Goal: Task Accomplishment & Management: Complete application form

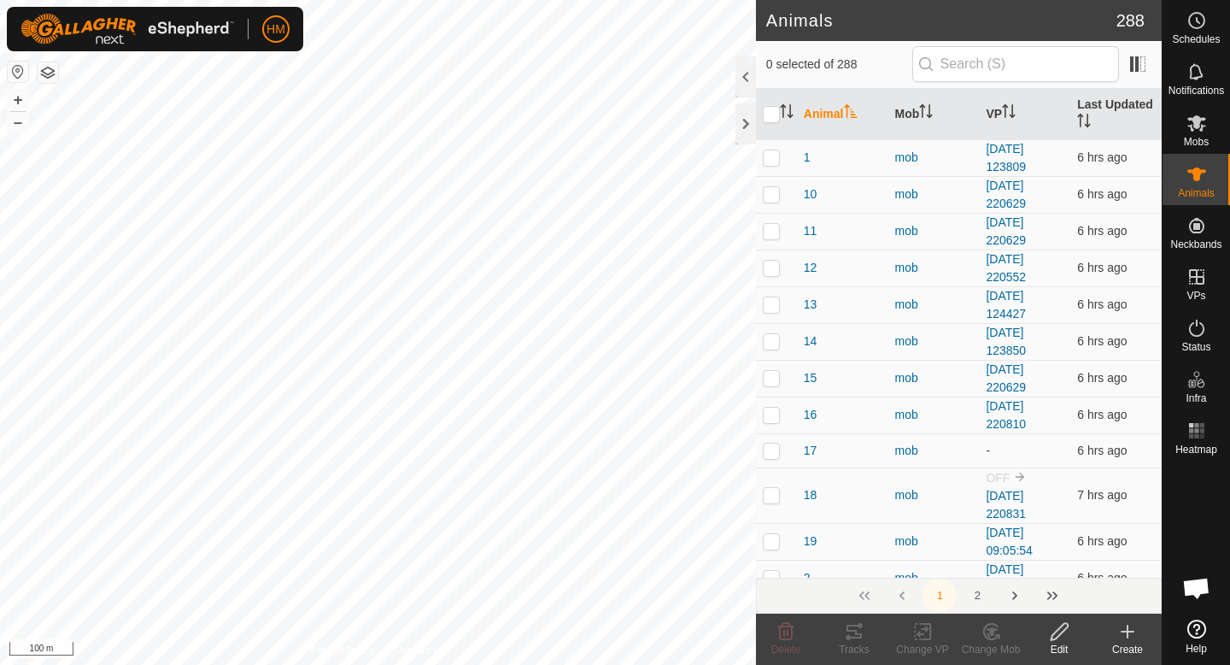
scroll to position [1581, 0]
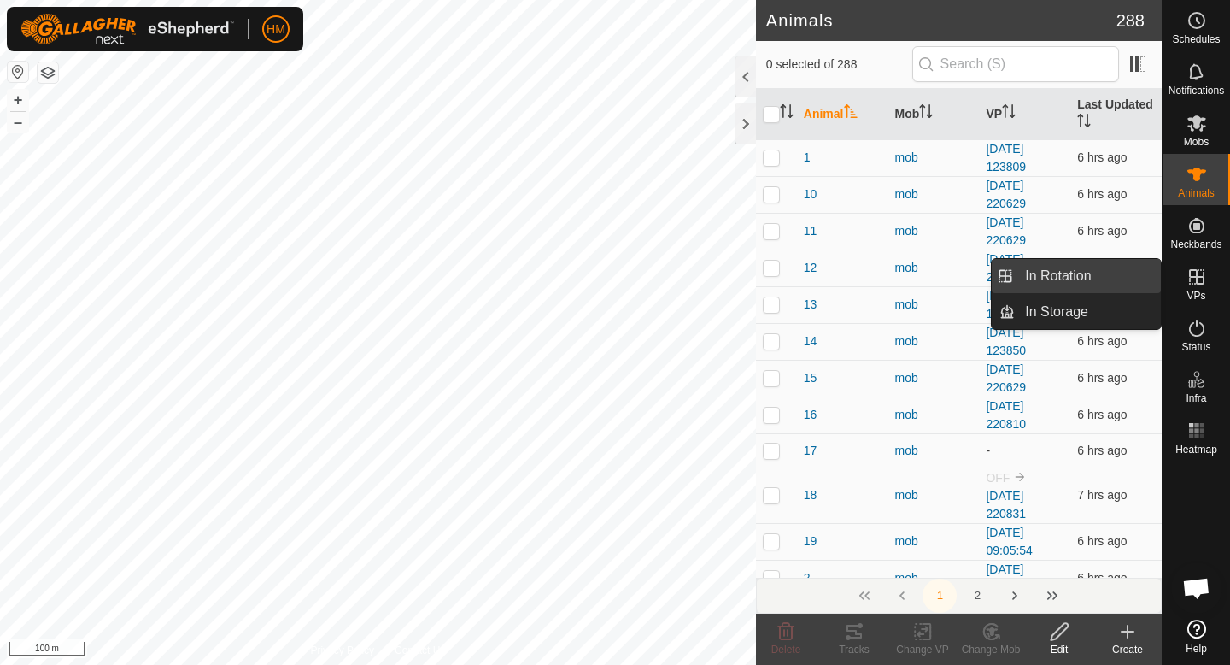
click at [1078, 283] on link "In Rotation" at bounding box center [1088, 276] width 146 height 34
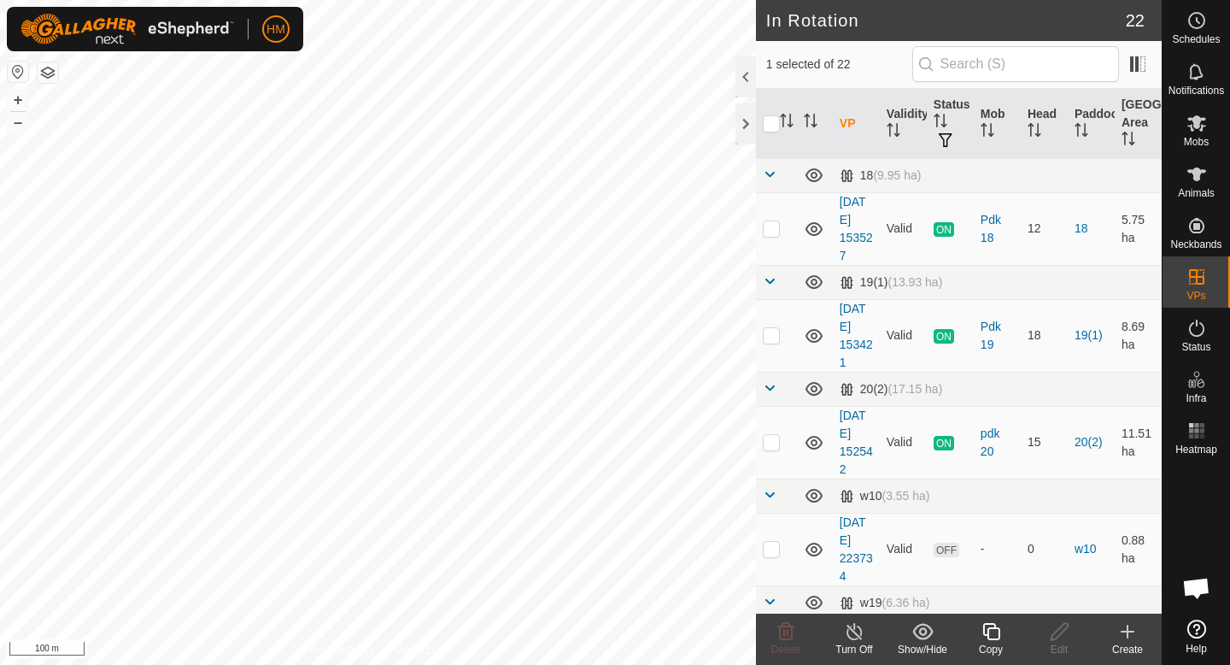
click at [1134, 632] on icon at bounding box center [1128, 631] width 21 height 21
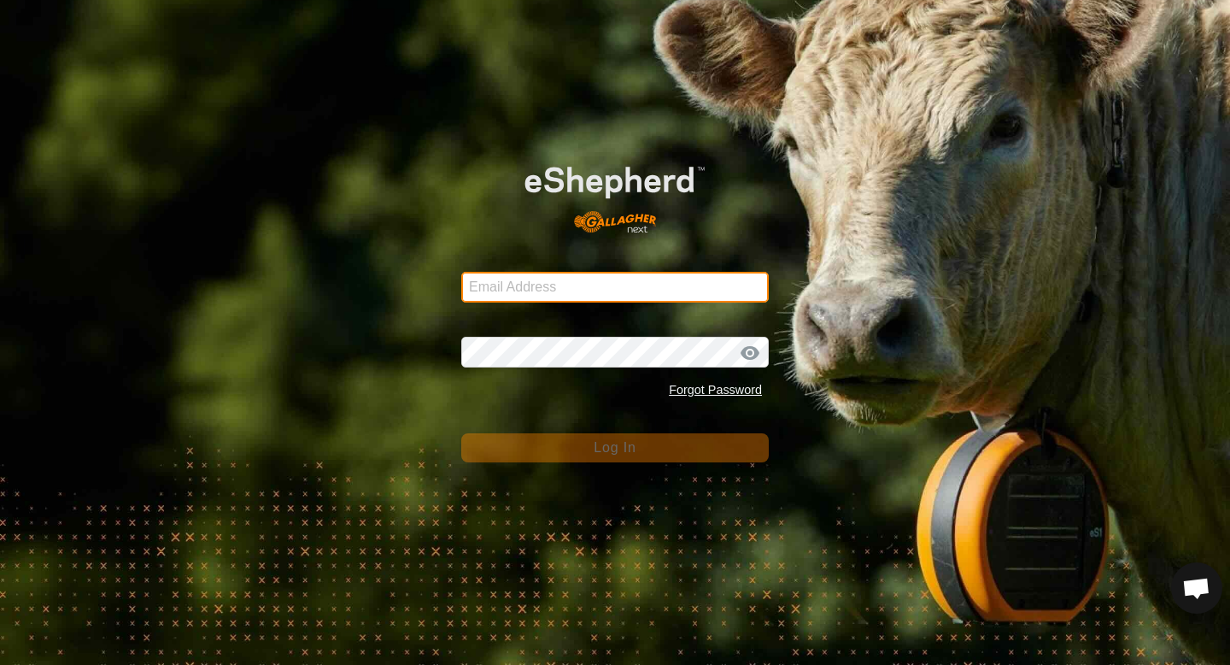
type input "[EMAIL_ADDRESS][DOMAIN_NAME]"
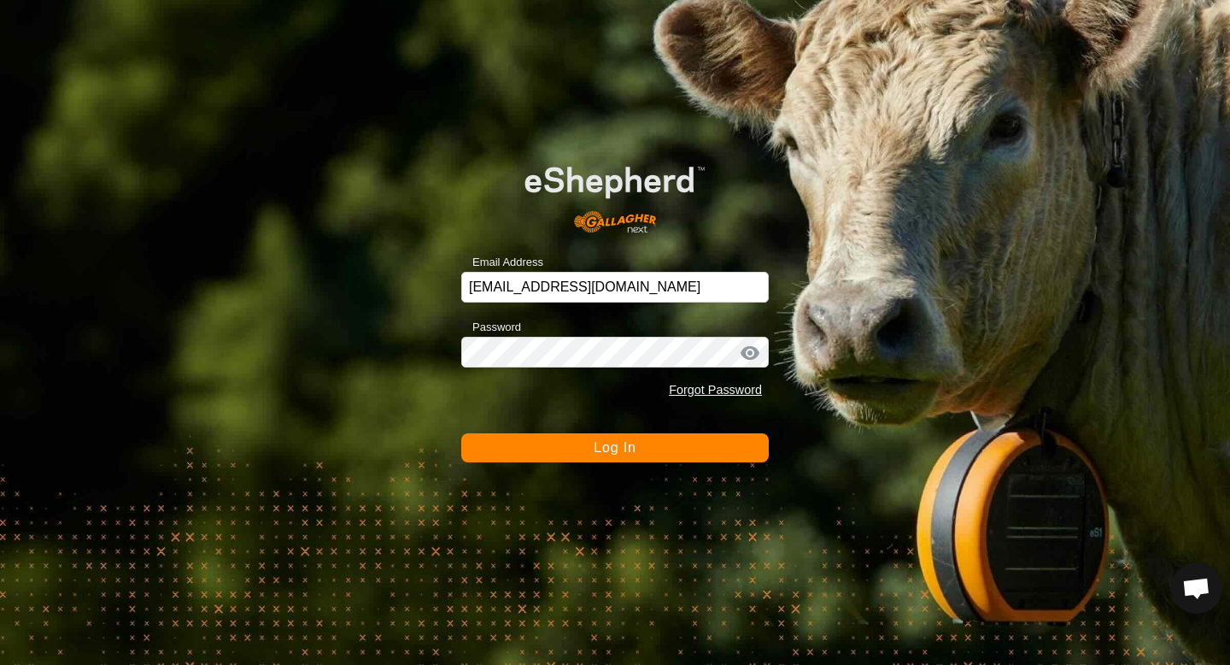
click at [601, 450] on span "Log In" at bounding box center [615, 447] width 42 height 15
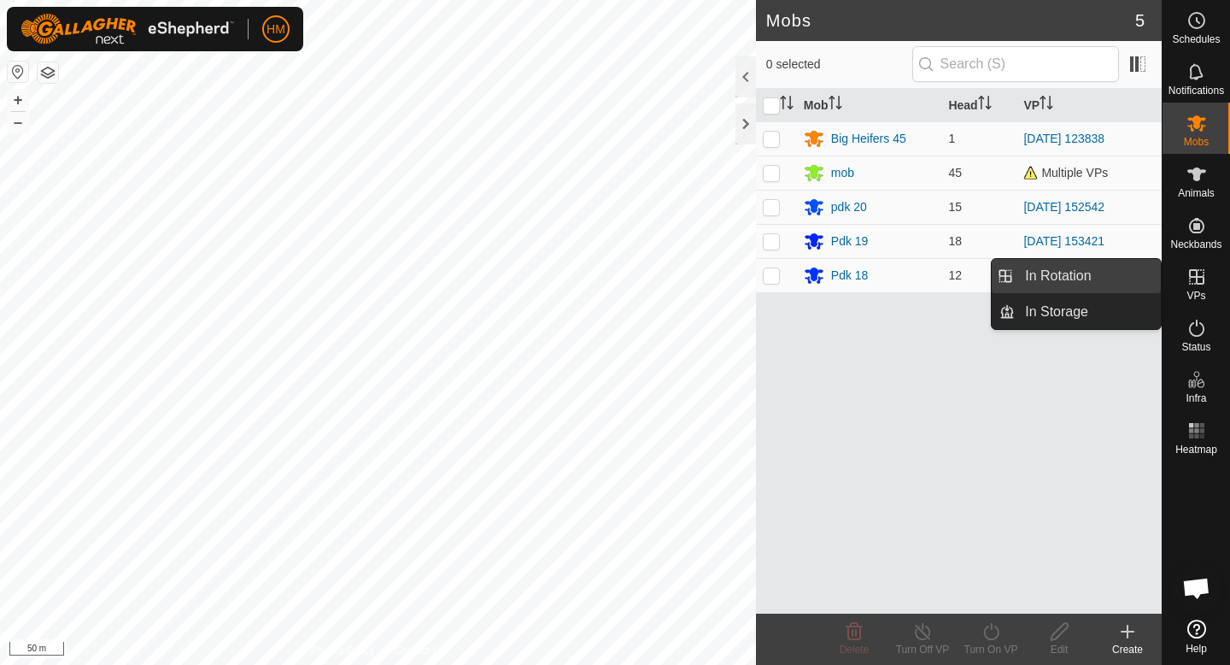
click at [1115, 284] on link "In Rotation" at bounding box center [1088, 276] width 146 height 34
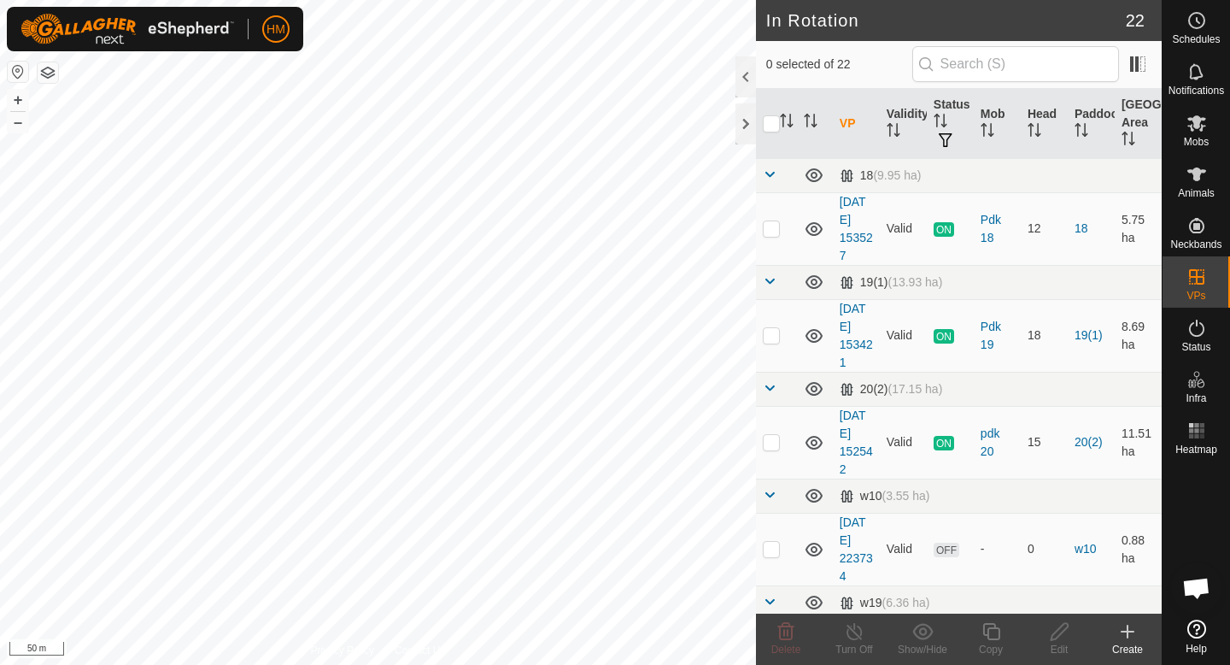
click at [1140, 647] on div "Create" at bounding box center [1128, 649] width 68 height 15
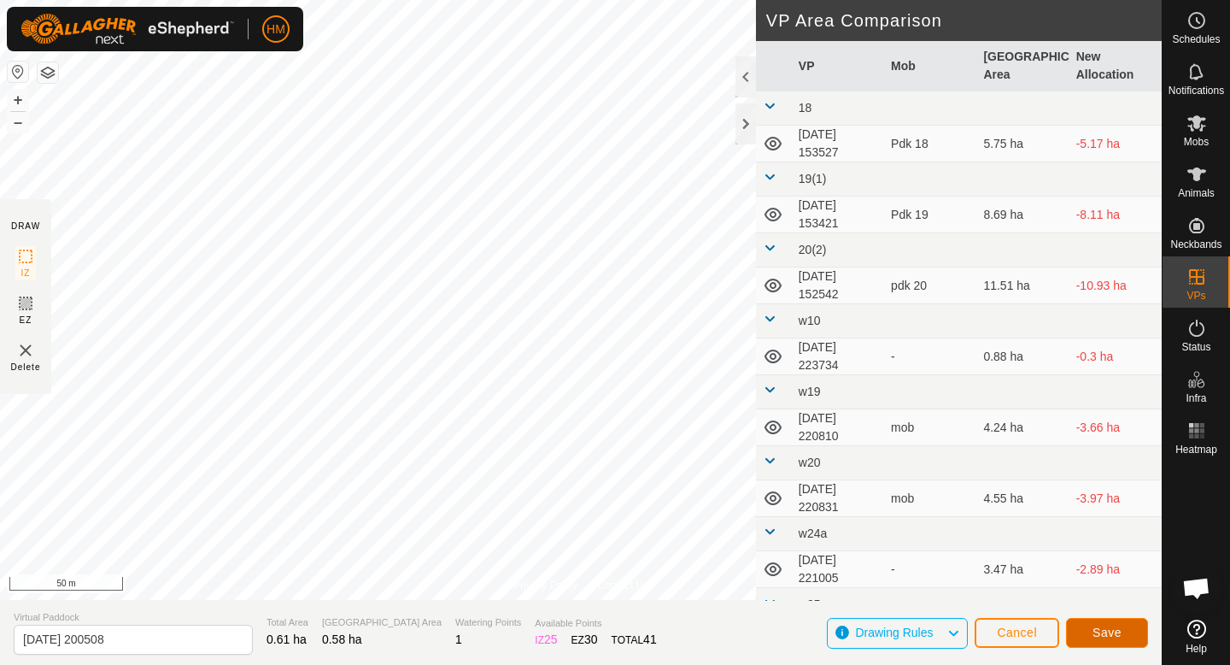
click at [1099, 635] on span "Save" at bounding box center [1107, 632] width 29 height 14
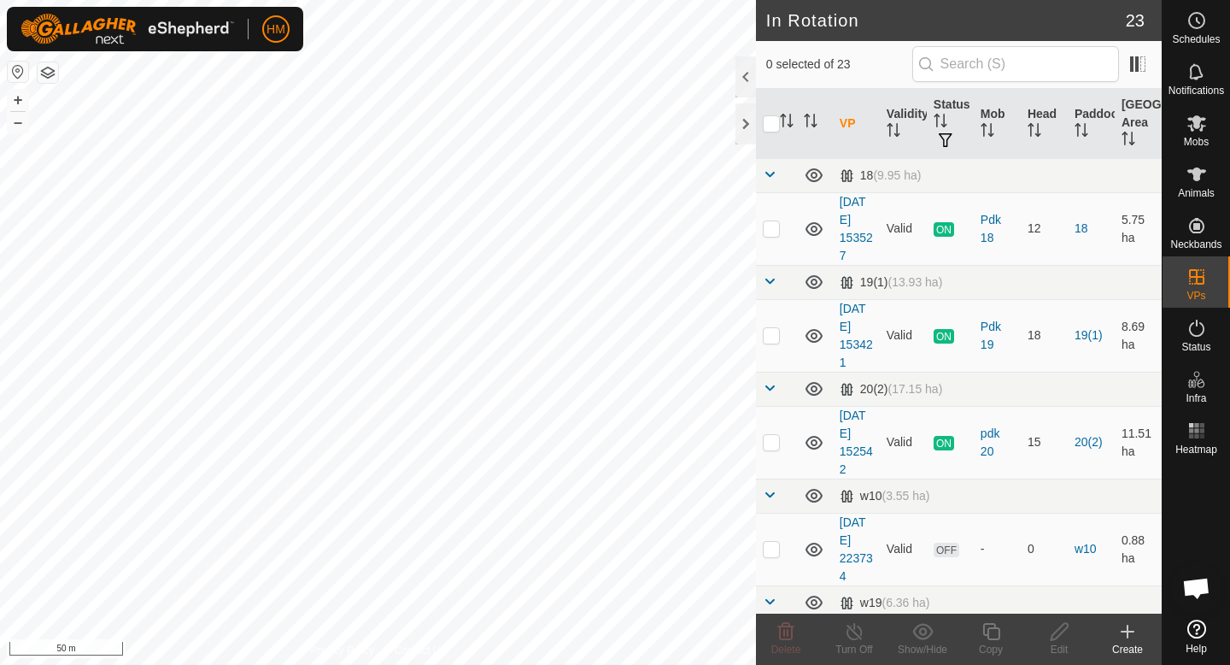
click at [1128, 637] on icon at bounding box center [1128, 631] width 0 height 12
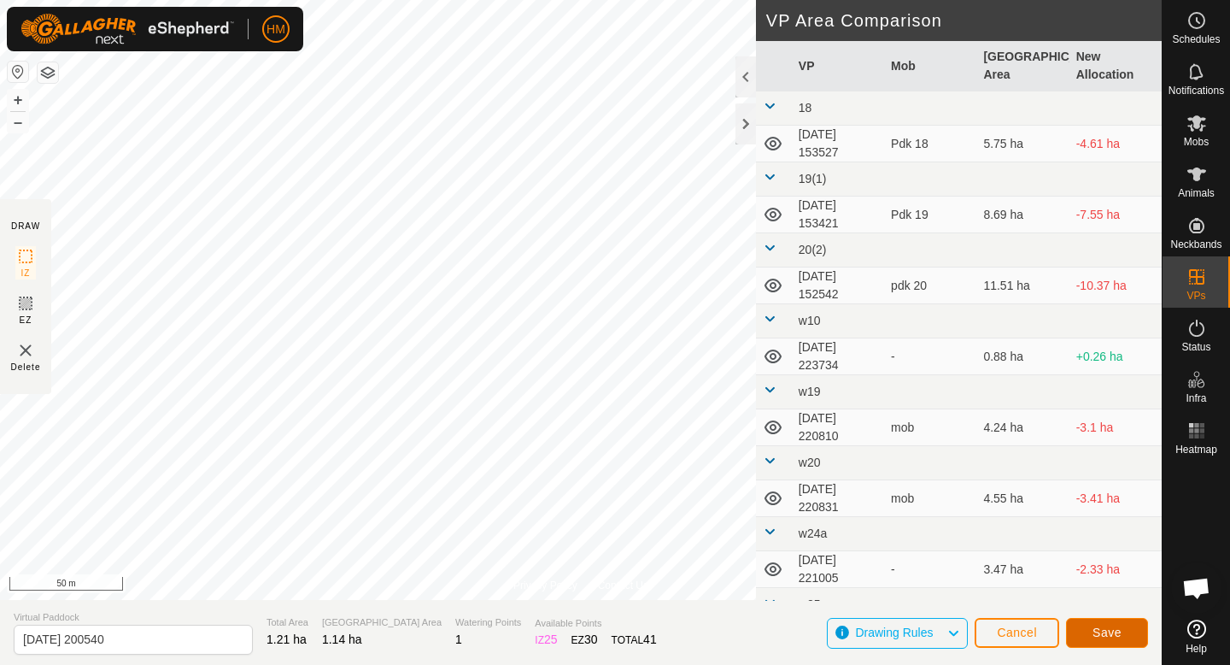
click at [1106, 624] on button "Save" at bounding box center [1107, 633] width 82 height 30
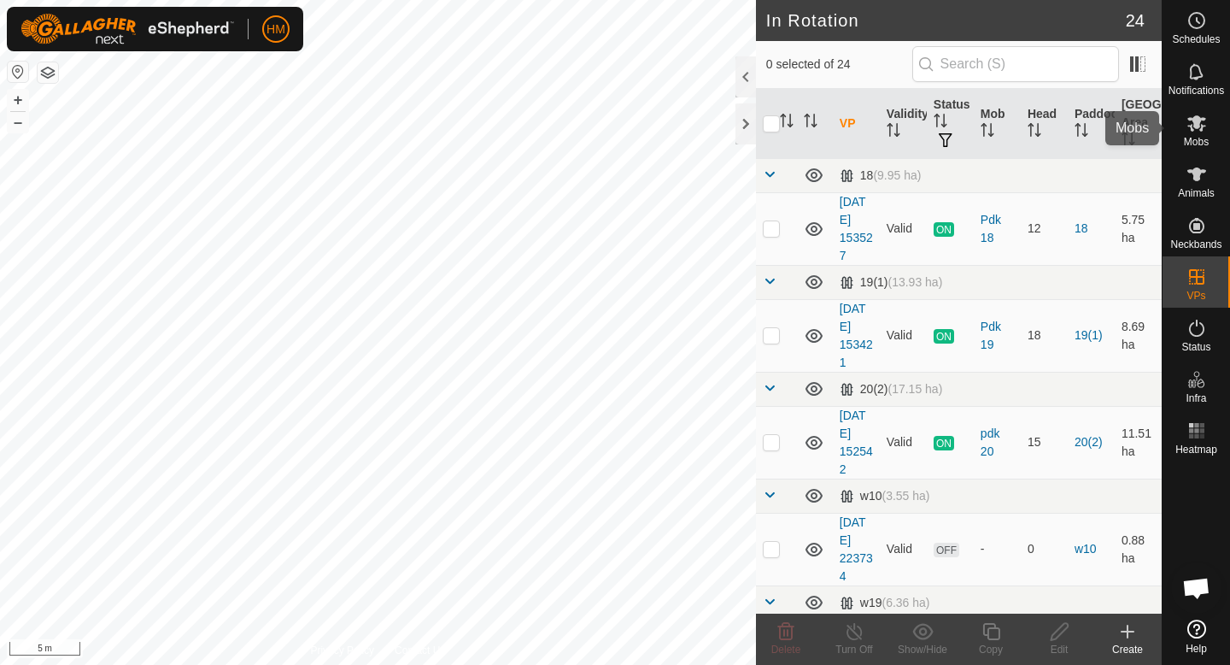
click at [1192, 133] on es-mob-svg-icon at bounding box center [1197, 122] width 31 height 27
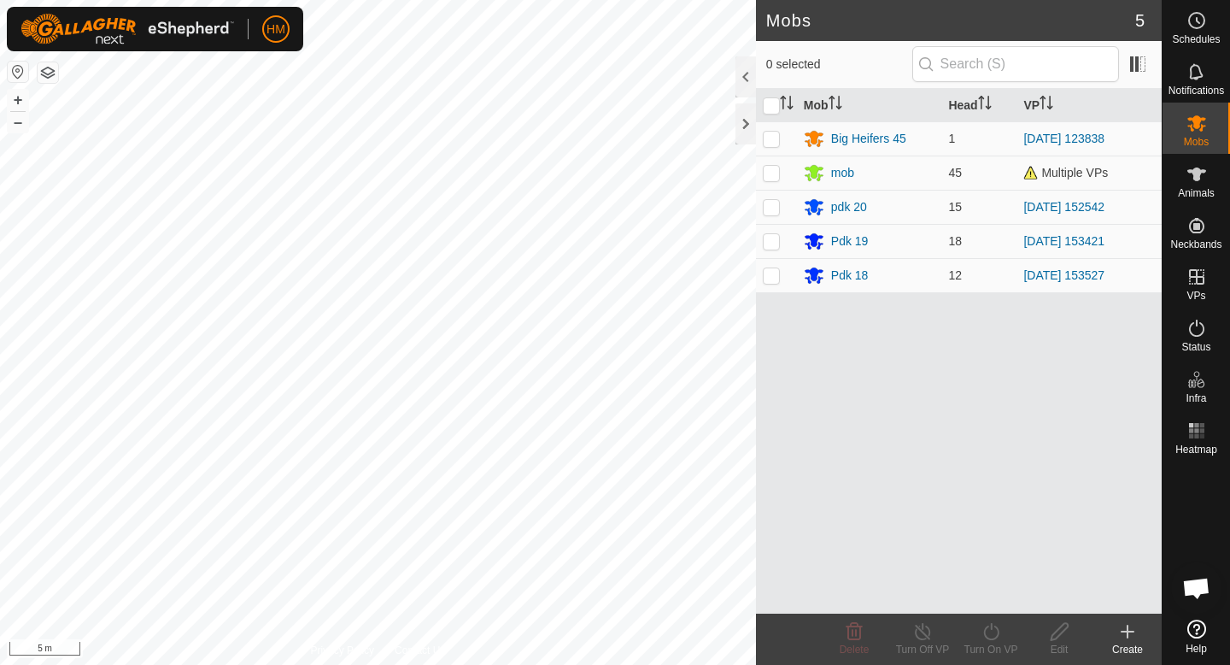
click at [1124, 629] on icon at bounding box center [1128, 631] width 21 height 21
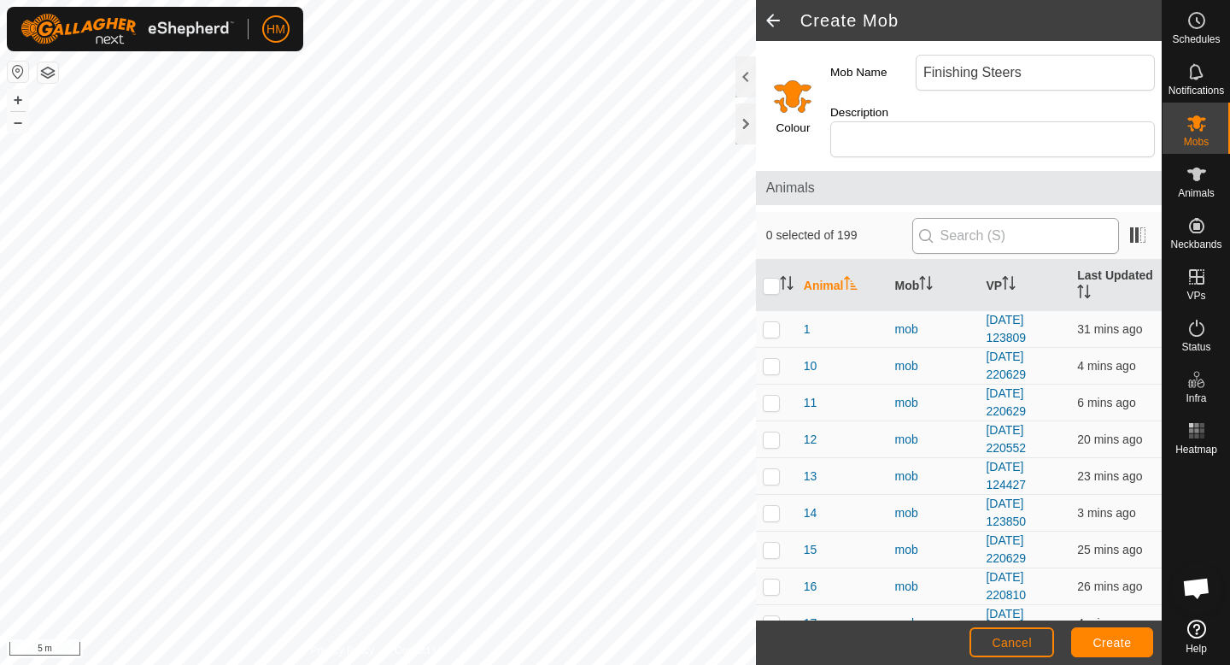
type input "Finishing Steers"
click at [994, 218] on input "text" at bounding box center [1015, 236] width 207 height 36
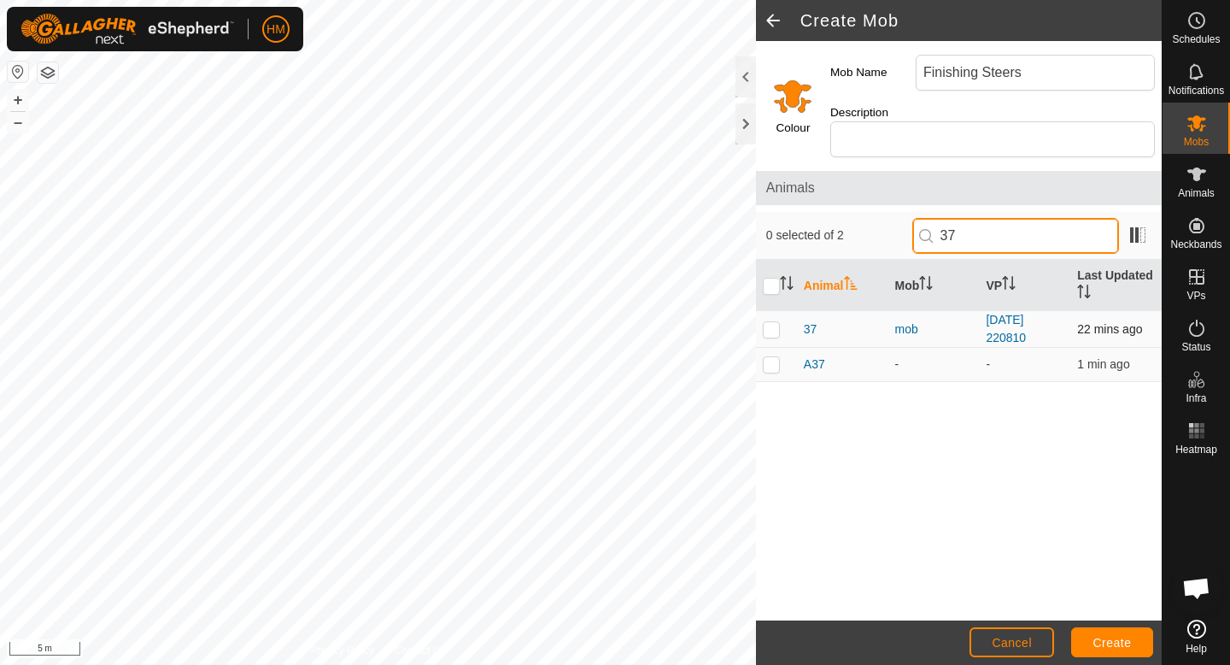
type input "37"
click at [772, 322] on p-checkbox at bounding box center [771, 329] width 17 height 14
checkbox input "false"
click at [772, 357] on p-checkbox at bounding box center [771, 364] width 17 height 14
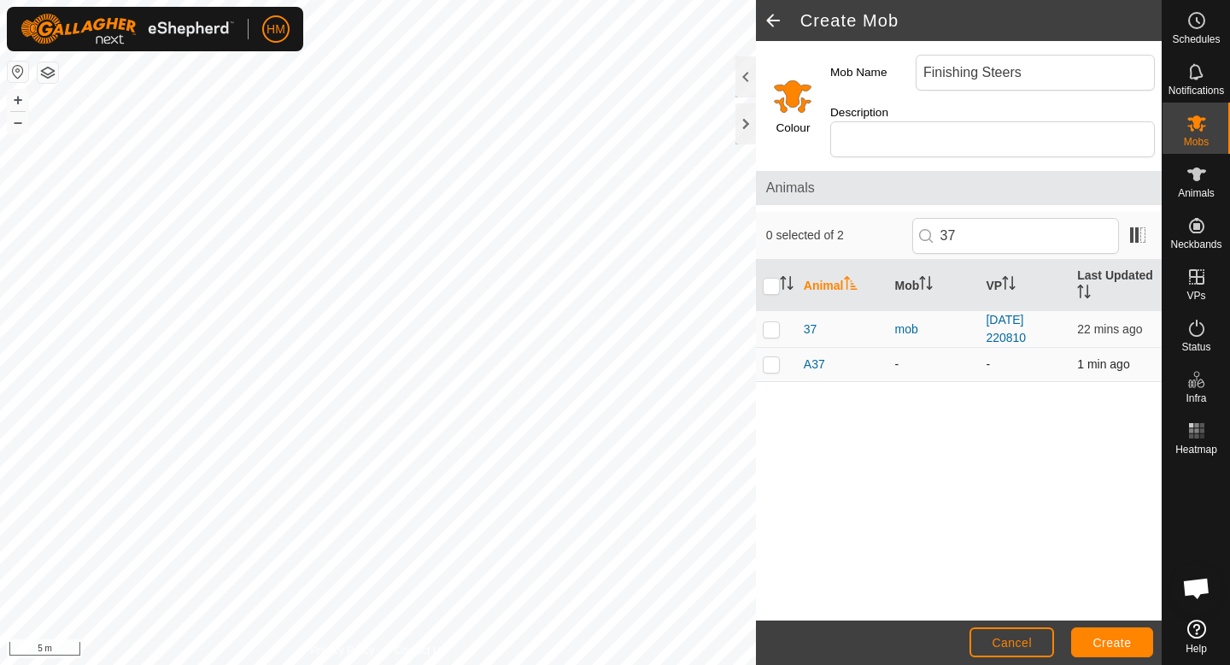
checkbox input "true"
click at [968, 218] on input "37" at bounding box center [1015, 236] width 207 height 36
type input "A37"
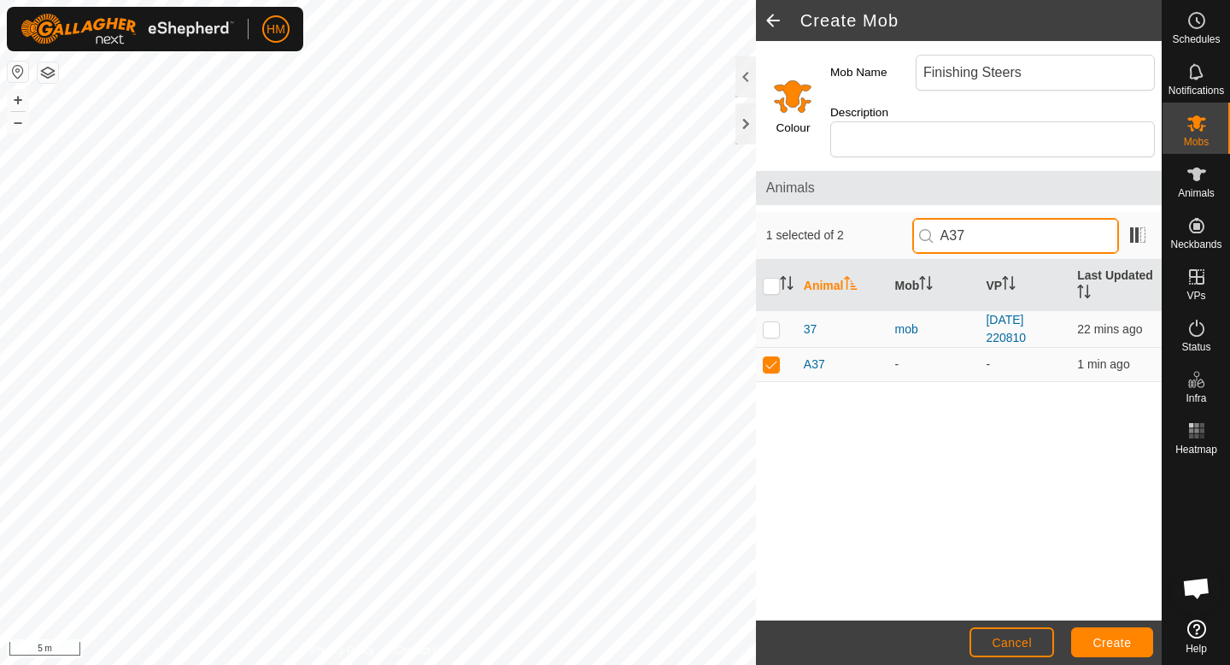
checkbox input "true"
click at [1015, 218] on input "A37" at bounding box center [1015, 236] width 207 height 36
type input "A84"
checkbox input "false"
type input "A84"
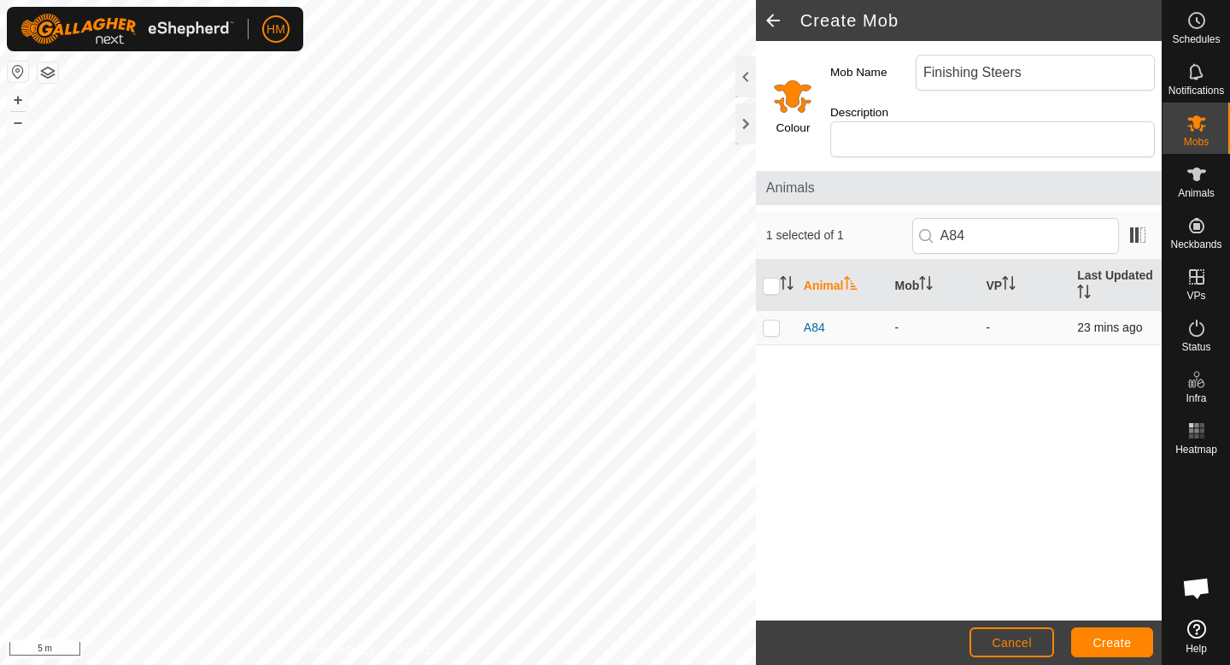
click at [768, 320] on p-checkbox at bounding box center [771, 327] width 17 height 14
checkbox input "true"
click at [1038, 218] on input "A84" at bounding box center [1015, 236] width 207 height 36
type input "A91"
click at [772, 320] on p-checkbox at bounding box center [771, 327] width 17 height 14
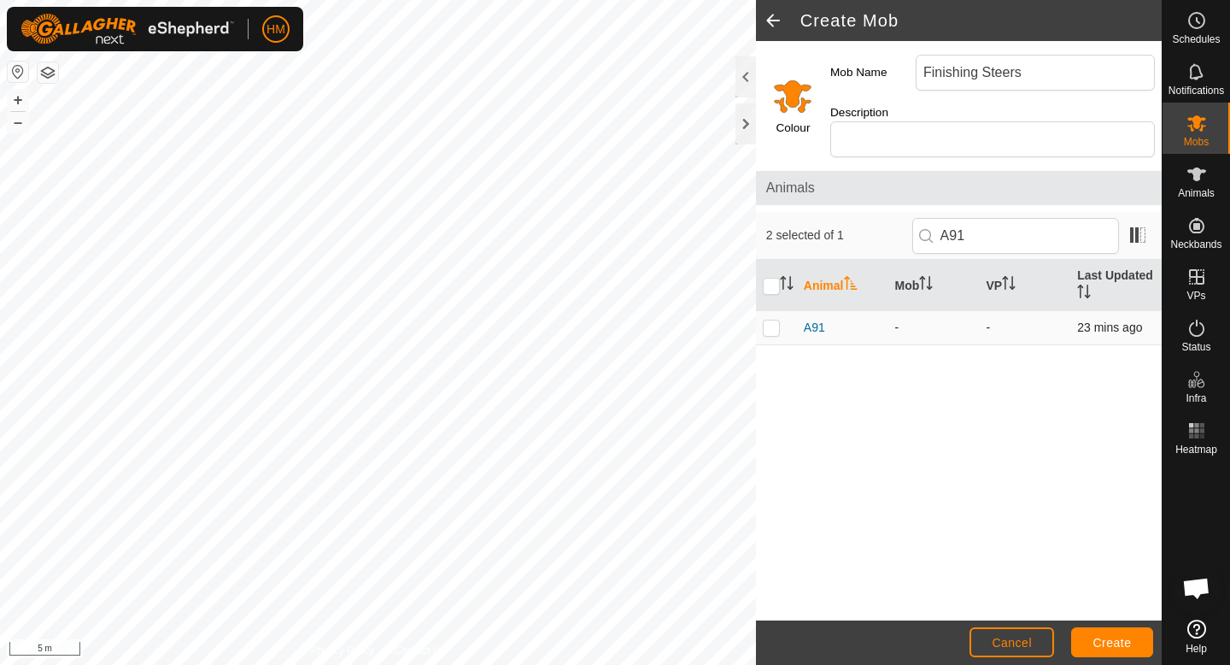
checkbox input "true"
click at [1020, 218] on input "A91" at bounding box center [1015, 236] width 207 height 36
type input "A53"
click at [772, 320] on p-checkbox at bounding box center [771, 327] width 17 height 14
checkbox input "true"
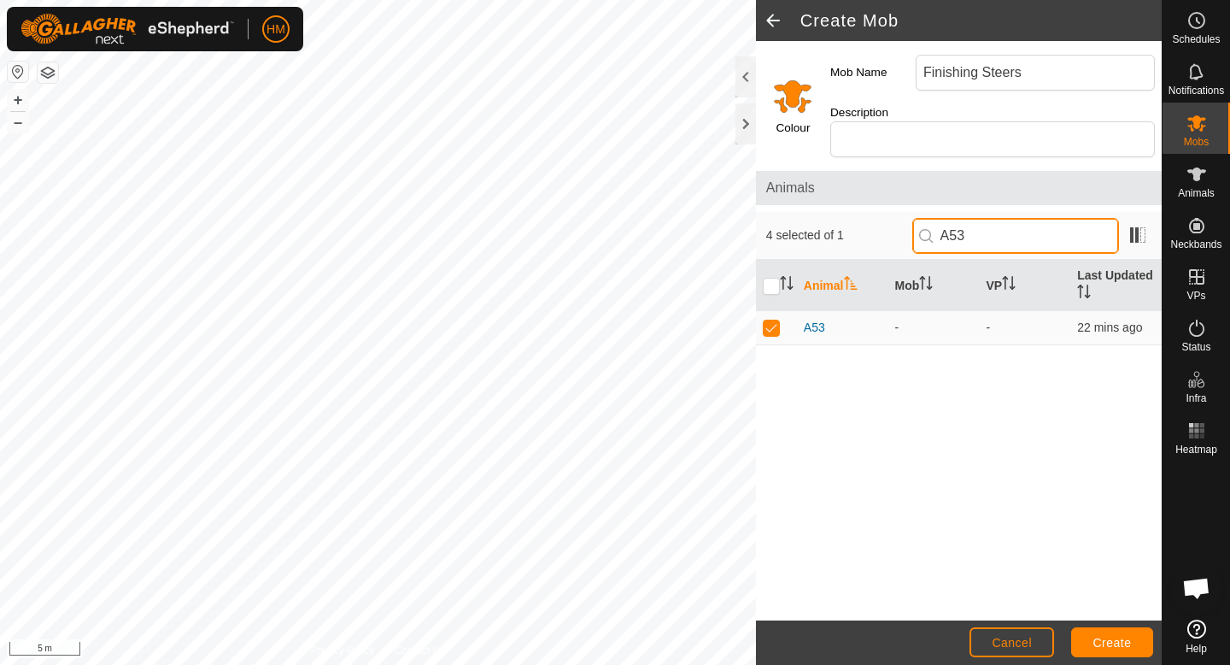
click at [1020, 218] on input "A53" at bounding box center [1015, 236] width 207 height 36
click at [1013, 218] on input "A53" at bounding box center [1015, 236] width 207 height 36
type input "A93"
click at [771, 320] on p-checkbox at bounding box center [771, 327] width 17 height 14
checkbox input "true"
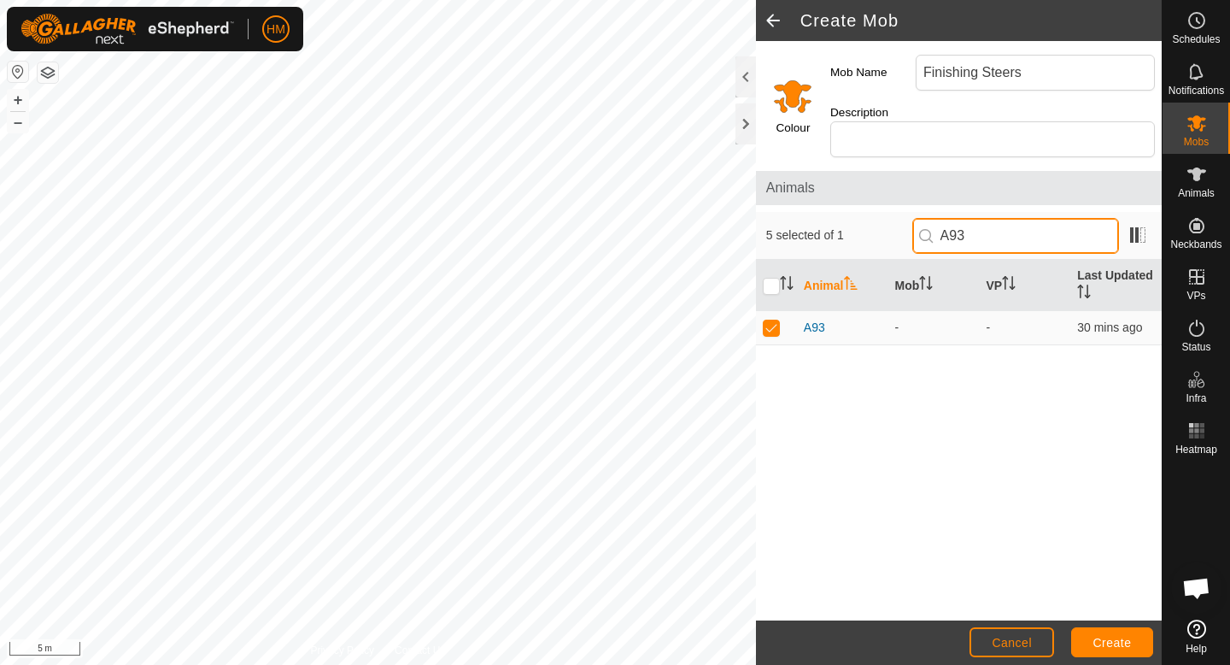
click at [1058, 219] on input "A93" at bounding box center [1015, 236] width 207 height 36
type input "A90"
click at [764, 320] on p-checkbox at bounding box center [771, 327] width 17 height 14
checkbox input "true"
click at [999, 219] on input "A90" at bounding box center [1015, 236] width 207 height 36
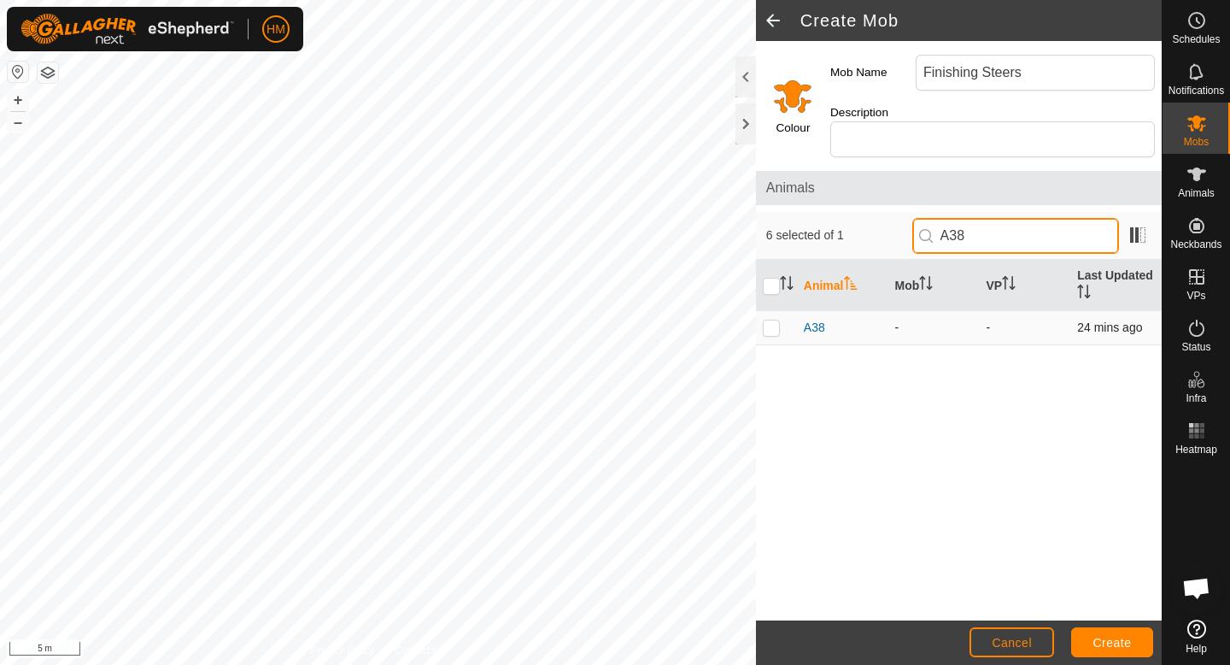
type input "A38"
click at [776, 320] on p-checkbox at bounding box center [771, 327] width 17 height 14
checkbox input "true"
click at [1012, 218] on input "A38" at bounding box center [1015, 236] width 207 height 36
type input "A46"
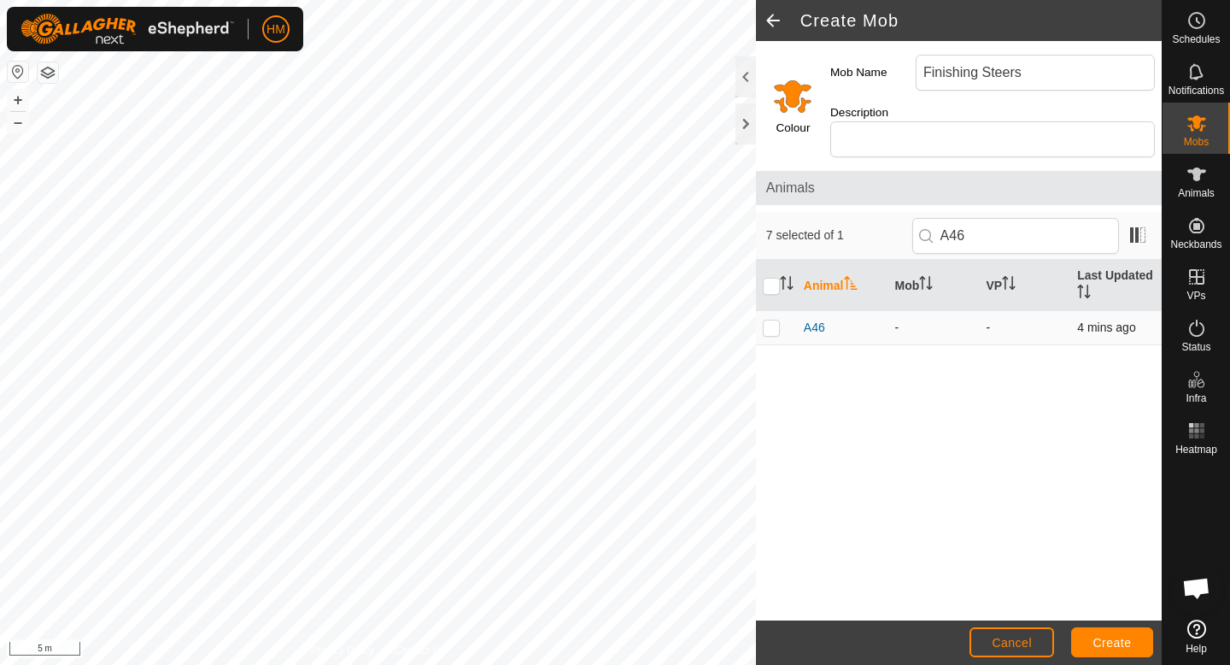
click at [764, 320] on p-checkbox at bounding box center [771, 327] width 17 height 14
checkbox input "true"
click at [1018, 218] on input "A46" at bounding box center [1015, 236] width 207 height 36
click at [1005, 220] on input "A46" at bounding box center [1015, 236] width 207 height 36
type input "A40"
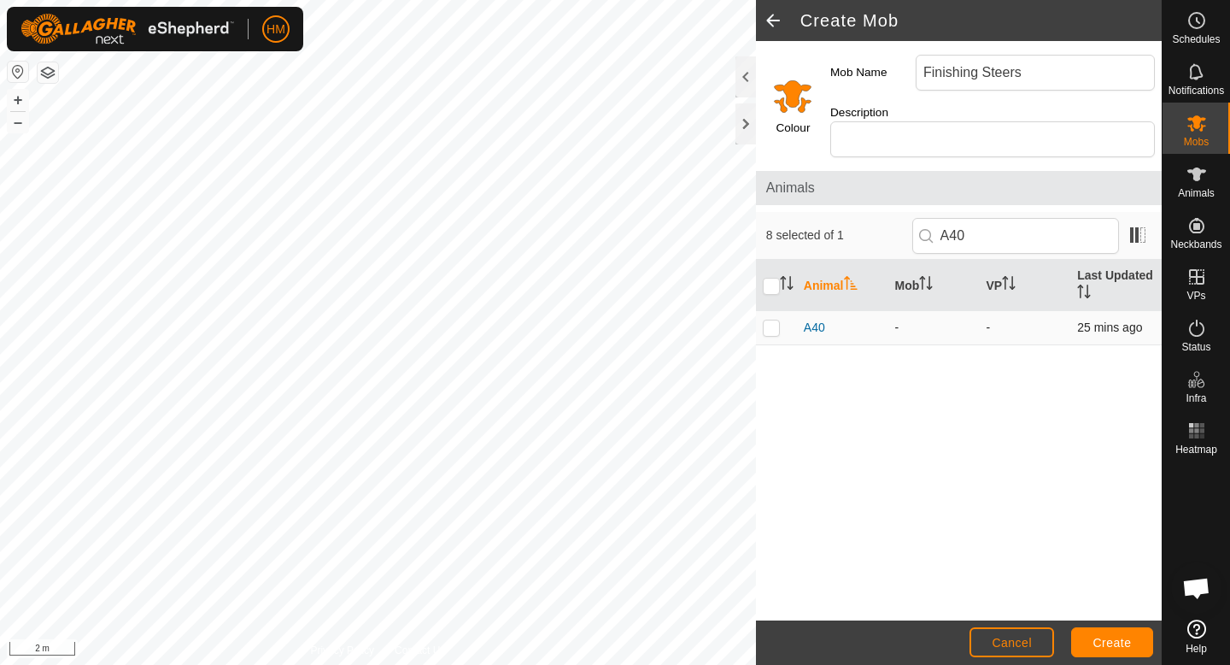
click at [773, 320] on p-checkbox at bounding box center [771, 327] width 17 height 14
checkbox input "true"
click at [1027, 230] on input "A40" at bounding box center [1015, 236] width 207 height 36
type input "A52"
click at [765, 320] on p-checkbox at bounding box center [771, 327] width 17 height 14
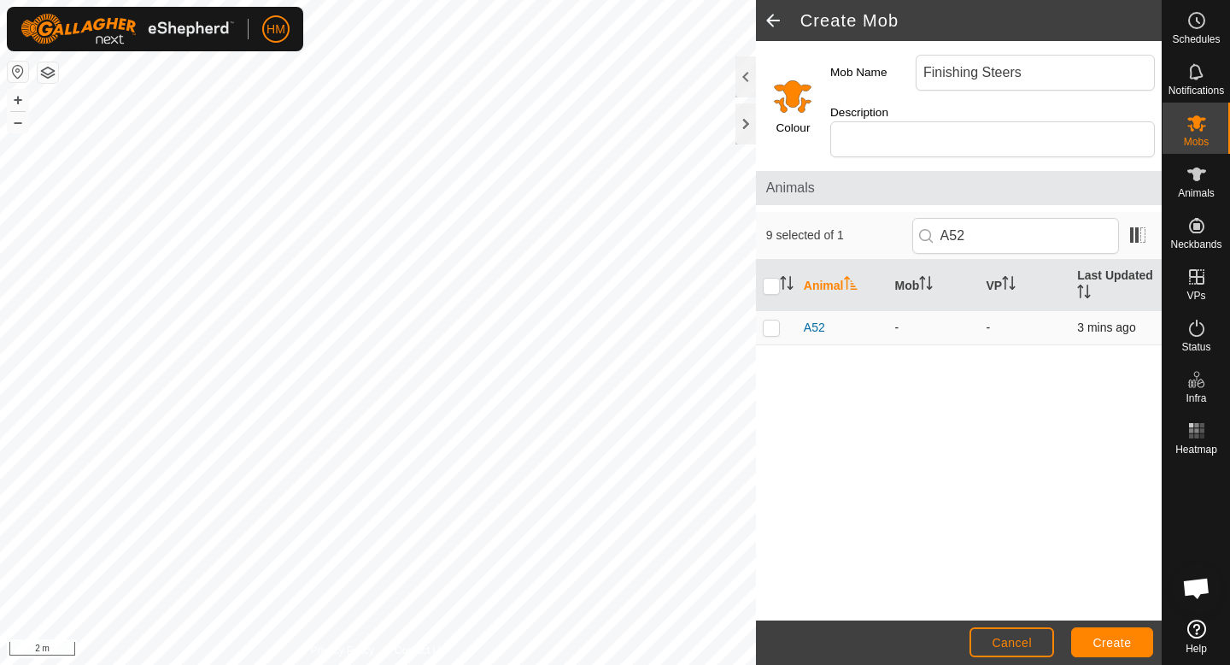
checkbox input "true"
click at [1031, 226] on input "A52" at bounding box center [1015, 236] width 207 height 36
type input "A42"
click at [773, 320] on p-checkbox at bounding box center [771, 327] width 17 height 14
checkbox input "true"
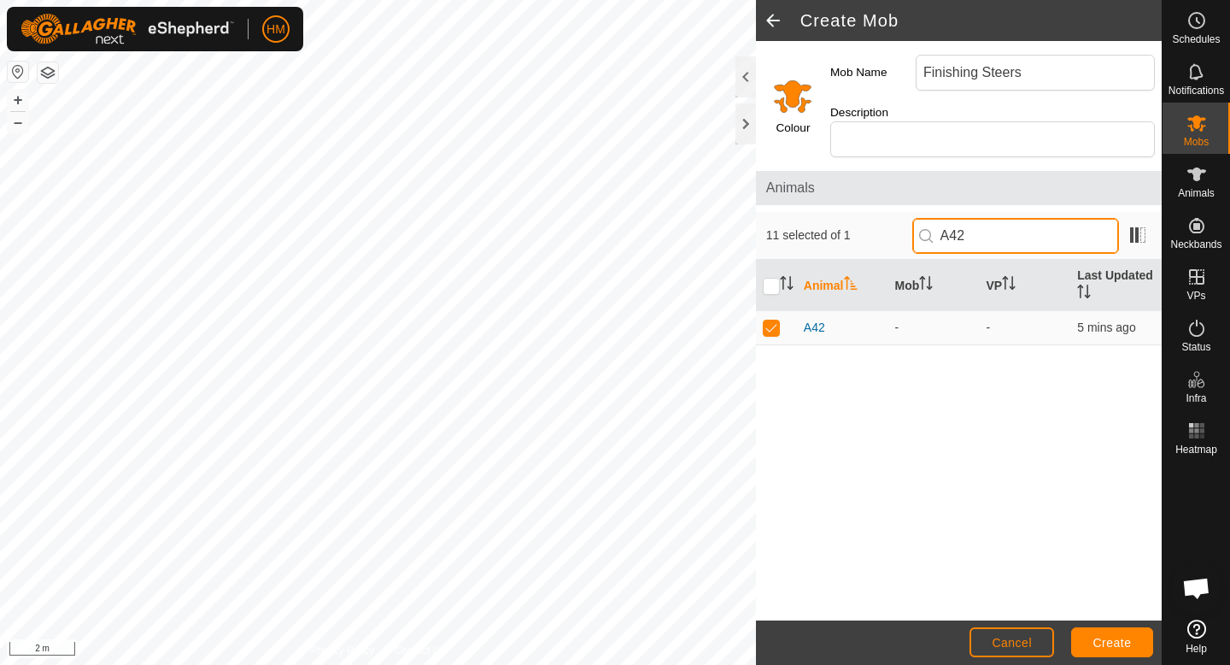
click at [1004, 218] on input "A42" at bounding box center [1015, 236] width 207 height 36
type input "A55"
click at [774, 320] on p-checkbox at bounding box center [771, 327] width 17 height 14
checkbox input "true"
click at [1064, 221] on input "A55" at bounding box center [1015, 236] width 207 height 36
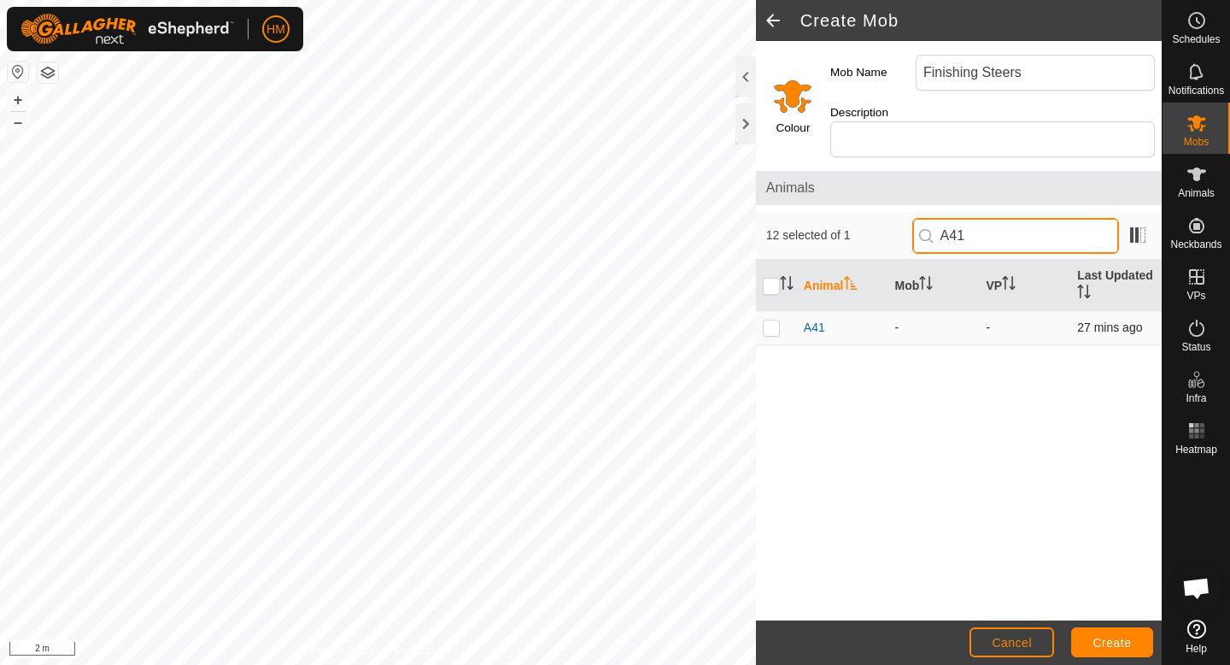
type input "A41"
click at [772, 319] on td at bounding box center [776, 328] width 41 height 34
checkbox input "true"
click at [1003, 222] on input "A41" at bounding box center [1015, 236] width 207 height 36
type input "A56"
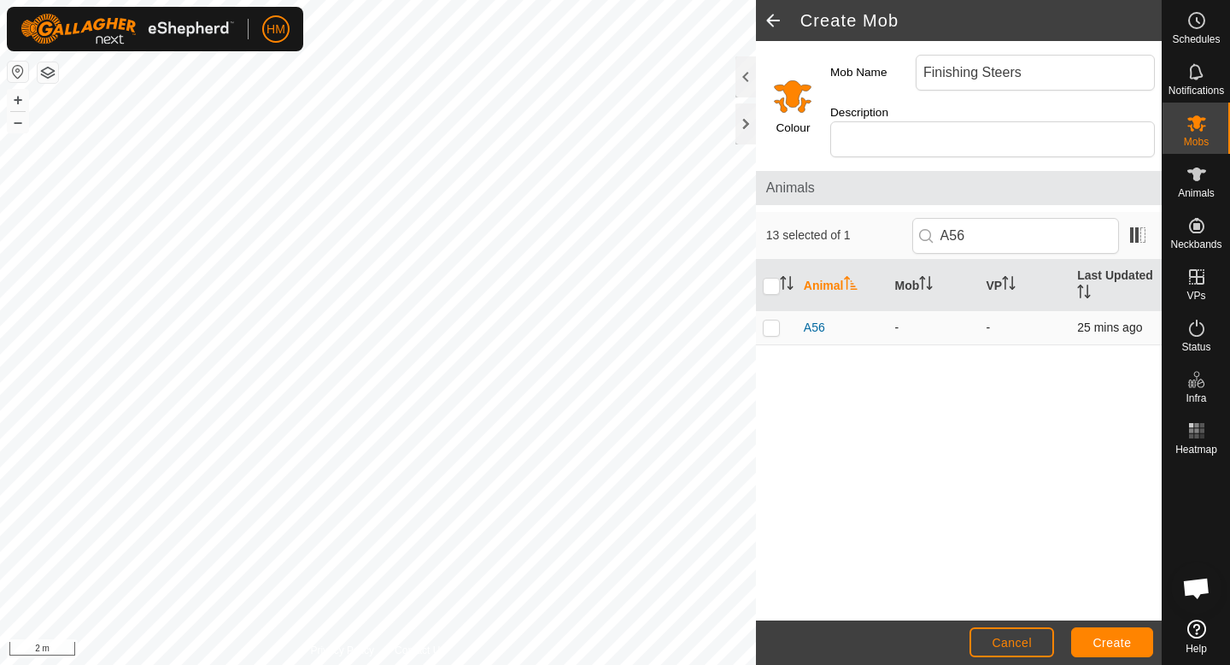
click at [768, 320] on p-checkbox at bounding box center [771, 327] width 17 height 14
checkbox input "true"
click at [1024, 218] on input "A56" at bounding box center [1015, 236] width 207 height 36
type input "A80"
click at [770, 320] on p-checkbox at bounding box center [771, 327] width 17 height 14
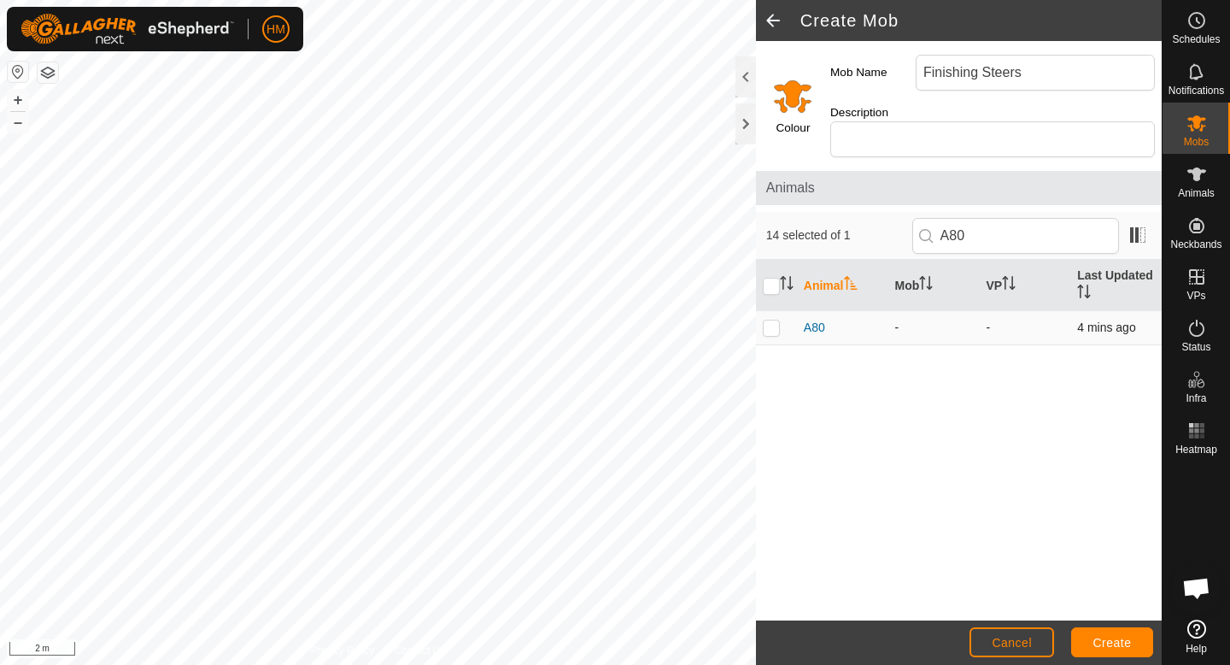
checkbox input "true"
click at [1008, 222] on input "A80" at bounding box center [1015, 236] width 207 height 36
type input "A48"
click at [781, 311] on td at bounding box center [776, 328] width 41 height 34
checkbox input "true"
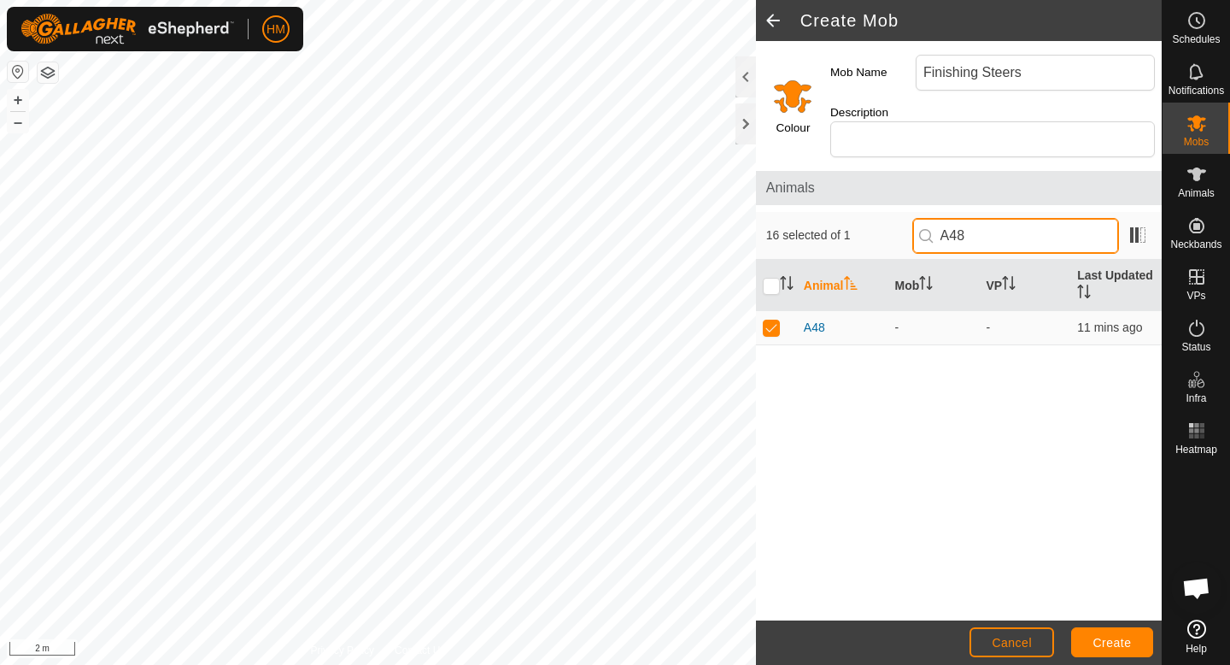
click at [1011, 218] on input "A48" at bounding box center [1015, 236] width 207 height 36
type input "A44"
click at [775, 320] on p-checkbox at bounding box center [771, 327] width 17 height 14
checkbox input "true"
click at [1018, 218] on input "A44" at bounding box center [1015, 236] width 207 height 36
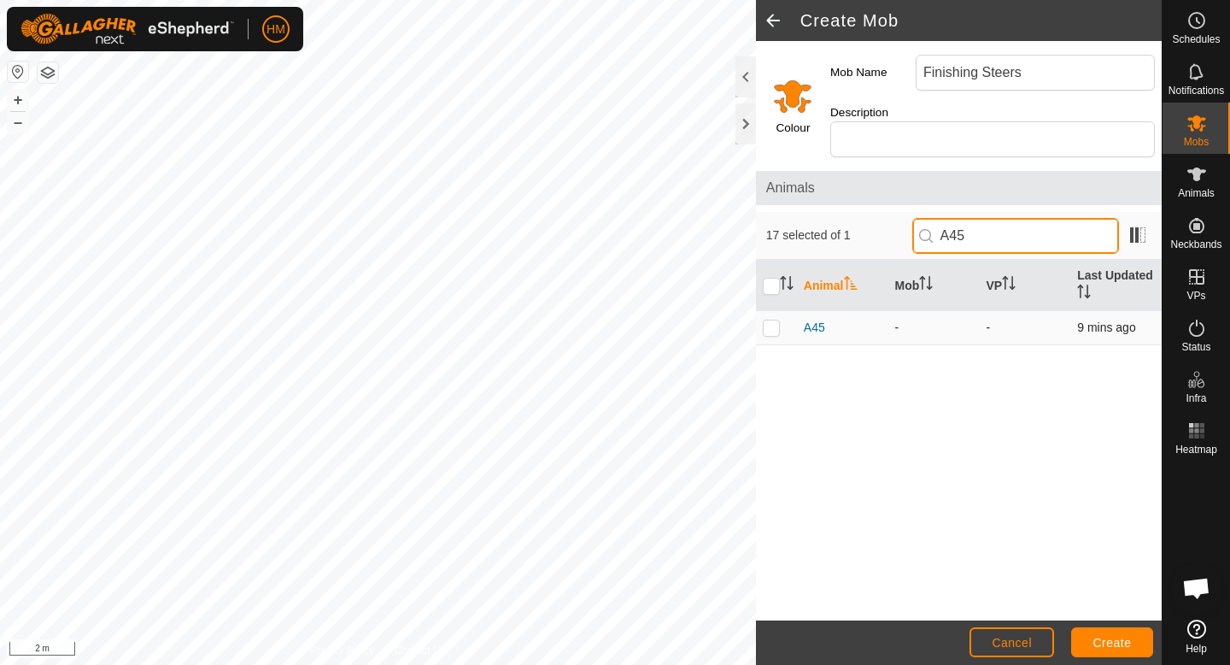
type input "A45"
click at [773, 320] on p-checkbox at bounding box center [771, 327] width 17 height 14
checkbox input "true"
click at [1071, 218] on input "A45" at bounding box center [1015, 236] width 207 height 36
type input "A59"
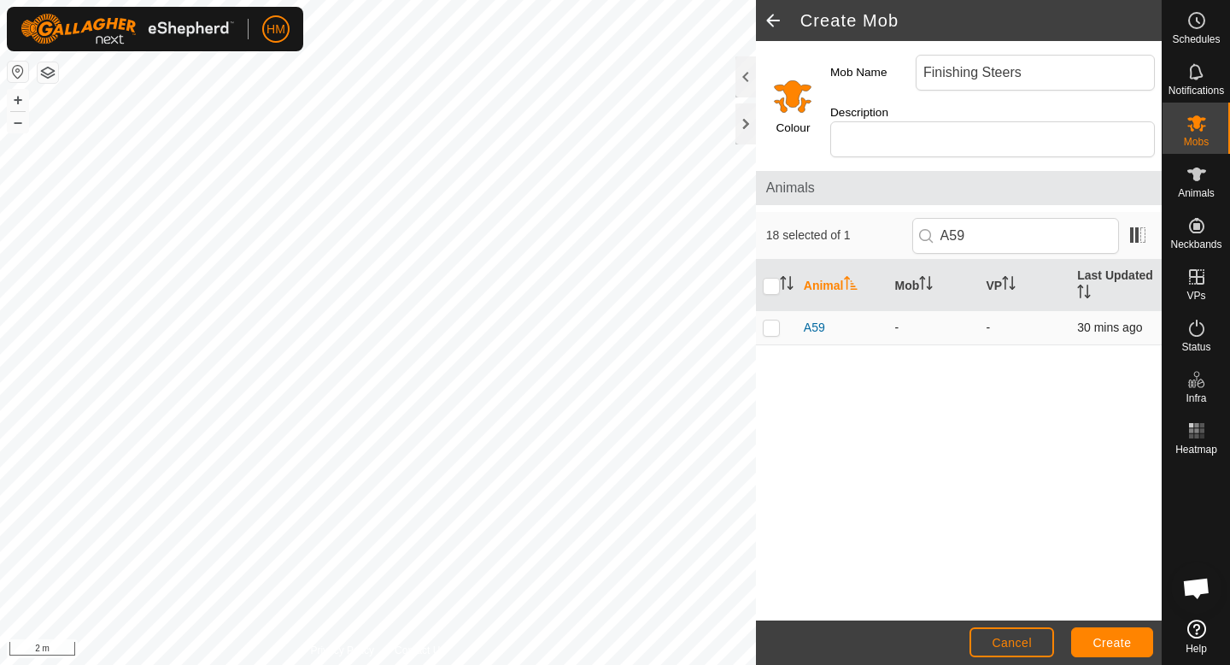
click at [771, 317] on td at bounding box center [776, 328] width 41 height 34
checkbox input "true"
click at [1020, 218] on input "A59" at bounding box center [1015, 236] width 207 height 36
type input "A85"
click at [776, 320] on p-checkbox at bounding box center [771, 327] width 17 height 14
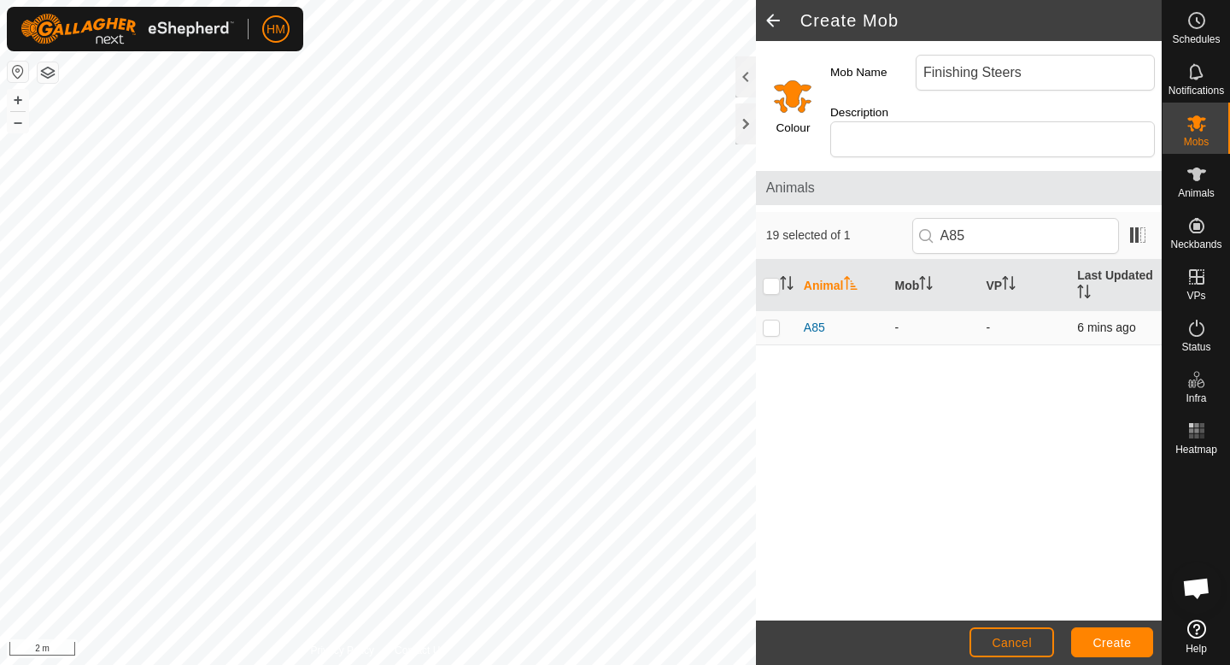
checkbox input "true"
click at [998, 222] on input "A85" at bounding box center [1015, 236] width 207 height 36
type input "A87"
click at [767, 320] on p-checkbox at bounding box center [771, 327] width 17 height 14
checkbox input "true"
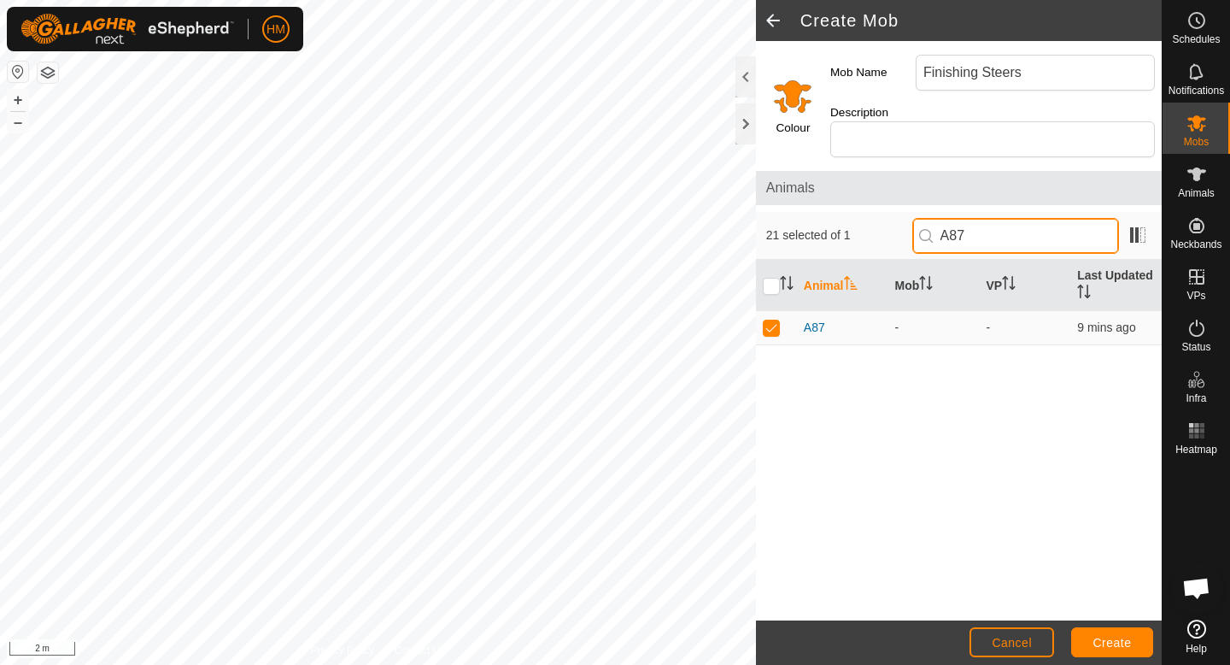
click at [1003, 218] on input "A87" at bounding box center [1015, 236] width 207 height 36
type input "A94"
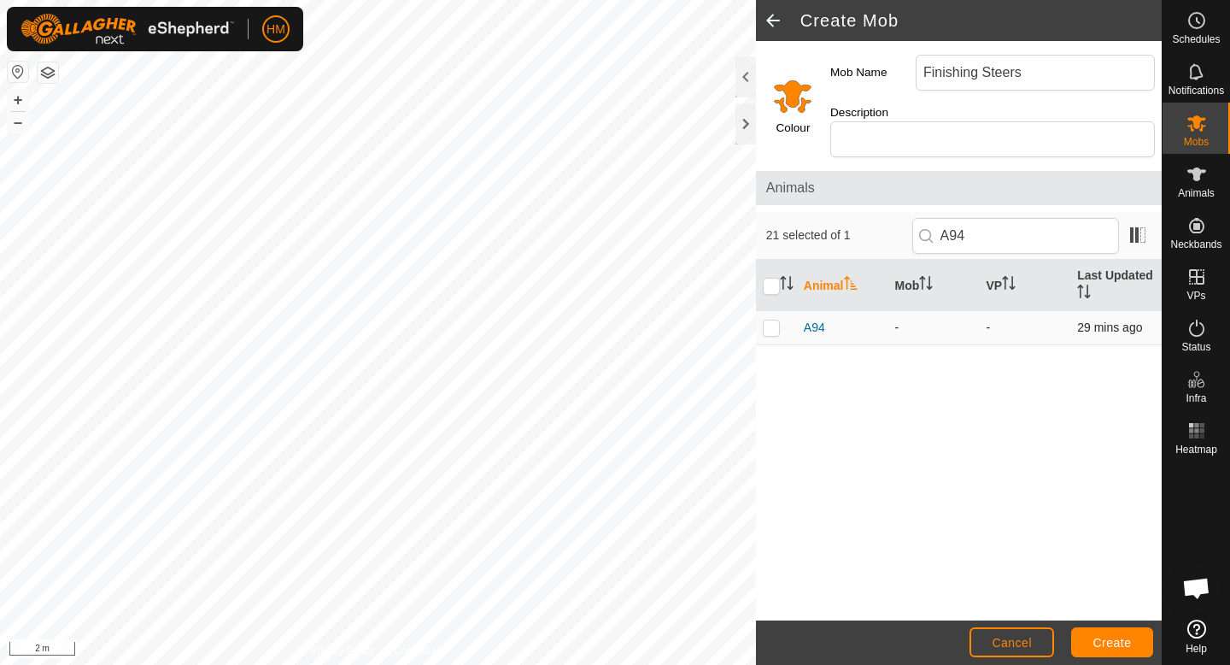
click at [770, 320] on p-checkbox at bounding box center [771, 327] width 17 height 14
checkbox input "true"
click at [1005, 223] on input "A94" at bounding box center [1015, 236] width 207 height 36
type input "A25"
click at [772, 320] on p-checkbox at bounding box center [771, 327] width 17 height 14
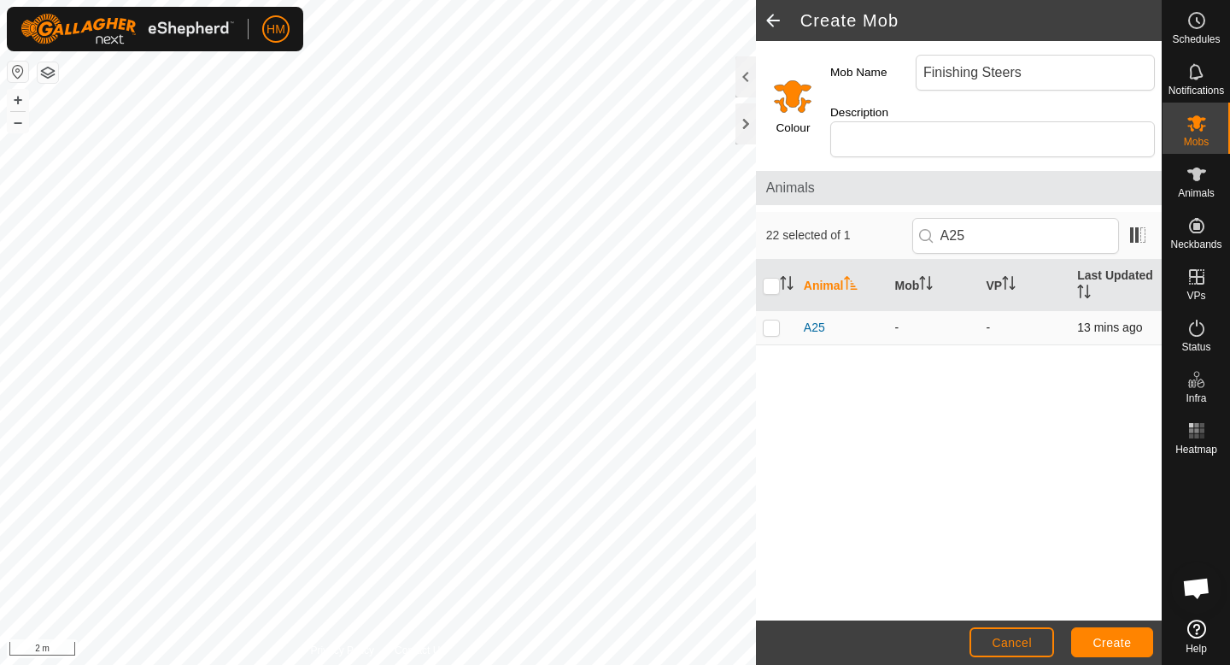
checkbox input "true"
click at [1035, 219] on input "A25" at bounding box center [1015, 236] width 207 height 36
type input "A62"
click at [772, 320] on p-checkbox at bounding box center [771, 327] width 17 height 14
checkbox input "true"
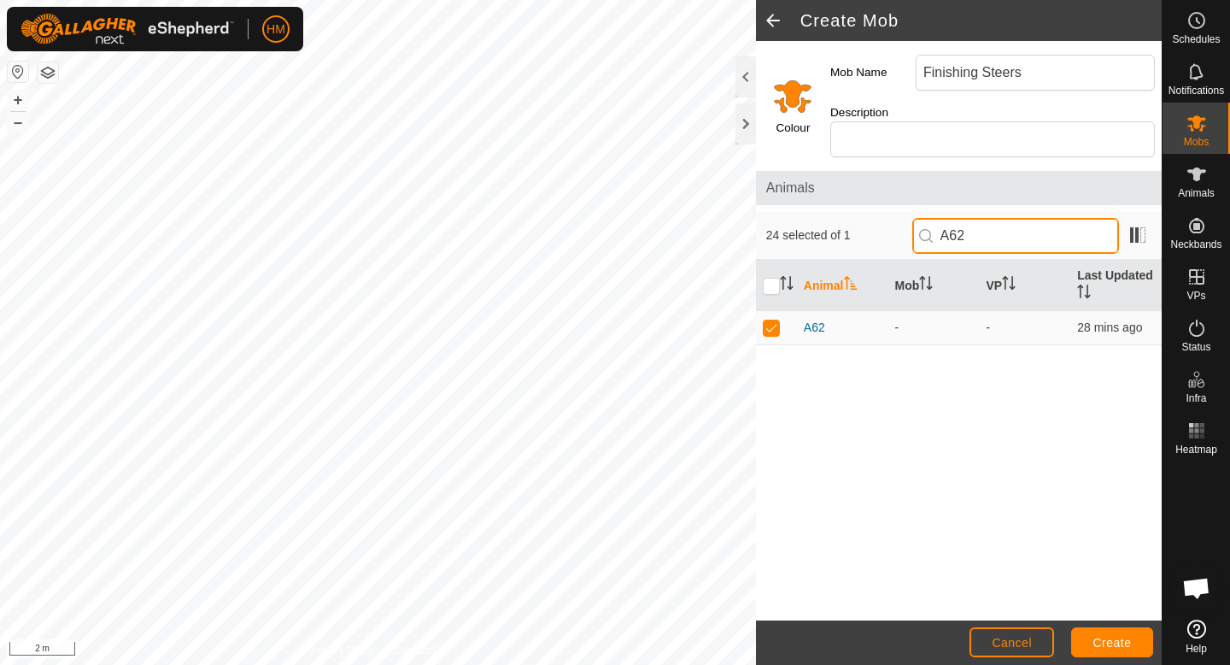
click at [980, 218] on input "A62" at bounding box center [1015, 236] width 207 height 36
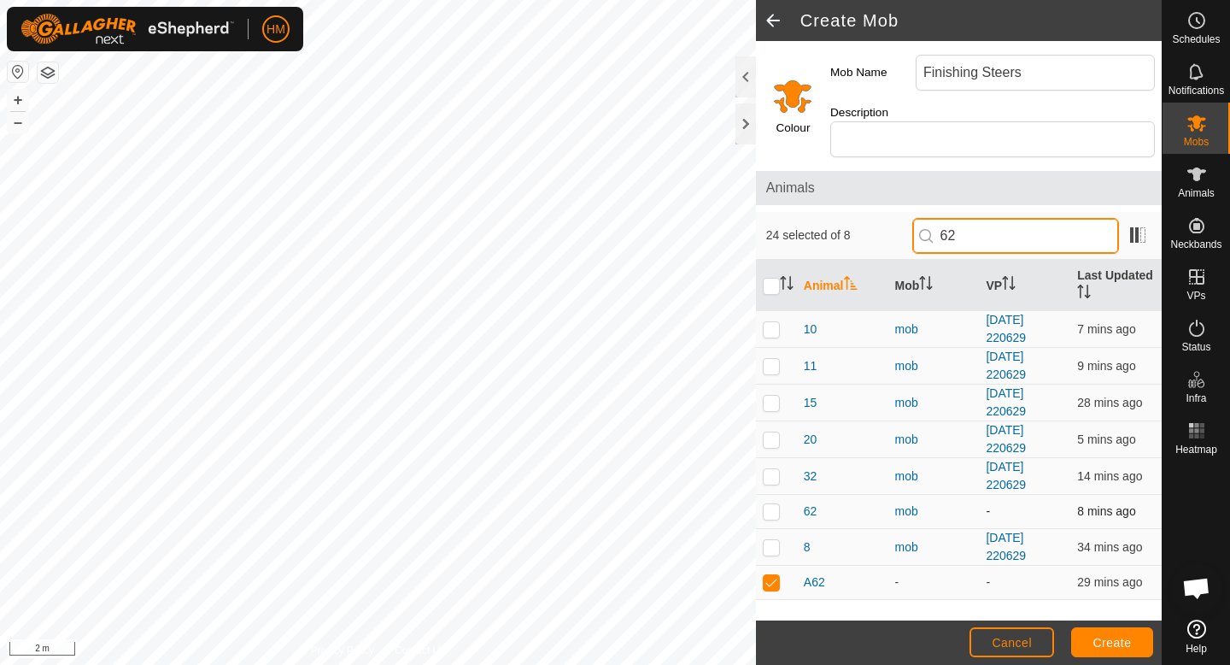
type input "62"
click at [771, 504] on p-checkbox at bounding box center [771, 511] width 17 height 14
checkbox input "true"
click at [1017, 218] on input "62" at bounding box center [1015, 236] width 207 height 36
type input "6"
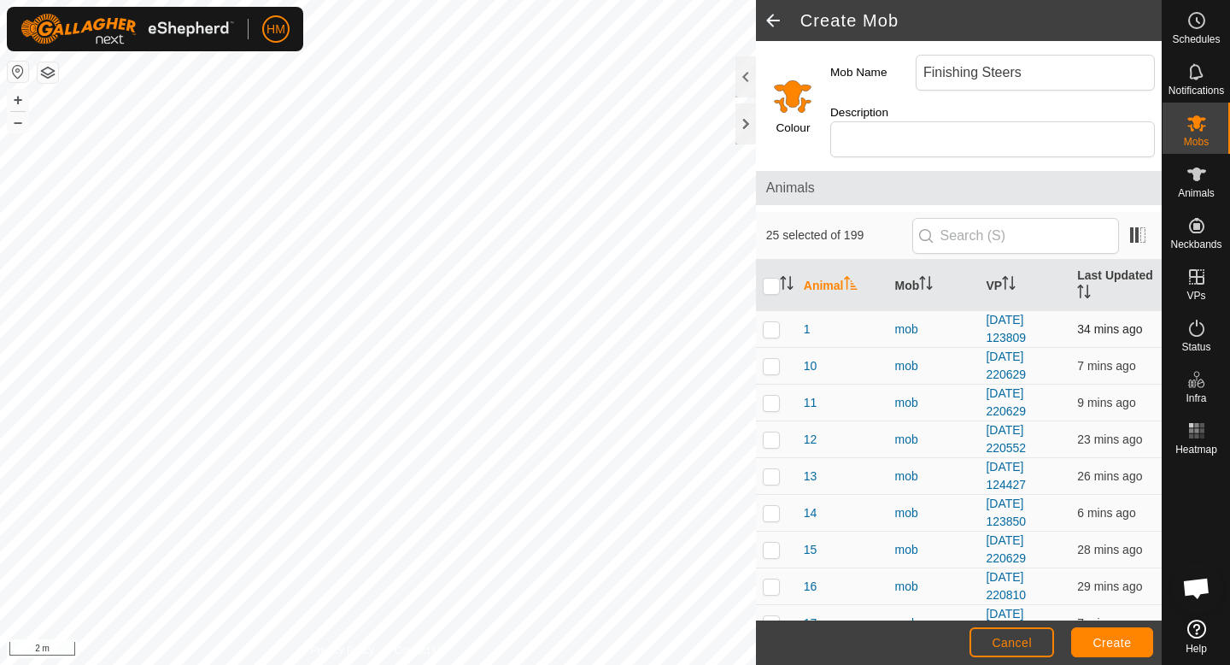
click at [772, 322] on p-checkbox at bounding box center [771, 329] width 17 height 14
checkbox input "false"
click at [770, 359] on p-checkbox at bounding box center [771, 366] width 17 height 14
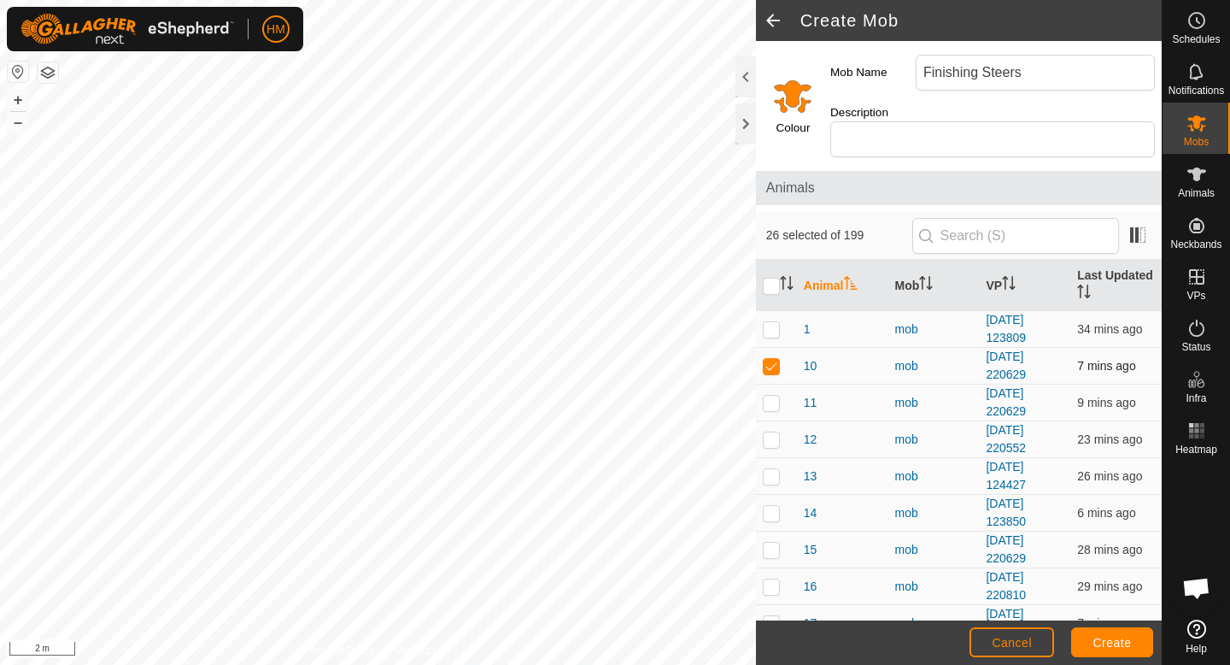
checkbox input "false"
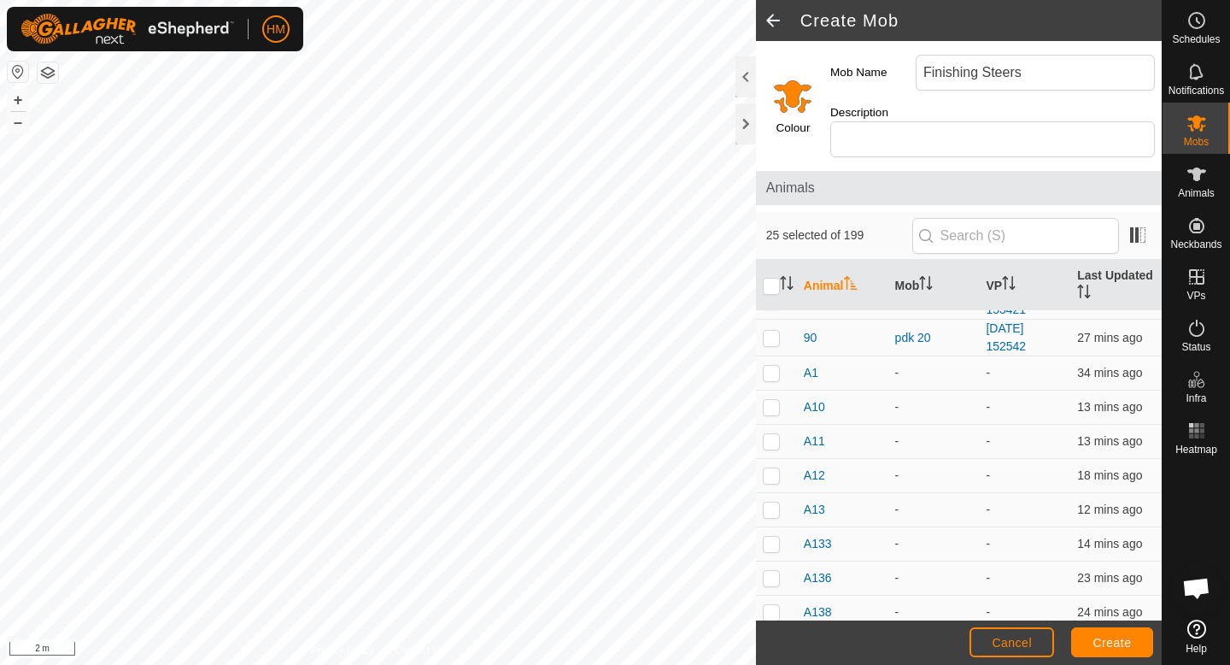
scroll to position [3225, 0]
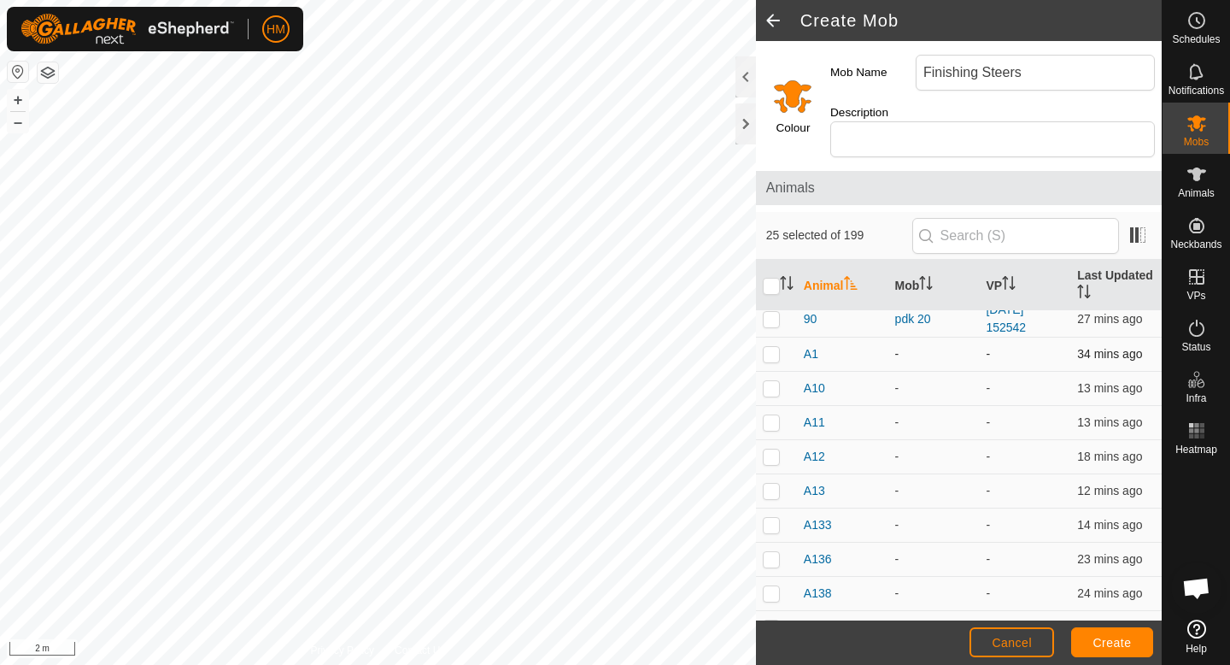
click at [769, 347] on p-checkbox at bounding box center [771, 354] width 17 height 14
checkbox input "true"
click at [769, 381] on p-checkbox at bounding box center [771, 388] width 17 height 14
checkbox input "true"
click at [768, 415] on p-checkbox at bounding box center [771, 422] width 17 height 14
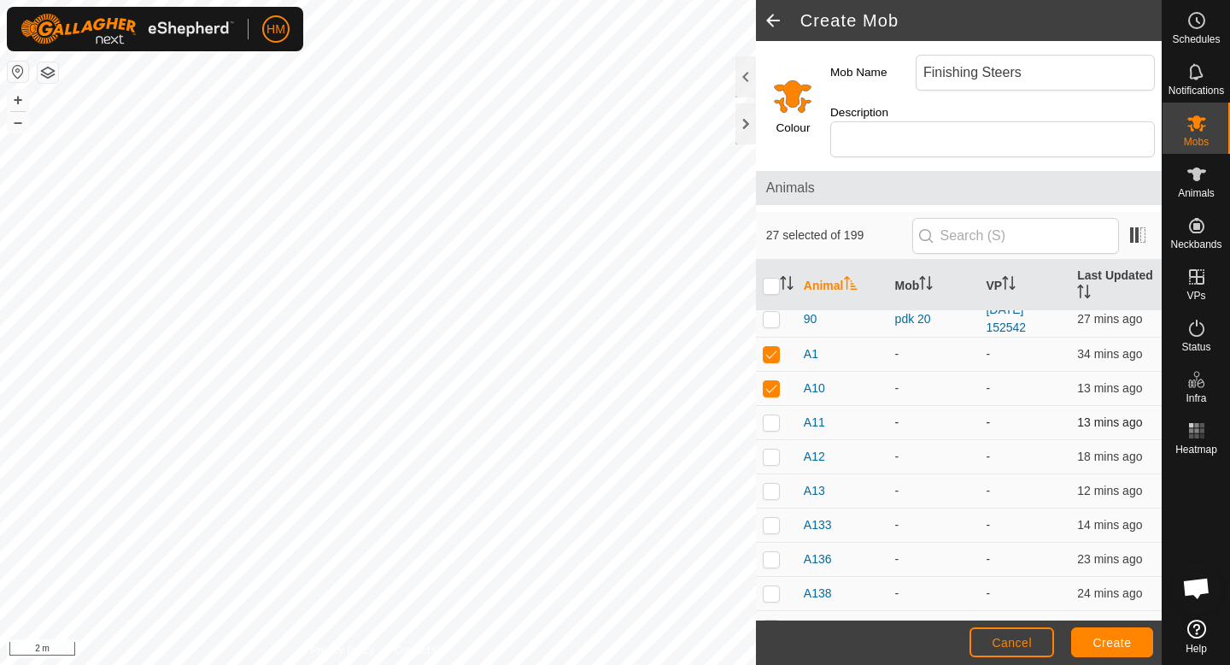
checkbox input "true"
click at [772, 449] on p-checkbox at bounding box center [771, 456] width 17 height 14
checkbox input "true"
click at [773, 484] on p-checkbox at bounding box center [771, 491] width 17 height 14
checkbox input "true"
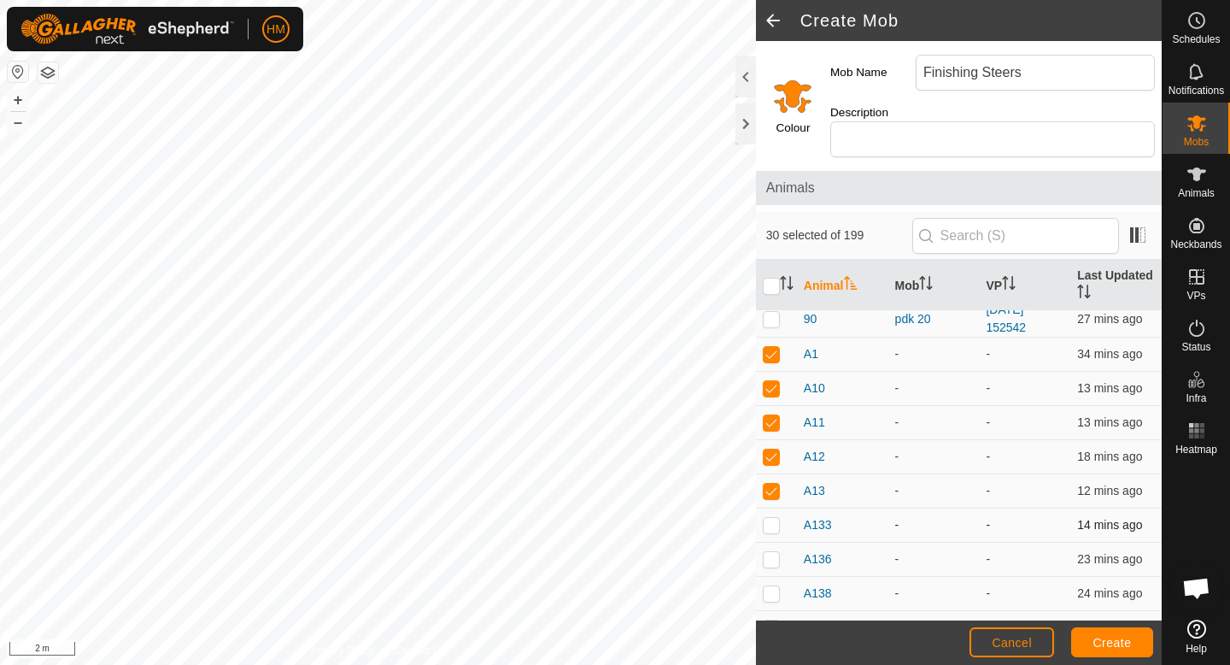
click at [772, 518] on p-checkbox at bounding box center [771, 525] width 17 height 14
click at [861, 518] on td "A133" at bounding box center [842, 525] width 91 height 34
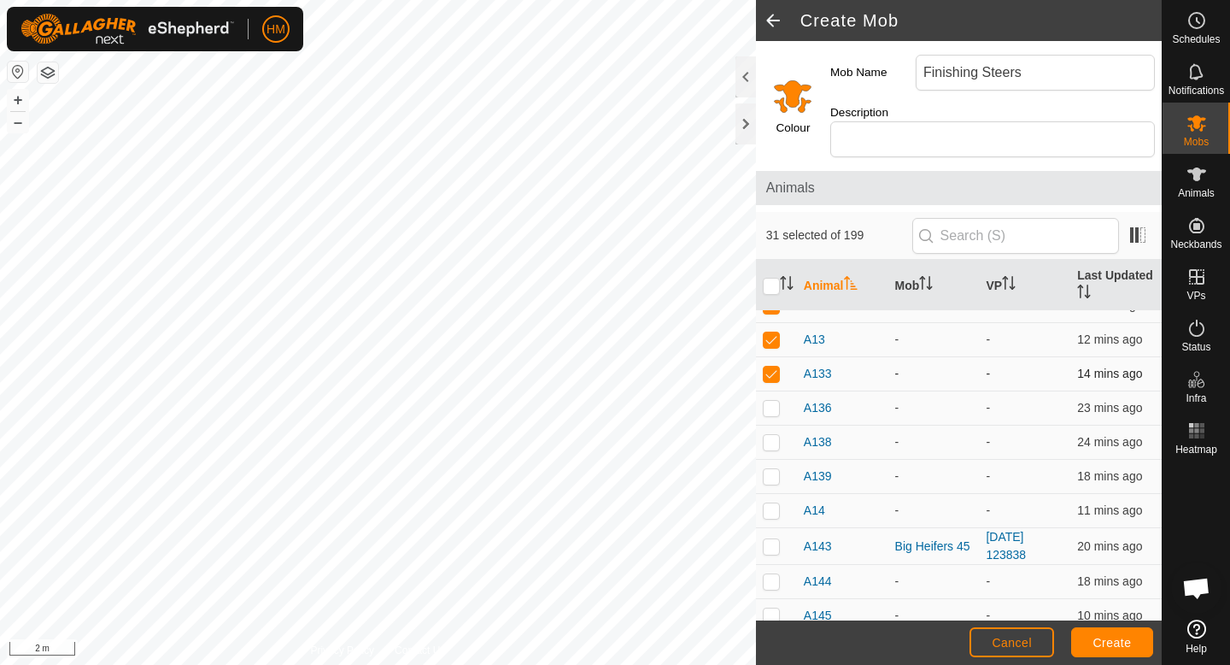
scroll to position [3395, 0]
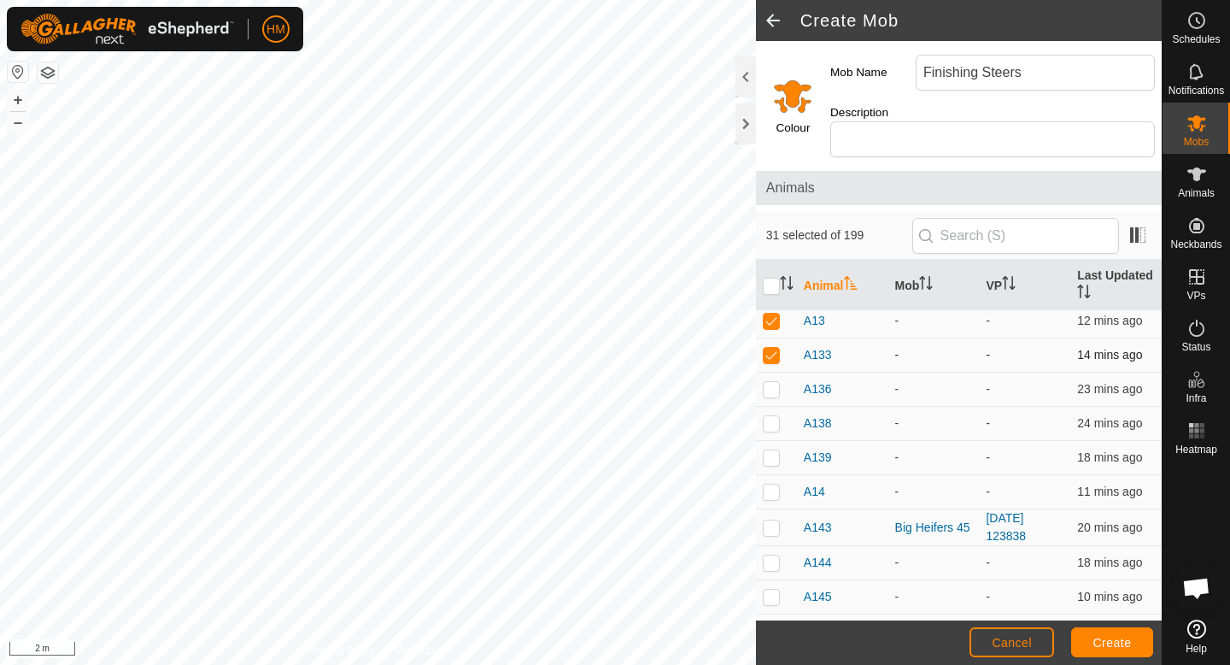
click at [775, 348] on p-checkbox at bounding box center [771, 355] width 17 height 14
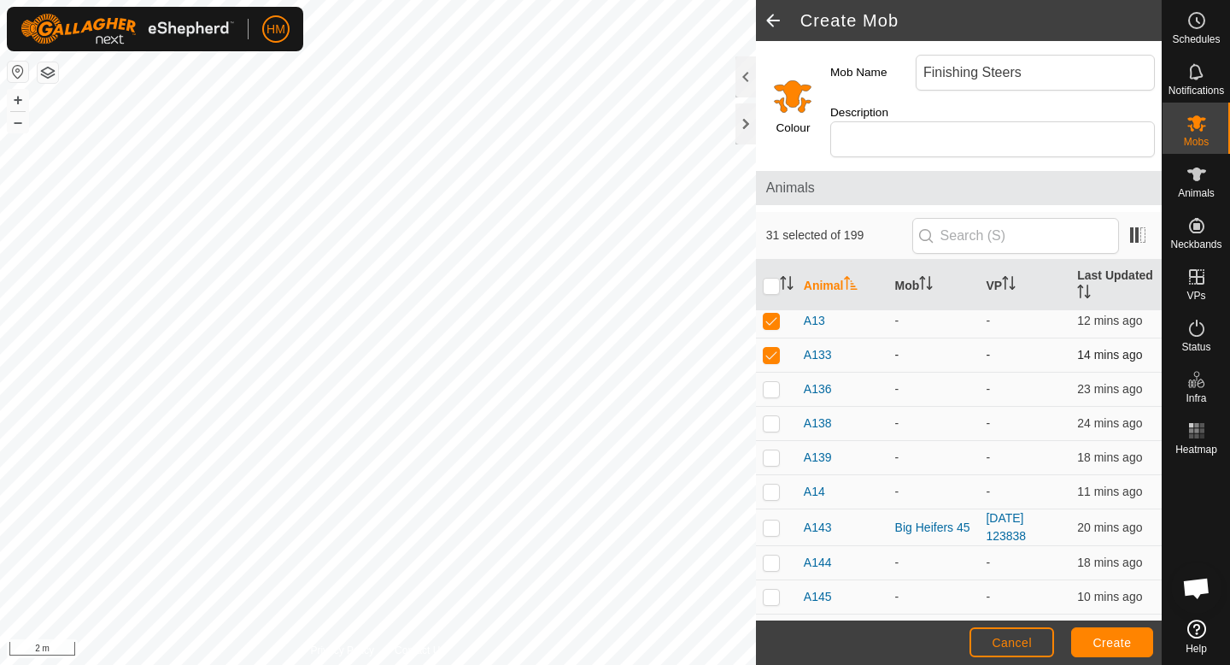
checkbox input "false"
click at [770, 382] on p-checkbox at bounding box center [771, 389] width 17 height 14
checkbox input "false"
click at [772, 416] on p-checkbox at bounding box center [771, 423] width 17 height 14
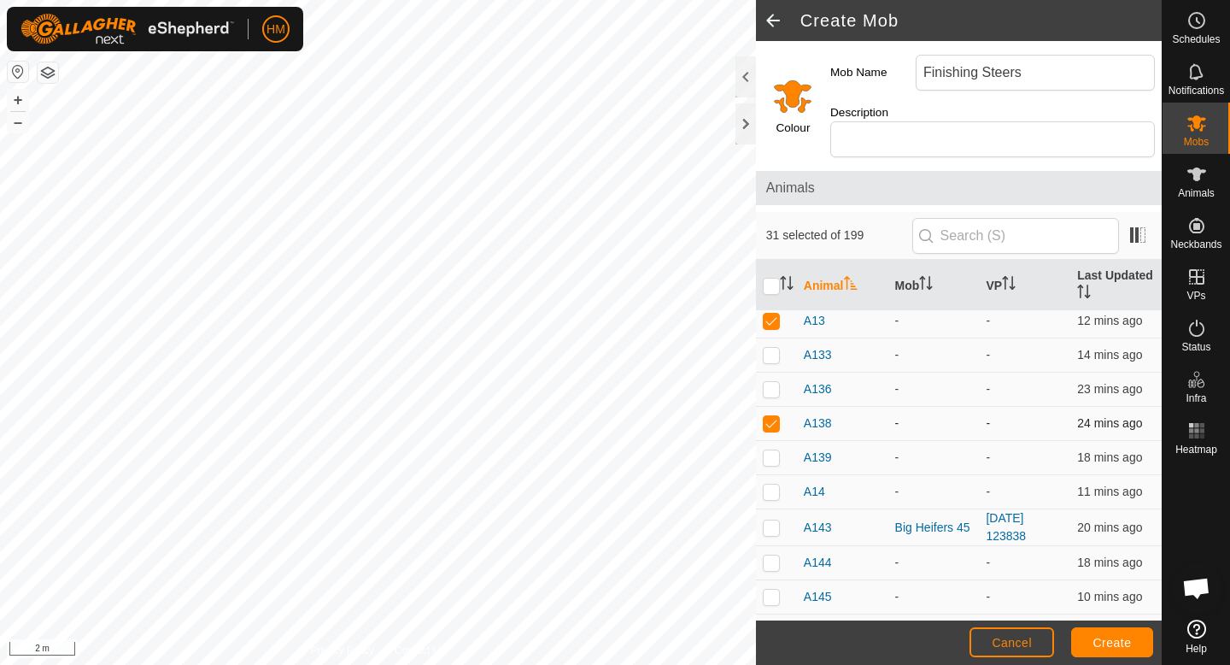
click at [772, 416] on p-checkbox at bounding box center [771, 423] width 17 height 14
checkbox input "false"
click at [772, 450] on p-checkbox at bounding box center [771, 457] width 17 height 14
checkbox input "false"
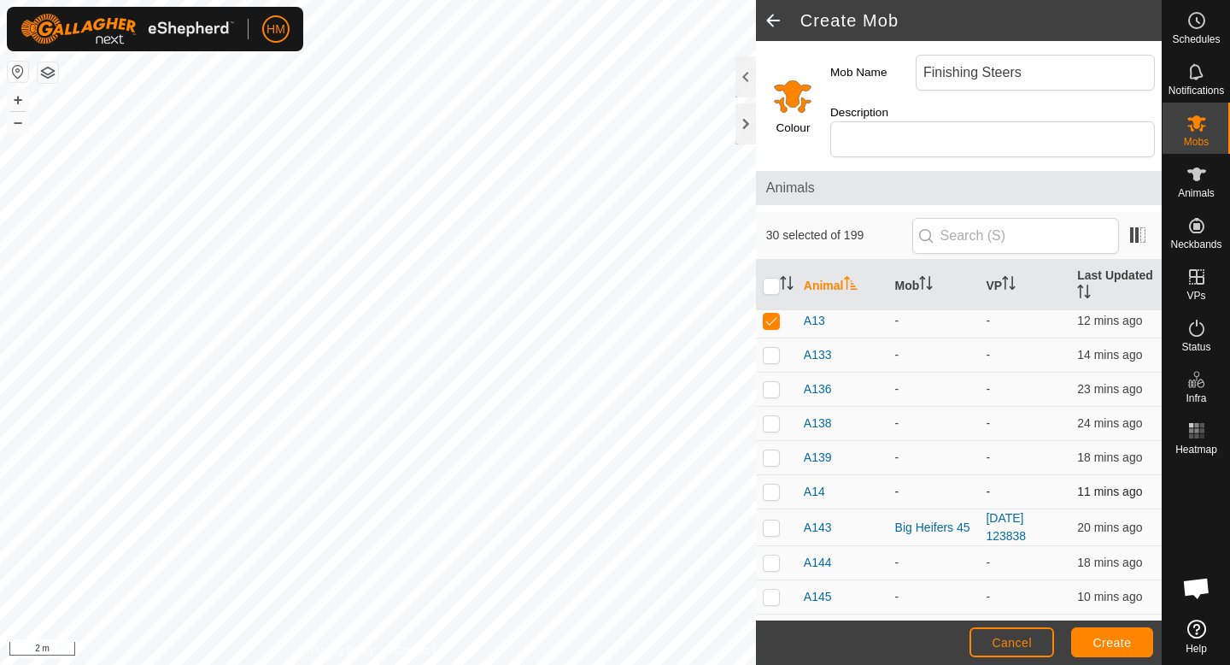
click at [772, 484] on p-checkbox at bounding box center [771, 491] width 17 height 14
checkbox input "true"
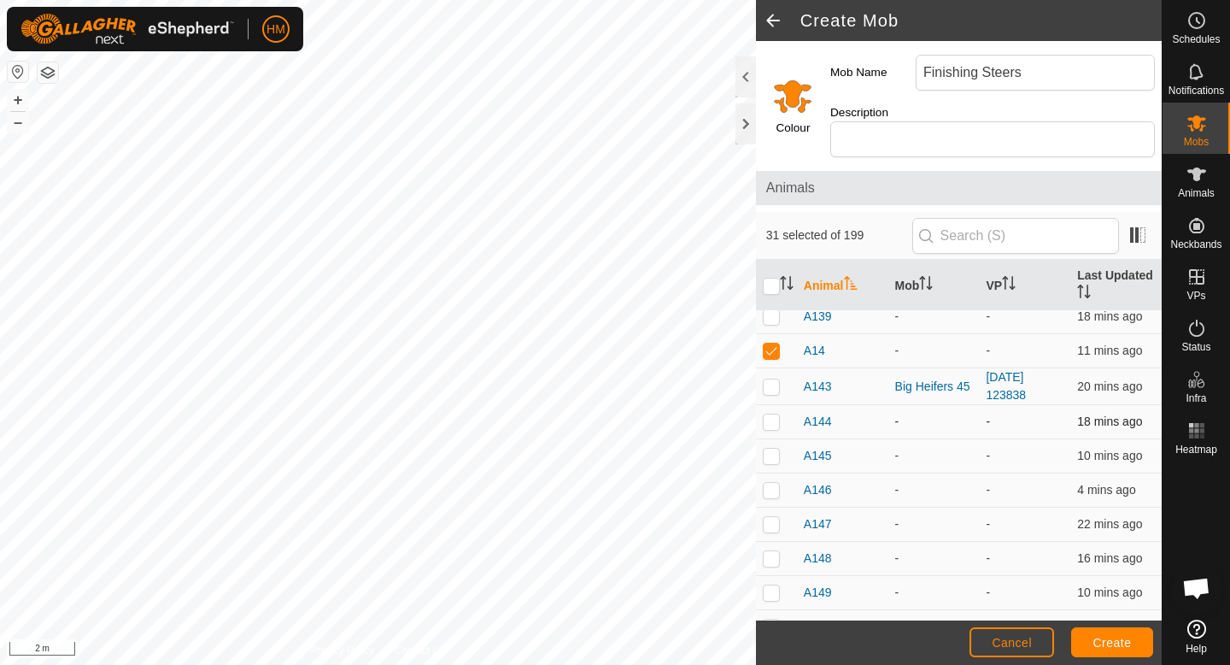
click at [767, 414] on p-checkbox at bounding box center [771, 421] width 17 height 14
checkbox input "false"
click at [772, 449] on p-checkbox at bounding box center [771, 456] width 17 height 14
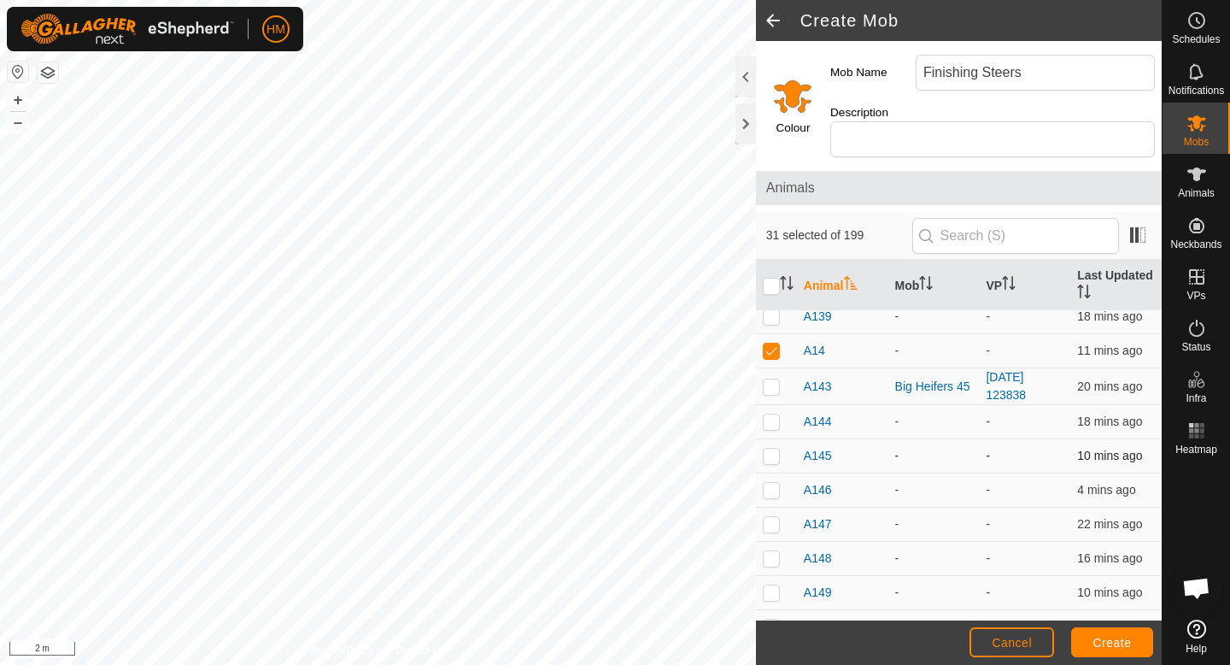
click at [772, 449] on p-checkbox at bounding box center [771, 456] width 17 height 14
checkbox input "false"
click at [772, 483] on p-checkbox at bounding box center [771, 490] width 17 height 14
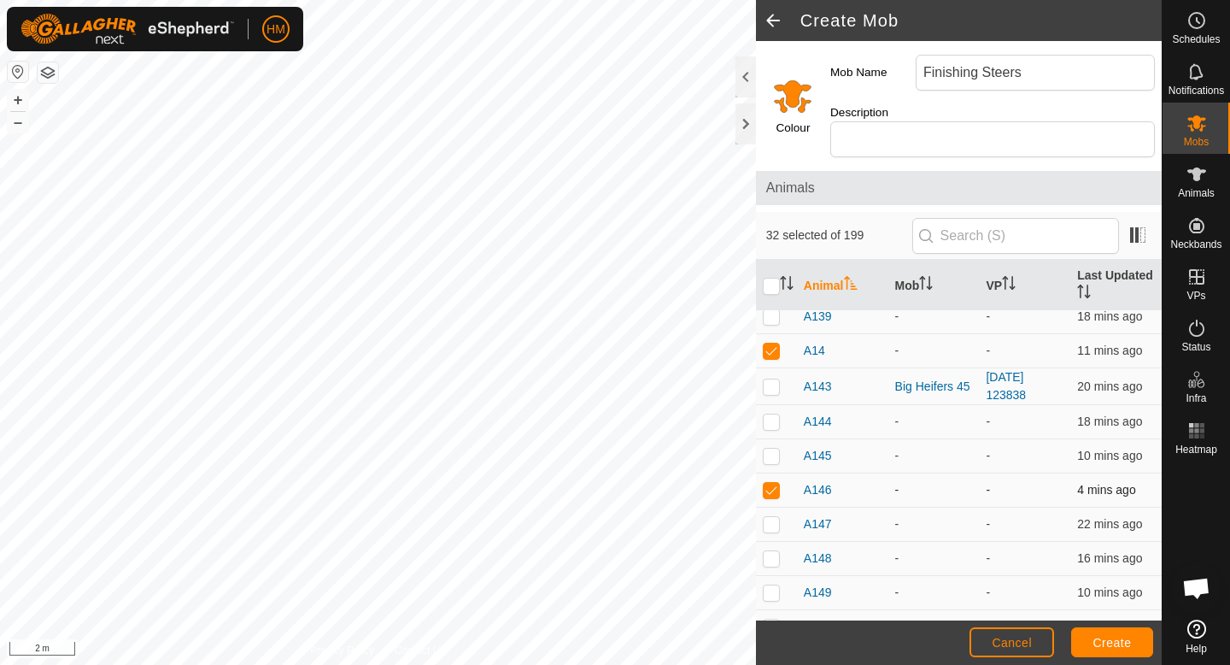
checkbox input "false"
click at [772, 517] on p-checkbox at bounding box center [771, 524] width 17 height 14
checkbox input "false"
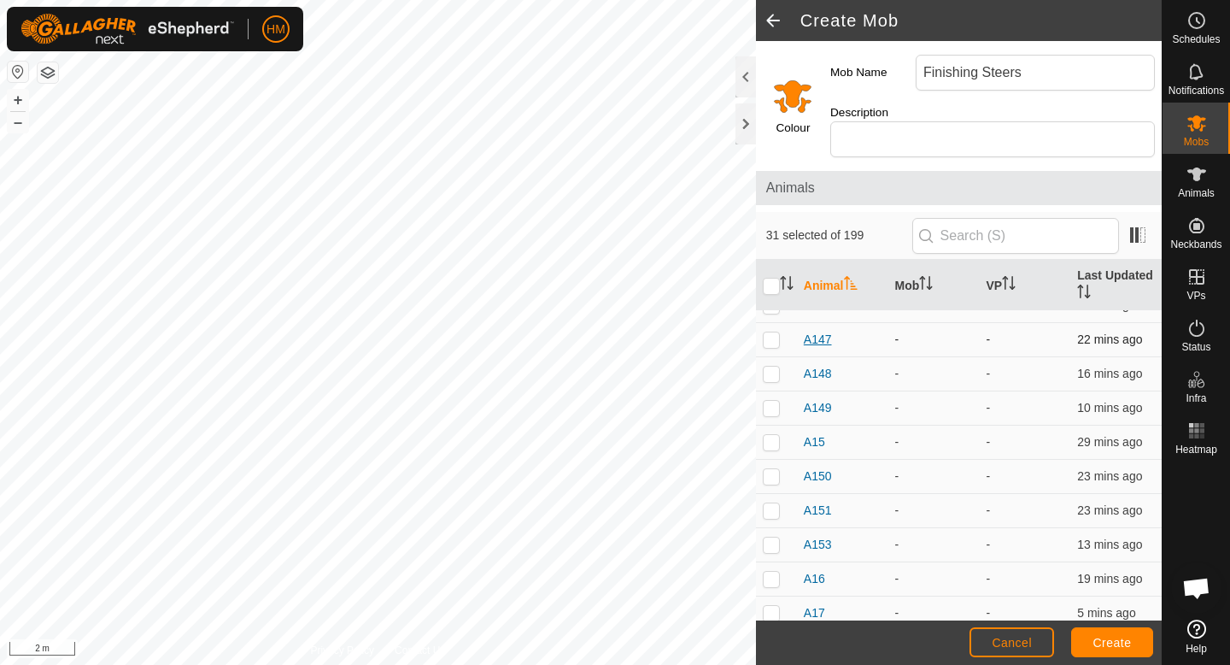
scroll to position [3720, 0]
click at [768, 504] on p-checkbox at bounding box center [771, 511] width 17 height 14
checkbox input "false"
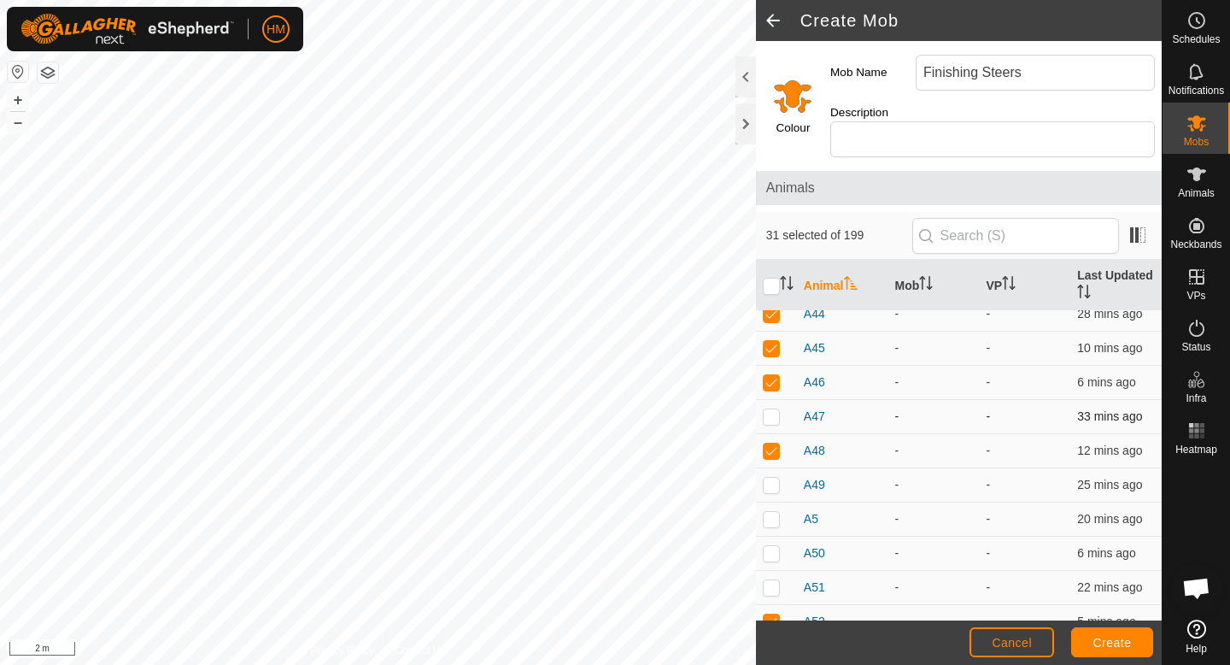
scroll to position [5081, 0]
click at [770, 410] on p-checkbox at bounding box center [771, 417] width 17 height 14
checkbox input "false"
click at [774, 478] on p-checkbox at bounding box center [771, 485] width 17 height 14
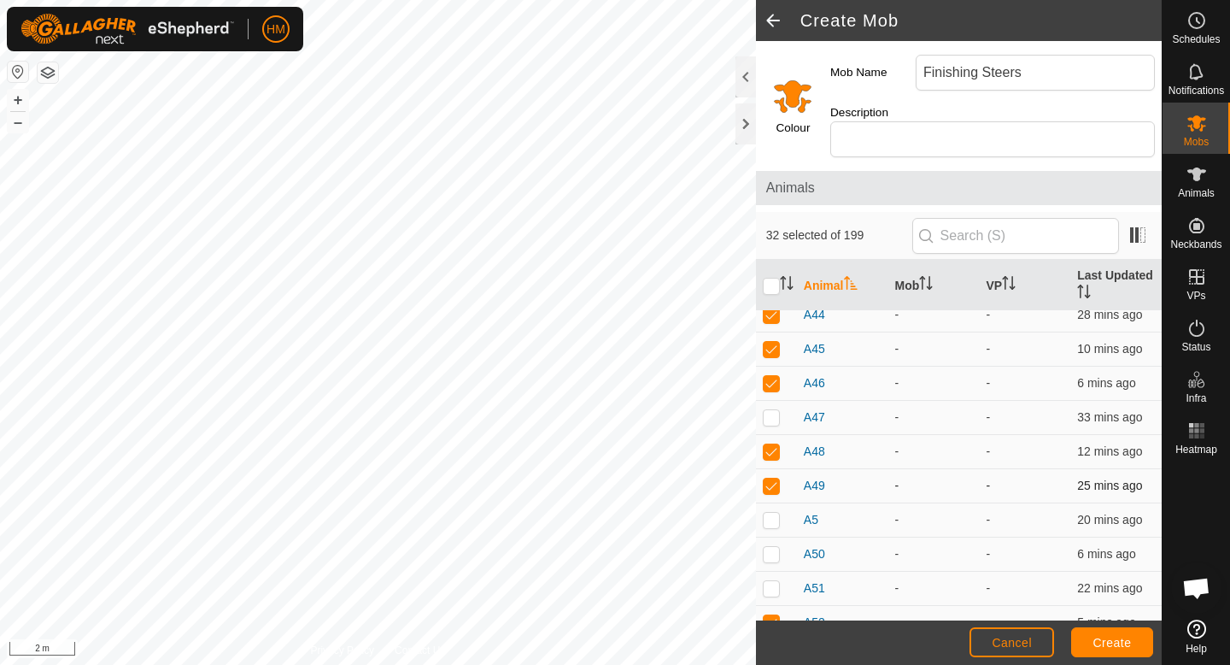
click at [774, 478] on p-checkbox at bounding box center [771, 485] width 17 height 14
checkbox input "false"
click at [772, 510] on td at bounding box center [776, 520] width 41 height 34
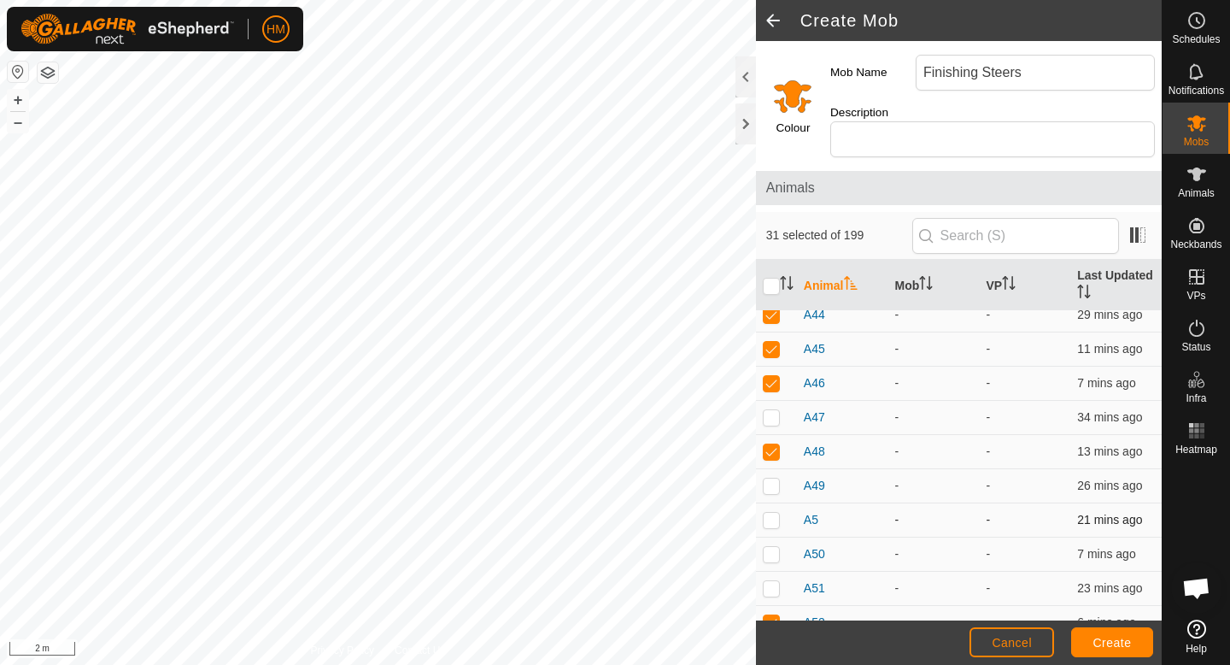
checkbox input "true"
click at [769, 478] on p-checkbox at bounding box center [771, 485] width 17 height 14
checkbox input "false"
click at [770, 547] on p-checkbox at bounding box center [771, 554] width 17 height 14
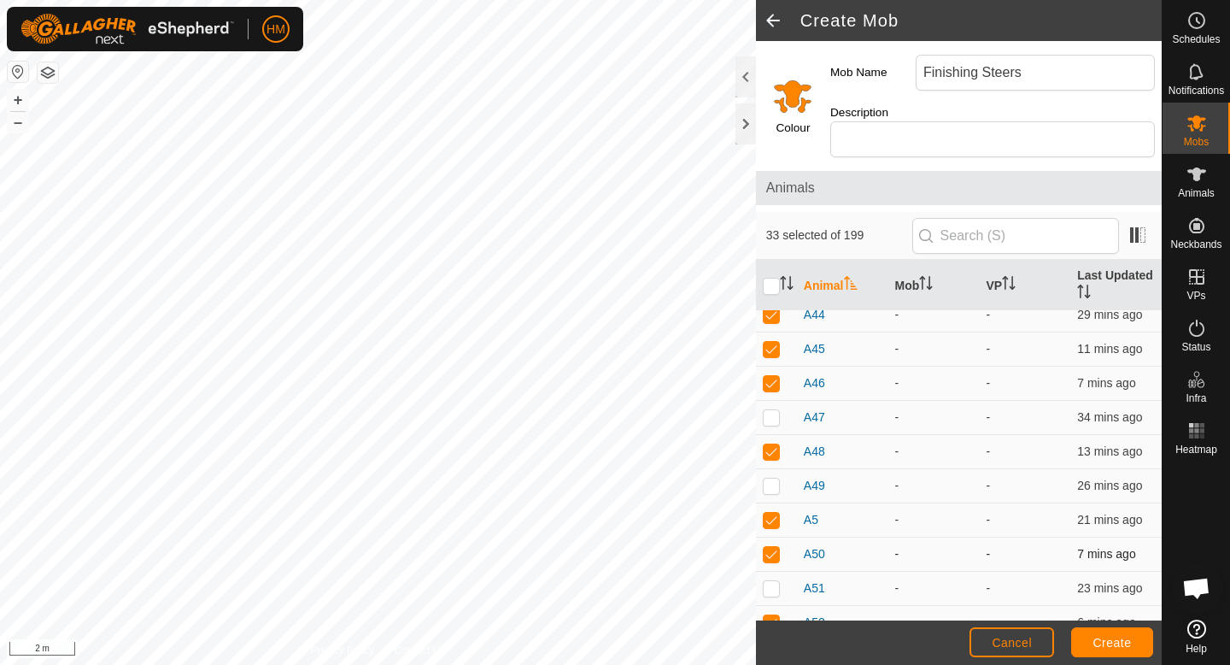
click at [770, 547] on p-checkbox at bounding box center [771, 554] width 17 height 14
checkbox input "false"
click at [772, 581] on p-checkbox at bounding box center [771, 588] width 17 height 14
checkbox input "false"
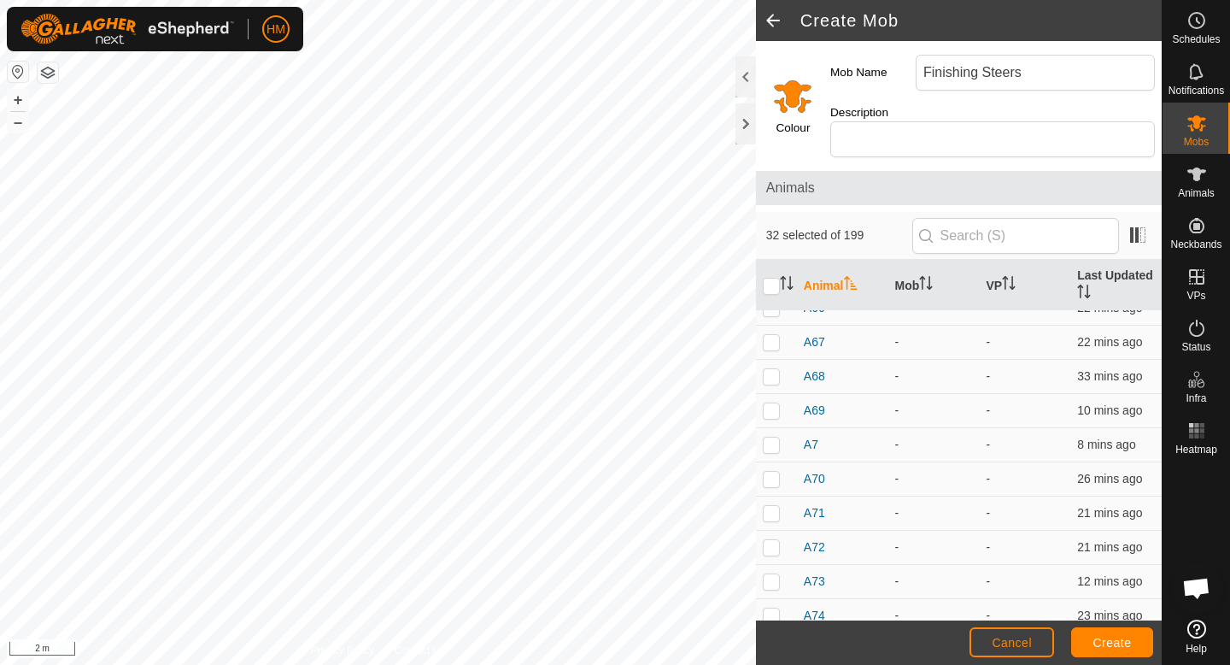
scroll to position [5912, 0]
click at [772, 399] on p-checkbox at bounding box center [771, 406] width 17 height 14
checkbox input "true"
click at [771, 437] on td at bounding box center [776, 441] width 41 height 34
checkbox input "true"
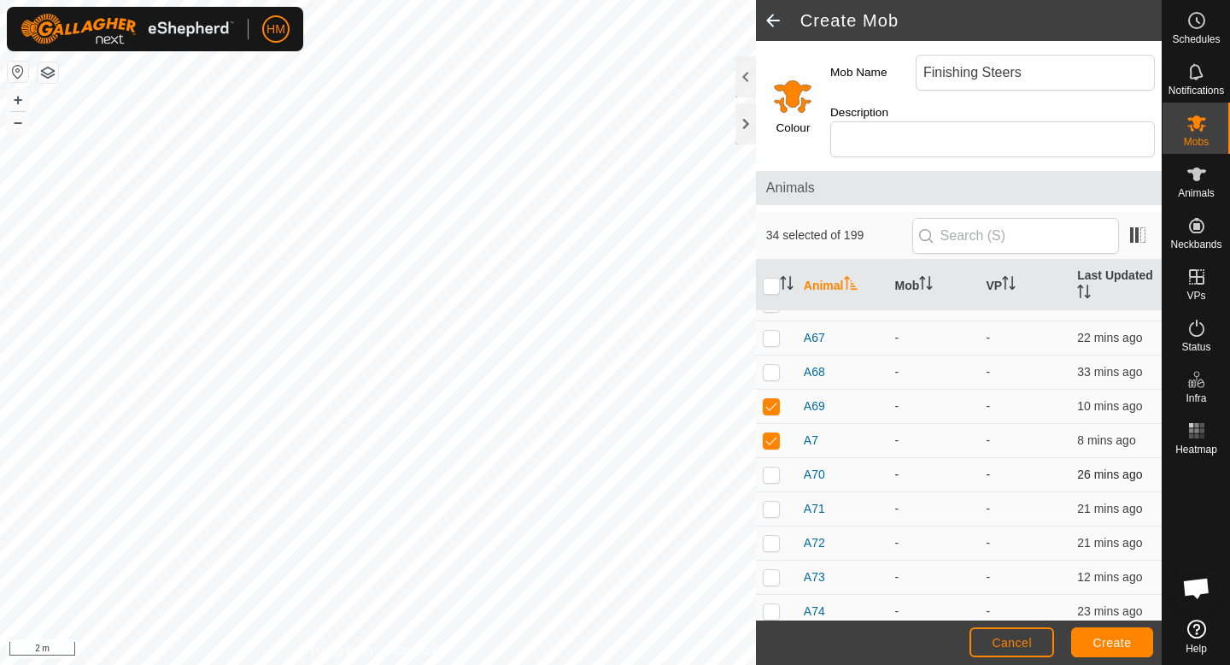
click at [771, 467] on p-checkbox at bounding box center [771, 474] width 17 height 14
click at [773, 464] on td at bounding box center [776, 475] width 41 height 34
checkbox input "false"
click at [772, 502] on p-checkbox at bounding box center [771, 509] width 17 height 14
checkbox input "true"
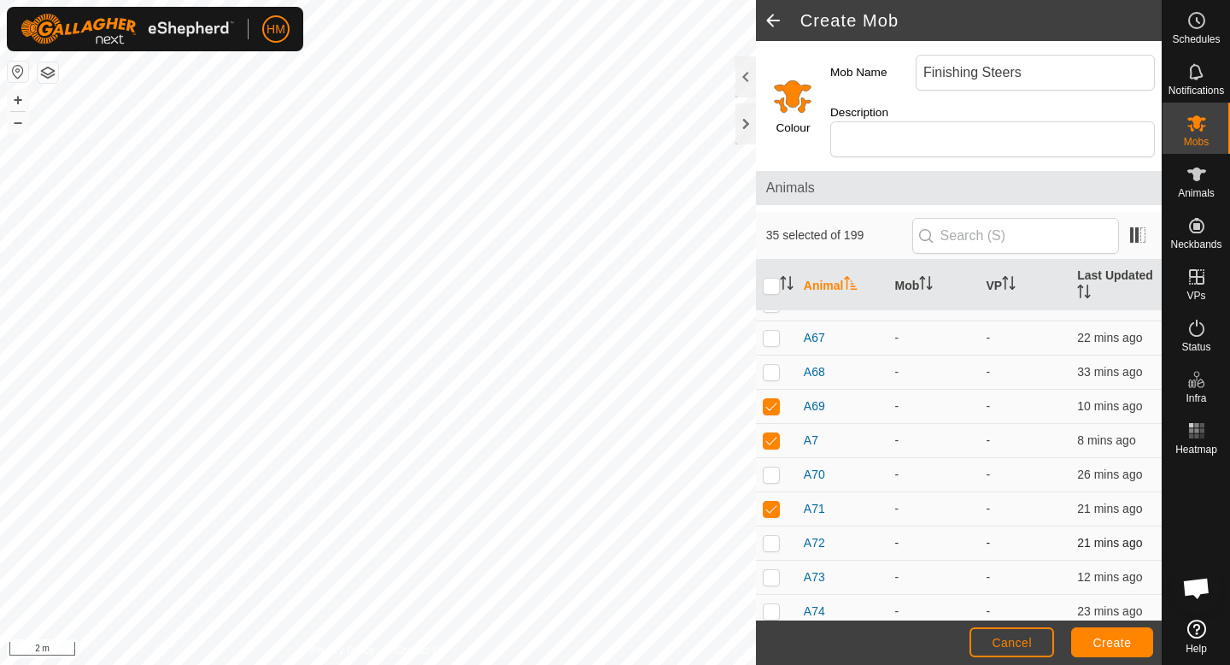
click at [770, 536] on p-checkbox at bounding box center [771, 543] width 17 height 14
checkbox input "true"
click at [770, 570] on p-checkbox at bounding box center [771, 577] width 17 height 14
checkbox input "true"
click at [770, 604] on p-checkbox at bounding box center [771, 611] width 17 height 14
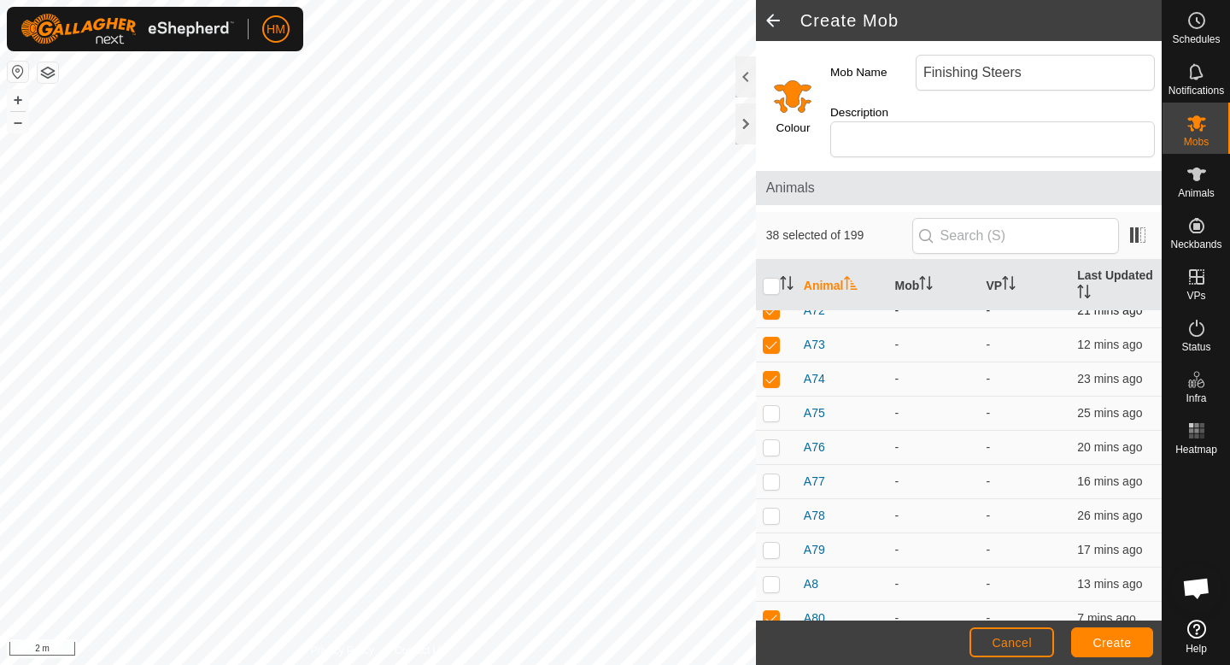
scroll to position [6146, 0]
click at [770, 371] on p-checkbox at bounding box center [771, 378] width 17 height 14
checkbox input "false"
click at [772, 405] on p-checkbox at bounding box center [771, 412] width 17 height 14
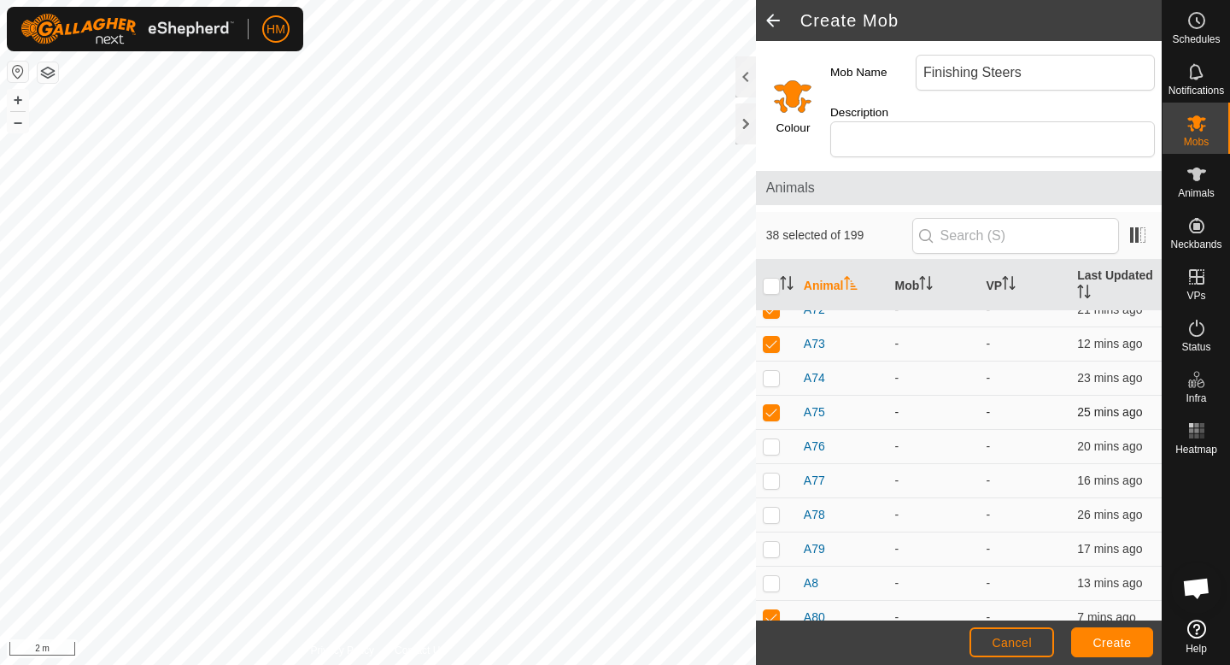
checkbox input "false"
click at [772, 439] on p-checkbox at bounding box center [771, 446] width 17 height 14
checkbox input "false"
click at [772, 470] on td at bounding box center [776, 481] width 41 height 34
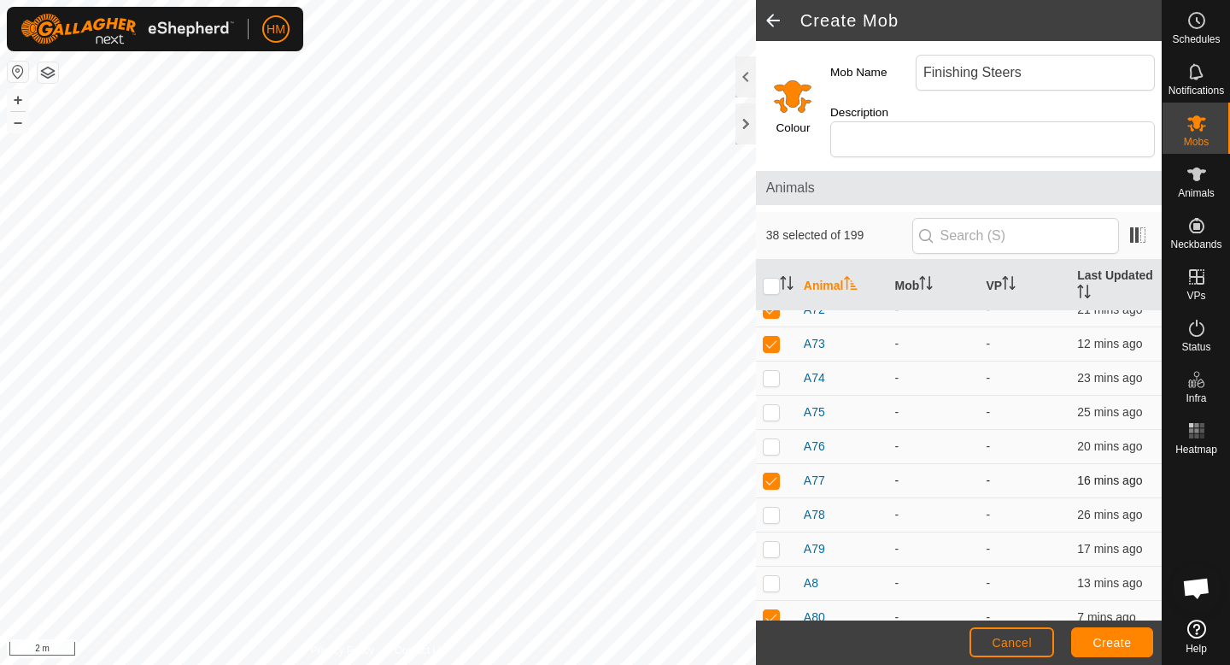
click at [772, 470] on td at bounding box center [776, 481] width 41 height 34
checkbox input "false"
click at [772, 508] on p-checkbox at bounding box center [771, 515] width 17 height 14
checkbox input "false"
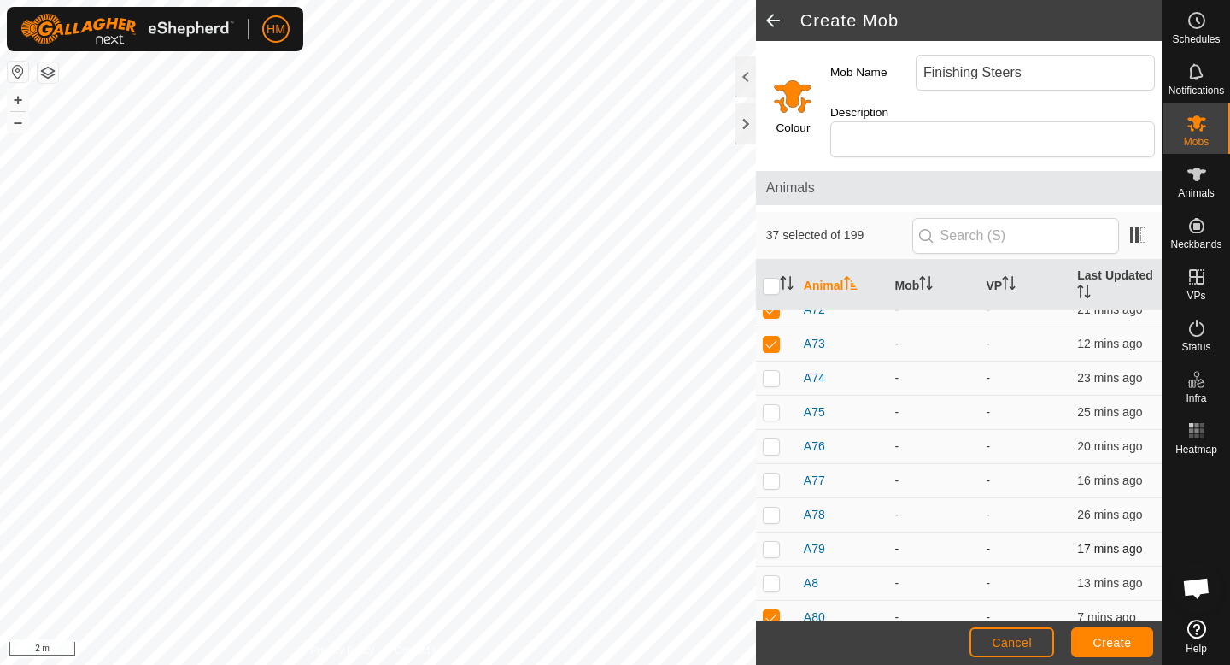
click at [772, 542] on p-checkbox at bounding box center [771, 549] width 17 height 14
checkbox input "false"
click at [768, 572] on td at bounding box center [776, 583] width 41 height 34
checkbox input "true"
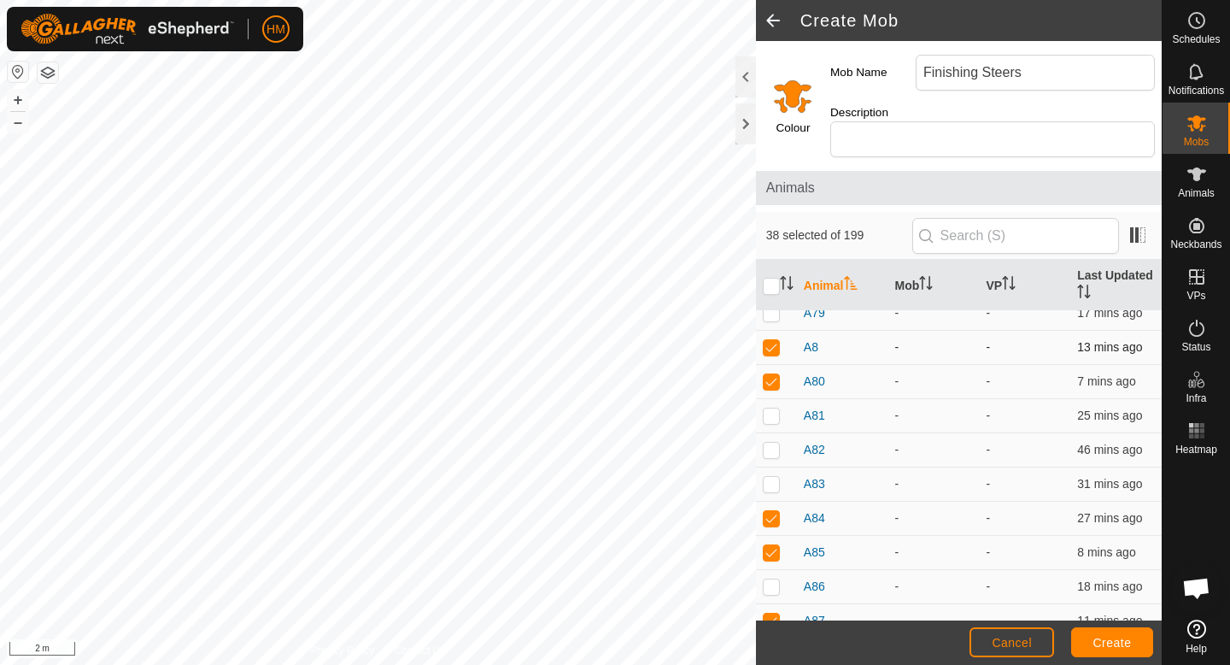
scroll to position [6385, 0]
click at [769, 405] on p-checkbox at bounding box center [771, 412] width 17 height 14
checkbox input "true"
click at [770, 439] on p-checkbox at bounding box center [771, 446] width 17 height 14
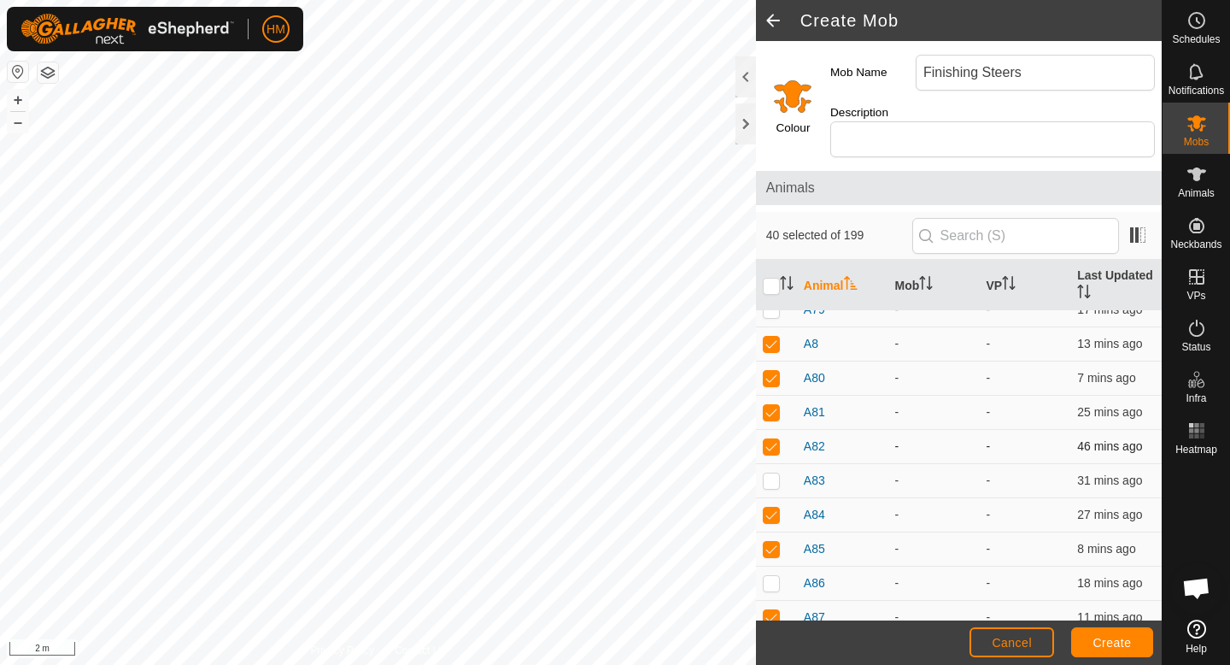
checkbox input "false"
click at [772, 472] on td at bounding box center [776, 481] width 41 height 34
checkbox input "false"
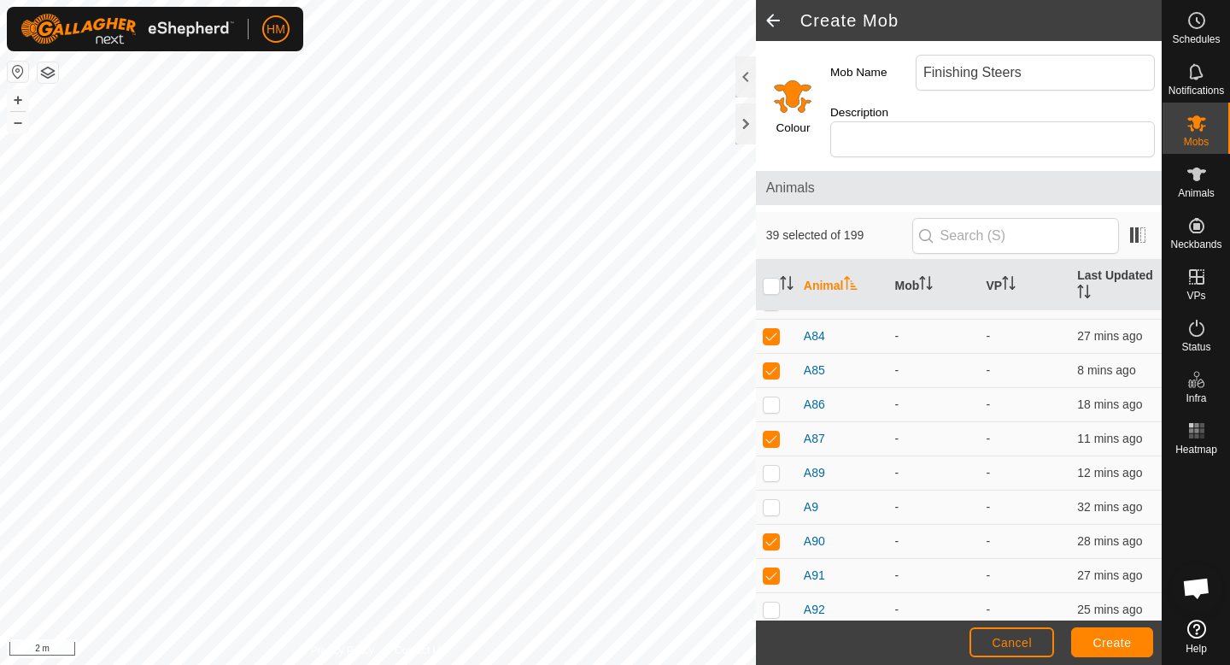
scroll to position [6575, 0]
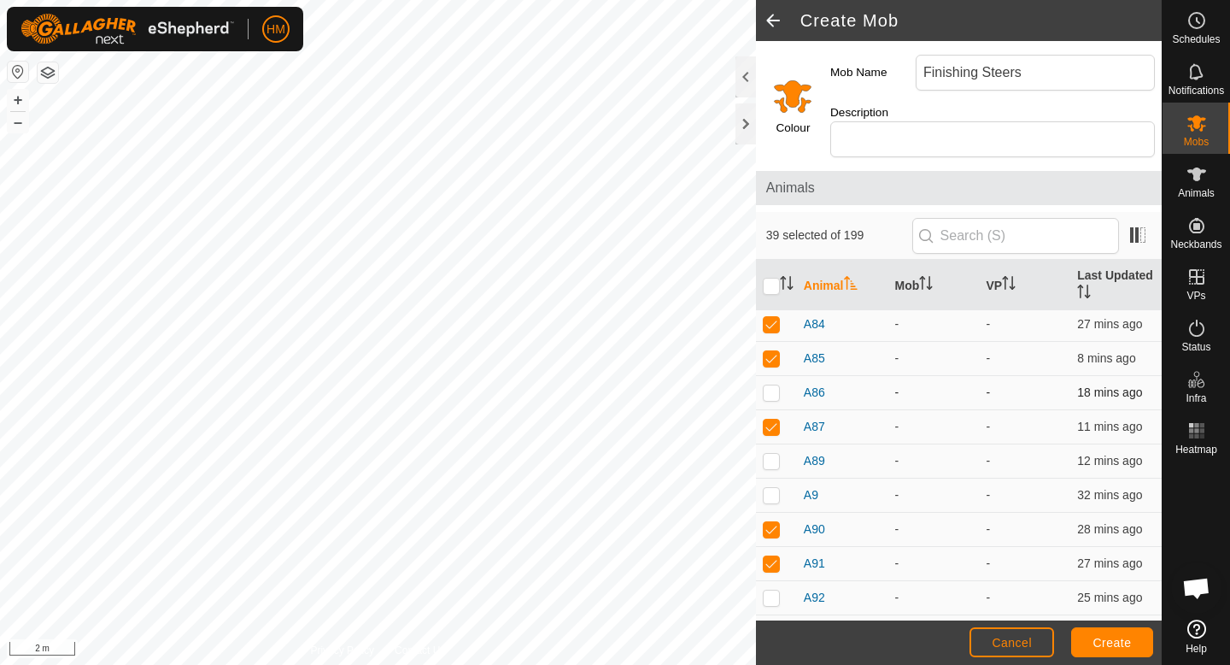
click at [770, 385] on p-checkbox at bounding box center [771, 392] width 17 height 14
checkbox input "true"
click at [772, 454] on p-checkbox at bounding box center [771, 461] width 17 height 14
checkbox input "true"
click at [772, 488] on p-checkbox at bounding box center [771, 495] width 17 height 14
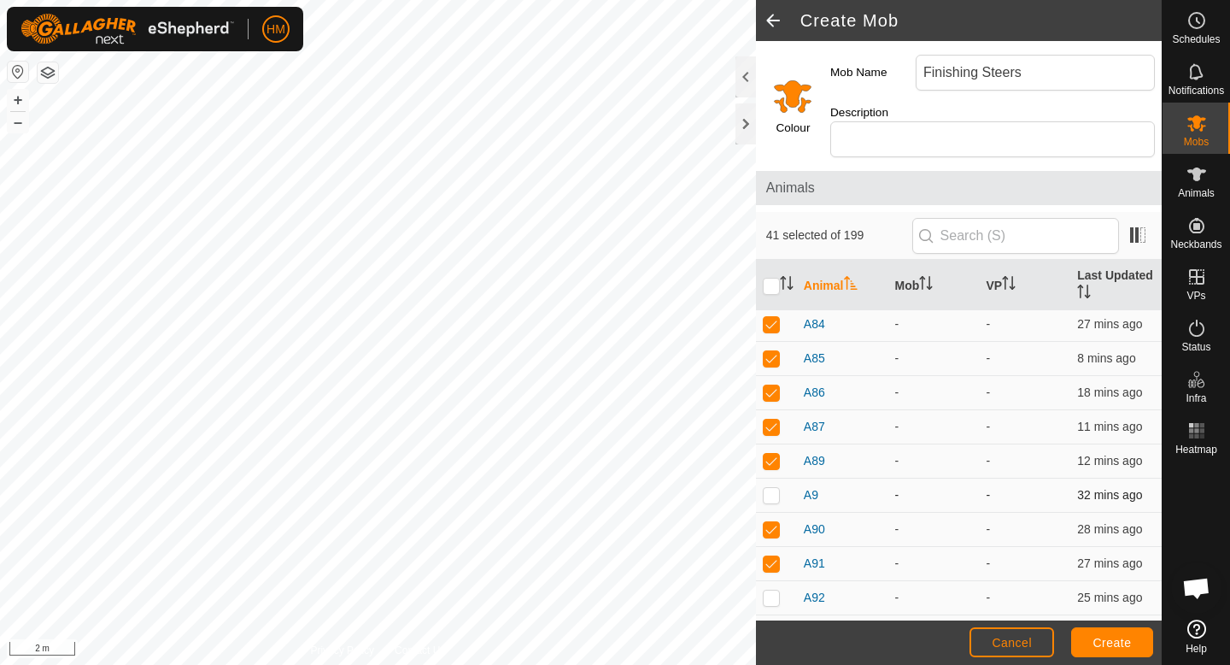
checkbox input "true"
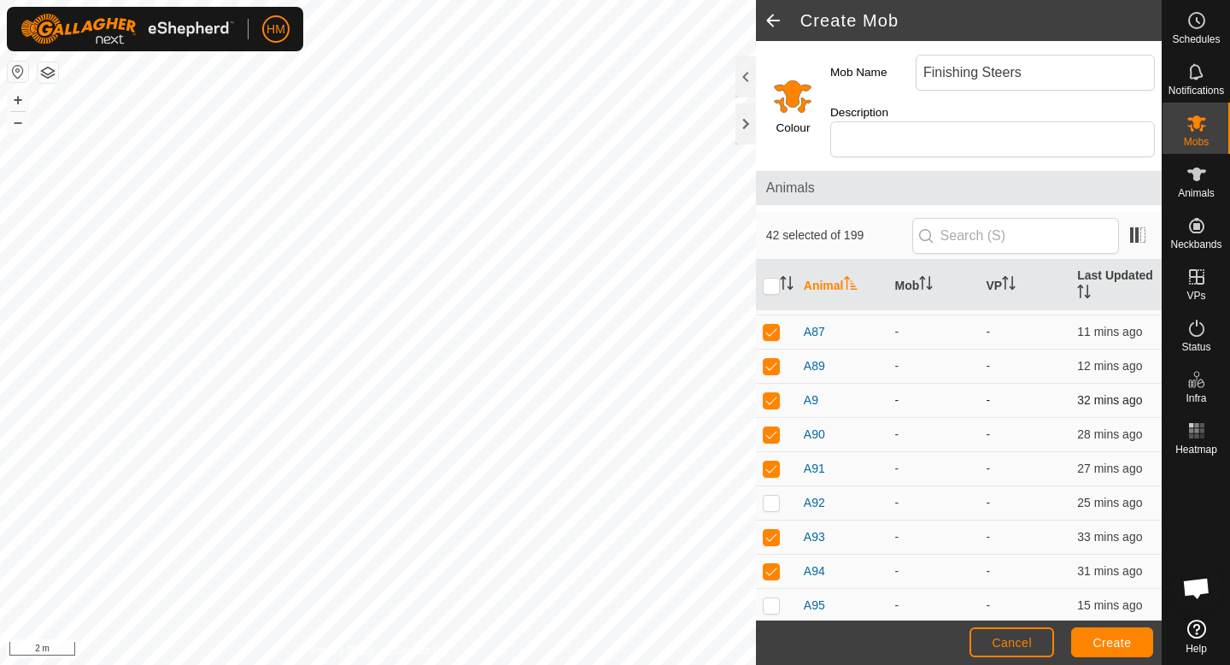
scroll to position [6674, 0]
click at [773, 492] on p-checkbox at bounding box center [771, 499] width 17 height 14
checkbox input "true"
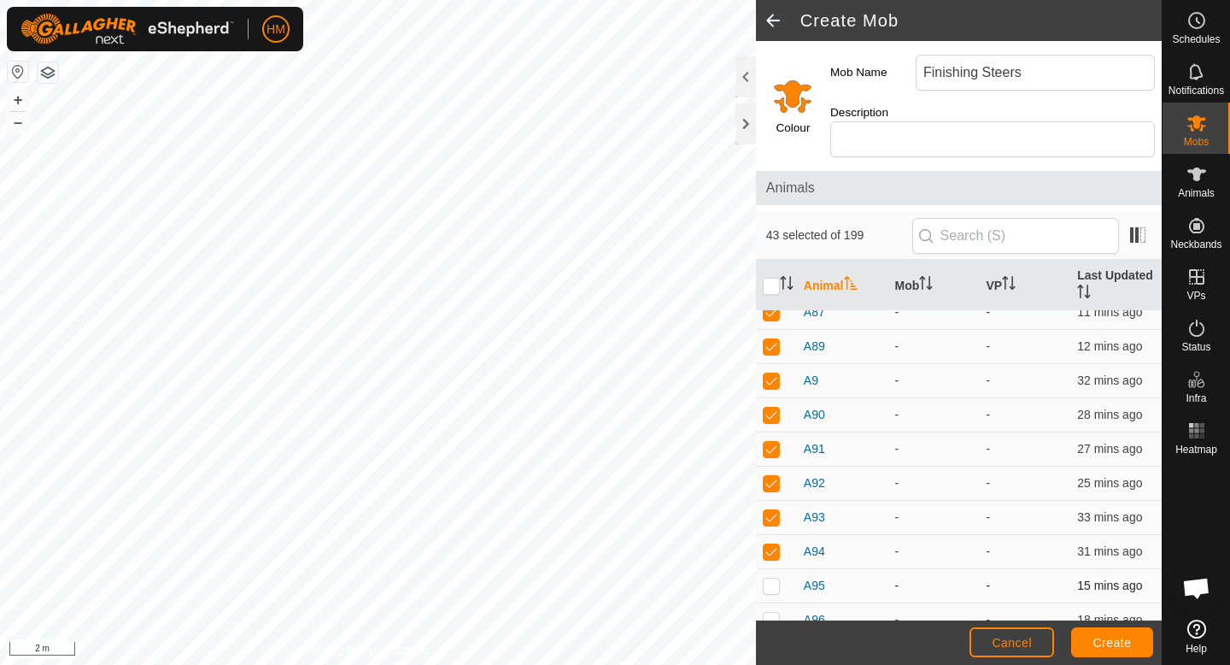
click at [771, 578] on p-checkbox at bounding box center [771, 585] width 17 height 14
checkbox input "true"
click at [771, 613] on p-checkbox at bounding box center [771, 620] width 17 height 14
checkbox input "false"
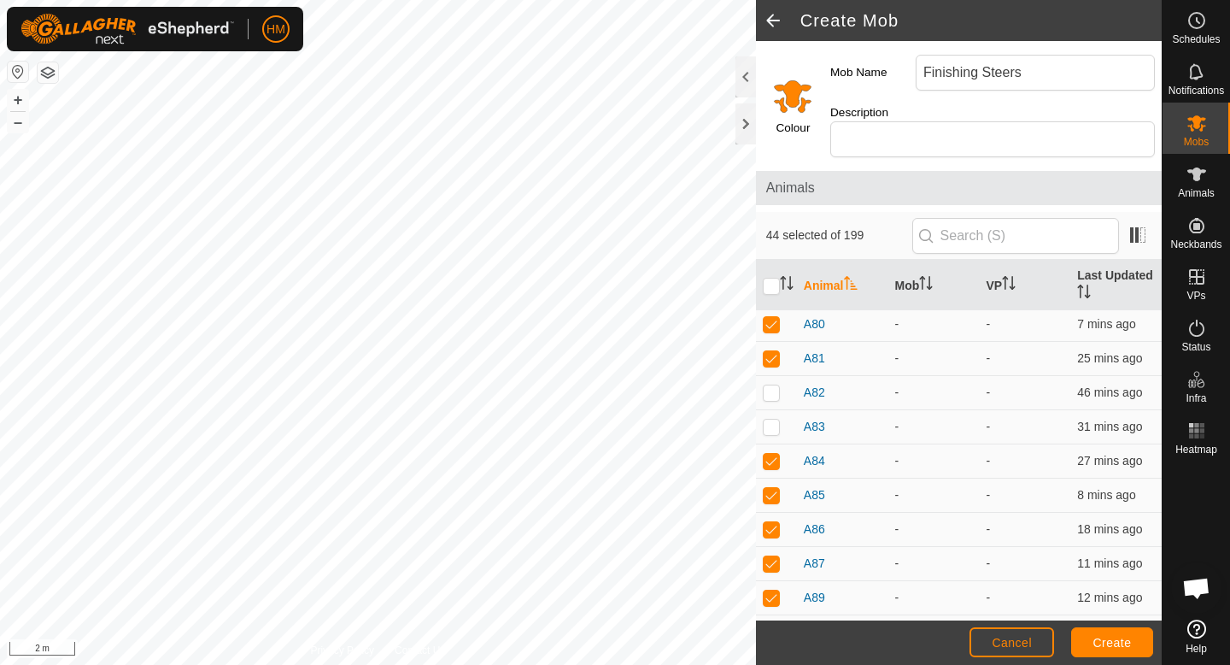
scroll to position [6405, 0]
click at [775, 453] on p-checkbox at bounding box center [771, 460] width 17 height 14
checkbox input "false"
click at [772, 419] on p-checkbox at bounding box center [771, 426] width 17 height 14
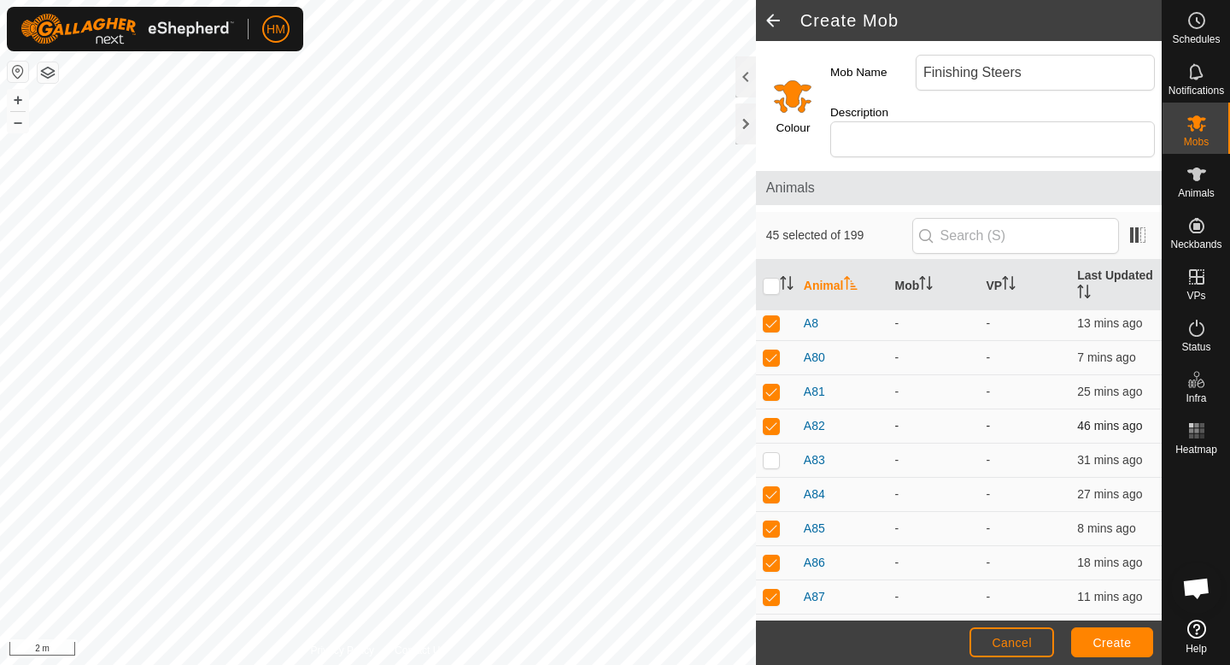
click at [772, 419] on p-checkbox at bounding box center [771, 426] width 17 height 14
checkbox input "false"
click at [1029, 218] on input "text" at bounding box center [1015, 236] width 207 height 36
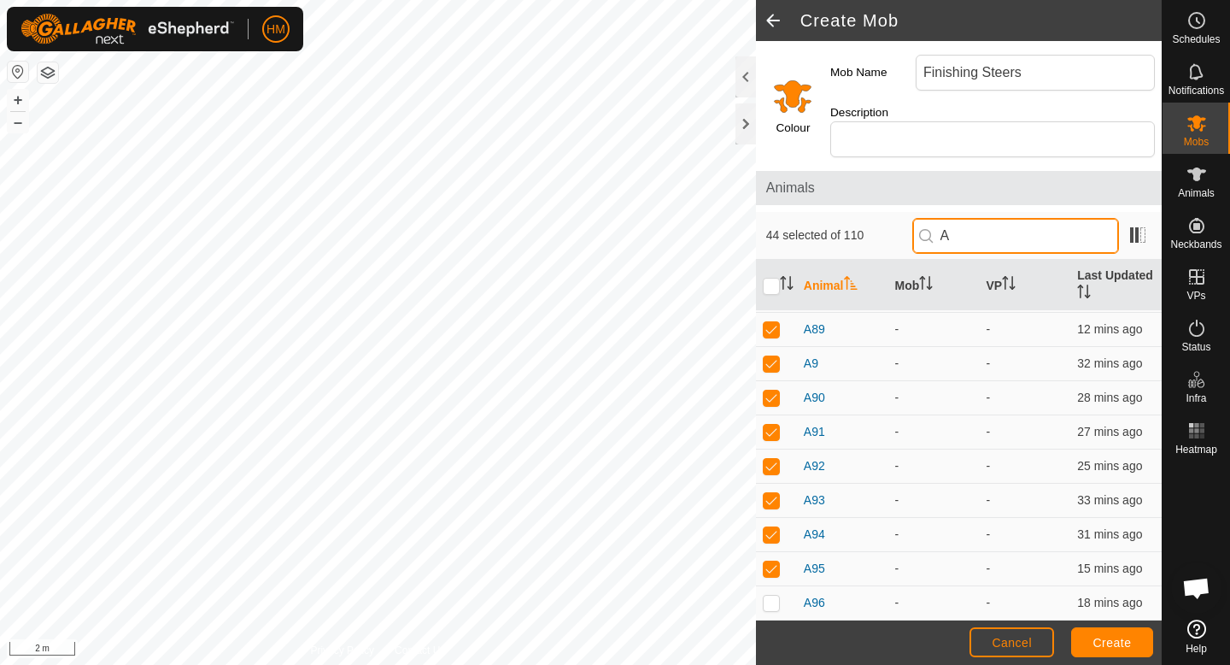
scroll to position [0, 0]
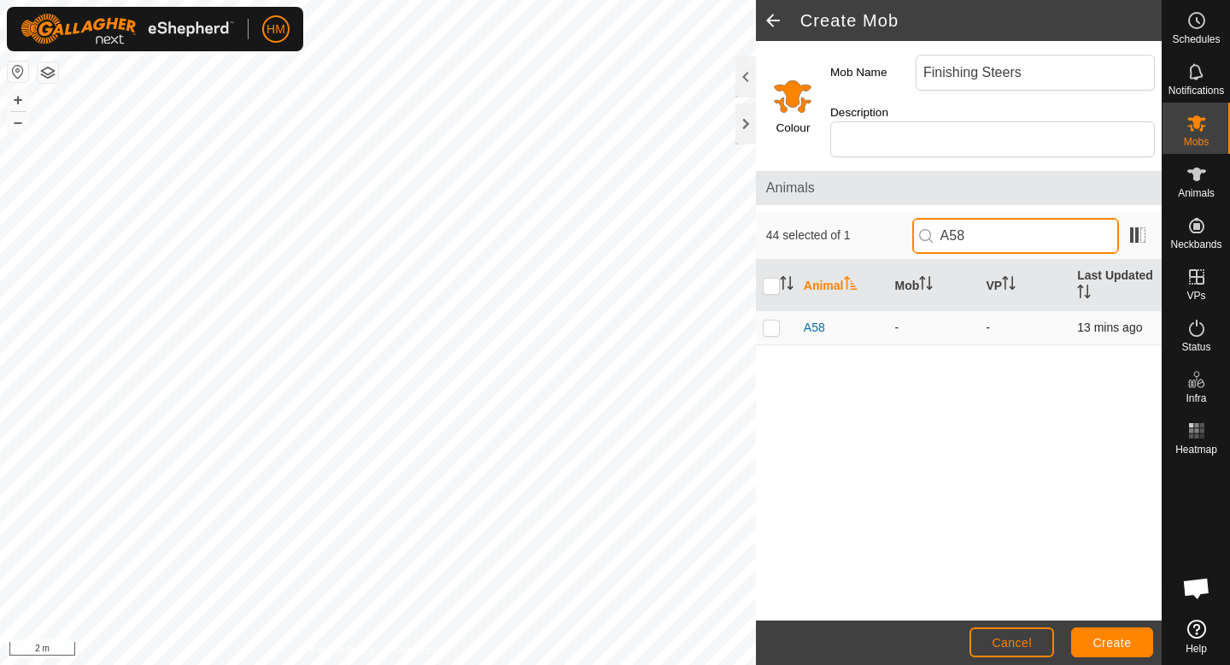
type input "A58"
click at [772, 320] on p-checkbox at bounding box center [771, 327] width 17 height 14
checkbox input "true"
click at [1000, 218] on input "A58" at bounding box center [1015, 236] width 207 height 36
type input "A43"
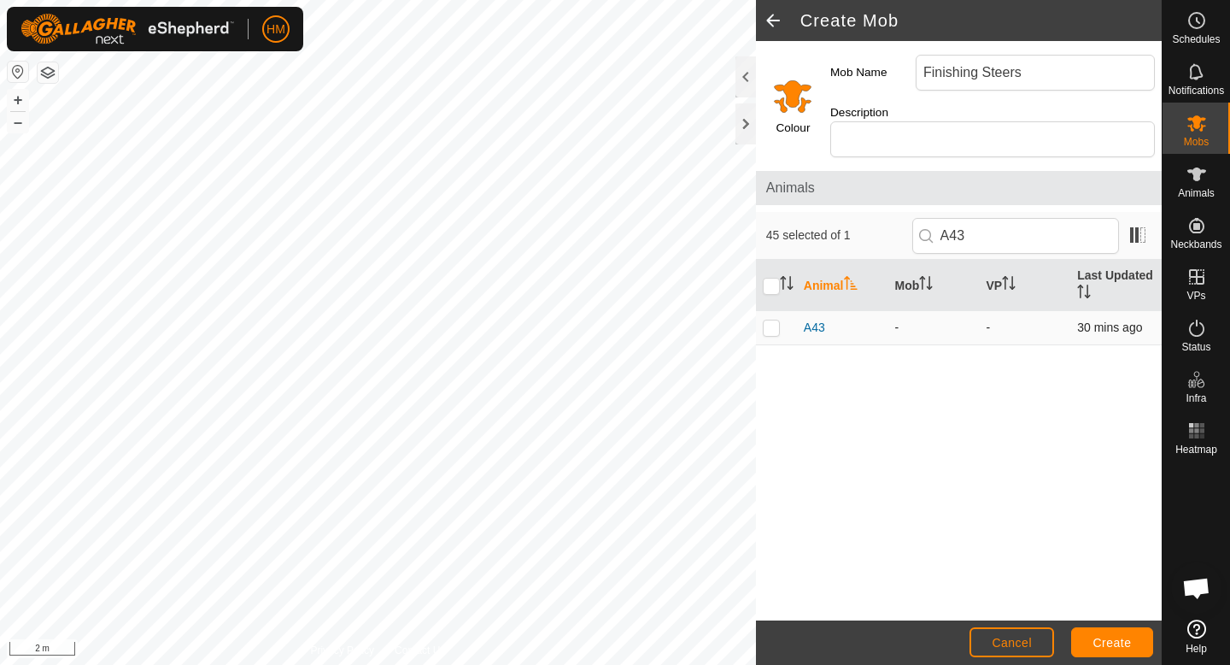
click at [768, 320] on p-checkbox at bounding box center [771, 327] width 17 height 14
checkbox input "true"
click at [1021, 219] on input "A43" at bounding box center [1015, 236] width 207 height 36
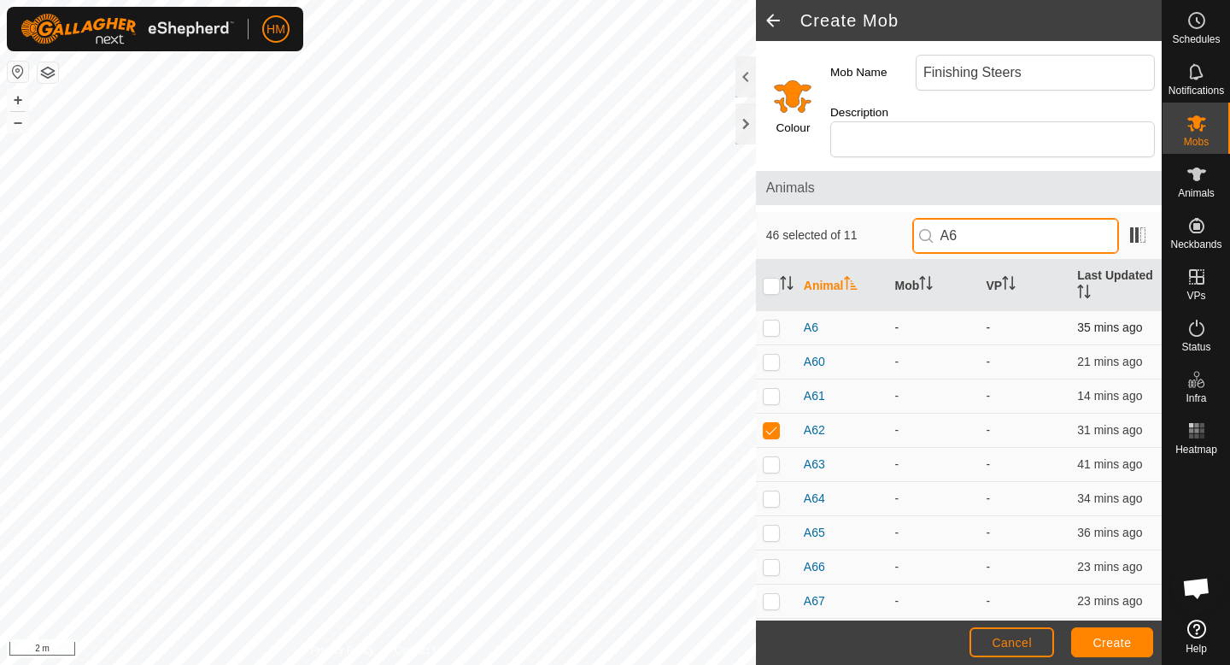
type input "A6"
click at [772, 320] on p-checkbox at bounding box center [771, 327] width 17 height 14
checkbox input "true"
click at [1013, 218] on input "A6" at bounding box center [1015, 236] width 207 height 36
type input "A4"
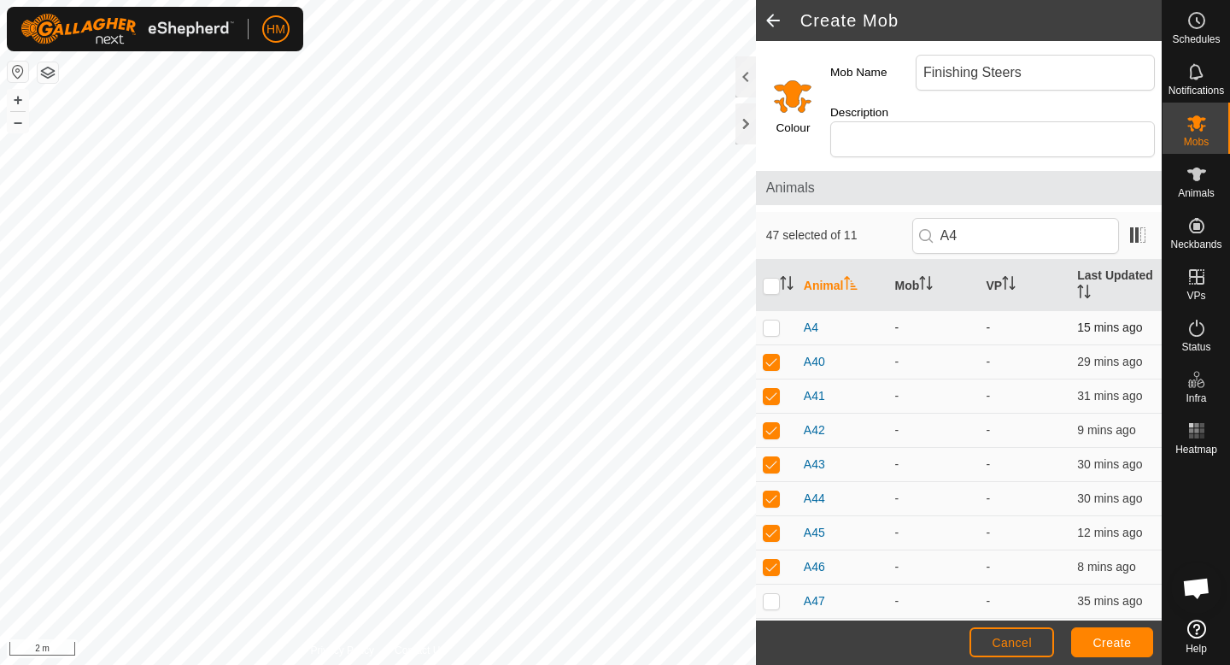
click at [768, 320] on p-checkbox at bounding box center [771, 327] width 17 height 14
checkbox input "true"
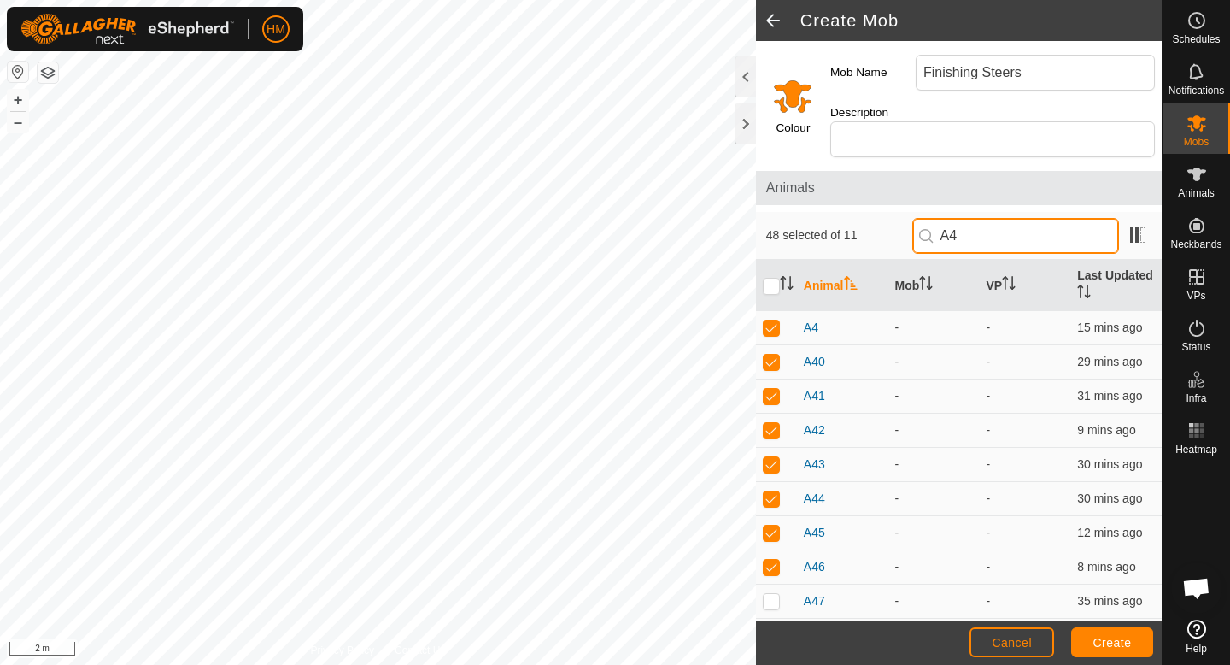
click at [1047, 218] on input "A4" at bounding box center [1015, 236] width 207 height 36
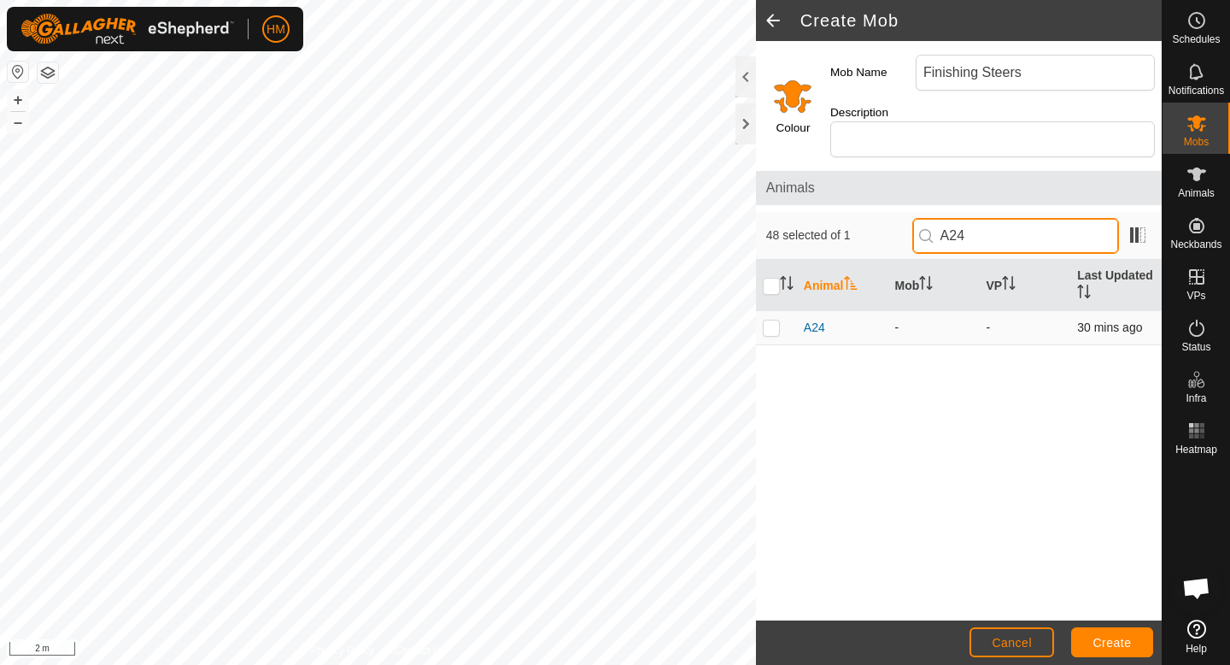
type input "A24"
click at [776, 320] on p-checkbox at bounding box center [771, 327] width 17 height 14
checkbox input "true"
click at [1049, 220] on input "A24" at bounding box center [1015, 236] width 207 height 36
type input "A27"
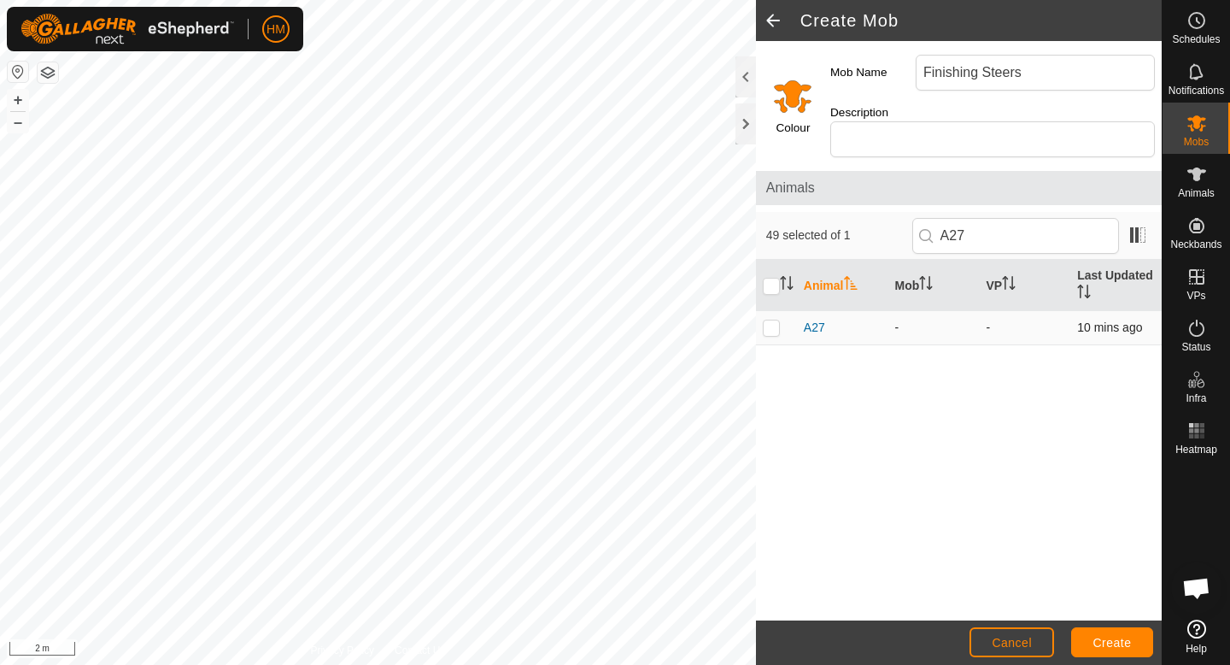
click at [768, 317] on td at bounding box center [776, 328] width 41 height 34
checkbox input "true"
click at [1015, 218] on input "A27" at bounding box center [1015, 236] width 207 height 36
type input "A35"
click at [775, 320] on p-checkbox at bounding box center [771, 327] width 17 height 14
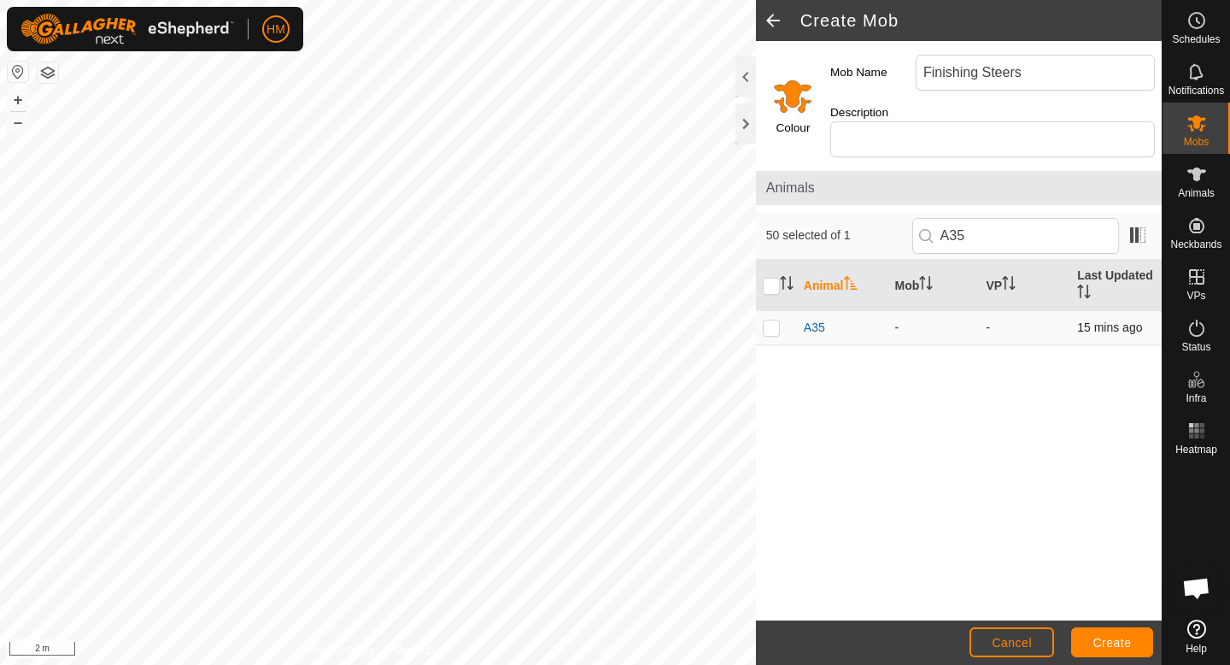
checkbox input "true"
click at [1006, 218] on input "A35" at bounding box center [1015, 236] width 207 height 36
type input "A17"
click at [771, 320] on p-checkbox at bounding box center [771, 327] width 17 height 14
checkbox input "true"
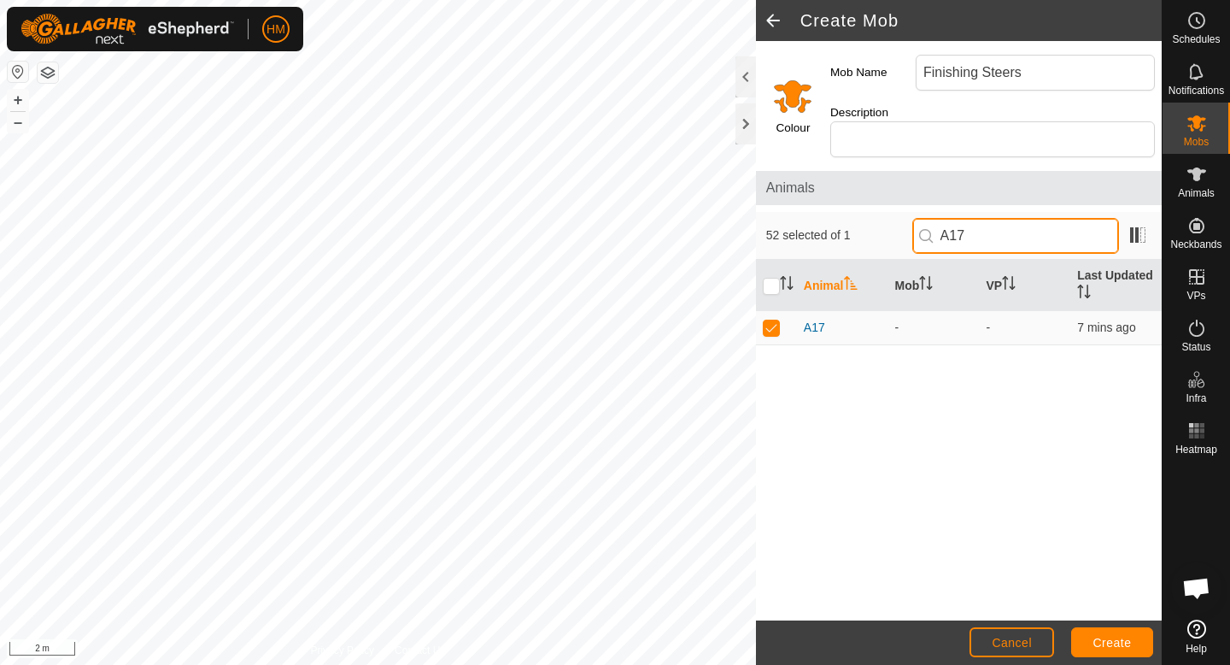
click at [1039, 218] on input "A17" at bounding box center [1015, 236] width 207 height 36
type input "A21"
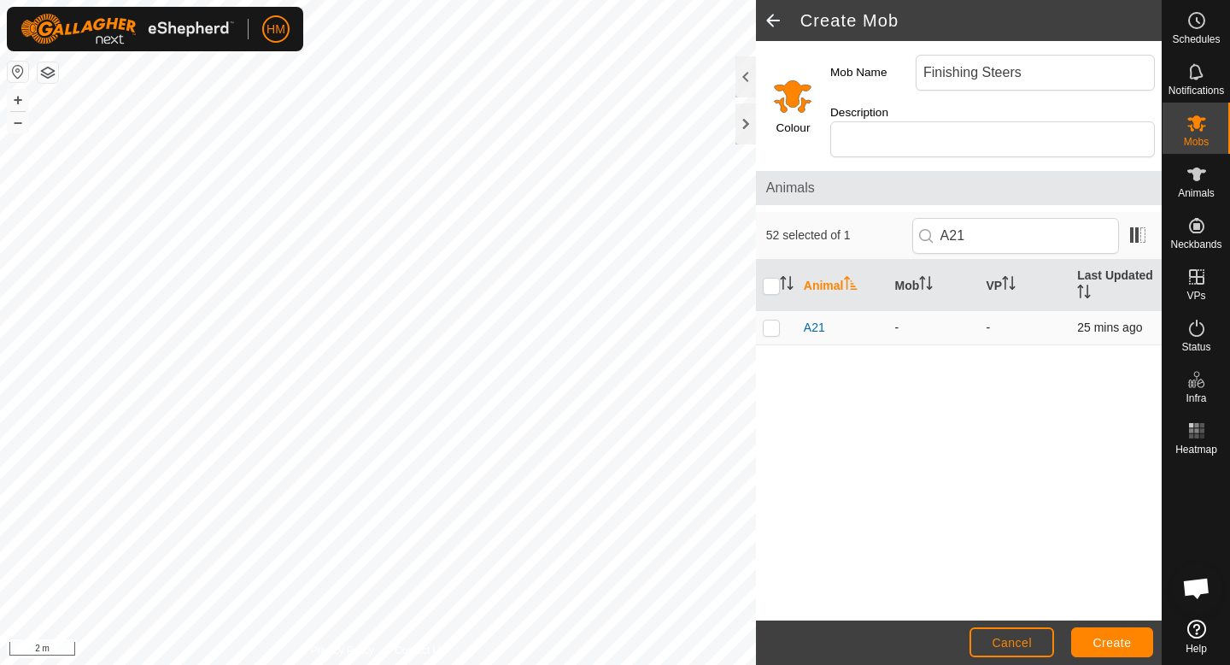
click at [777, 320] on p-checkbox at bounding box center [771, 327] width 17 height 14
checkbox input "true"
click at [1059, 224] on input "A21" at bounding box center [1015, 236] width 207 height 36
type input "A31"
click at [772, 320] on p-checkbox at bounding box center [771, 327] width 17 height 14
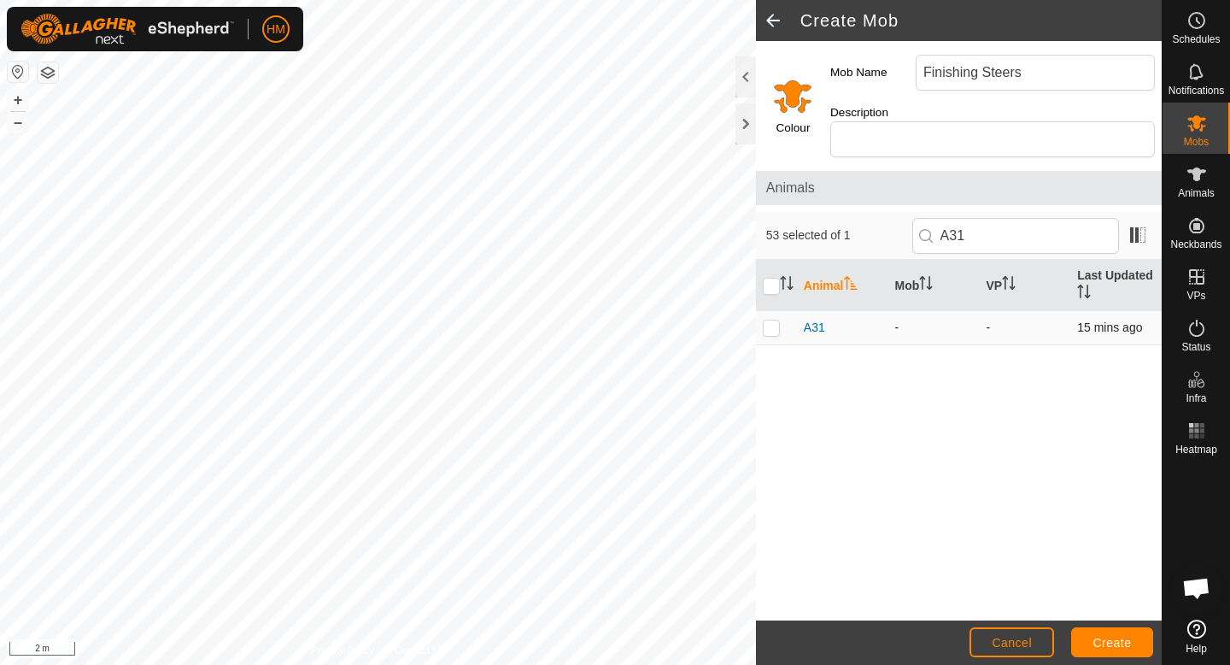
checkbox input "true"
click at [1009, 227] on input "A31" at bounding box center [1015, 236] width 207 height 36
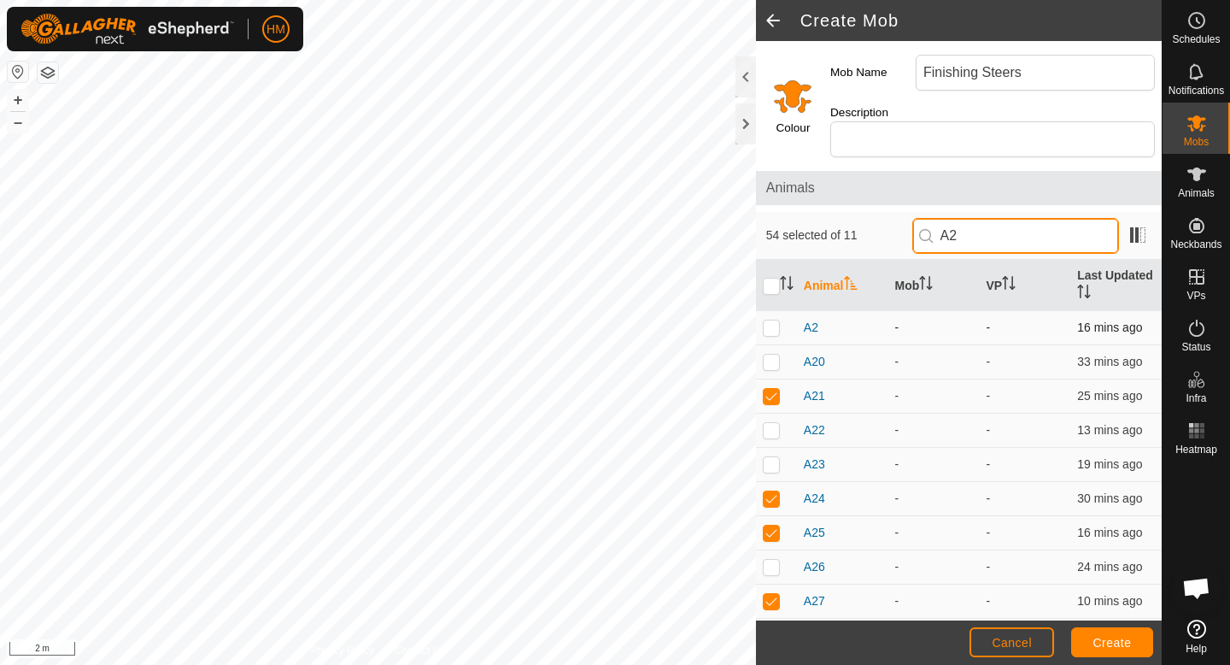
type input "A2"
click at [768, 320] on p-checkbox at bounding box center [771, 327] width 17 height 14
checkbox input "true"
click at [1016, 218] on input "A2" at bounding box center [1015, 236] width 207 height 36
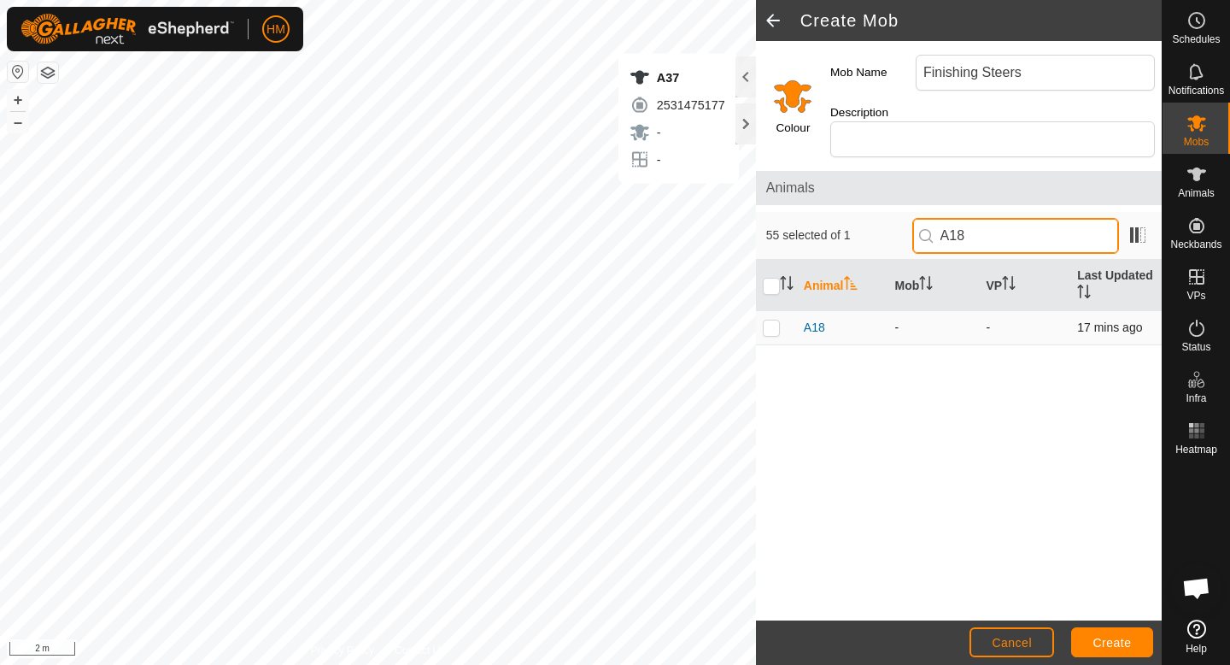
type input "A18"
click at [766, 320] on p-checkbox at bounding box center [771, 327] width 17 height 14
checkbox input "true"
click at [1016, 224] on input "A18" at bounding box center [1015, 236] width 207 height 36
type input "A22"
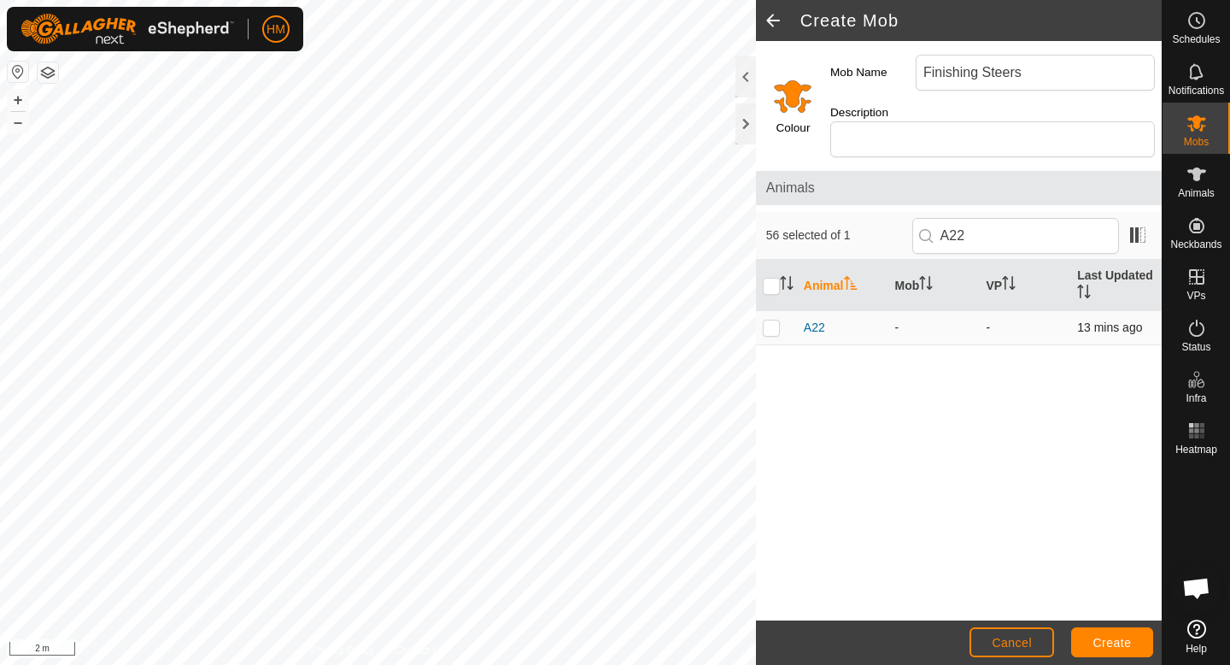
click at [771, 320] on p-checkbox at bounding box center [771, 327] width 17 height 14
checkbox input "true"
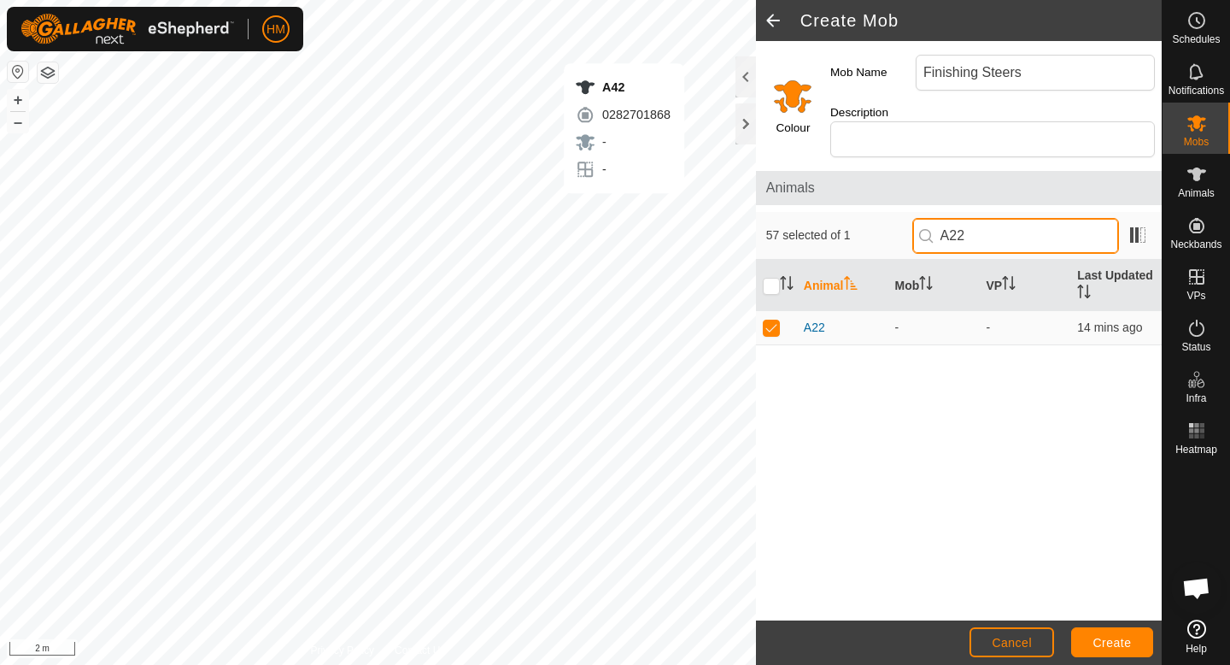
click at [1030, 218] on input "A22" at bounding box center [1015, 236] width 207 height 36
type input "A28"
click at [772, 320] on p-checkbox at bounding box center [771, 327] width 17 height 14
checkbox input "true"
click at [1038, 218] on input "A28" at bounding box center [1015, 236] width 207 height 36
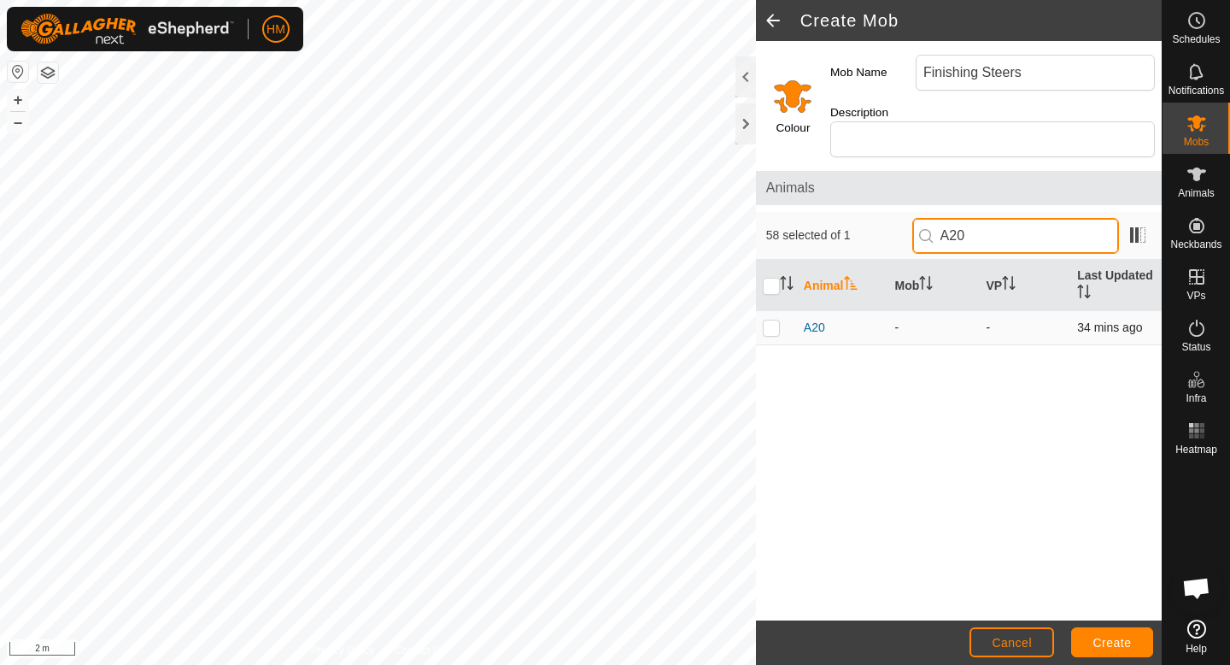
type input "A20"
click at [773, 320] on p-checkbox at bounding box center [771, 327] width 17 height 14
checkbox input "true"
click at [1016, 219] on input "A20" at bounding box center [1015, 236] width 207 height 36
type input "A26"
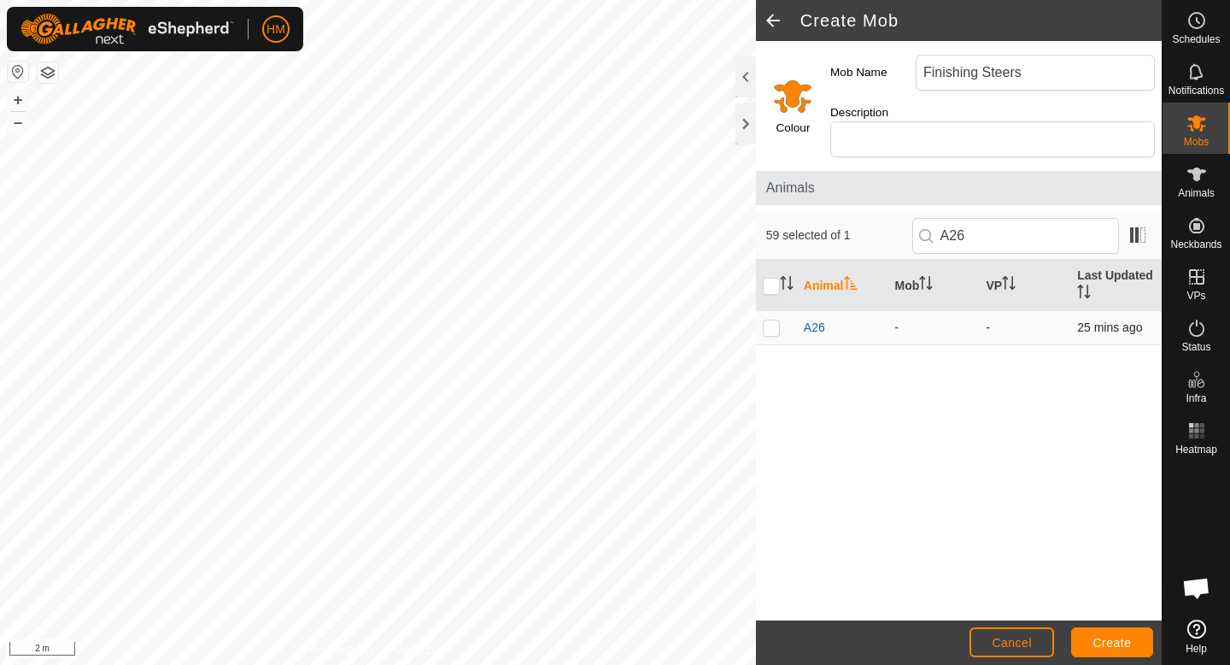
click at [772, 320] on p-checkbox at bounding box center [771, 327] width 17 height 14
checkbox input "true"
click at [1022, 218] on input "A26" at bounding box center [1015, 236] width 207 height 36
click at [1015, 224] on input "A26" at bounding box center [1015, 236] width 207 height 36
type input "A60"
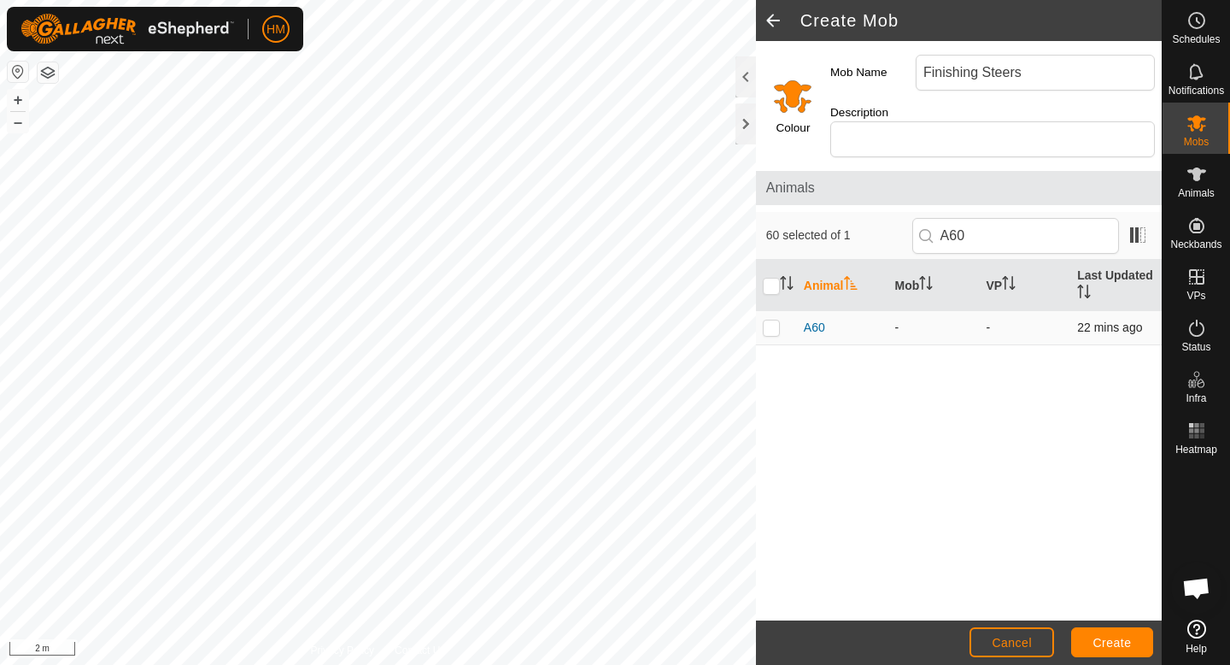
click at [775, 320] on p-checkbox at bounding box center [771, 327] width 17 height 14
checkbox input "true"
click at [1021, 225] on input "A60" at bounding box center [1015, 236] width 207 height 36
type input "A67"
click at [772, 320] on p-checkbox at bounding box center [771, 327] width 17 height 14
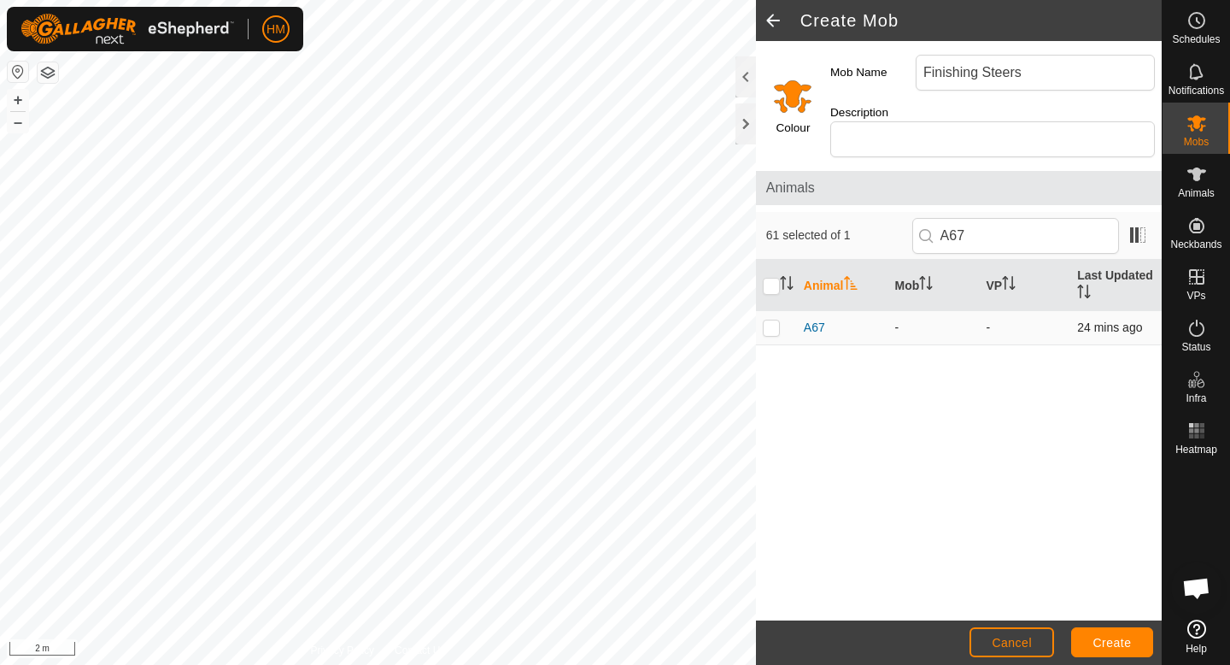
checkbox input "true"
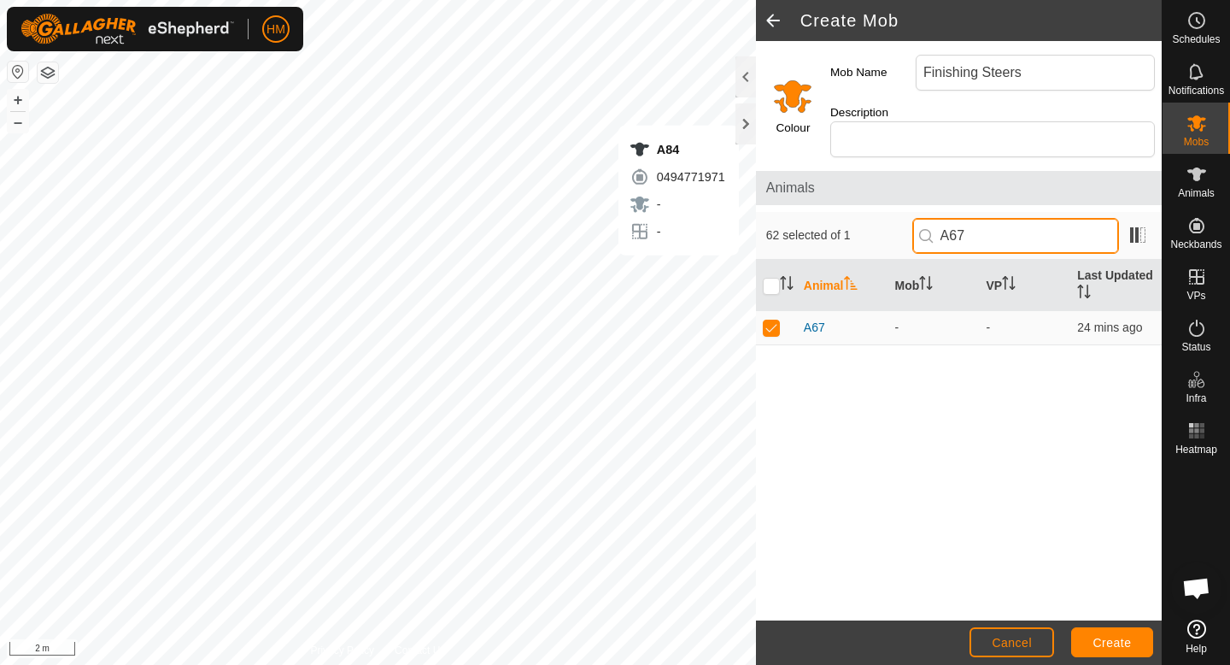
click at [1000, 218] on input "A67" at bounding box center [1015, 236] width 207 height 36
type input "A16"
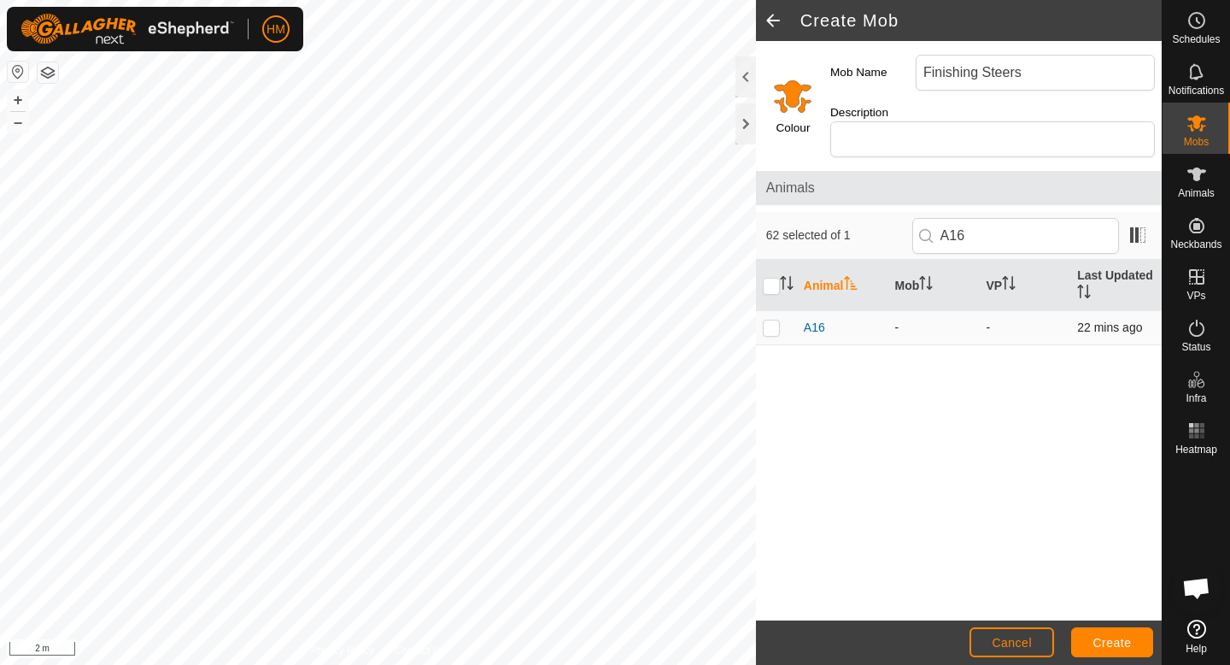
click at [771, 320] on p-checkbox at bounding box center [771, 327] width 17 height 14
checkbox input "true"
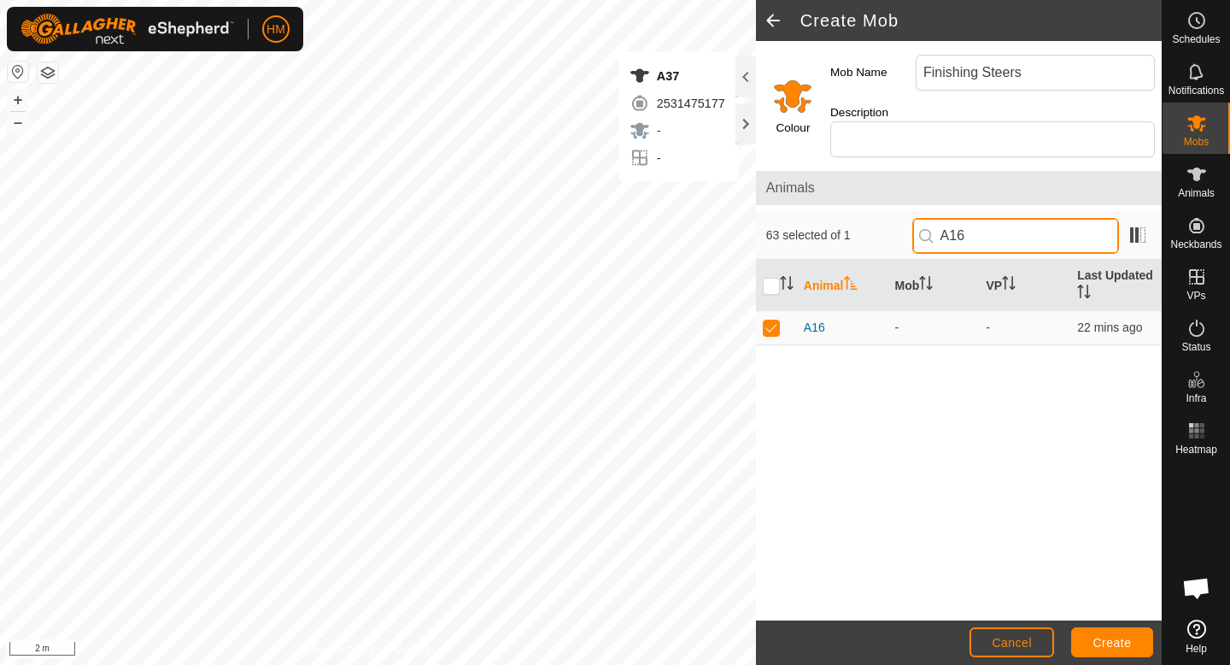
click at [1027, 225] on input "A16" at bounding box center [1015, 236] width 207 height 36
type input "A23"
click at [774, 320] on p-checkbox at bounding box center [771, 327] width 17 height 14
checkbox input "true"
click at [1037, 218] on input "A23" at bounding box center [1015, 236] width 207 height 36
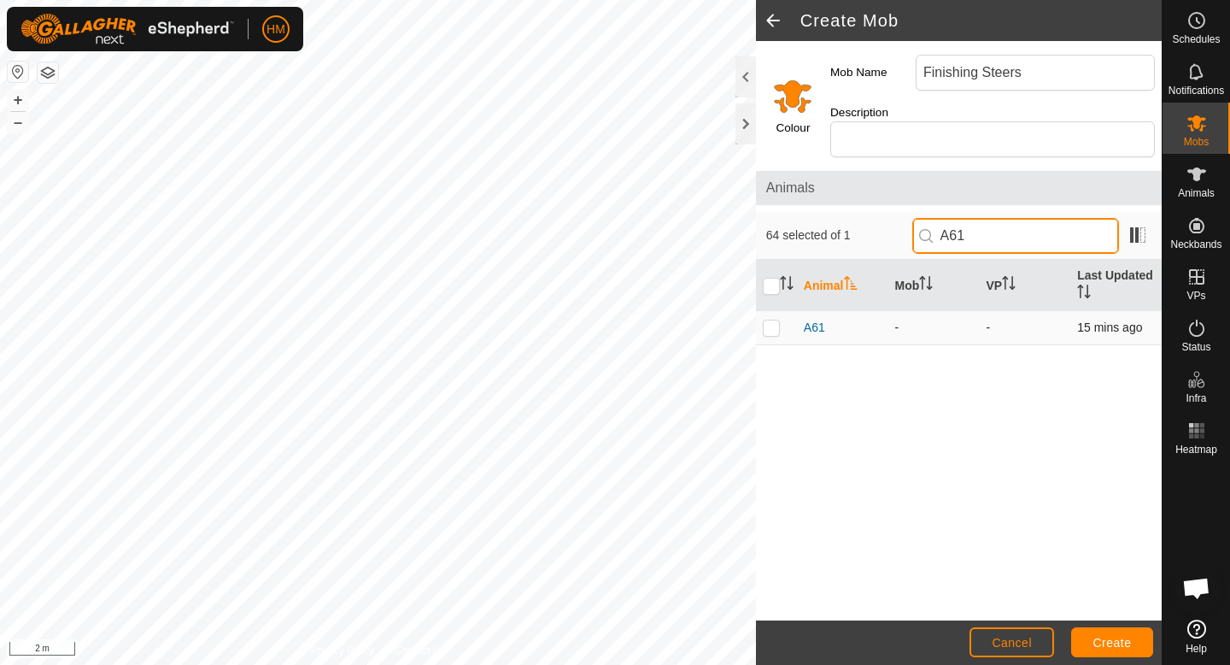
type input "A61"
click at [773, 320] on p-checkbox at bounding box center [771, 327] width 17 height 14
checkbox input "true"
click at [1006, 223] on input "A61" at bounding box center [1015, 236] width 207 height 36
type input "A63"
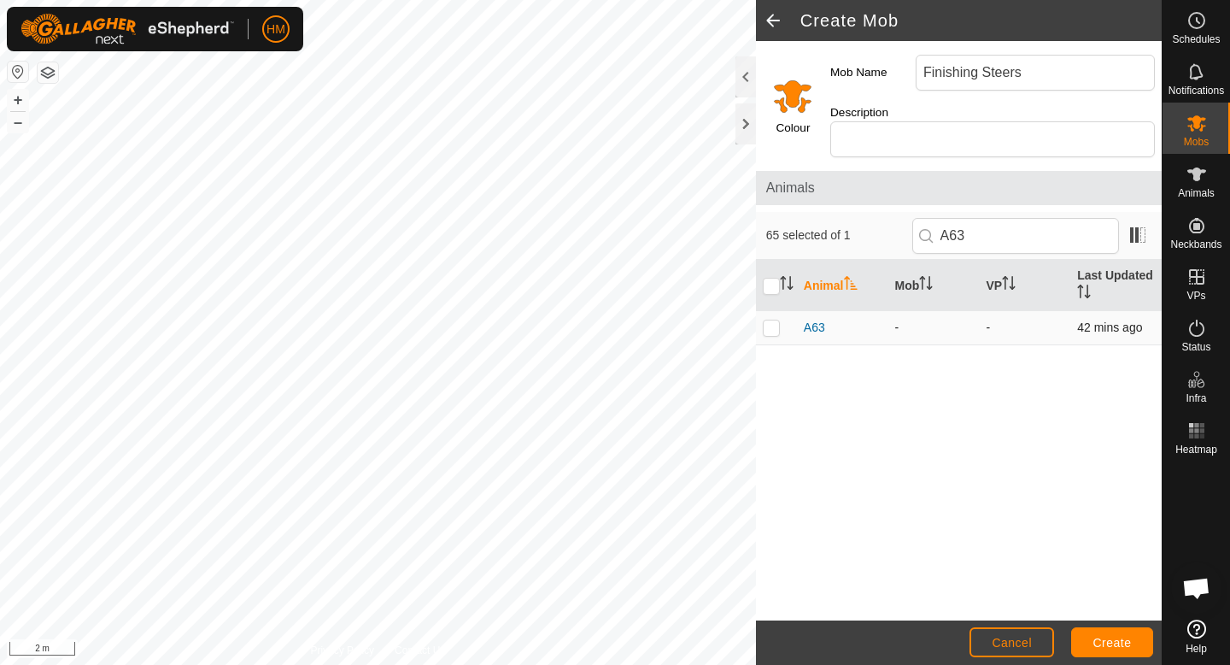
click at [768, 320] on p-checkbox at bounding box center [771, 327] width 17 height 14
checkbox input "true"
click at [1024, 218] on input "A63" at bounding box center [1015, 236] width 207 height 36
type input "A68"
click at [775, 320] on p-checkbox at bounding box center [771, 327] width 17 height 14
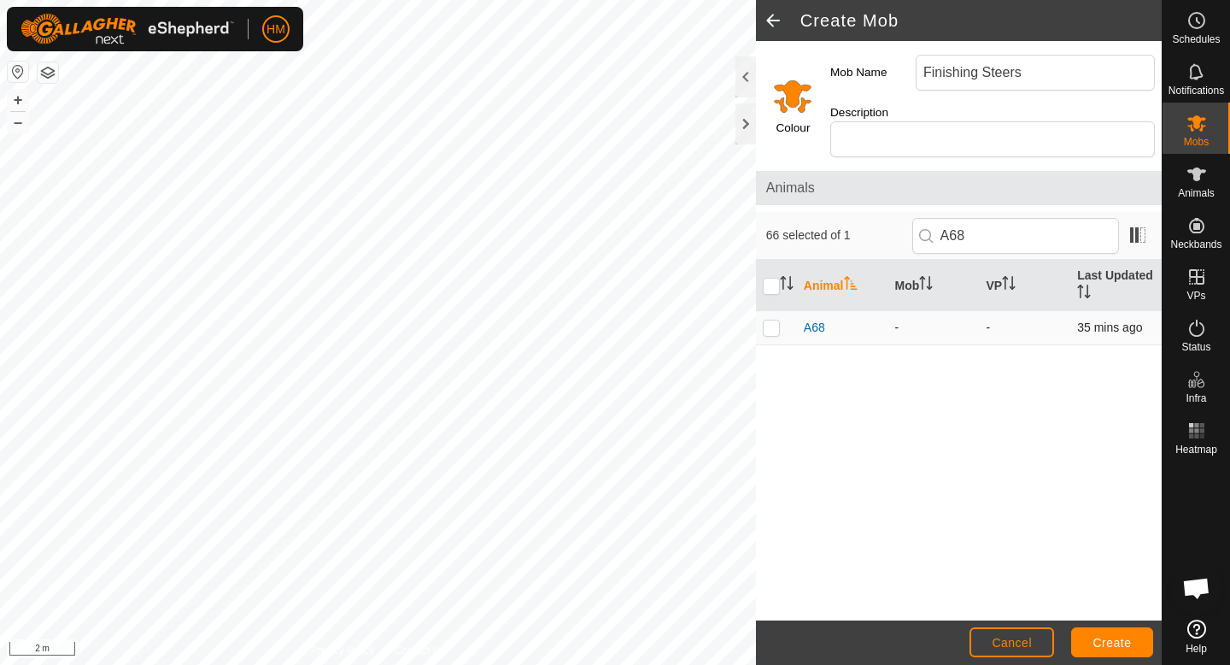
checkbox input "true"
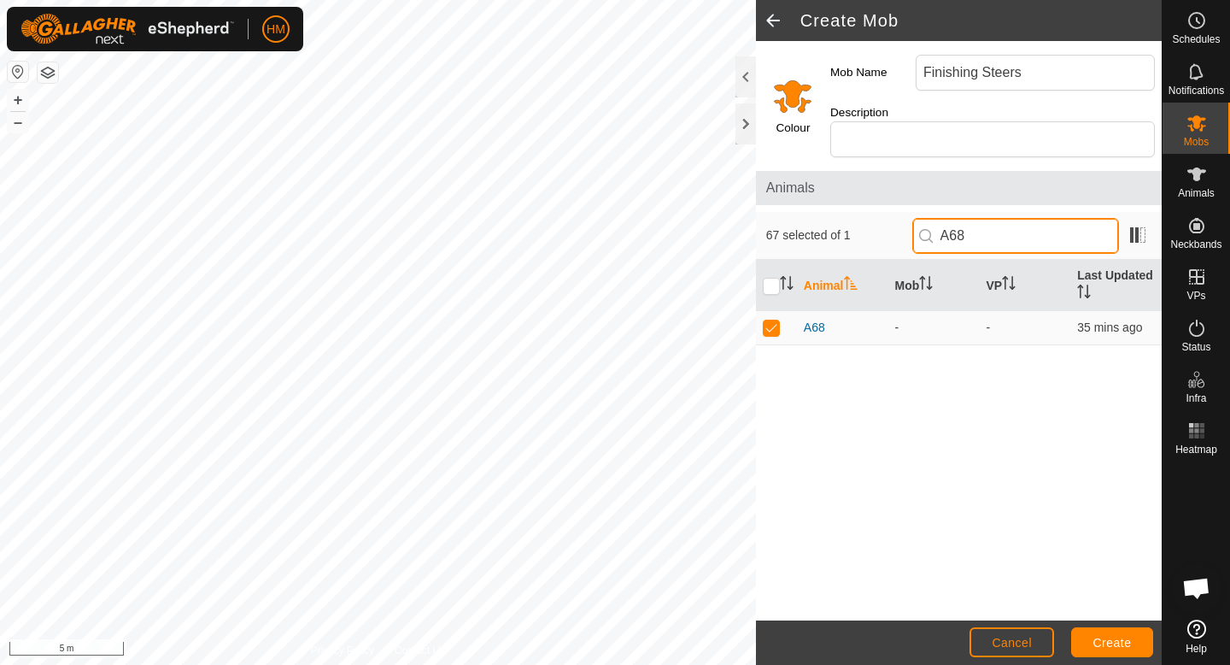
click at [1013, 219] on input "A68" at bounding box center [1015, 236] width 207 height 36
type input "A65"
click at [773, 320] on p-checkbox at bounding box center [771, 327] width 17 height 14
checkbox input "true"
click at [1041, 218] on input "A65" at bounding box center [1015, 236] width 207 height 36
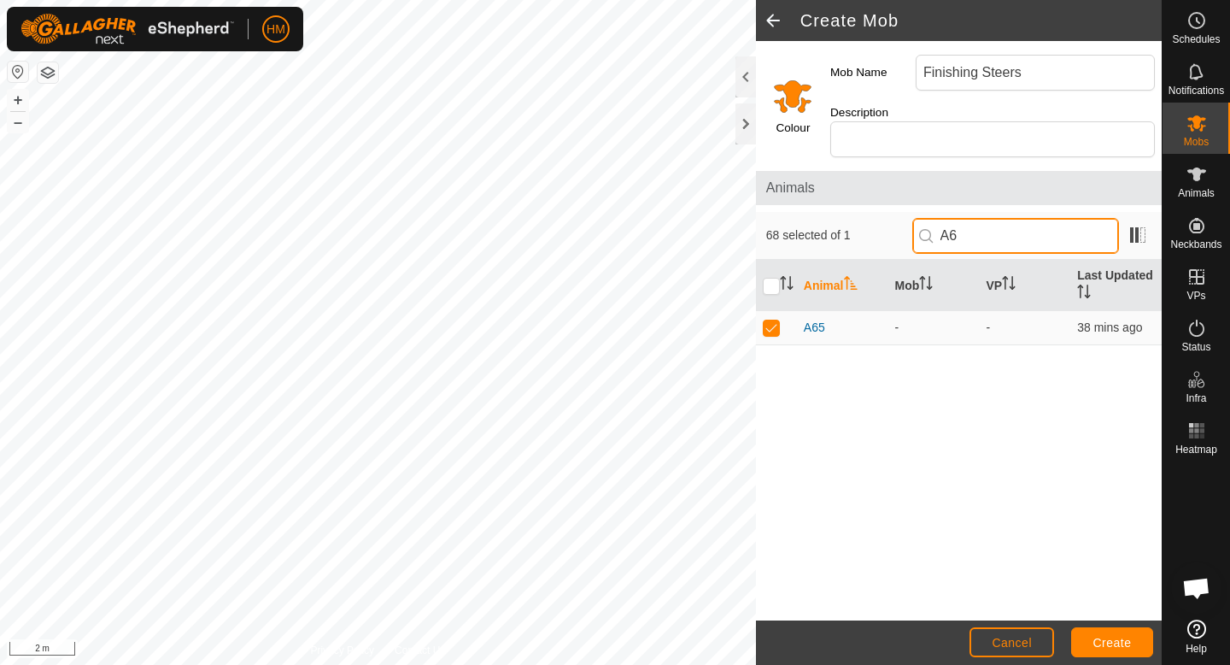
type input "A"
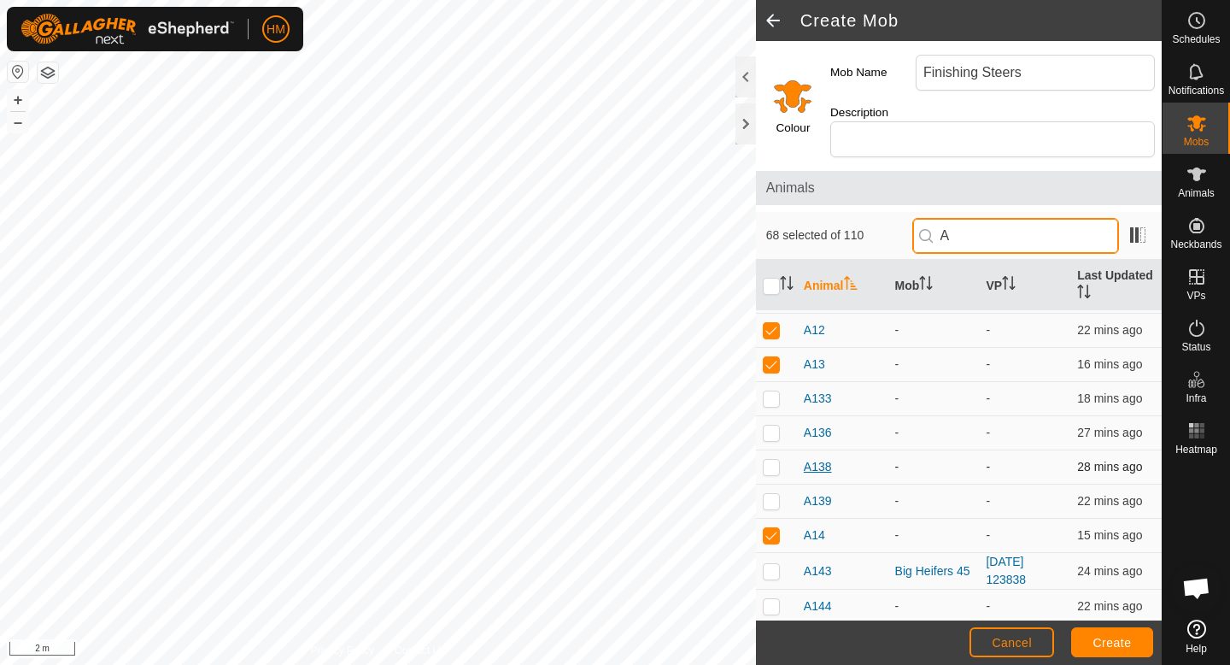
scroll to position [97, 0]
type input "A"
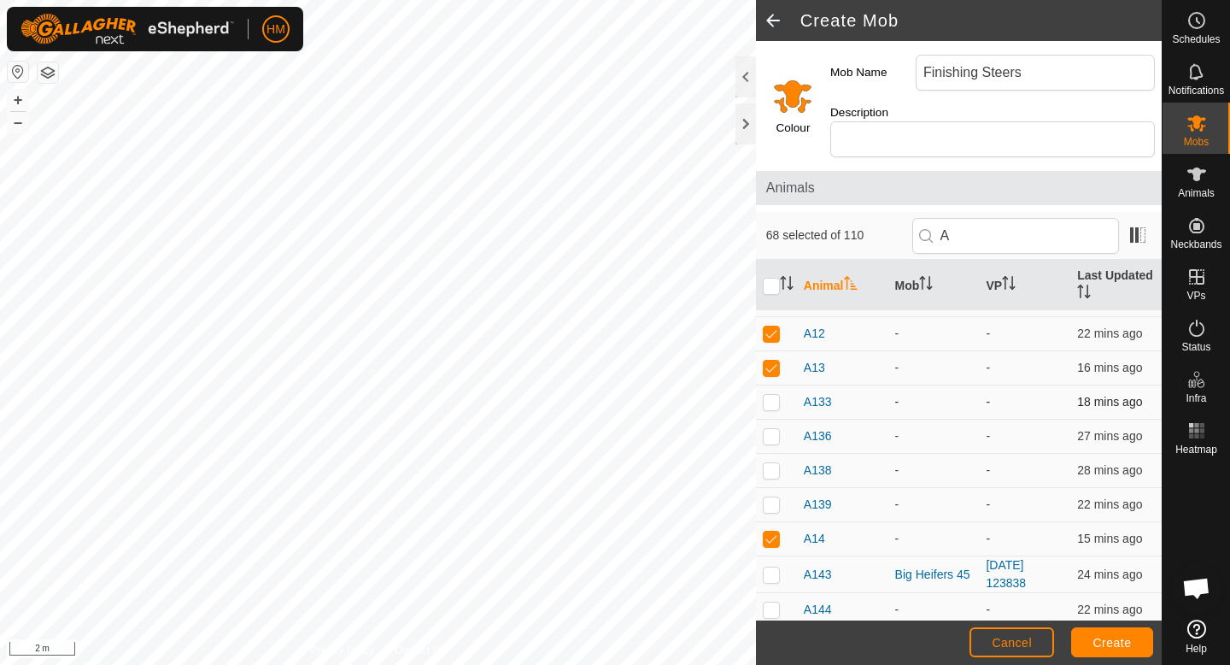
click at [769, 395] on p-checkbox at bounding box center [771, 402] width 17 height 14
checkbox input "true"
click at [777, 429] on p-checkbox at bounding box center [771, 436] width 17 height 14
checkbox input "true"
click at [772, 463] on p-checkbox at bounding box center [771, 470] width 17 height 14
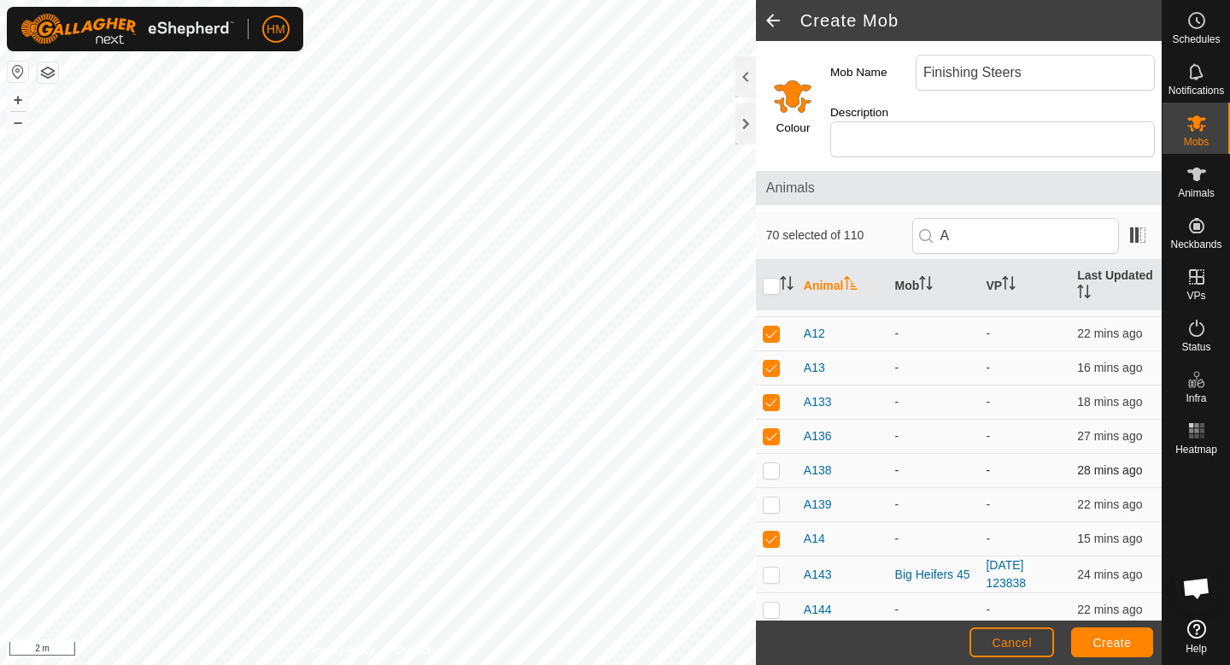
checkbox input "true"
click at [772, 497] on p-checkbox at bounding box center [771, 504] width 17 height 14
checkbox input "true"
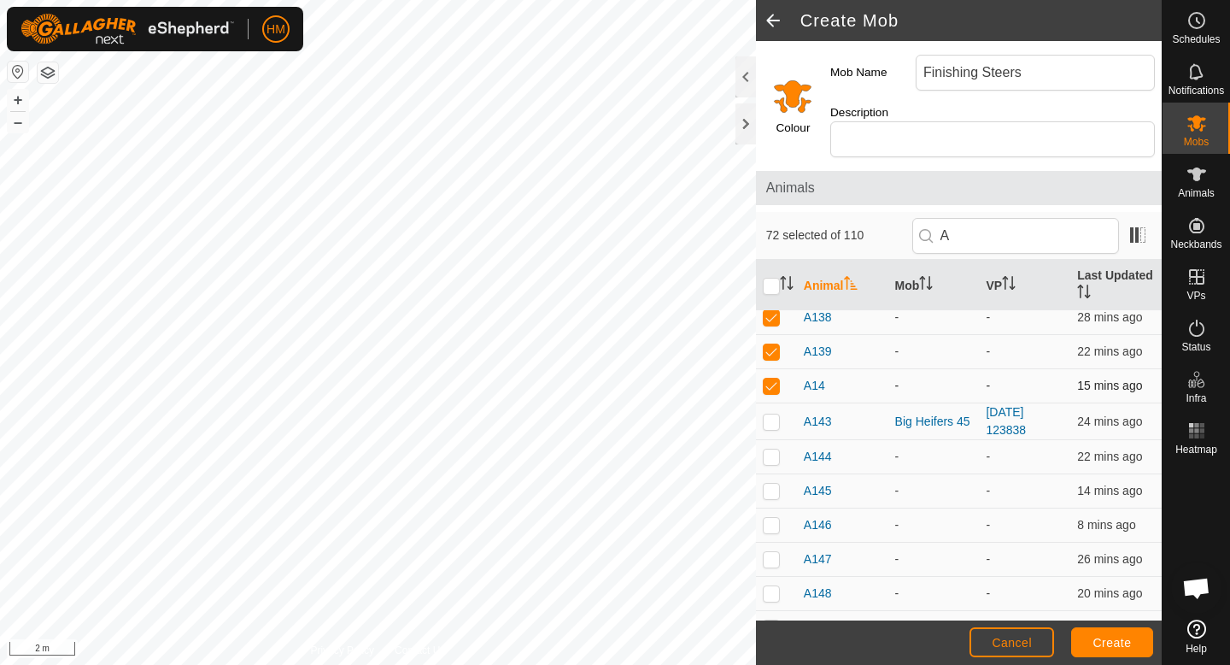
scroll to position [260, 0]
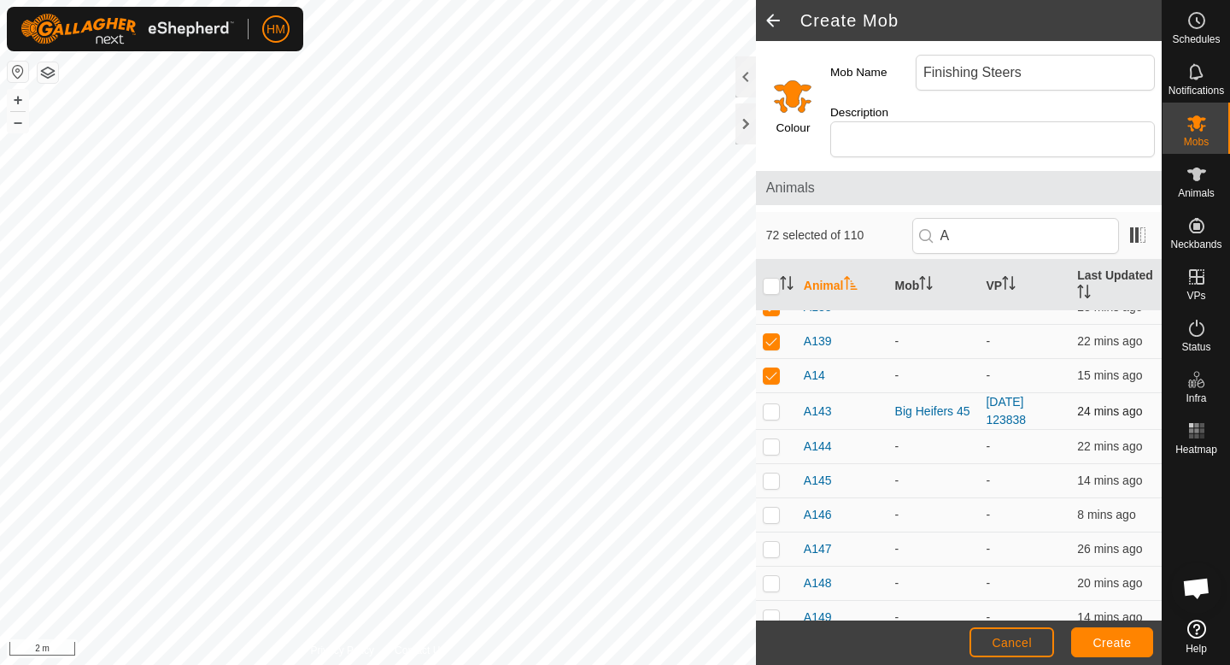
click at [777, 404] on p-checkbox at bounding box center [771, 411] width 17 height 14
click at [776, 404] on p-checkbox at bounding box center [771, 411] width 17 height 14
checkbox input "false"
click at [772, 439] on p-checkbox at bounding box center [771, 446] width 17 height 14
checkbox input "true"
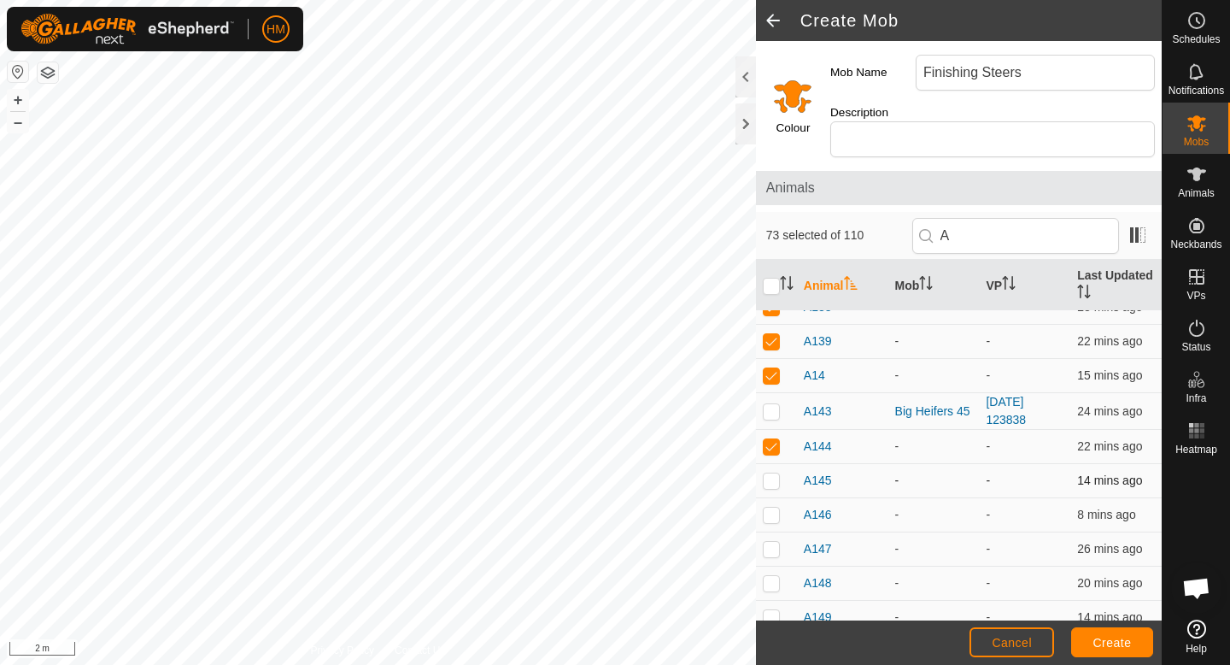
click at [773, 475] on td at bounding box center [776, 481] width 41 height 34
checkbox input "true"
click at [774, 508] on p-checkbox at bounding box center [771, 515] width 17 height 14
checkbox input "true"
click at [772, 542] on p-checkbox at bounding box center [771, 549] width 17 height 14
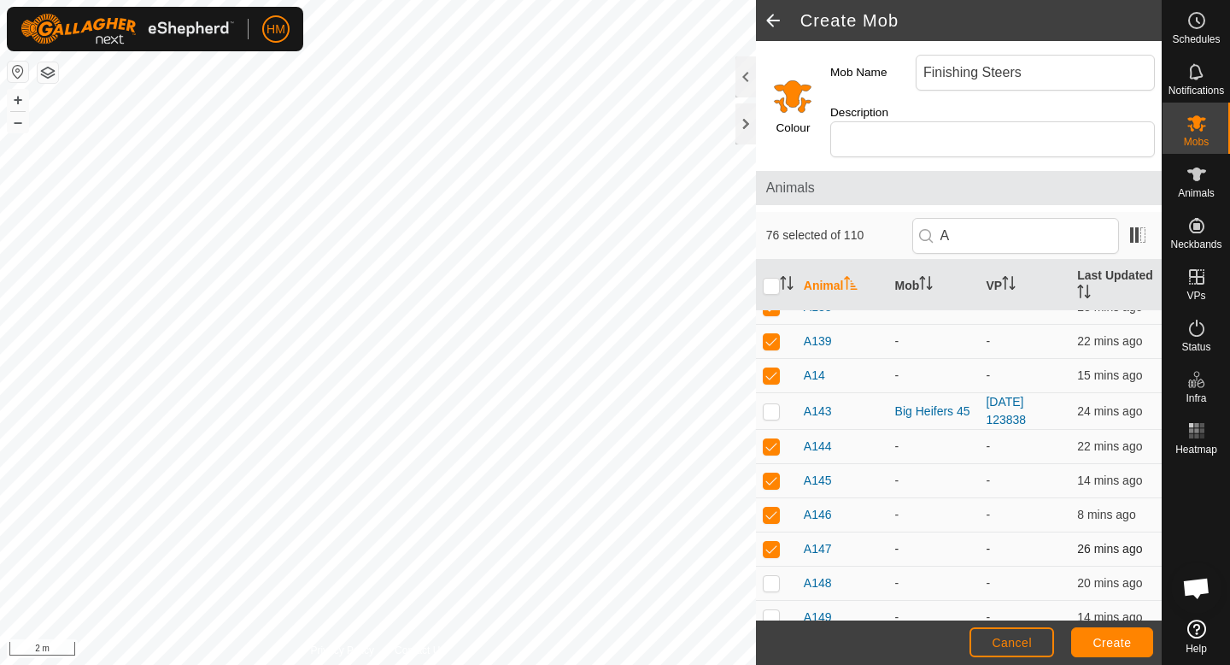
click at [772, 542] on p-checkbox at bounding box center [771, 549] width 17 height 14
checkbox input "false"
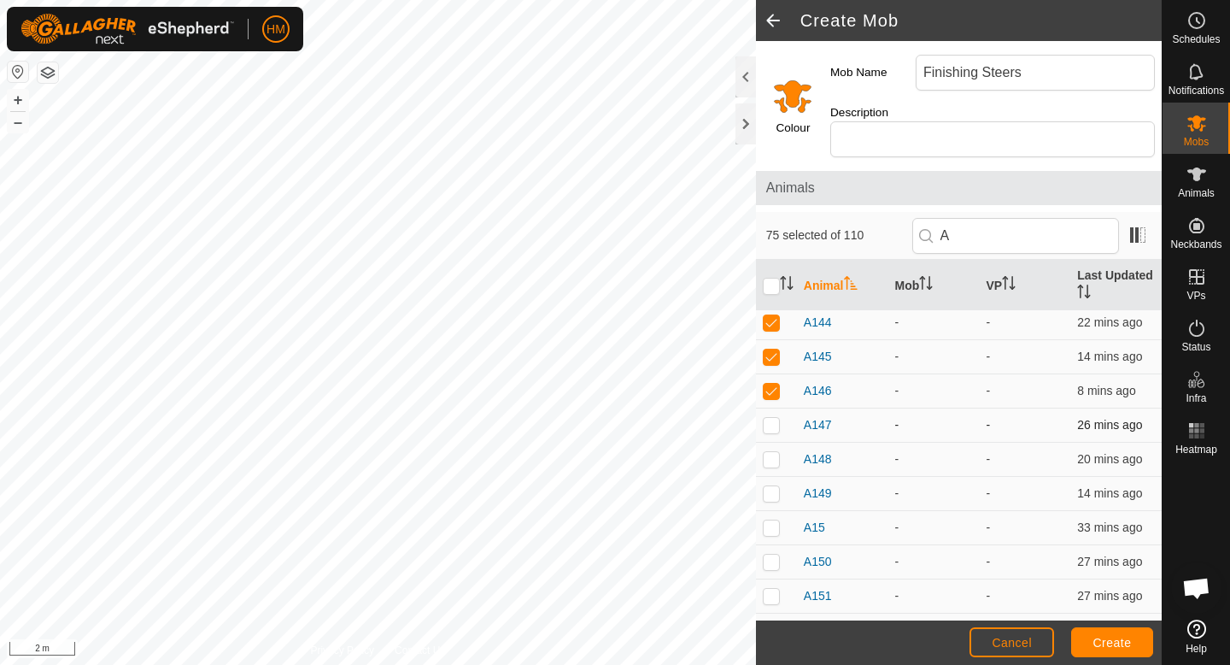
scroll to position [398, 0]
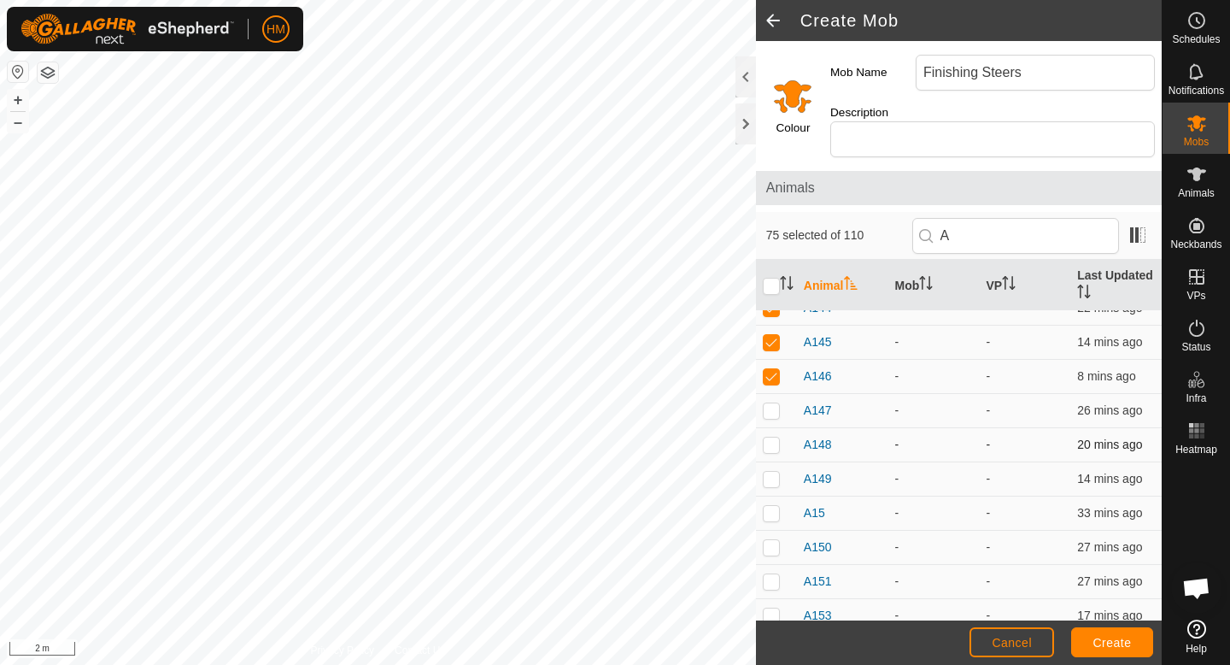
click at [772, 437] on p-checkbox at bounding box center [771, 444] width 17 height 14
checkbox input "true"
click at [772, 472] on p-checkbox at bounding box center [771, 479] width 17 height 14
checkbox input "true"
click at [772, 506] on p-checkbox at bounding box center [771, 513] width 17 height 14
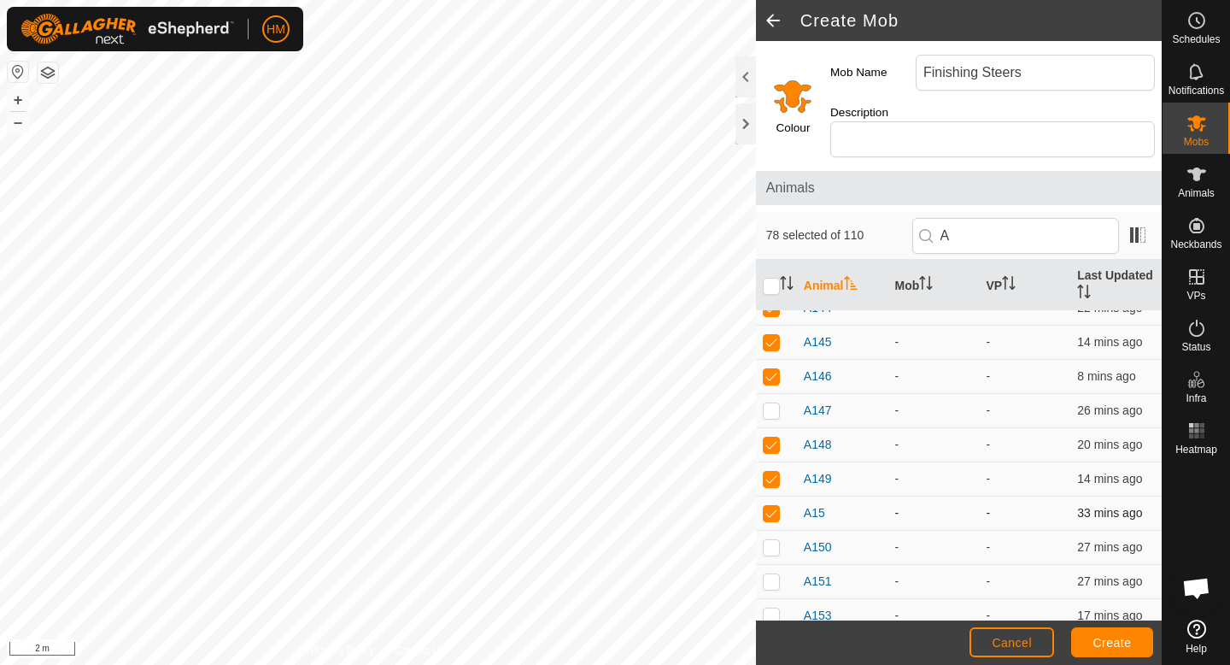
click at [772, 506] on p-checkbox at bounding box center [771, 513] width 17 height 14
checkbox input "false"
click at [772, 540] on p-checkbox at bounding box center [771, 547] width 17 height 14
checkbox input "true"
click at [772, 574] on p-checkbox at bounding box center [771, 581] width 17 height 14
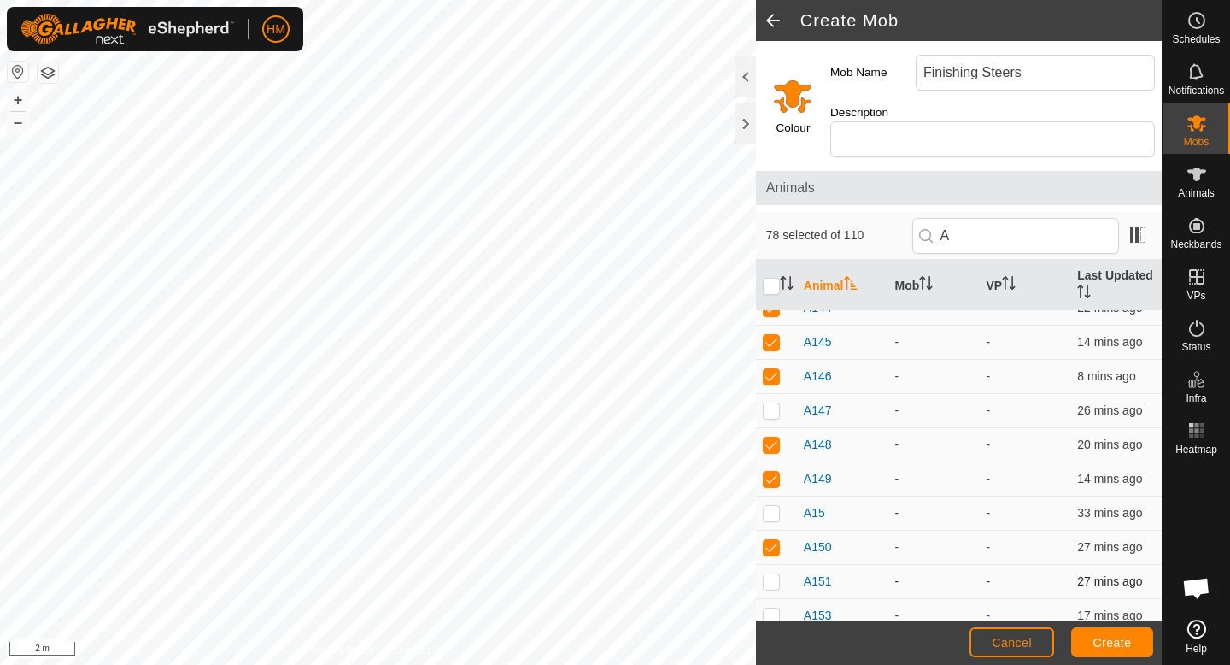
checkbox input "true"
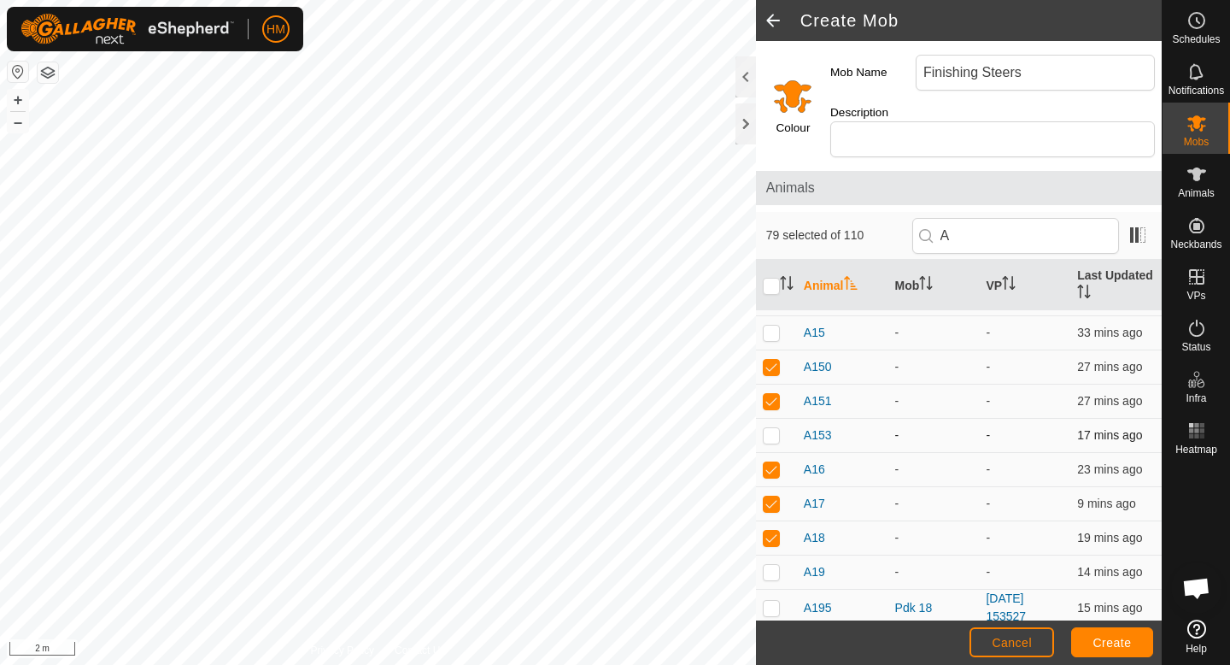
click at [772, 428] on p-checkbox at bounding box center [771, 435] width 17 height 14
checkbox input "true"
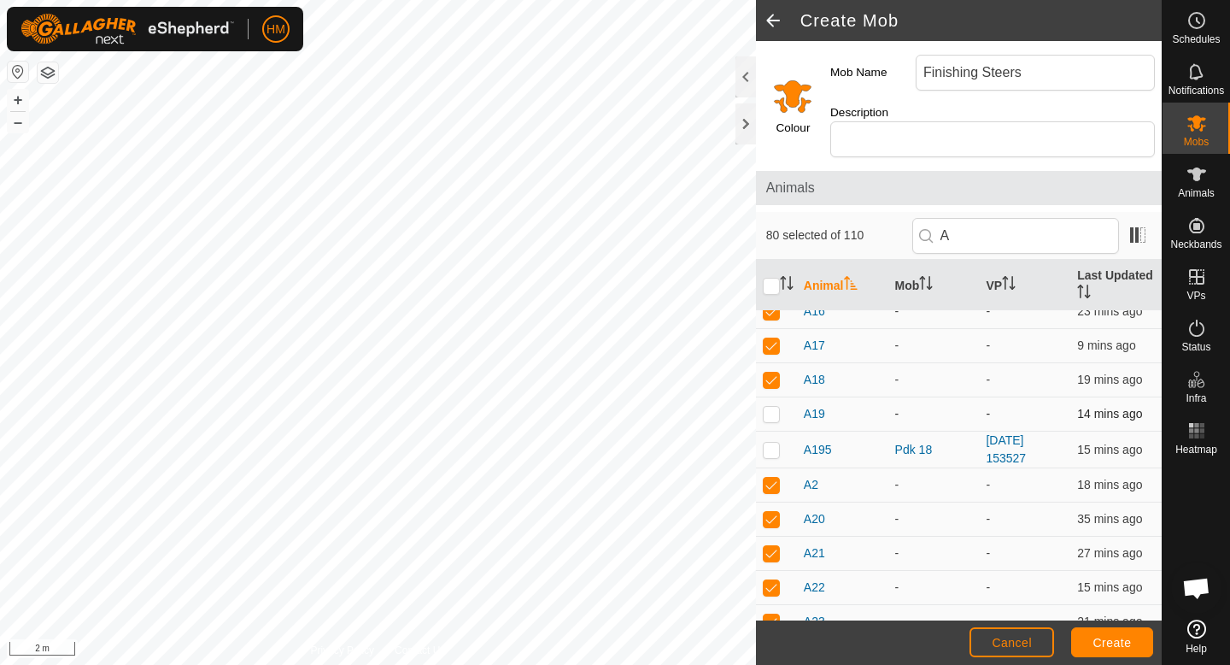
click at [772, 407] on p-checkbox at bounding box center [771, 414] width 17 height 14
checkbox input "false"
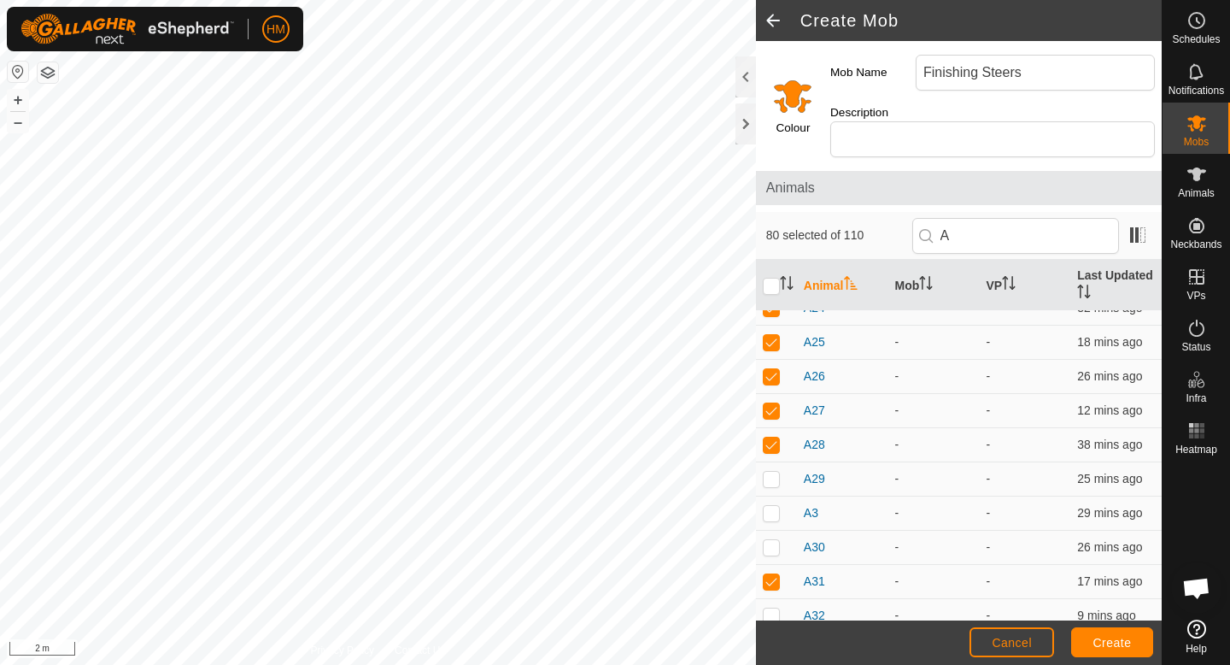
scroll to position [1206, 0]
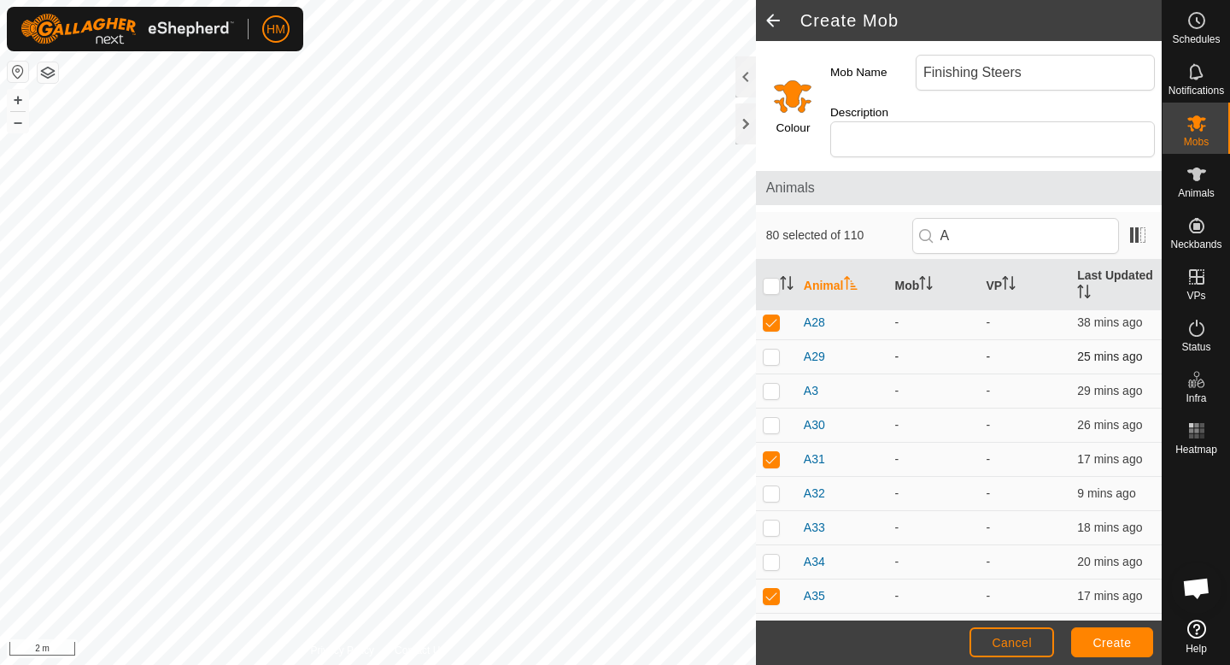
click at [770, 349] on p-checkbox at bounding box center [771, 356] width 17 height 14
checkbox input "true"
click at [771, 384] on p-checkbox at bounding box center [771, 391] width 17 height 14
checkbox input "false"
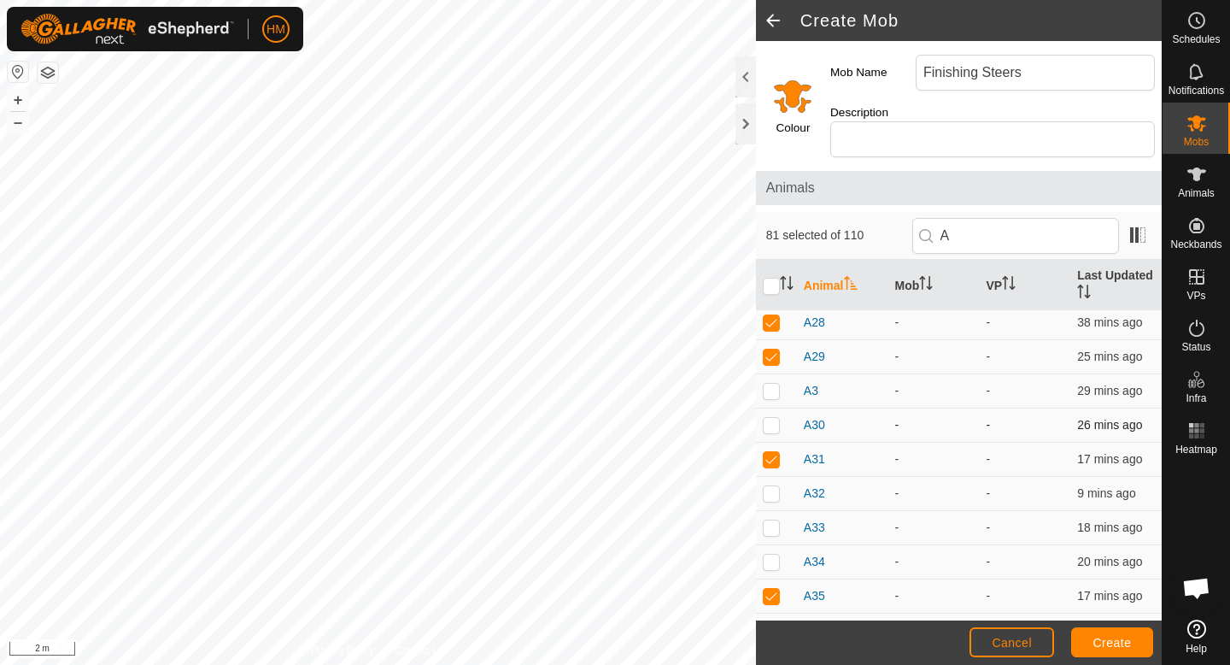
click at [774, 418] on p-checkbox at bounding box center [771, 425] width 17 height 14
checkbox input "true"
click at [772, 486] on p-checkbox at bounding box center [771, 493] width 17 height 14
checkbox input "false"
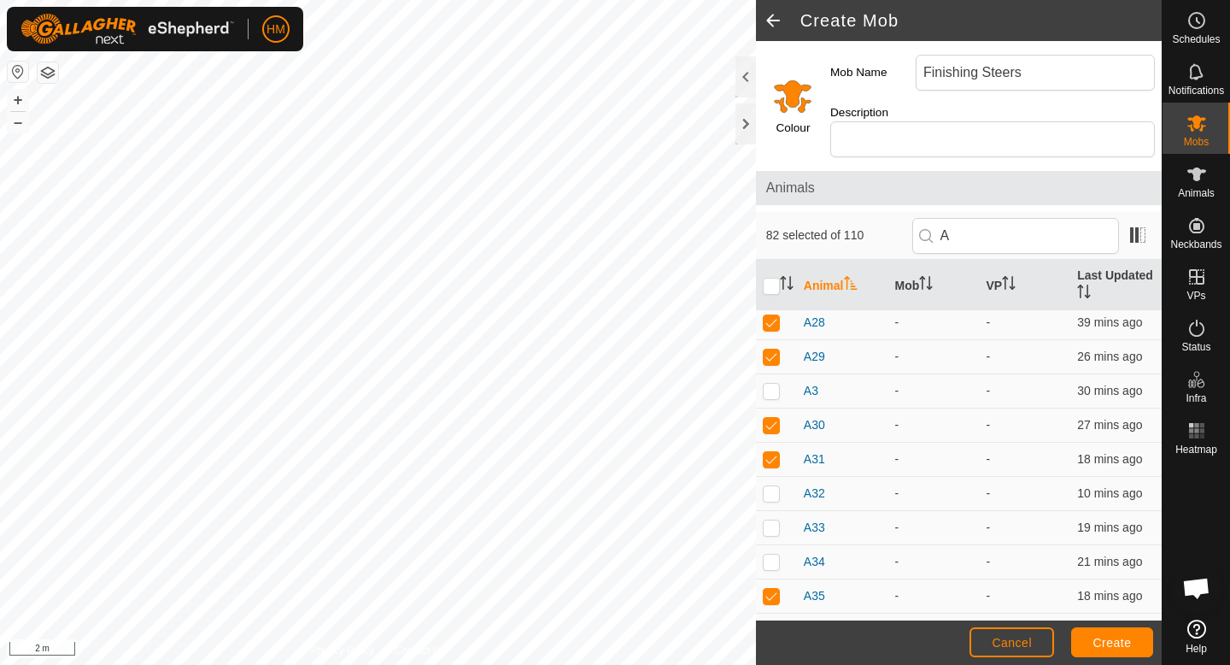
scroll to position [0, 0]
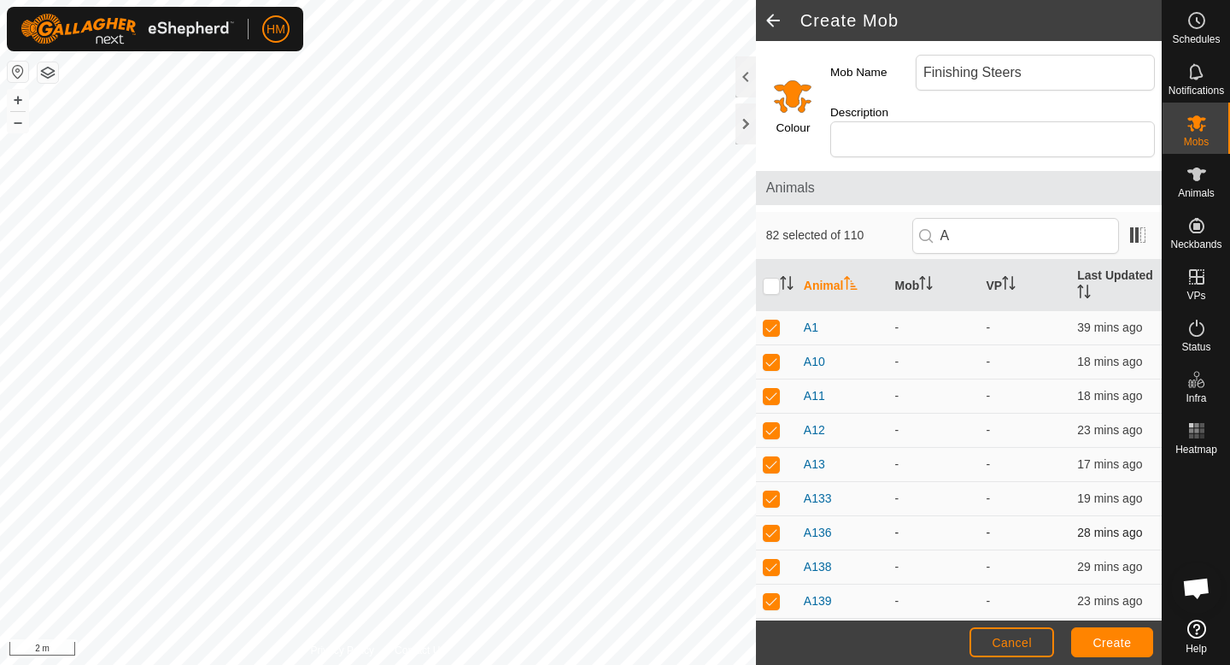
click at [772, 525] on p-checkbox at bounding box center [771, 532] width 17 height 14
checkbox input "true"
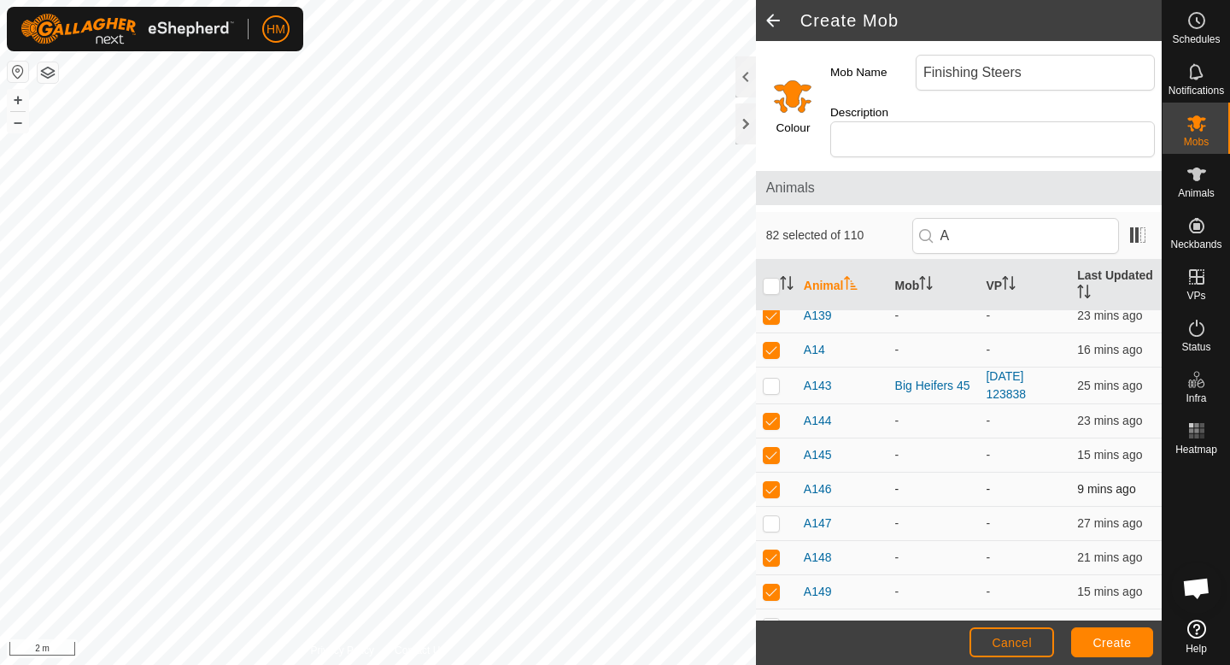
scroll to position [287, 0]
click at [777, 514] on td at bounding box center [776, 522] width 41 height 34
checkbox input "false"
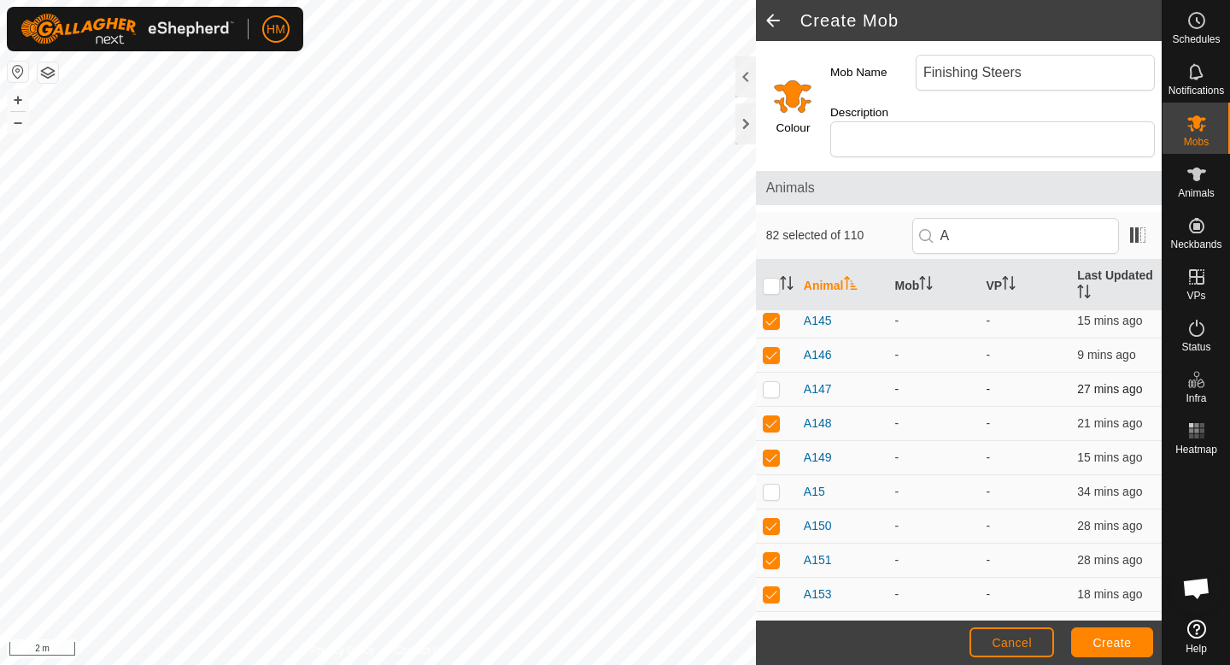
scroll to position [443, 0]
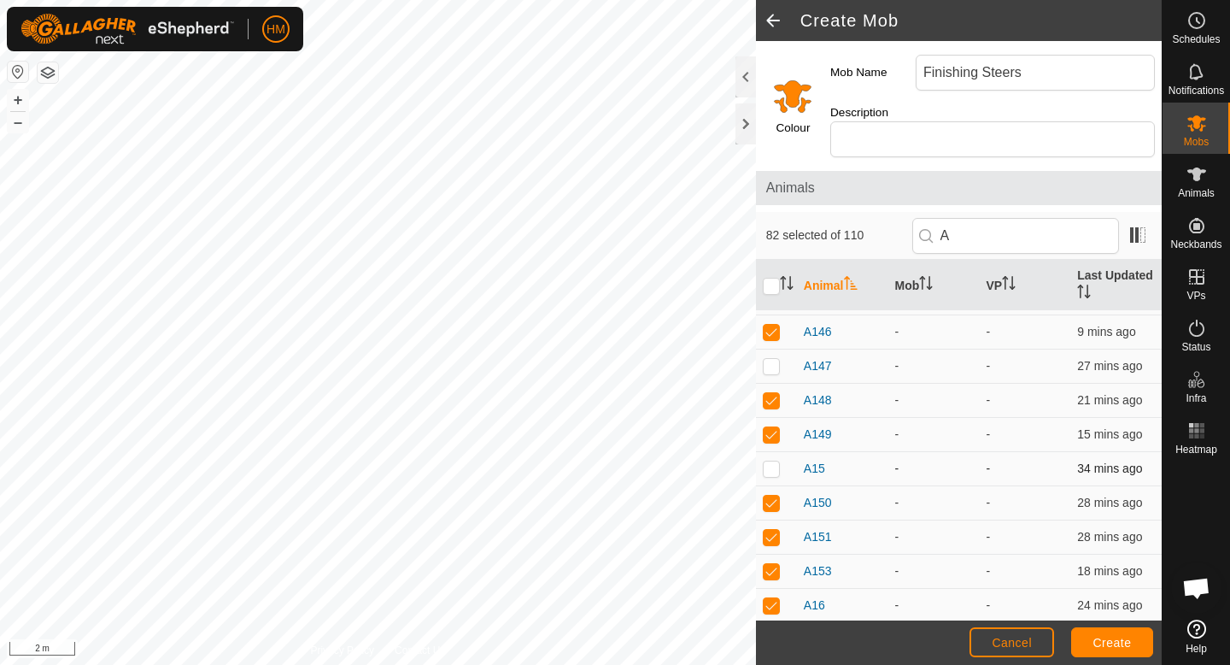
click at [771, 461] on p-checkbox at bounding box center [771, 468] width 17 height 14
checkbox input "false"
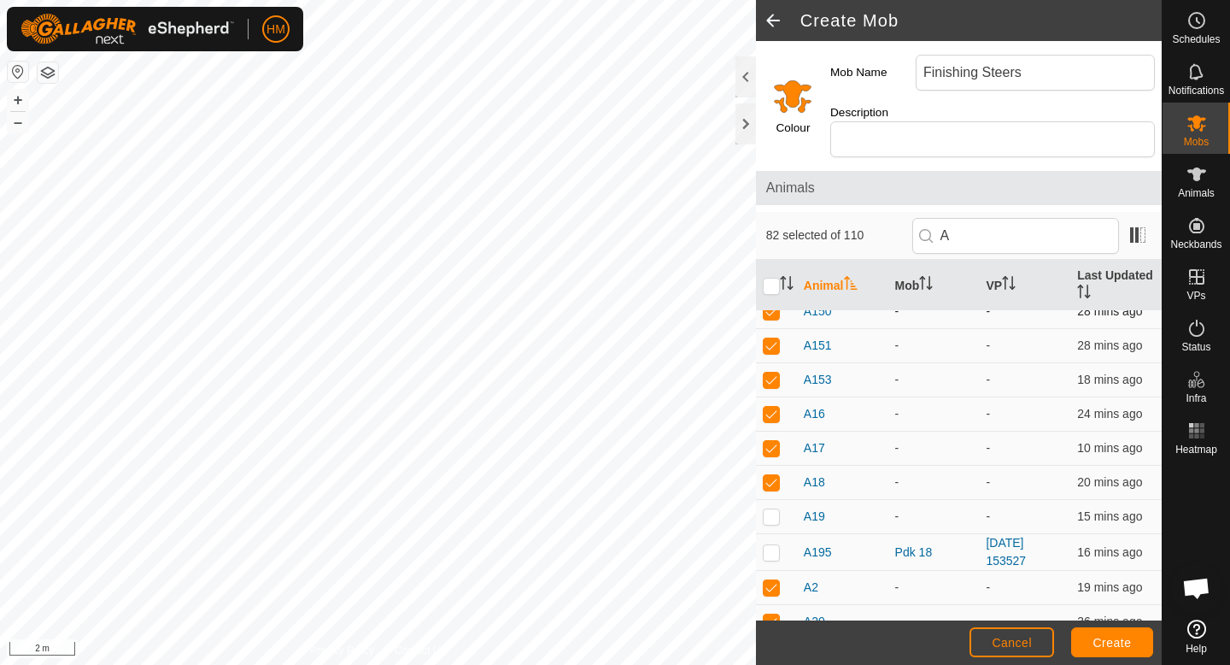
scroll to position [709, 0]
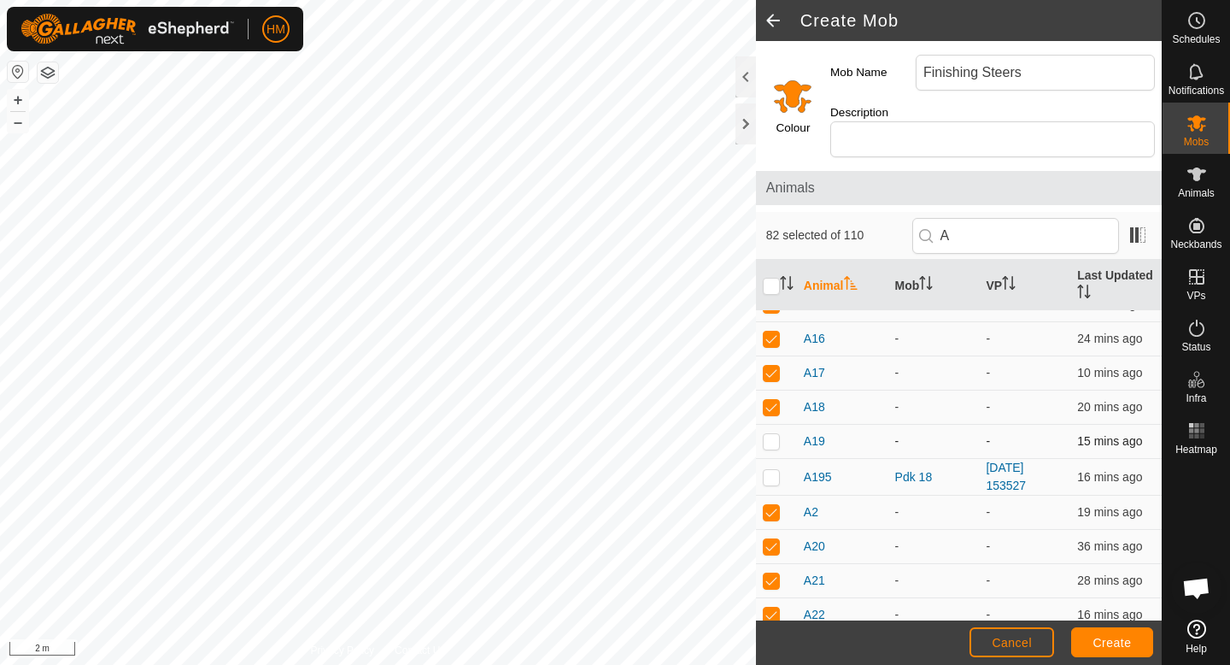
click at [769, 434] on p-checkbox at bounding box center [771, 441] width 17 height 14
checkbox input "false"
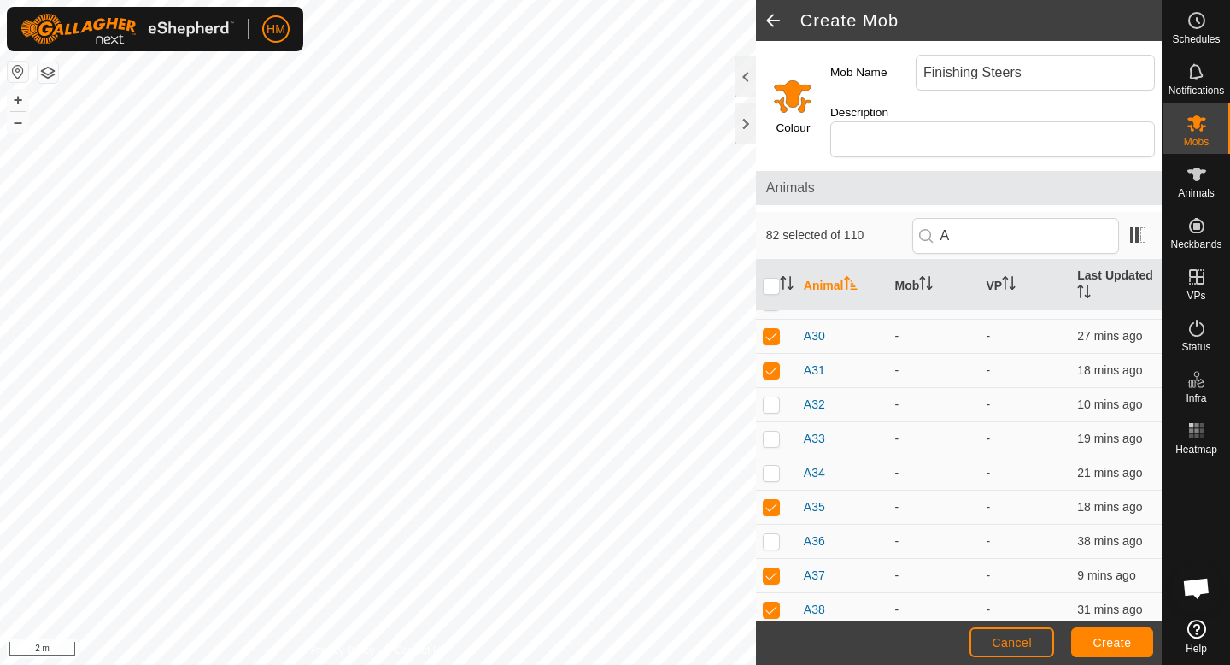
scroll to position [1294, 0]
click at [770, 399] on p-checkbox at bounding box center [771, 406] width 17 height 14
click at [772, 399] on p-checkbox at bounding box center [771, 406] width 17 height 14
checkbox input "false"
click at [776, 536] on p-checkbox at bounding box center [771, 543] width 17 height 14
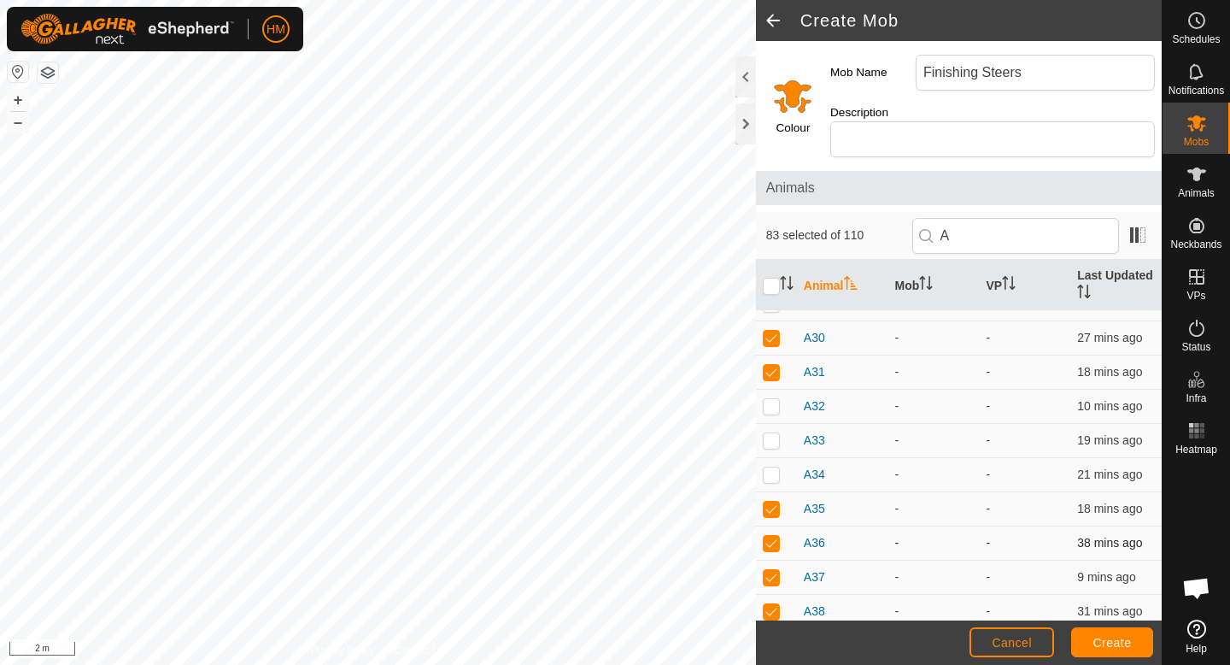
click at [776, 536] on p-checkbox at bounding box center [771, 543] width 17 height 14
checkbox input "false"
click at [773, 467] on p-checkbox at bounding box center [771, 474] width 17 height 14
checkbox input "true"
click at [767, 433] on p-checkbox at bounding box center [771, 440] width 17 height 14
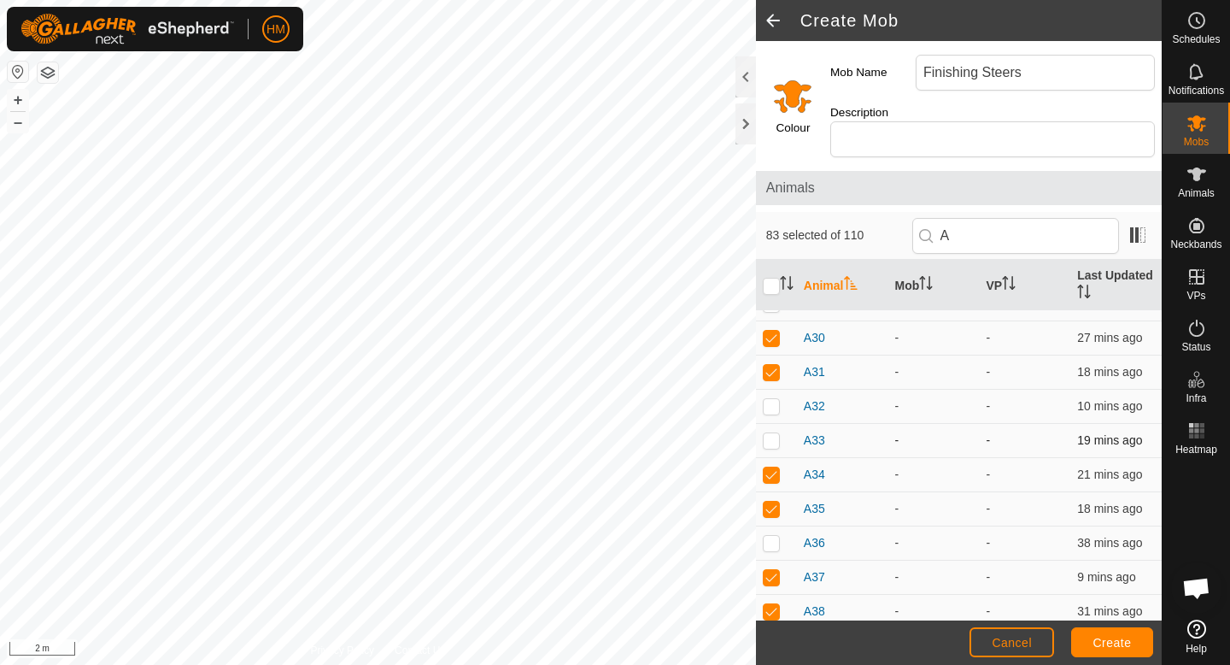
checkbox input "true"
click at [769, 399] on p-checkbox at bounding box center [771, 406] width 17 height 14
click at [768, 399] on p-checkbox at bounding box center [771, 406] width 17 height 14
checkbox input "false"
click at [774, 536] on p-checkbox at bounding box center [771, 543] width 17 height 14
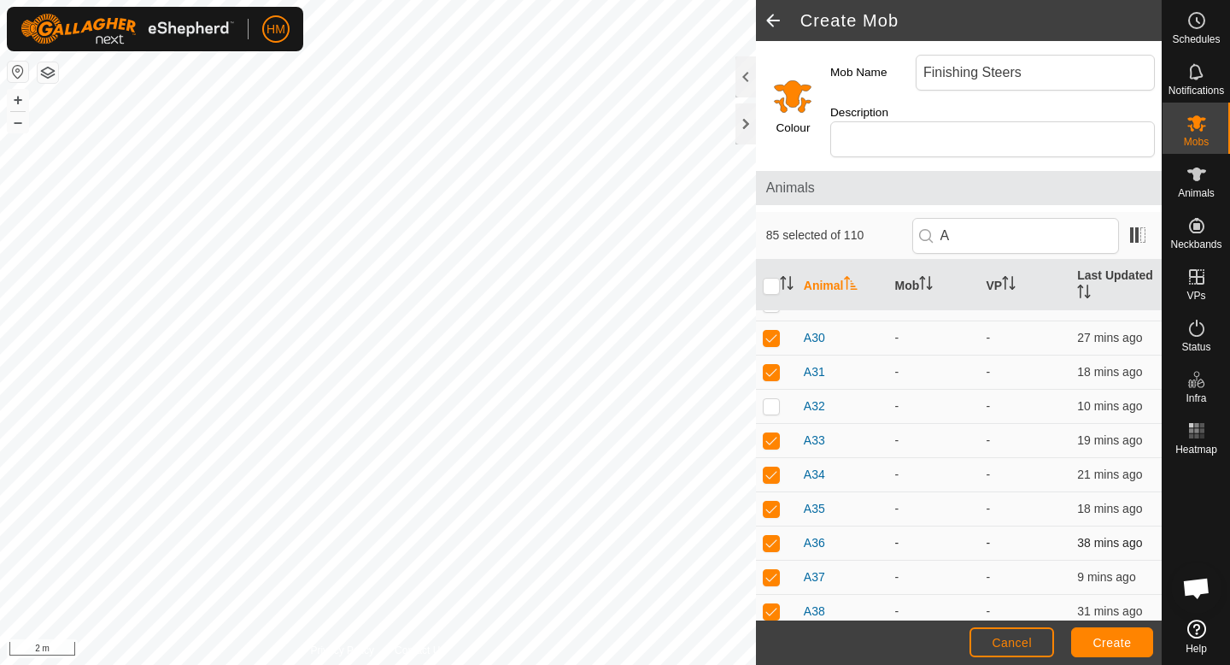
click at [773, 536] on p-checkbox at bounding box center [771, 543] width 17 height 14
checkbox input "false"
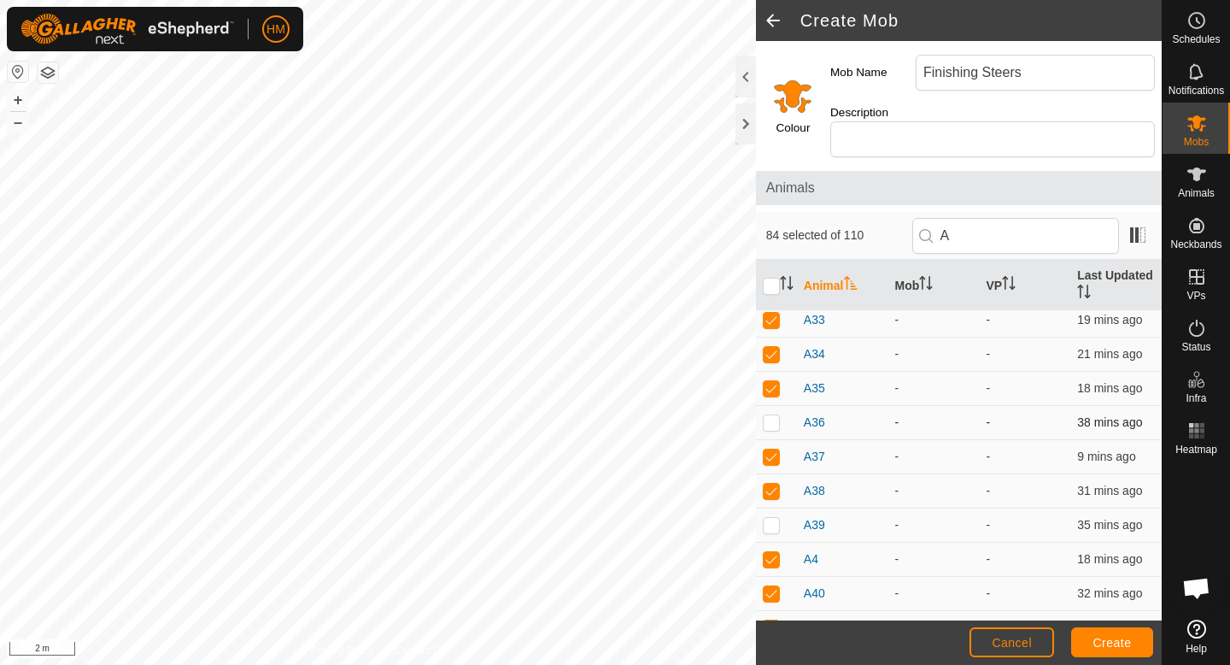
scroll to position [1462, 0]
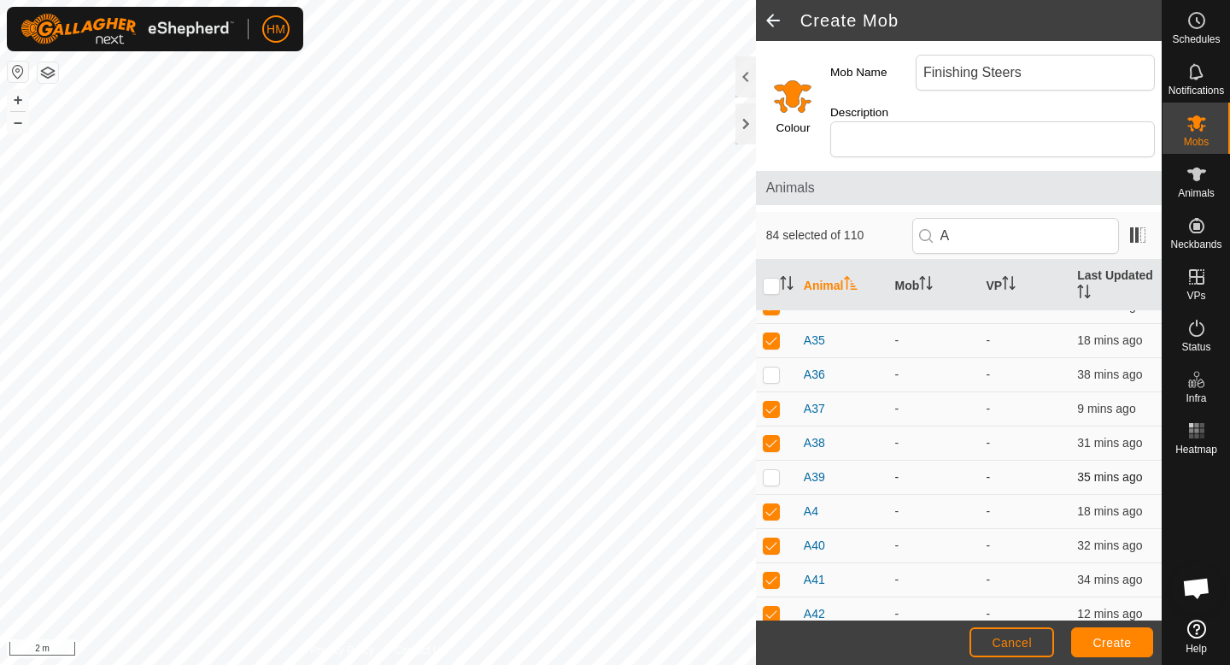
click at [772, 470] on p-checkbox at bounding box center [771, 477] width 17 height 14
checkbox input "false"
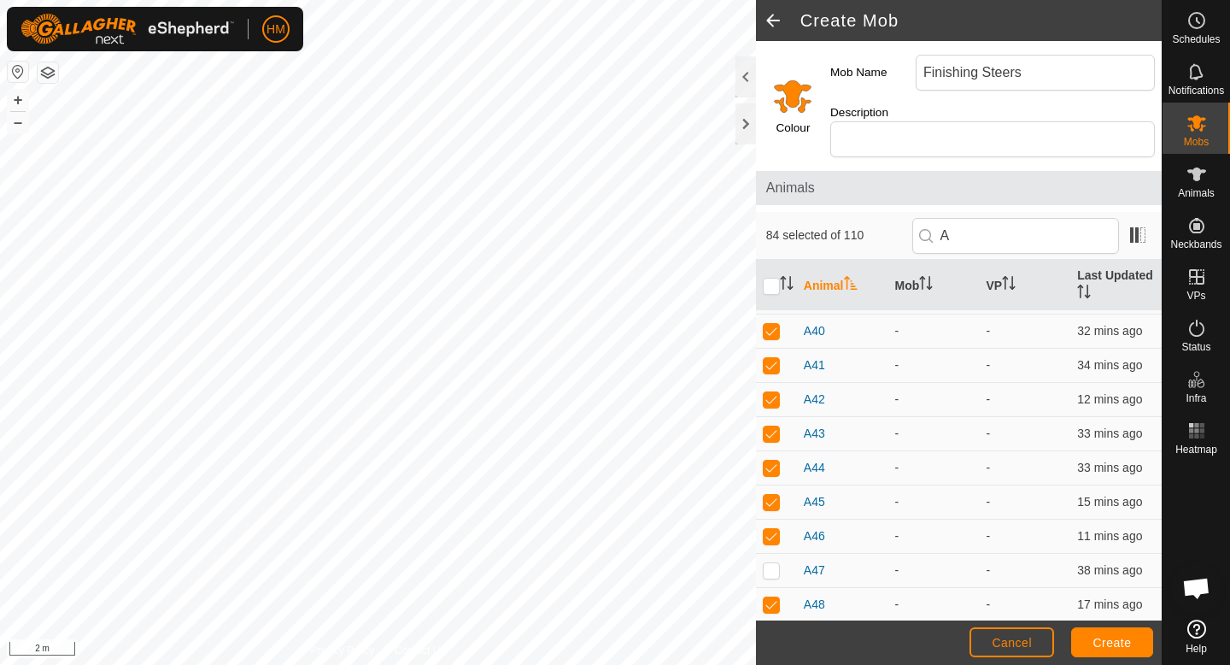
scroll to position [1790, 0]
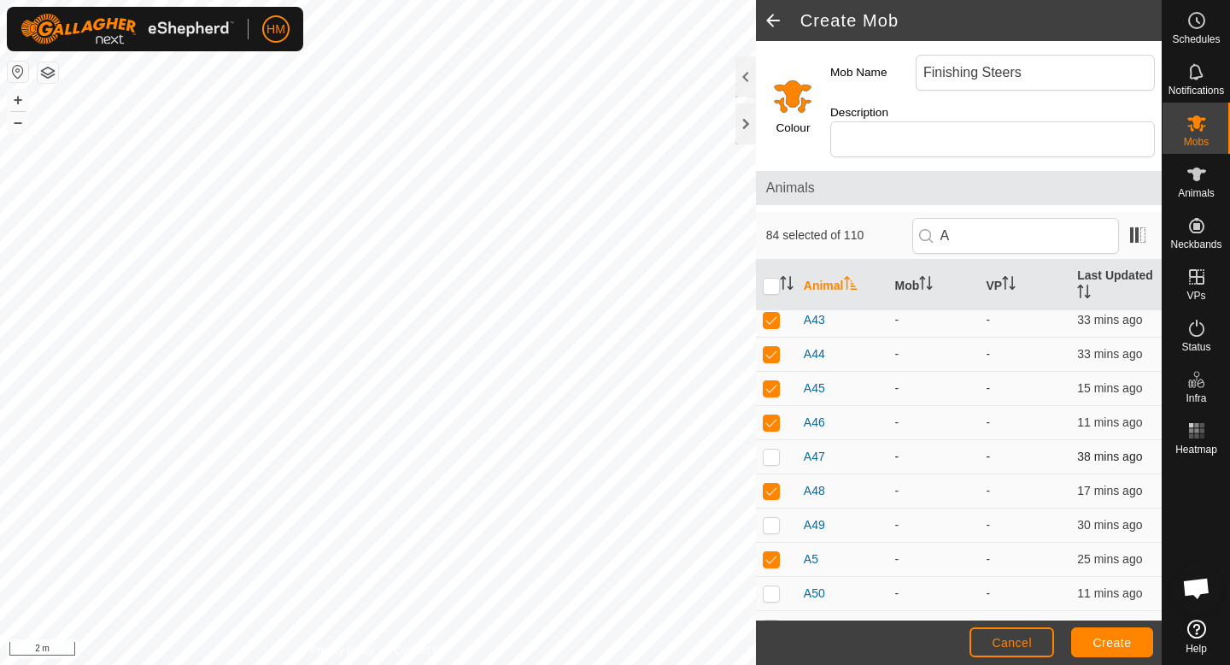
click at [772, 448] on td at bounding box center [776, 457] width 41 height 34
checkbox input "false"
click at [770, 518] on p-checkbox at bounding box center [771, 525] width 17 height 14
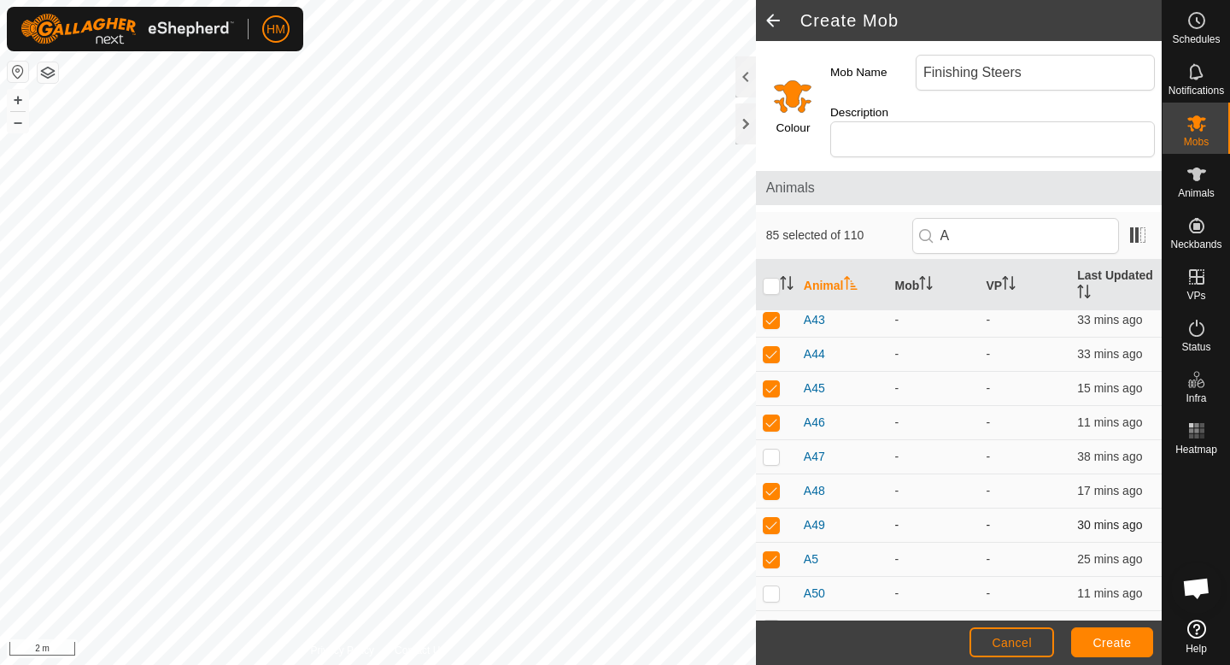
checkbox input "false"
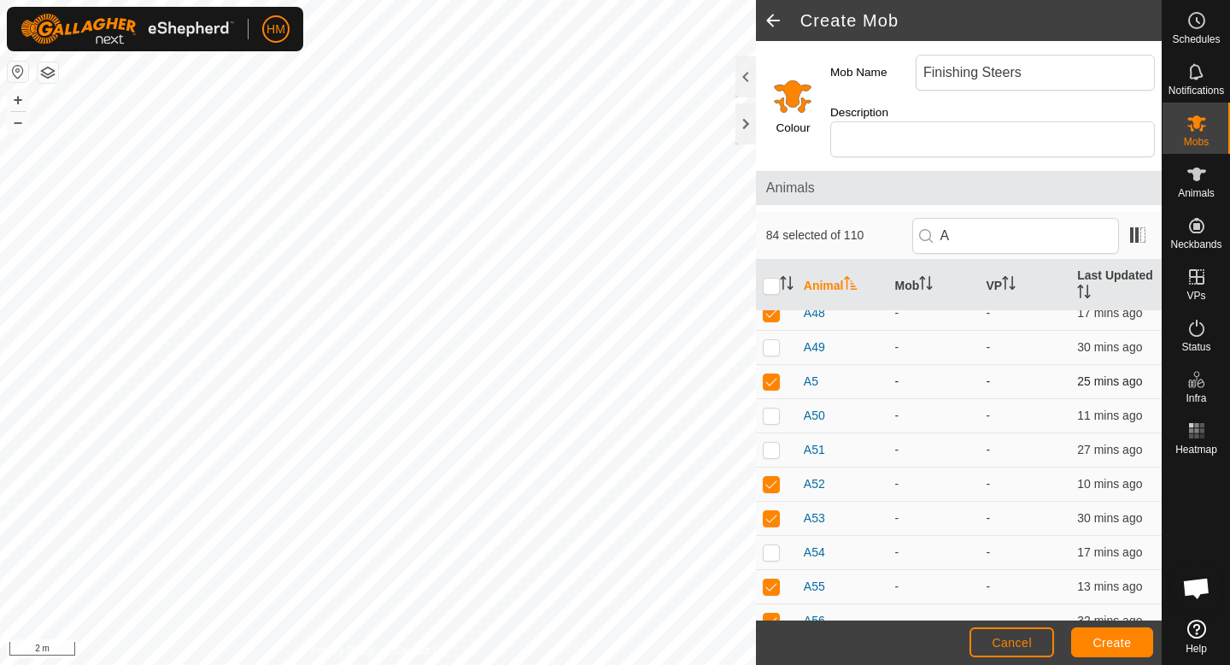
scroll to position [1972, 0]
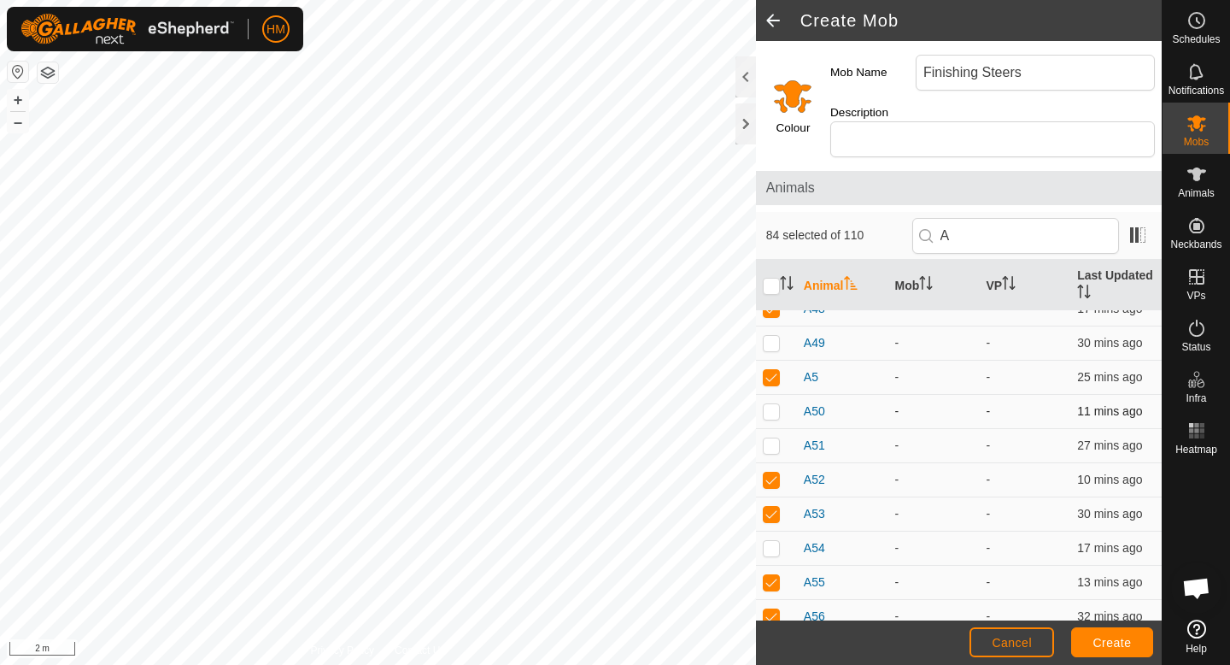
click at [770, 404] on p-checkbox at bounding box center [771, 411] width 17 height 14
checkbox input "false"
click at [770, 438] on p-checkbox at bounding box center [771, 445] width 17 height 14
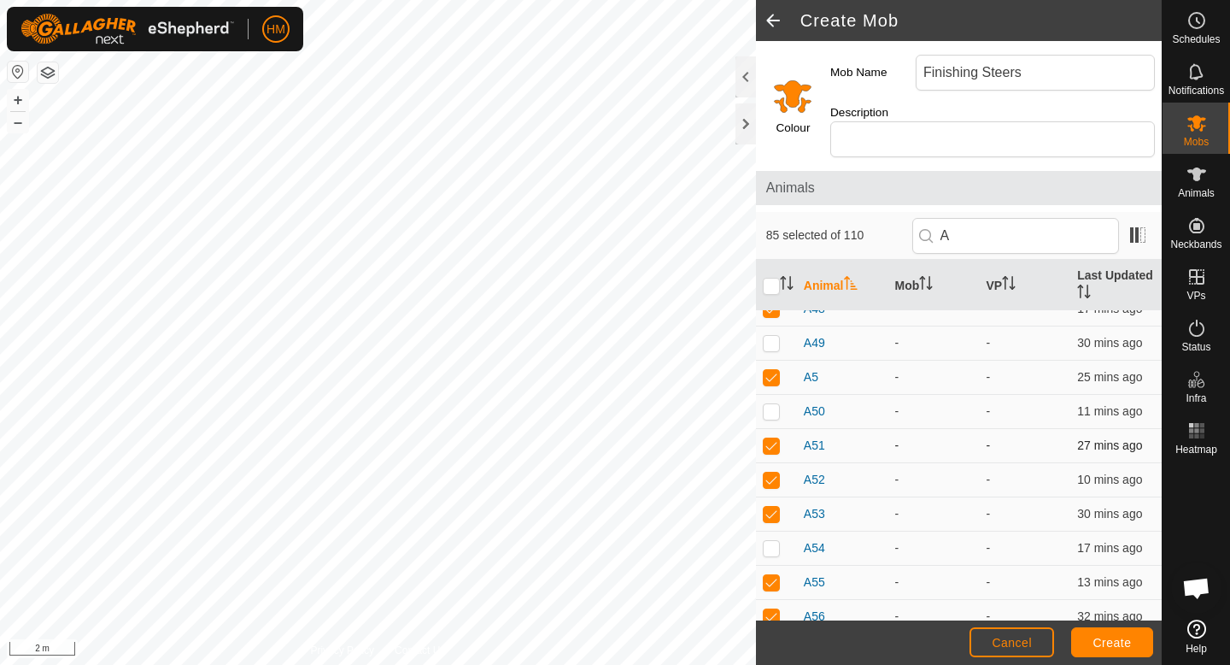
checkbox input "false"
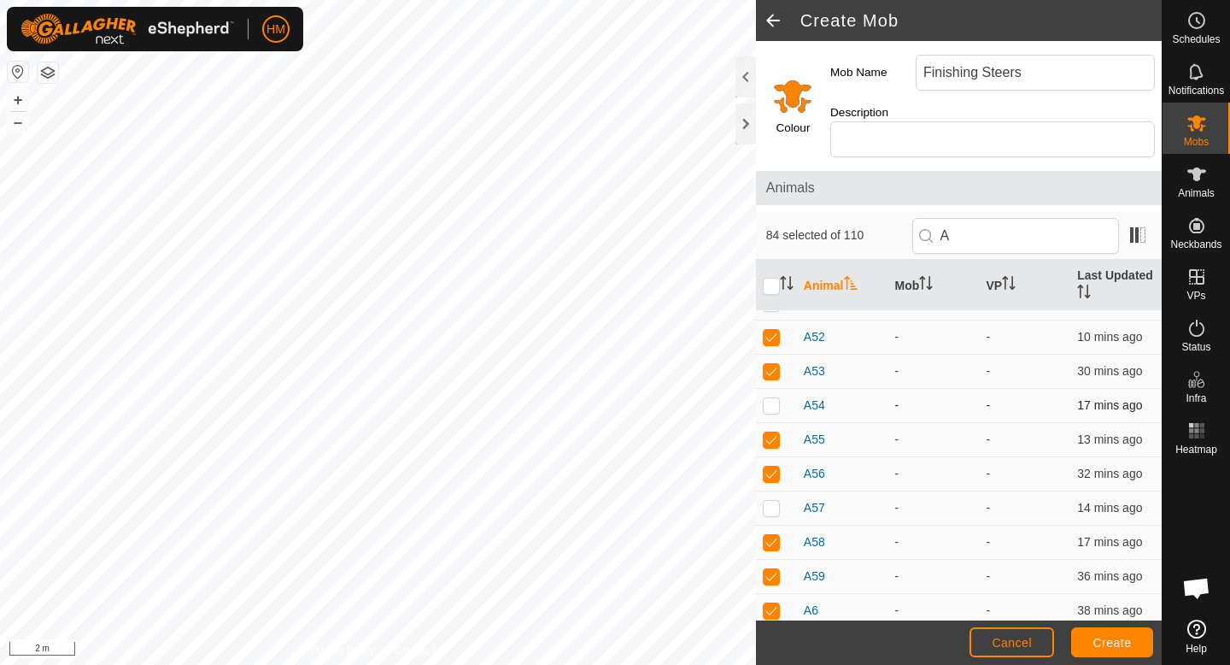
click at [771, 398] on p-checkbox at bounding box center [771, 405] width 17 height 14
click at [770, 398] on p-checkbox at bounding box center [771, 405] width 17 height 14
checkbox input "false"
click at [774, 501] on p-checkbox at bounding box center [771, 508] width 17 height 14
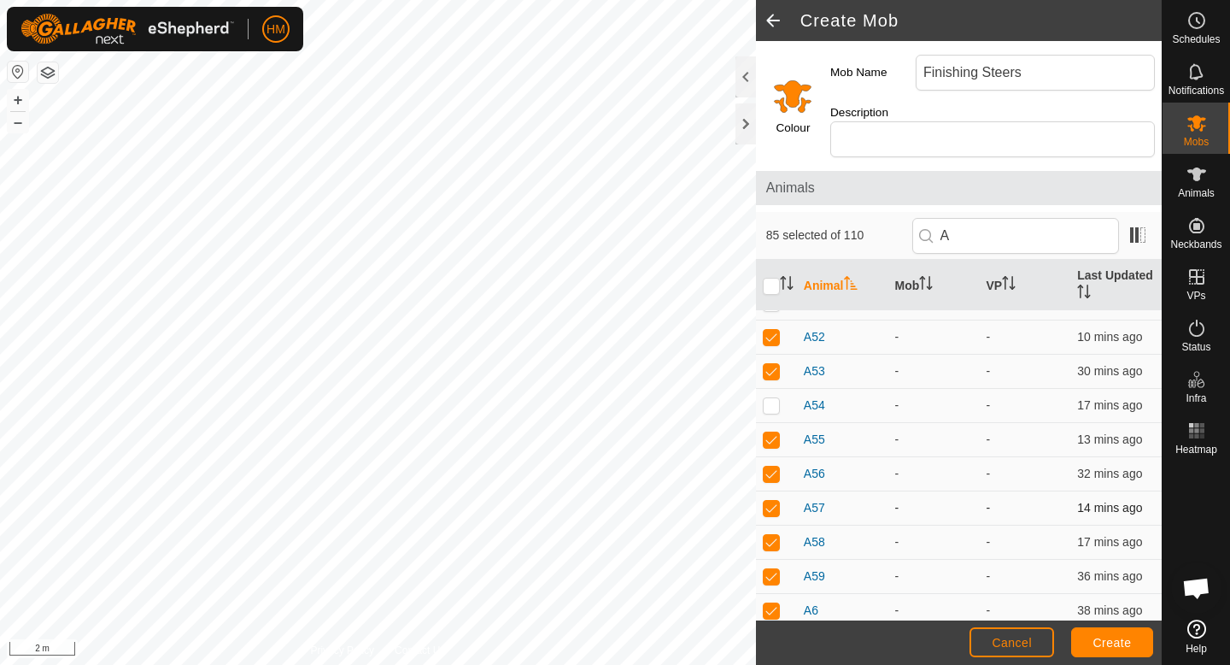
checkbox input "false"
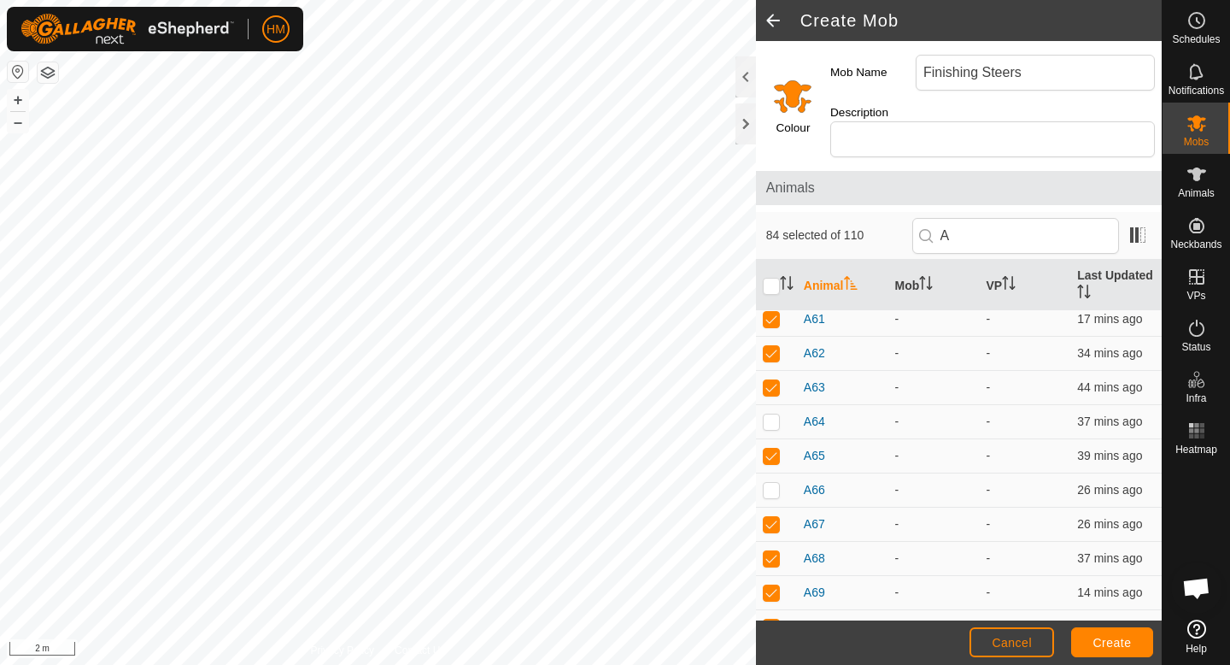
scroll to position [2493, 0]
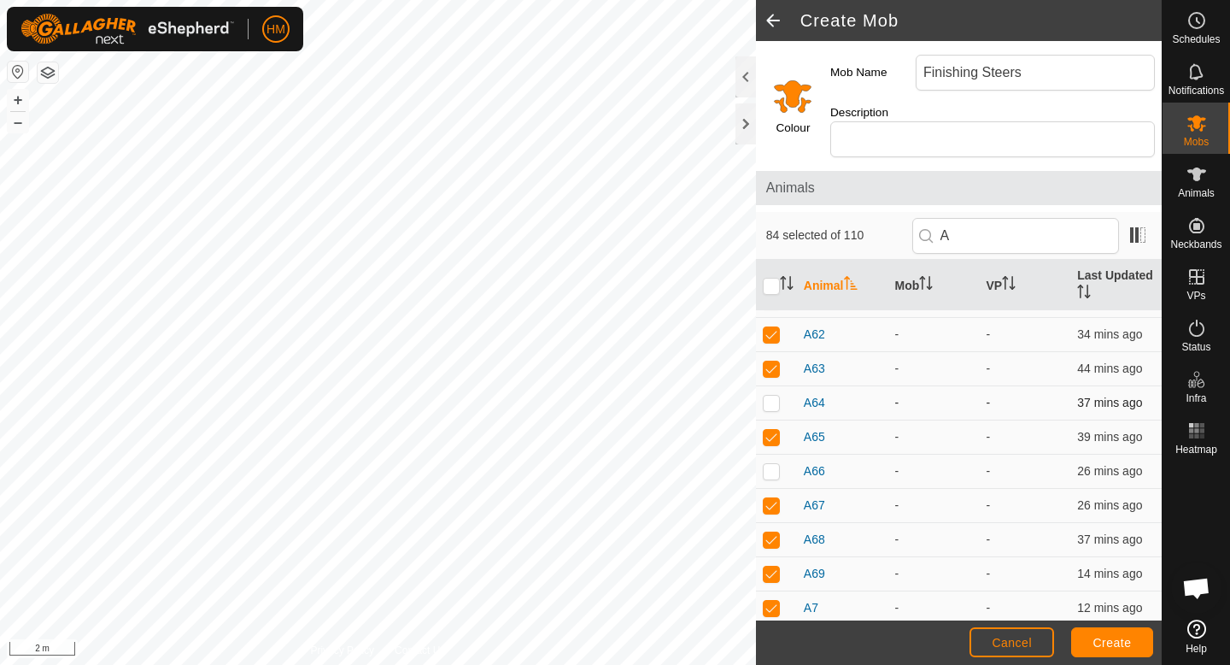
click at [774, 396] on p-checkbox at bounding box center [771, 403] width 17 height 14
checkbox input "false"
click at [773, 464] on p-checkbox at bounding box center [771, 471] width 17 height 14
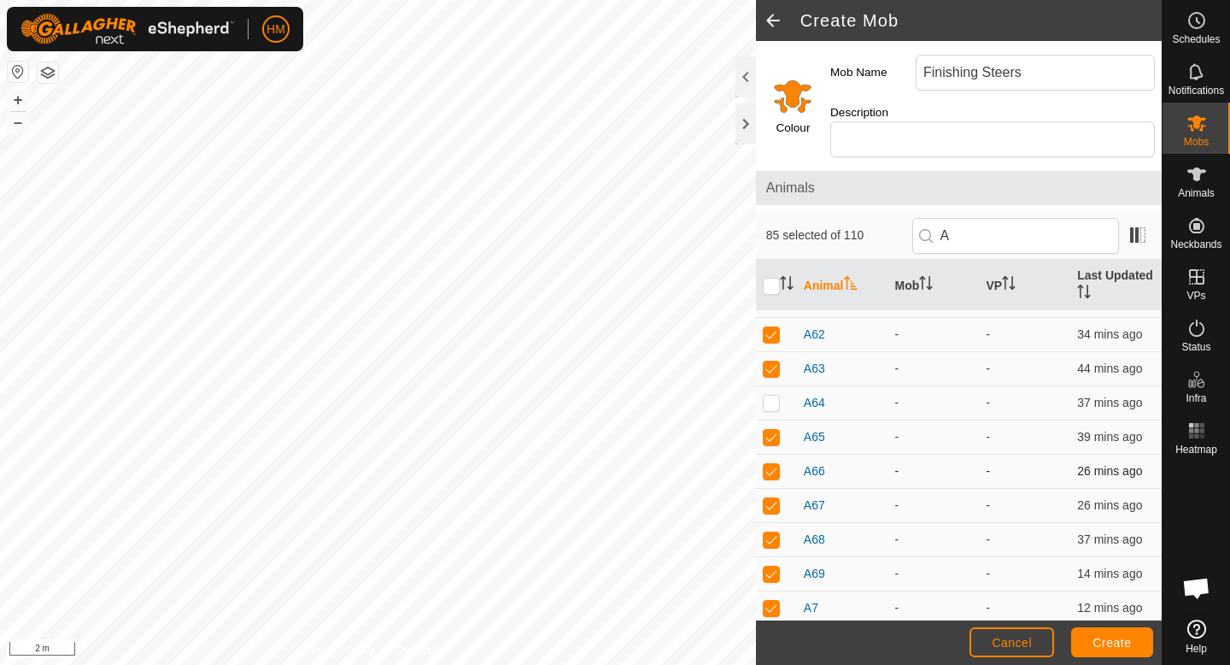
checkbox input "false"
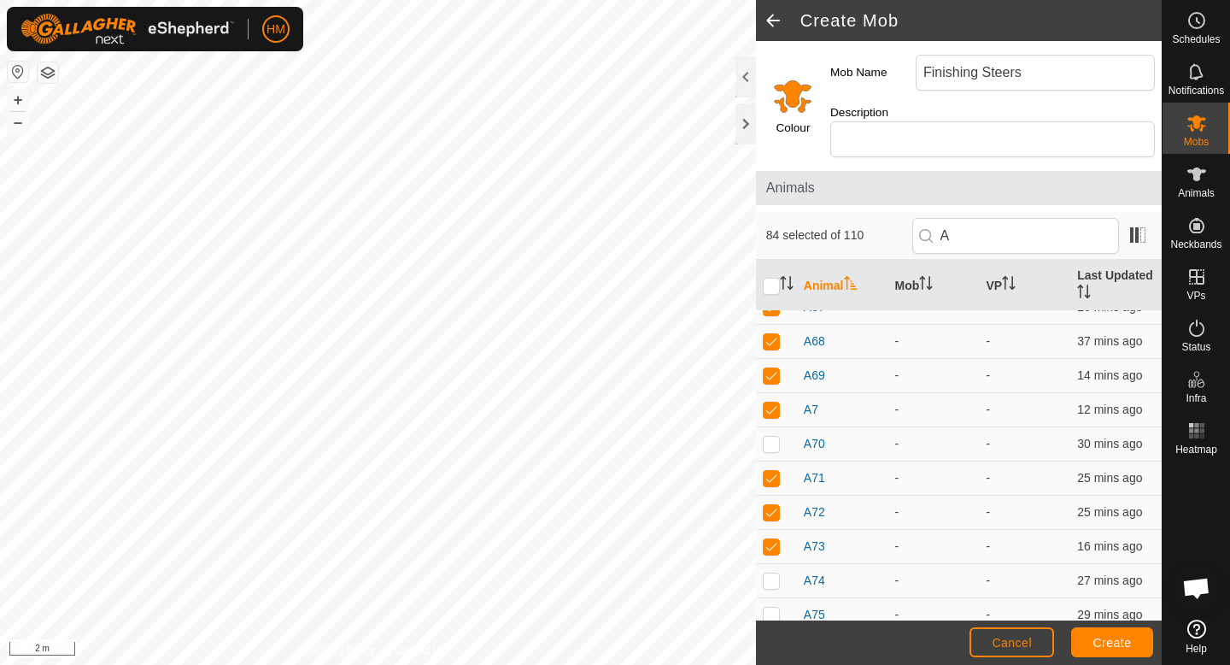
scroll to position [2702, 0]
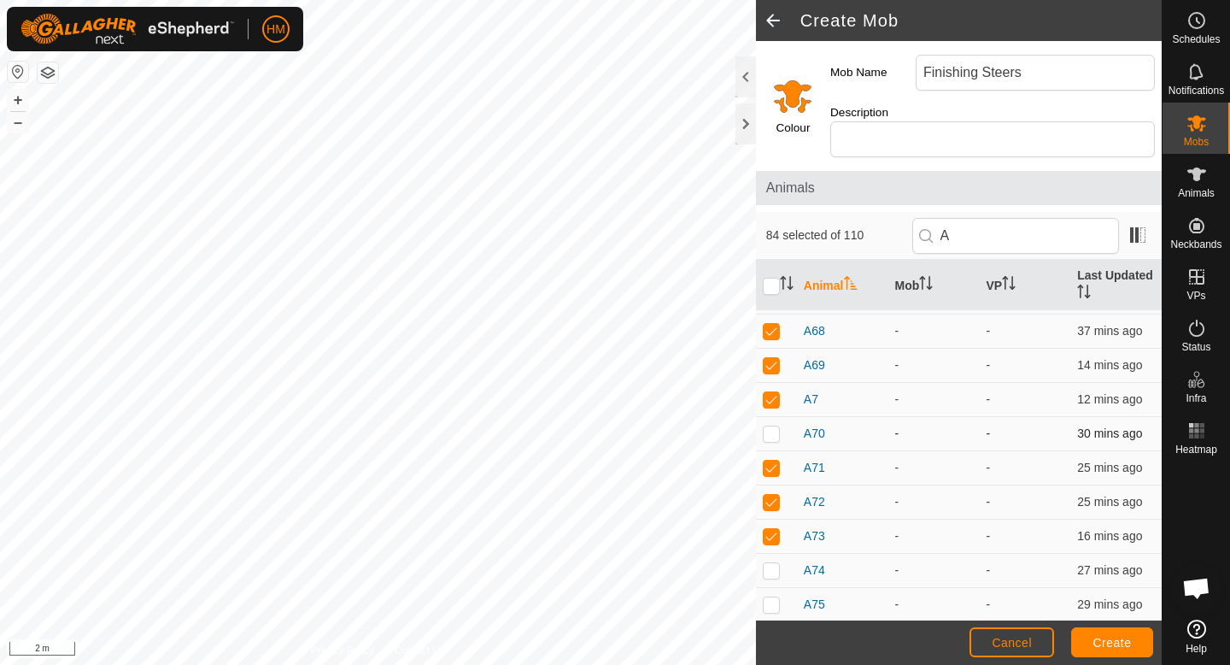
click at [773, 426] on p-checkbox at bounding box center [771, 433] width 17 height 14
checkbox input "true"
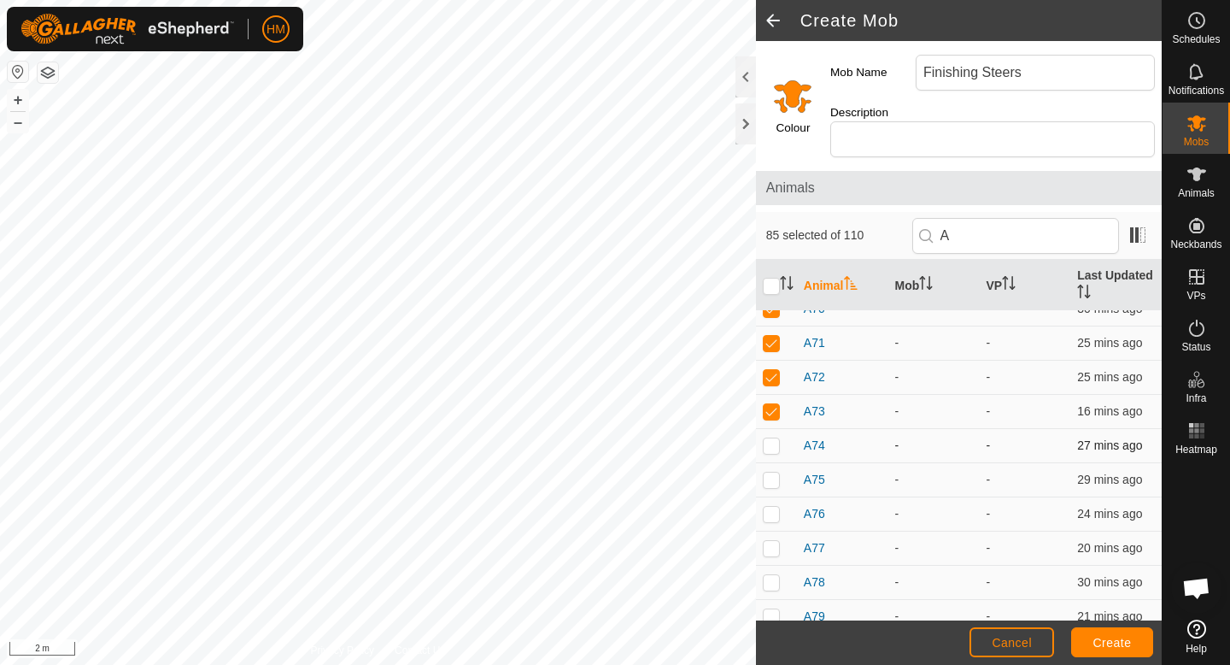
scroll to position [2862, 0]
click at [770, 402] on p-checkbox at bounding box center [771, 409] width 17 height 14
checkbox input "true"
click at [772, 437] on p-checkbox at bounding box center [771, 444] width 17 height 14
checkbox input "true"
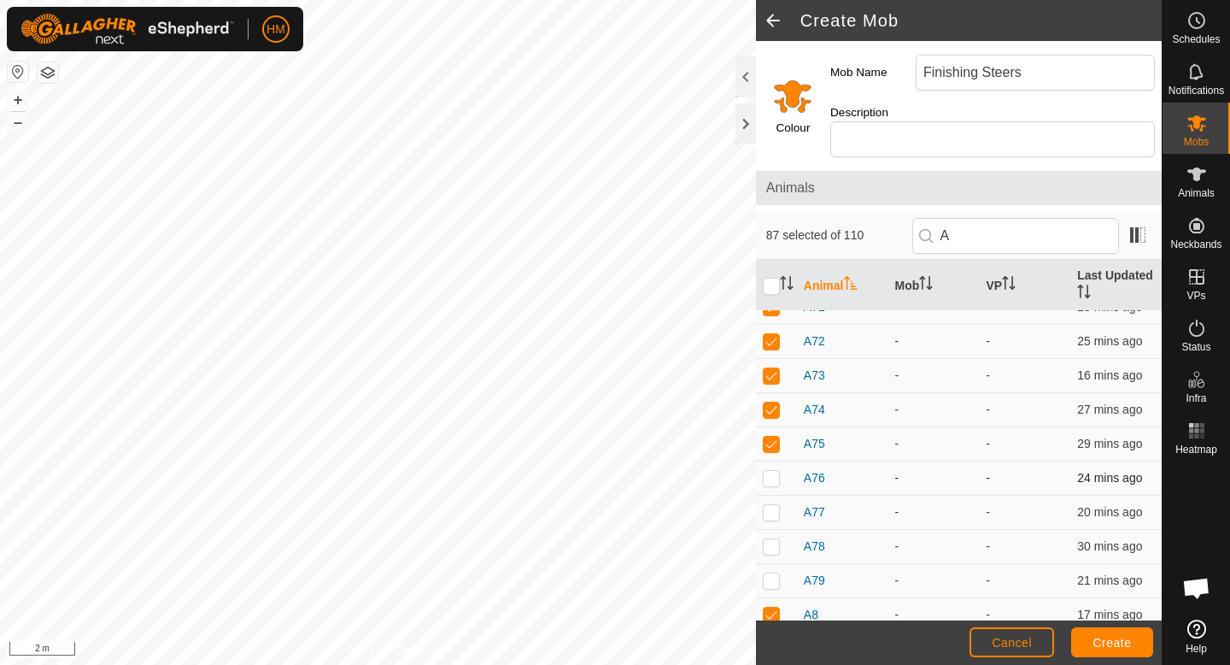
click at [775, 471] on p-checkbox at bounding box center [771, 478] width 17 height 14
checkbox input "true"
click at [773, 505] on p-checkbox at bounding box center [771, 512] width 17 height 14
checkbox input "true"
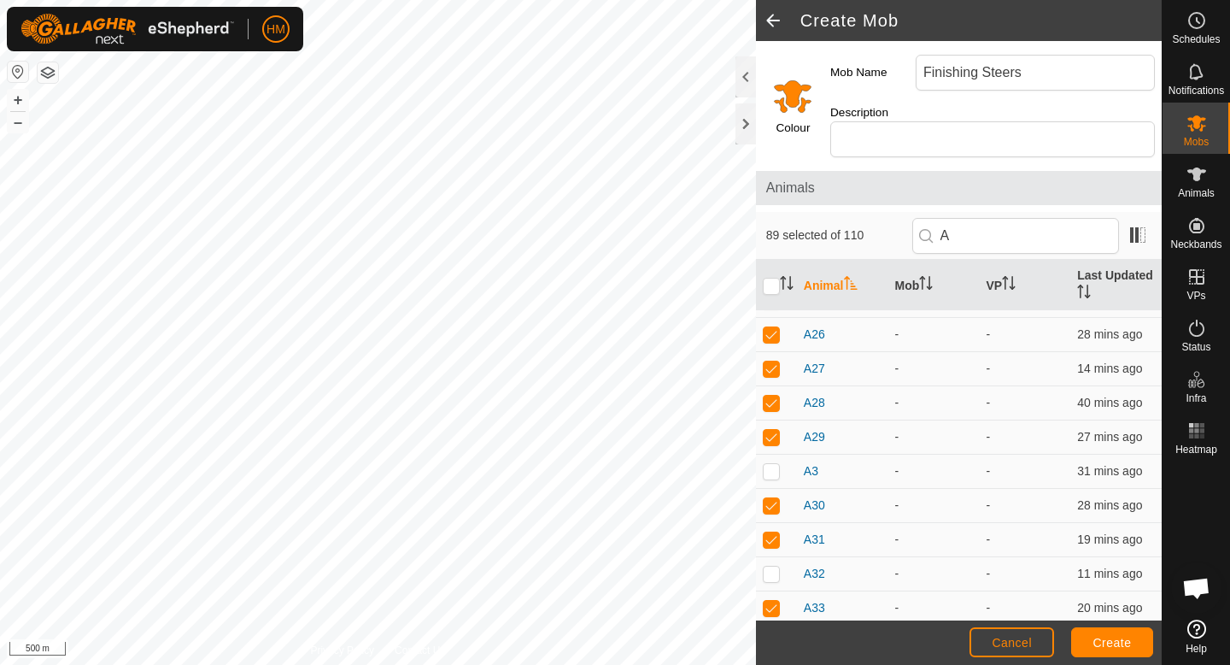
scroll to position [1127, 0]
click at [770, 463] on p-checkbox at bounding box center [771, 470] width 17 height 14
click at [768, 463] on p-checkbox at bounding box center [771, 470] width 17 height 14
click at [767, 463] on p-checkbox at bounding box center [771, 470] width 17 height 14
click at [767, 461] on td at bounding box center [776, 471] width 41 height 34
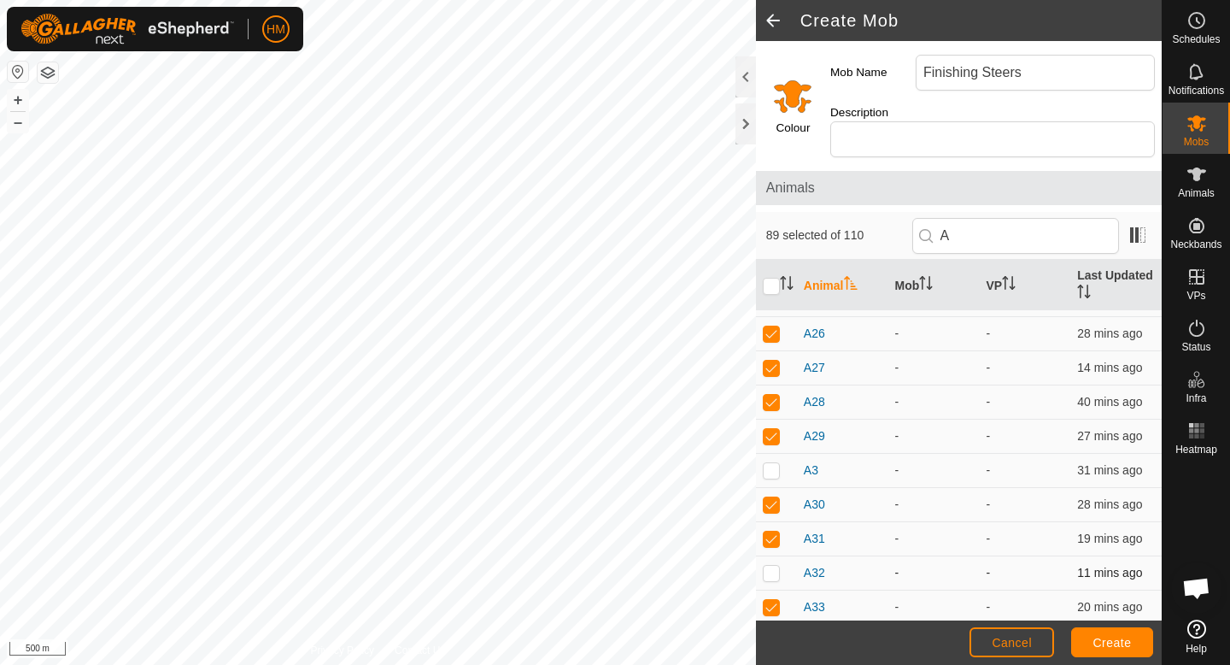
click at [768, 566] on p-checkbox at bounding box center [771, 573] width 17 height 14
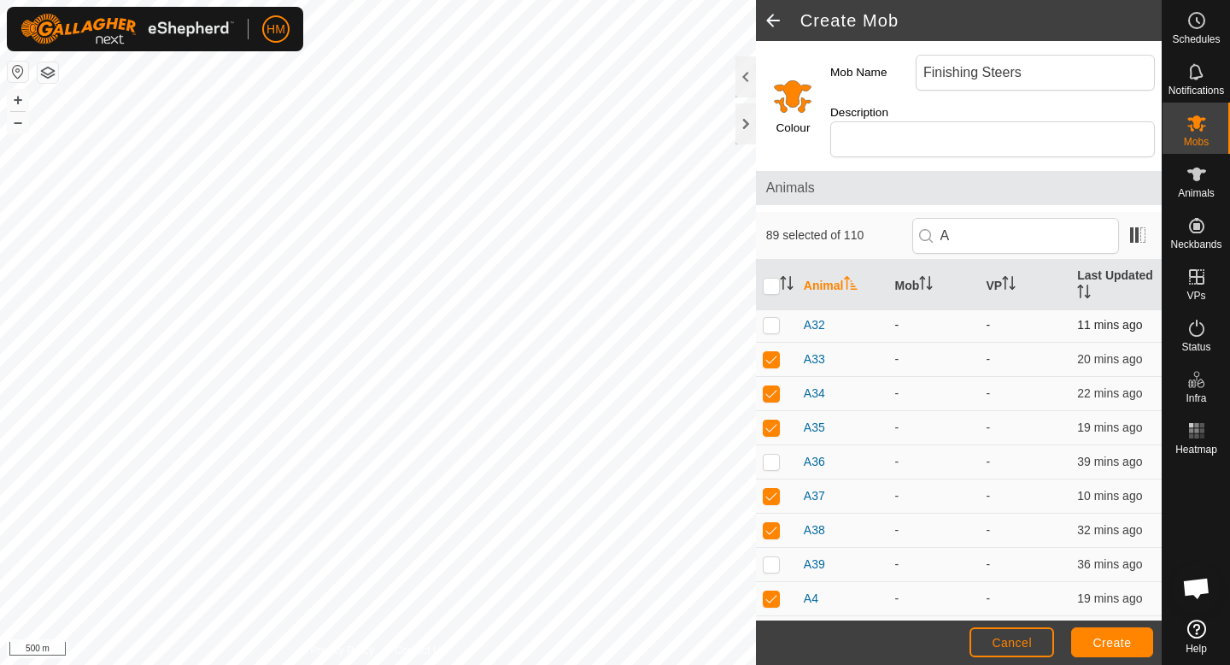
scroll to position [1437, 0]
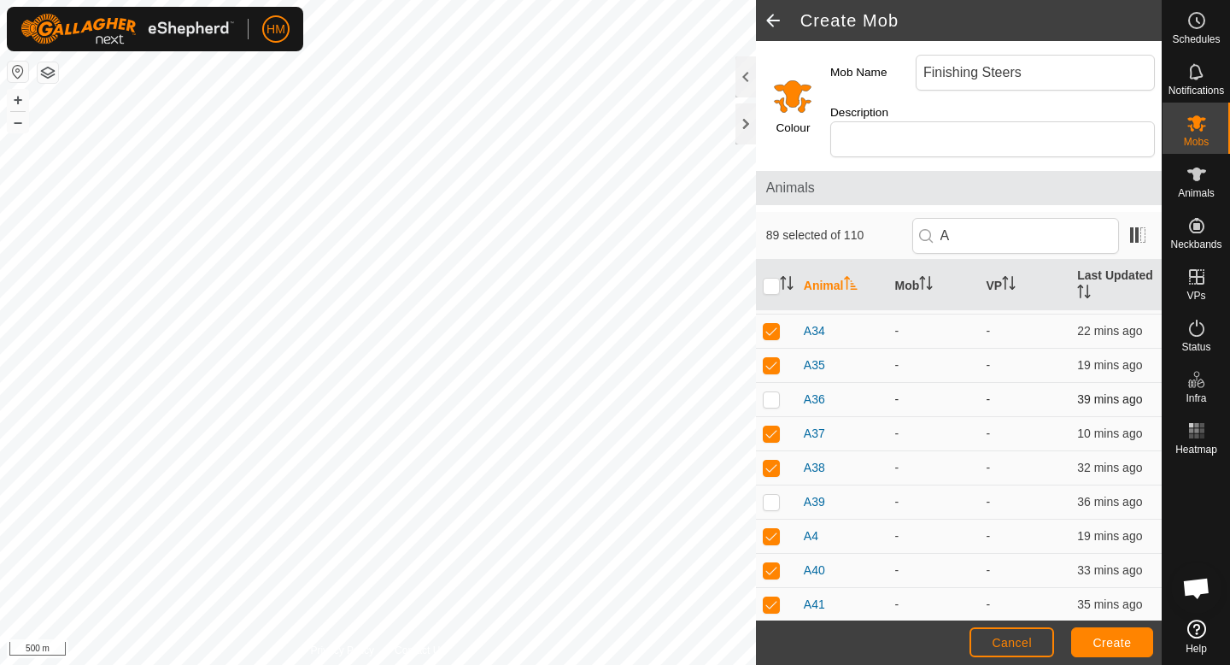
click at [772, 392] on p-checkbox at bounding box center [771, 399] width 17 height 14
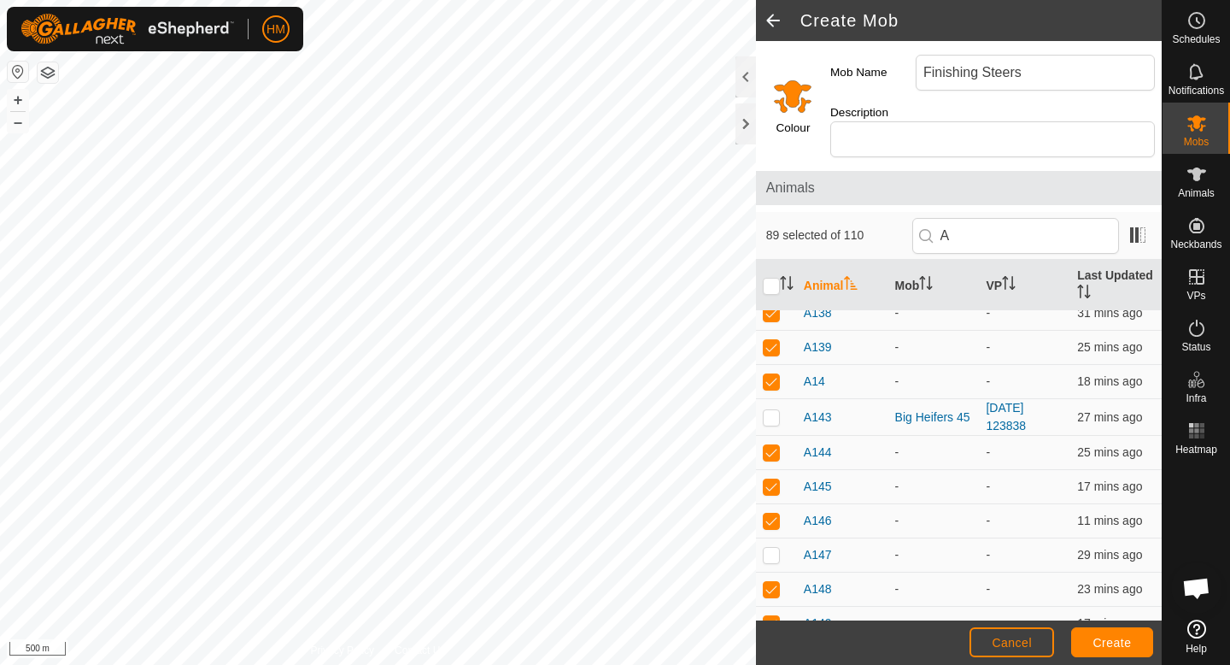
scroll to position [281, 0]
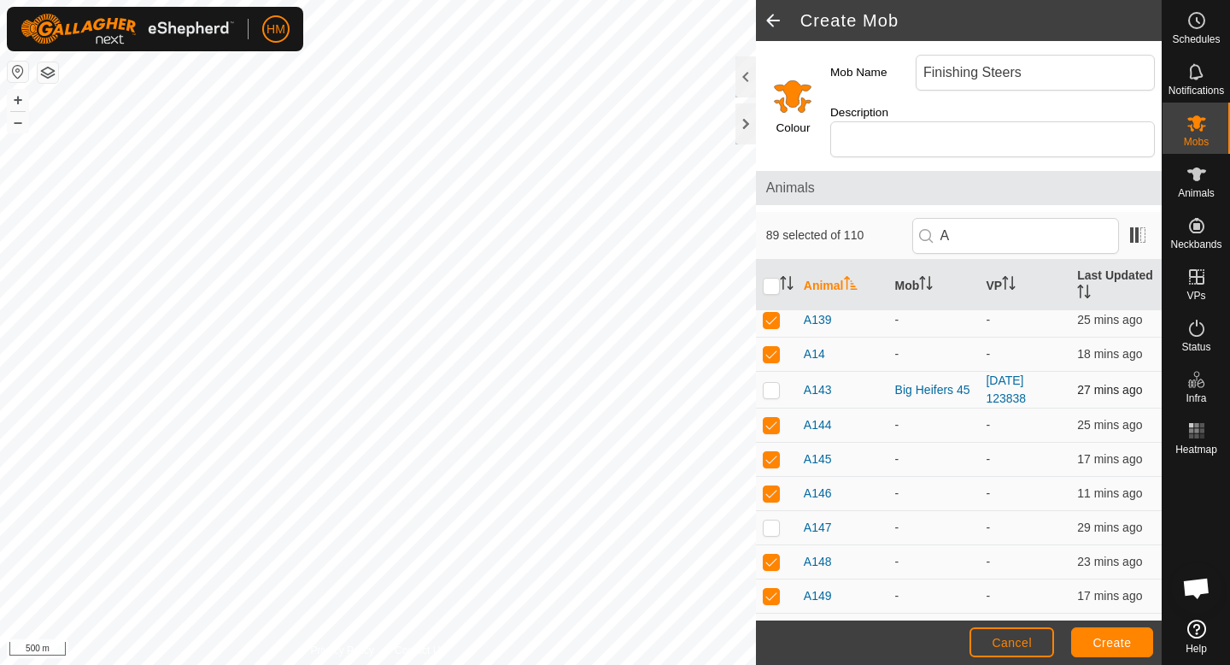
click at [776, 383] on p-checkbox at bounding box center [771, 390] width 17 height 14
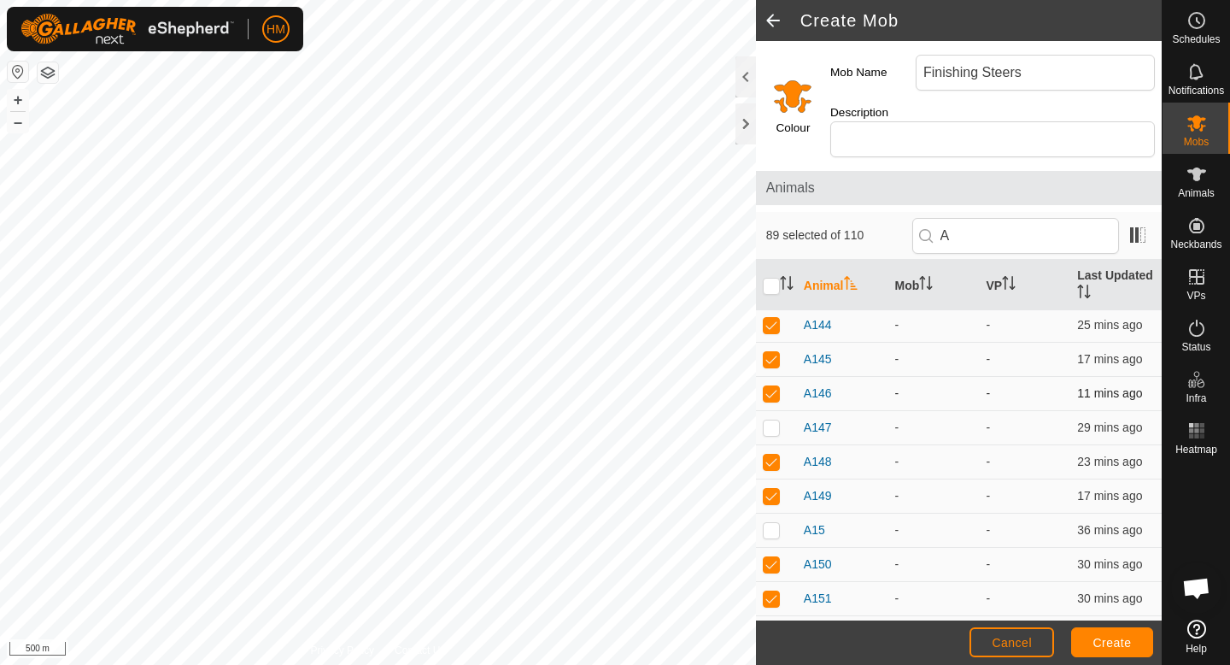
scroll to position [390, 0]
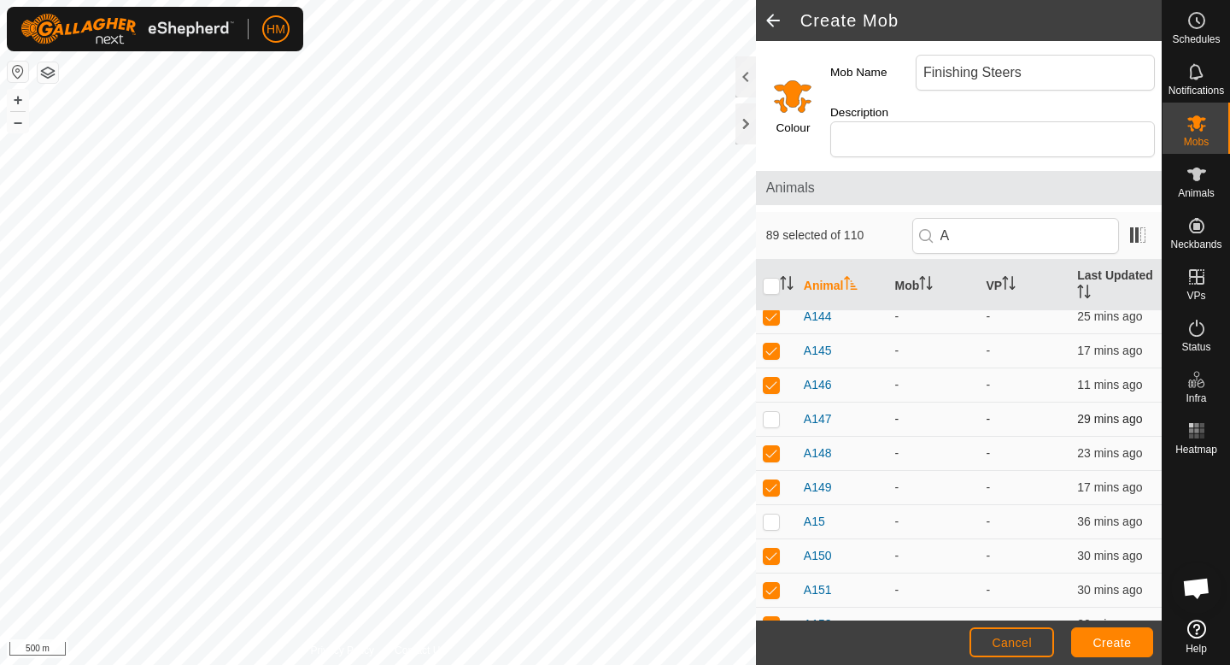
click at [772, 412] on p-checkbox at bounding box center [771, 419] width 17 height 14
click at [771, 514] on p-checkbox at bounding box center [771, 521] width 17 height 14
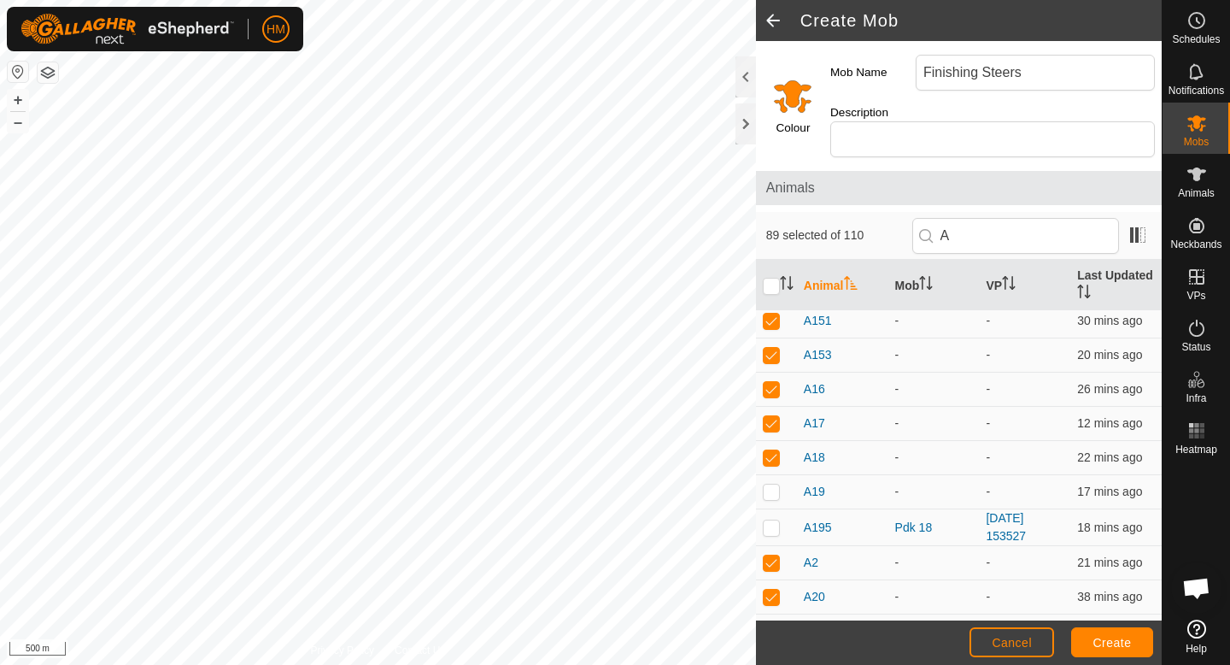
scroll to position [669, 0]
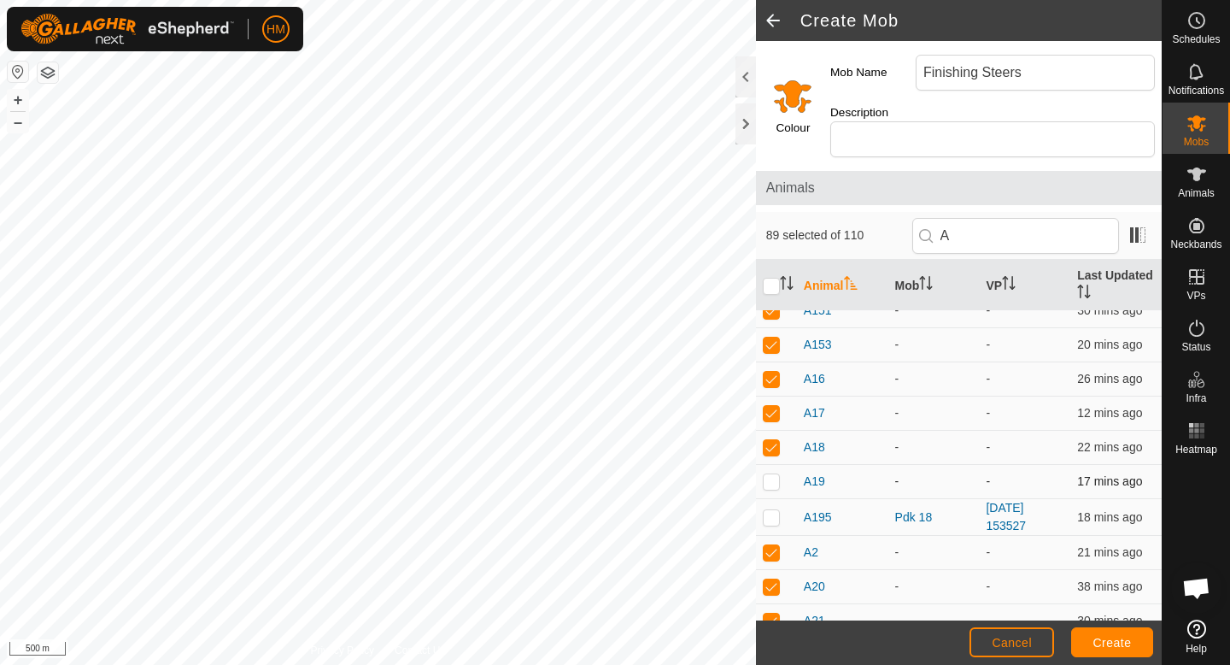
click at [778, 474] on p-checkbox at bounding box center [771, 481] width 17 height 14
click at [777, 474] on p-checkbox at bounding box center [771, 481] width 17 height 14
click at [773, 510] on p-checkbox at bounding box center [771, 517] width 17 height 14
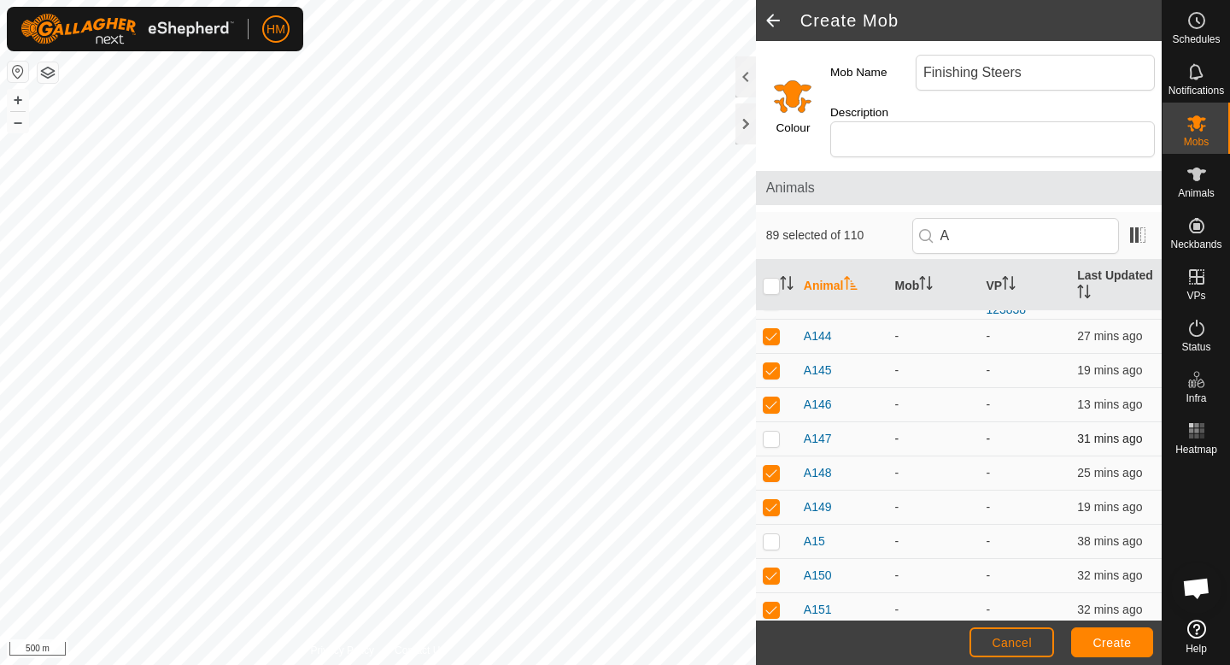
scroll to position [373, 0]
click at [776, 429] on p-checkbox at bounding box center [771, 436] width 17 height 14
click at [773, 429] on p-checkbox at bounding box center [771, 436] width 17 height 14
click at [769, 531] on p-checkbox at bounding box center [771, 538] width 17 height 14
click at [768, 531] on p-checkbox at bounding box center [771, 538] width 17 height 14
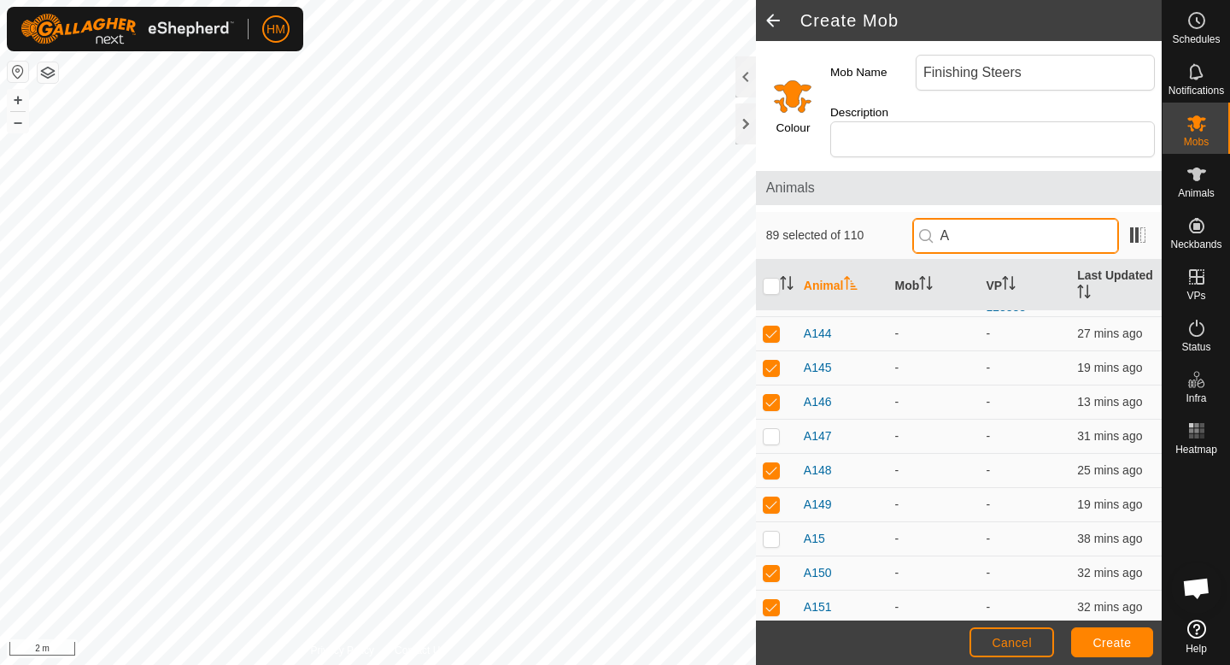
click at [1010, 224] on input "A" at bounding box center [1015, 236] width 207 height 36
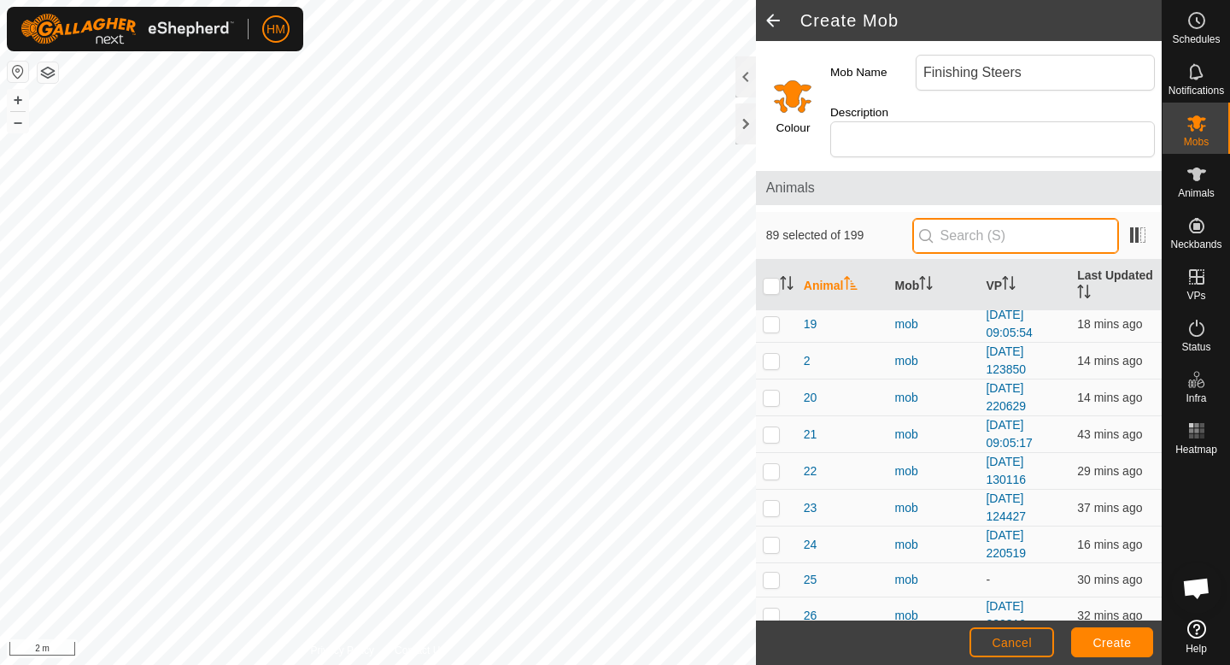
scroll to position [0, 0]
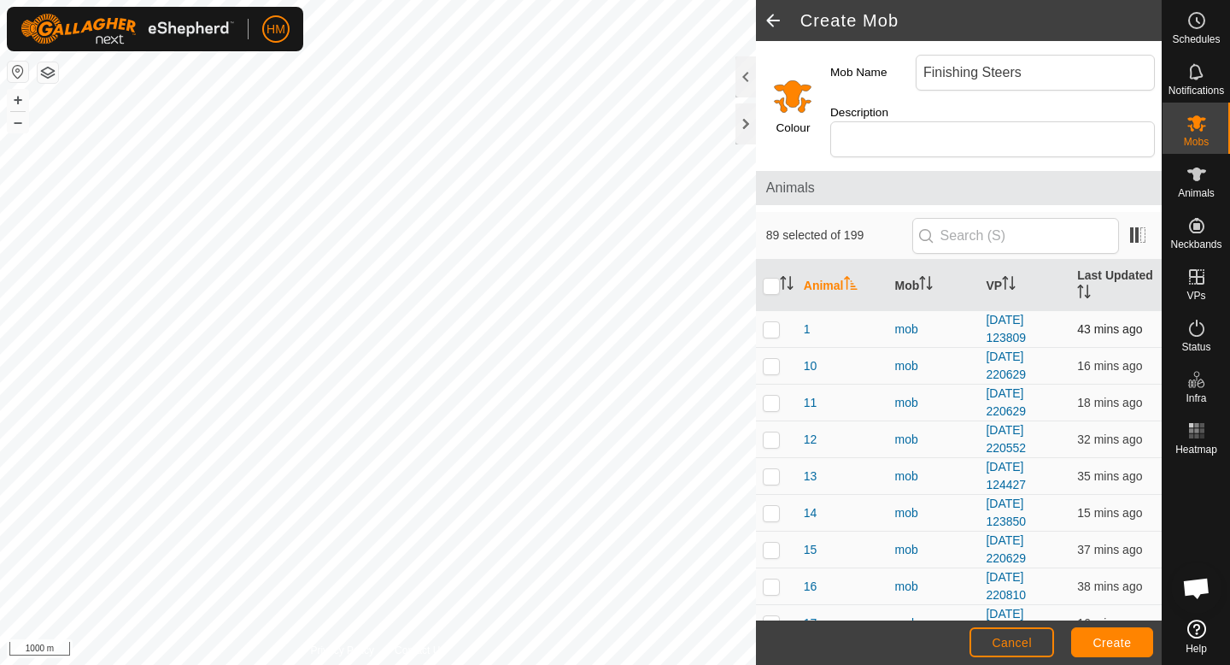
click at [767, 322] on p-checkbox at bounding box center [771, 329] width 17 height 14
click at [768, 322] on p-checkbox at bounding box center [771, 329] width 17 height 14
click at [773, 506] on p-checkbox at bounding box center [771, 513] width 17 height 14
click at [772, 506] on p-checkbox at bounding box center [771, 513] width 17 height 14
click at [770, 579] on p-checkbox at bounding box center [771, 586] width 17 height 14
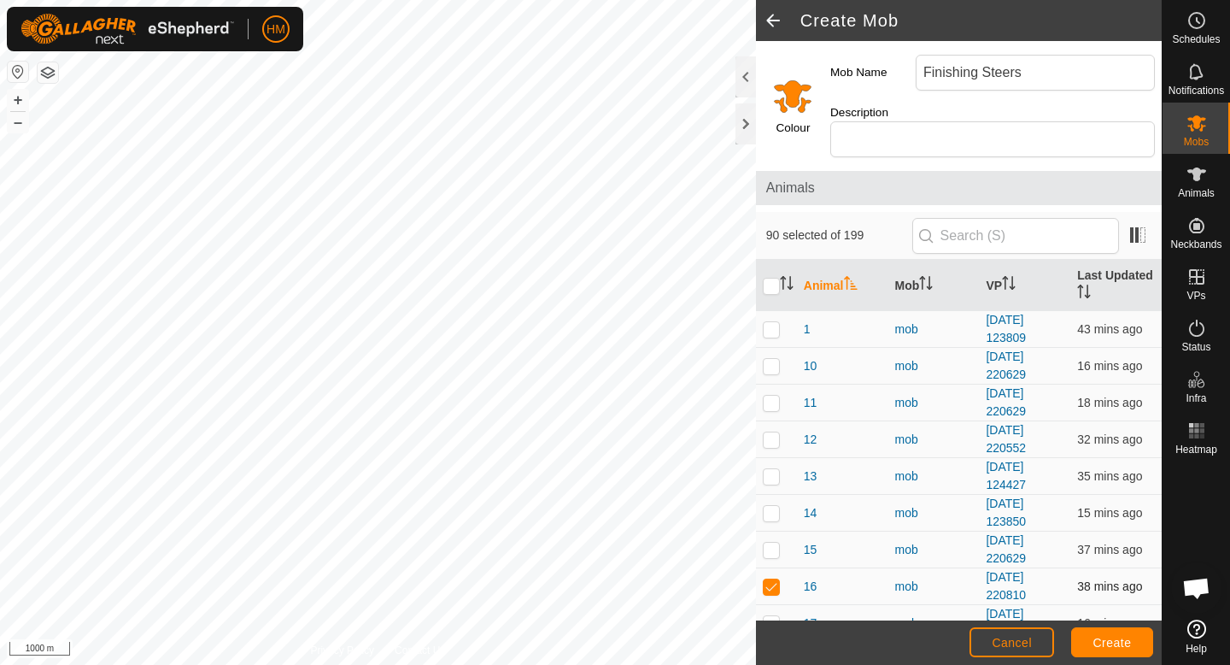
click at [770, 579] on p-checkbox at bounding box center [771, 586] width 17 height 14
click at [1111, 648] on span "Create" at bounding box center [1113, 643] width 38 height 14
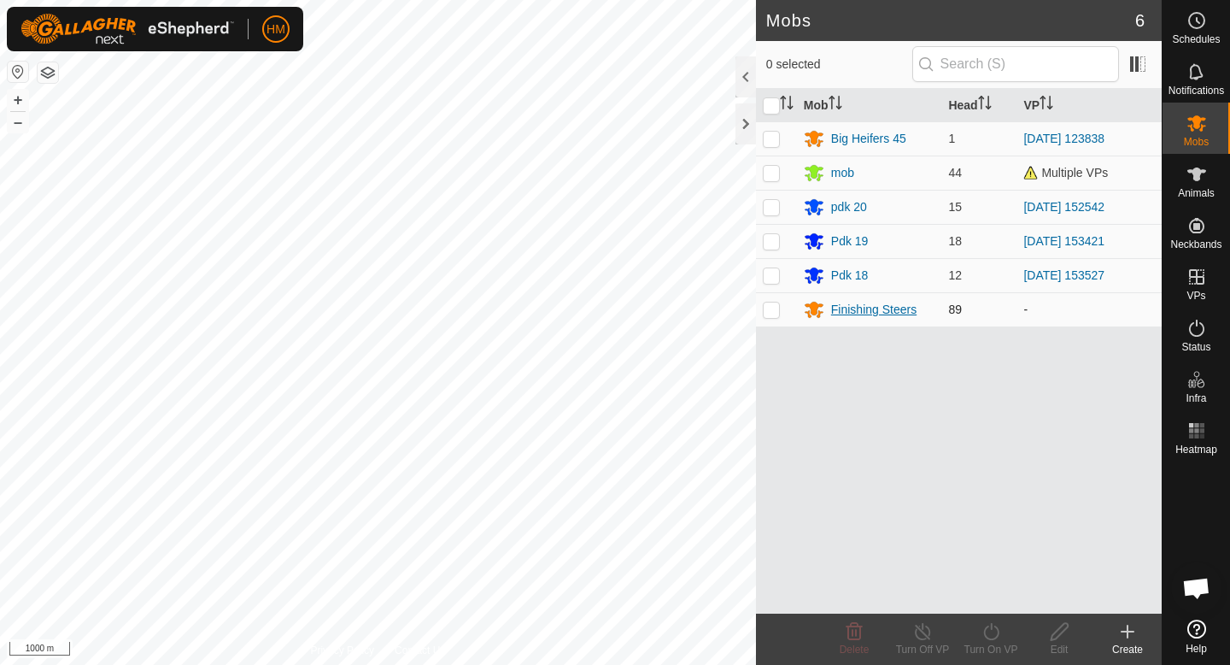
click at [811, 310] on icon at bounding box center [814, 310] width 19 height 16
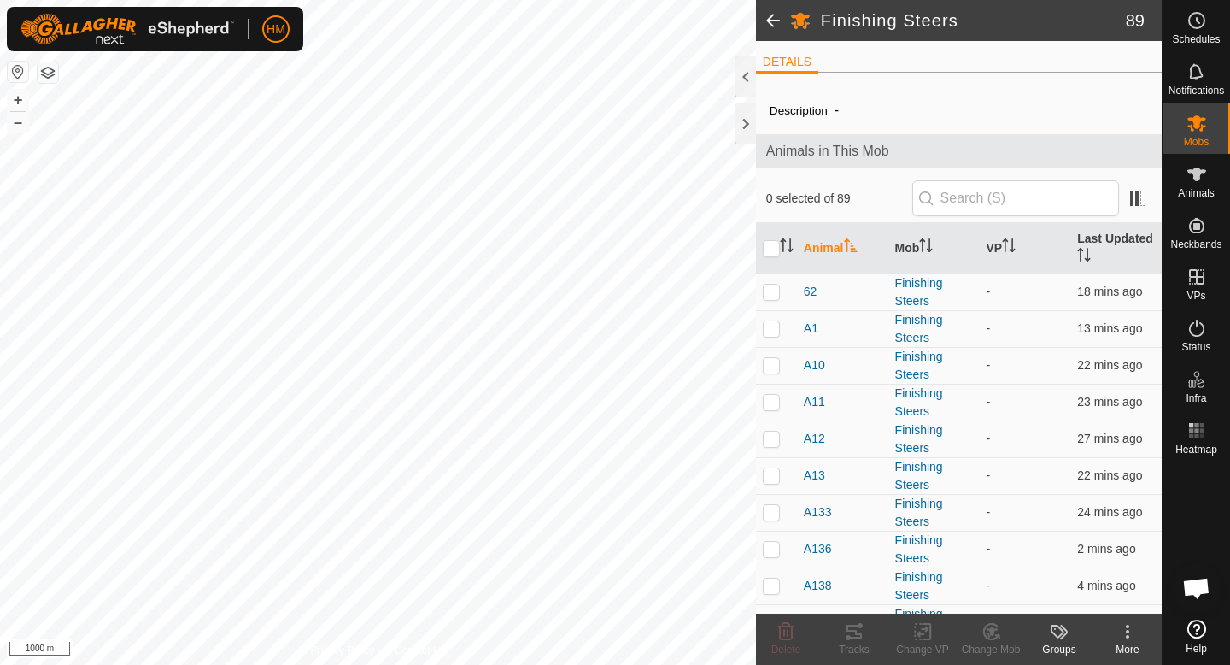
click at [768, 16] on span at bounding box center [773, 20] width 34 height 41
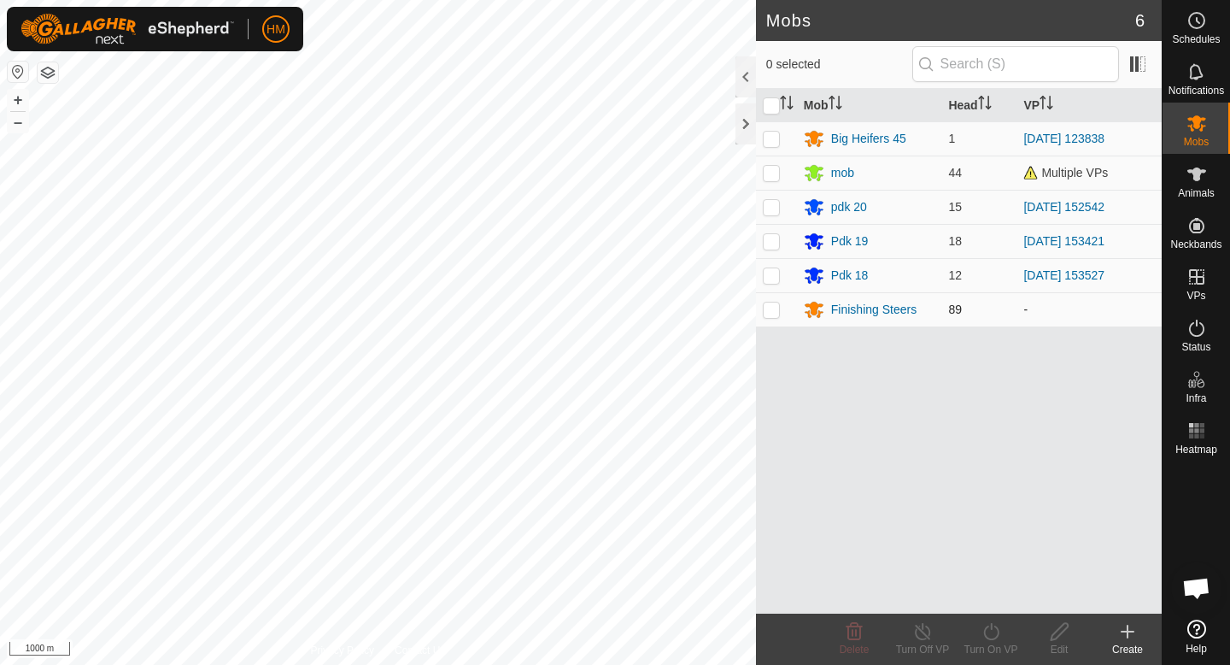
click at [766, 308] on p-checkbox at bounding box center [771, 309] width 17 height 14
click at [1053, 638] on icon at bounding box center [1059, 631] width 17 height 17
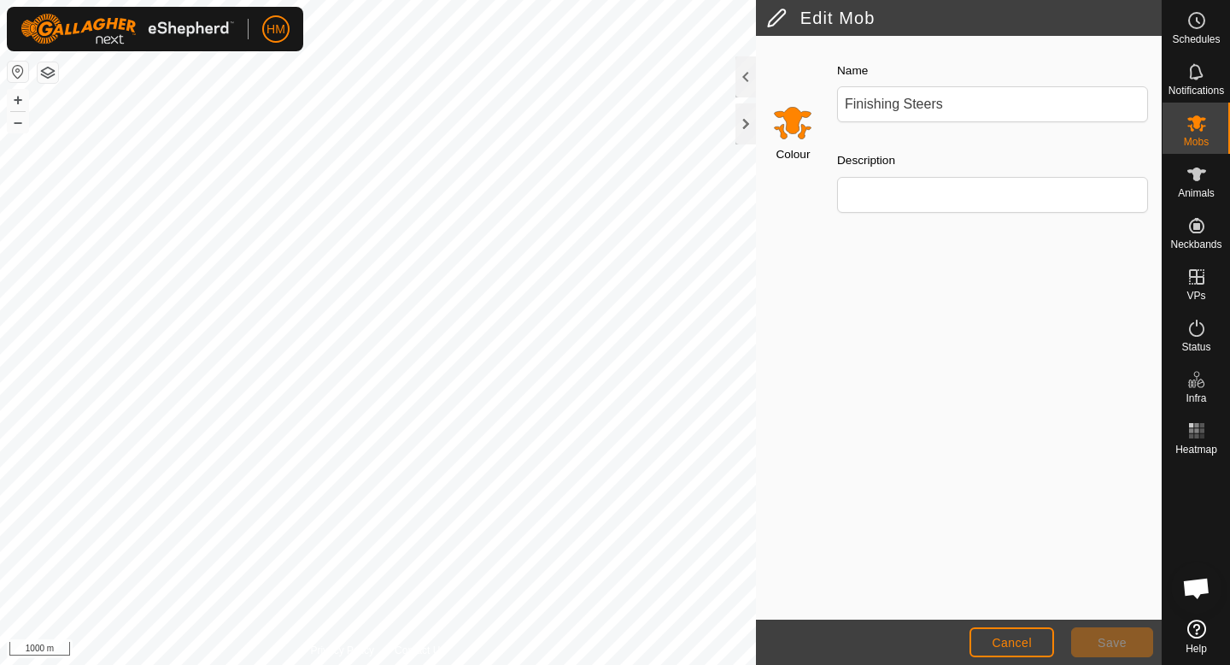
click at [788, 143] on div "Colour" at bounding box center [789, 136] width 67 height 180
click at [792, 129] on input "Select a color" at bounding box center [792, 122] width 41 height 41
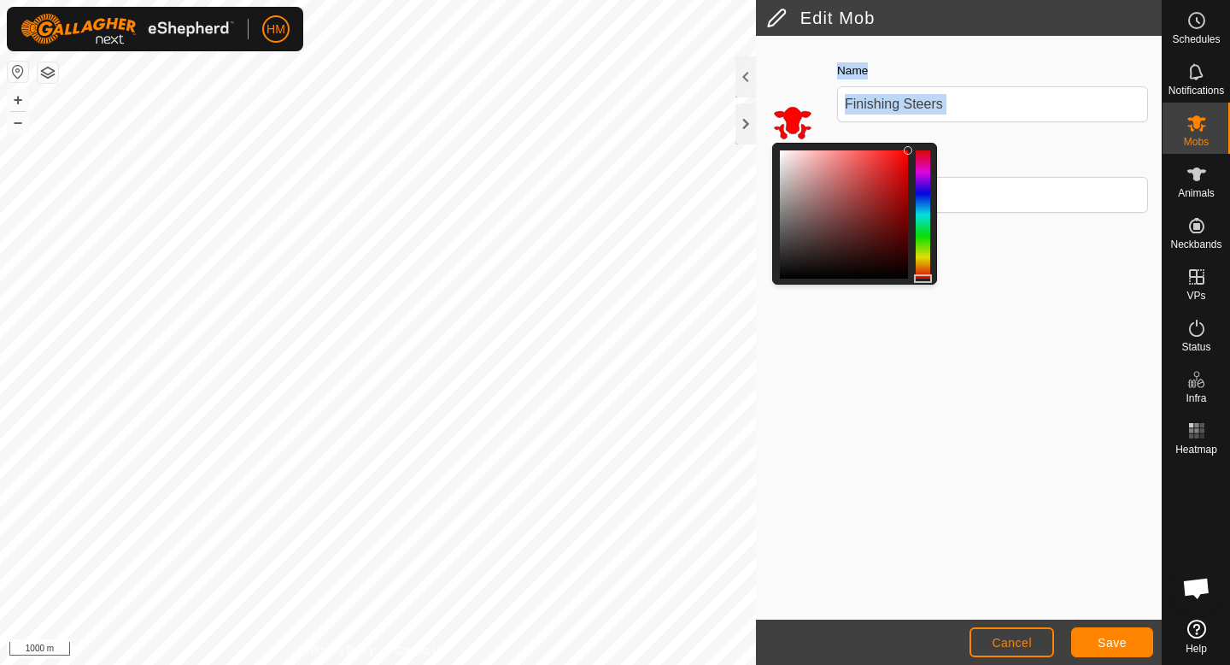
drag, startPoint x: 925, startPoint y: 269, endPoint x: 918, endPoint y: 291, distance: 23.2
click at [918, 292] on div "Colour Name Finishing Steers Description" at bounding box center [959, 328] width 406 height 584
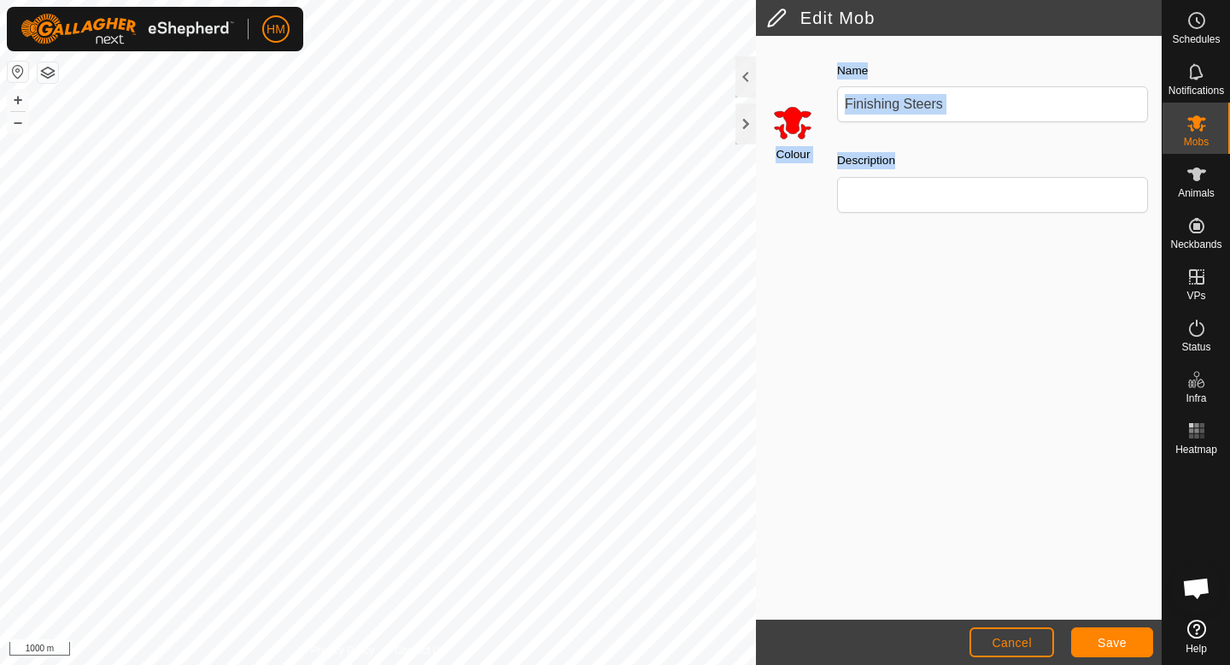
click at [956, 314] on div "Colour Name Finishing Steers Description" at bounding box center [959, 328] width 406 height 584
click at [1101, 642] on span "Save" at bounding box center [1112, 643] width 29 height 14
